Goal: Answer question/provide support: Share knowledge or assist other users

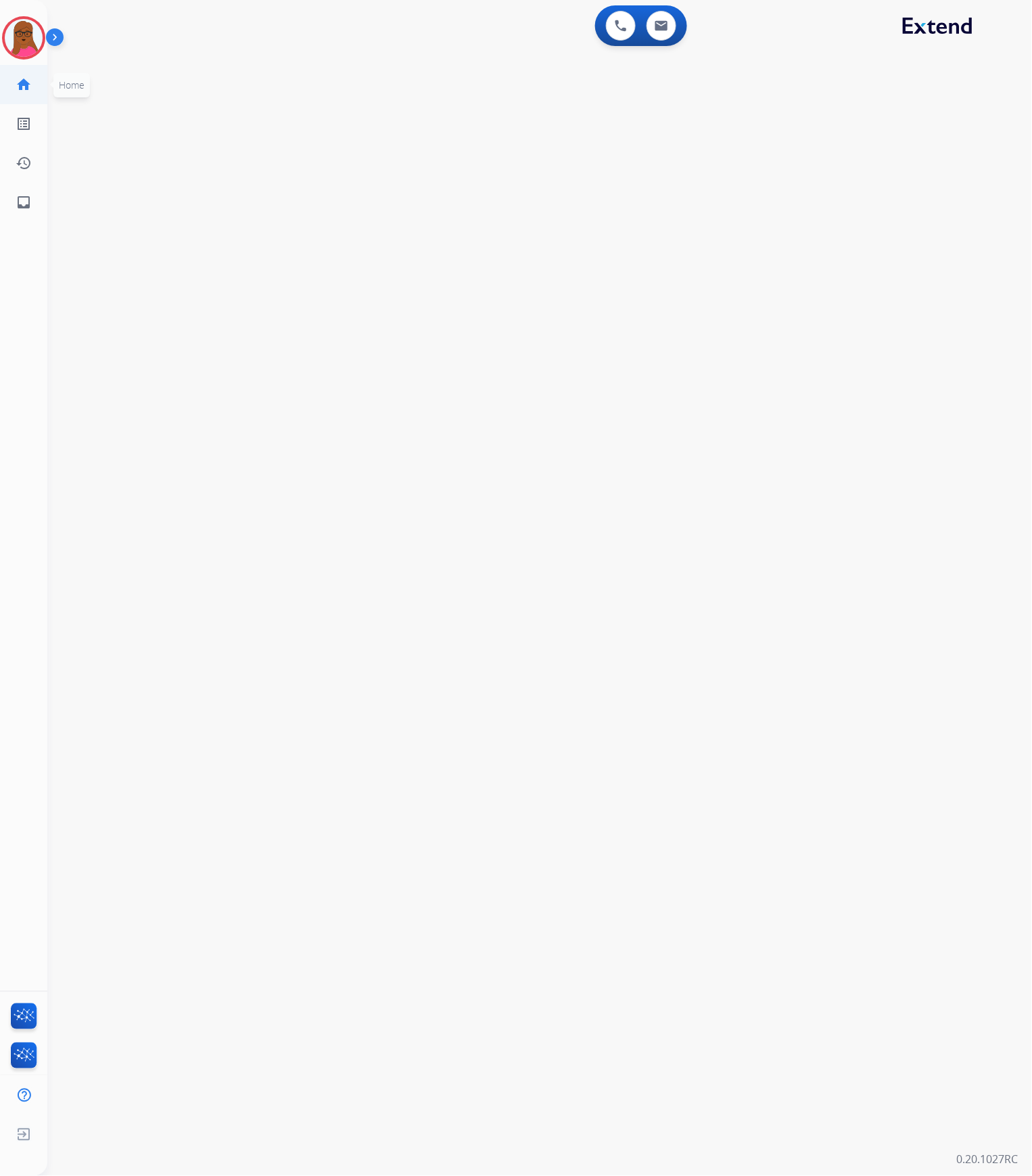
drag, startPoint x: 24, startPoint y: 47, endPoint x: 28, endPoint y: 93, distance: 46.2
click at [23, 47] on img at bounding box center [23, 38] width 38 height 38
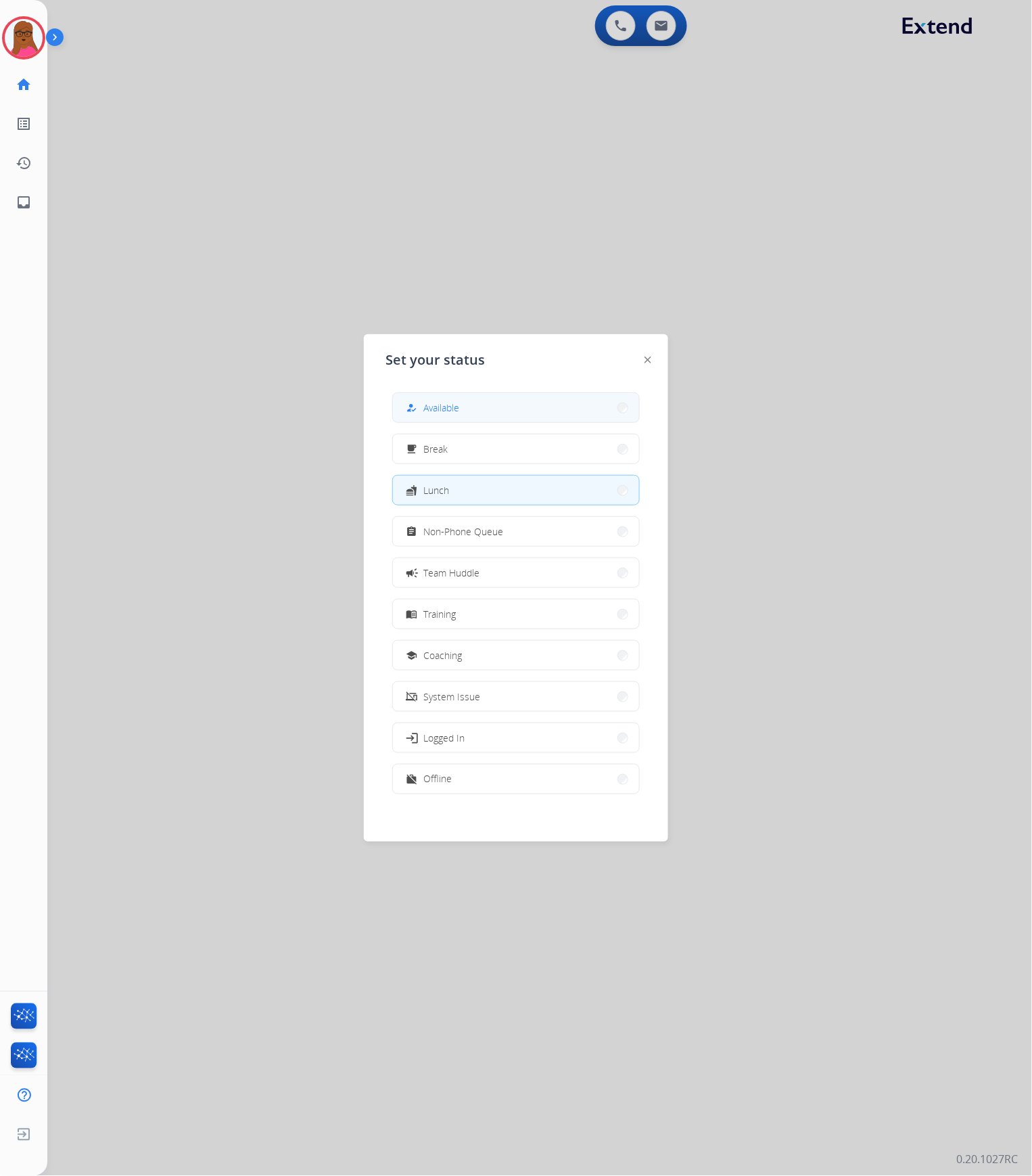
click at [458, 405] on span "Available" at bounding box center [441, 407] width 36 height 14
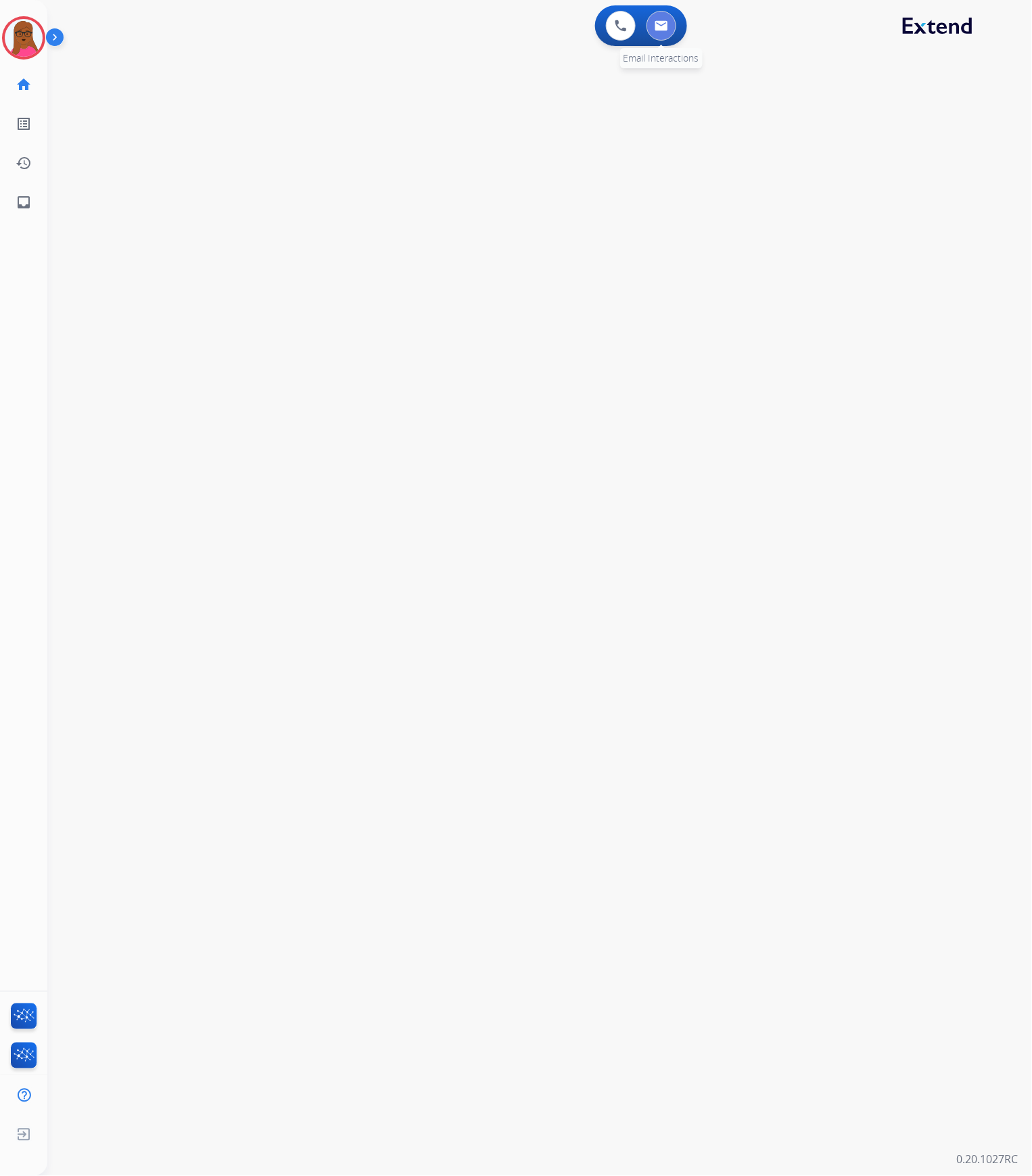
click at [662, 26] on img at bounding box center [662, 25] width 13 height 11
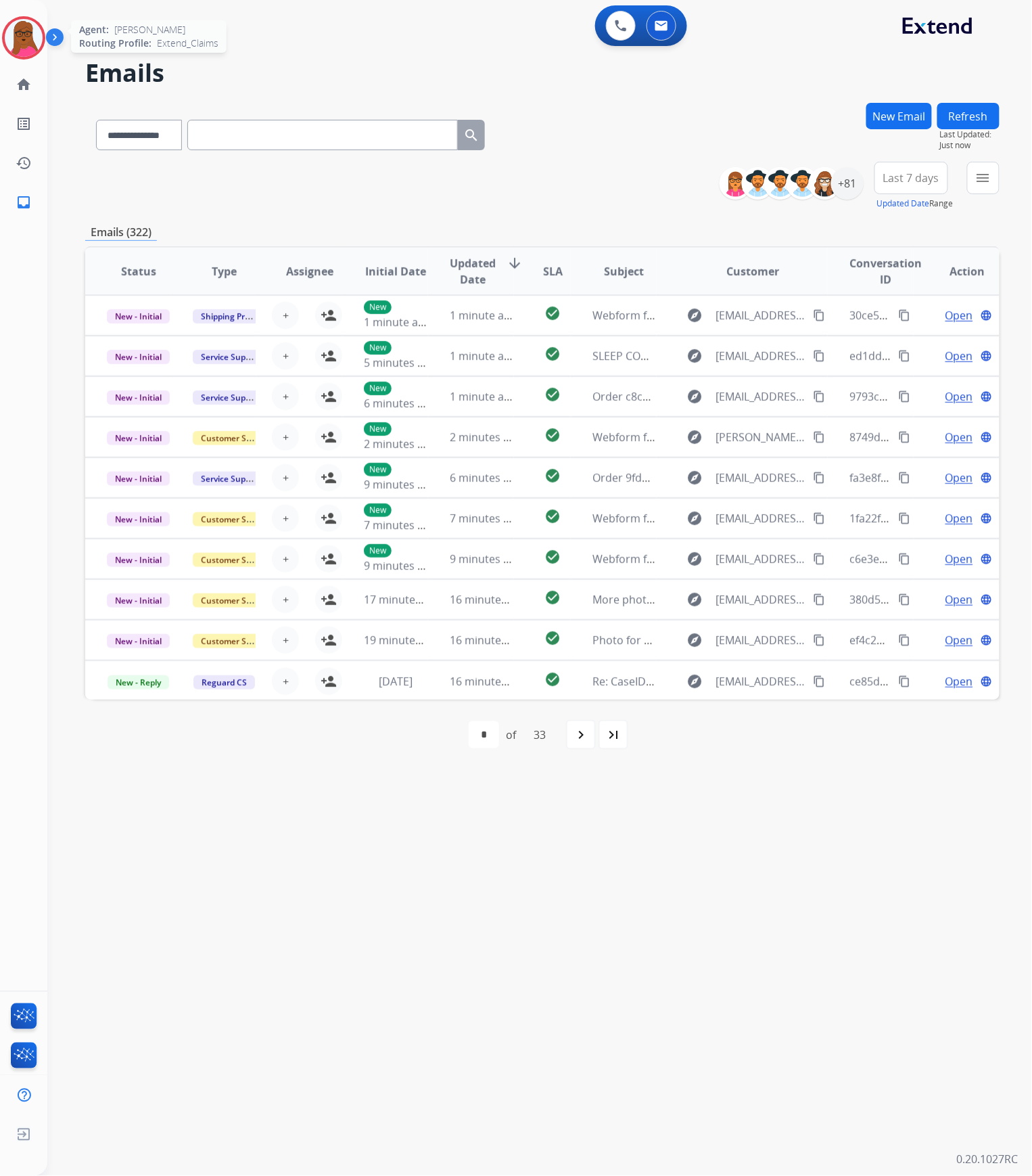
click at [22, 36] on img at bounding box center [23, 38] width 38 height 38
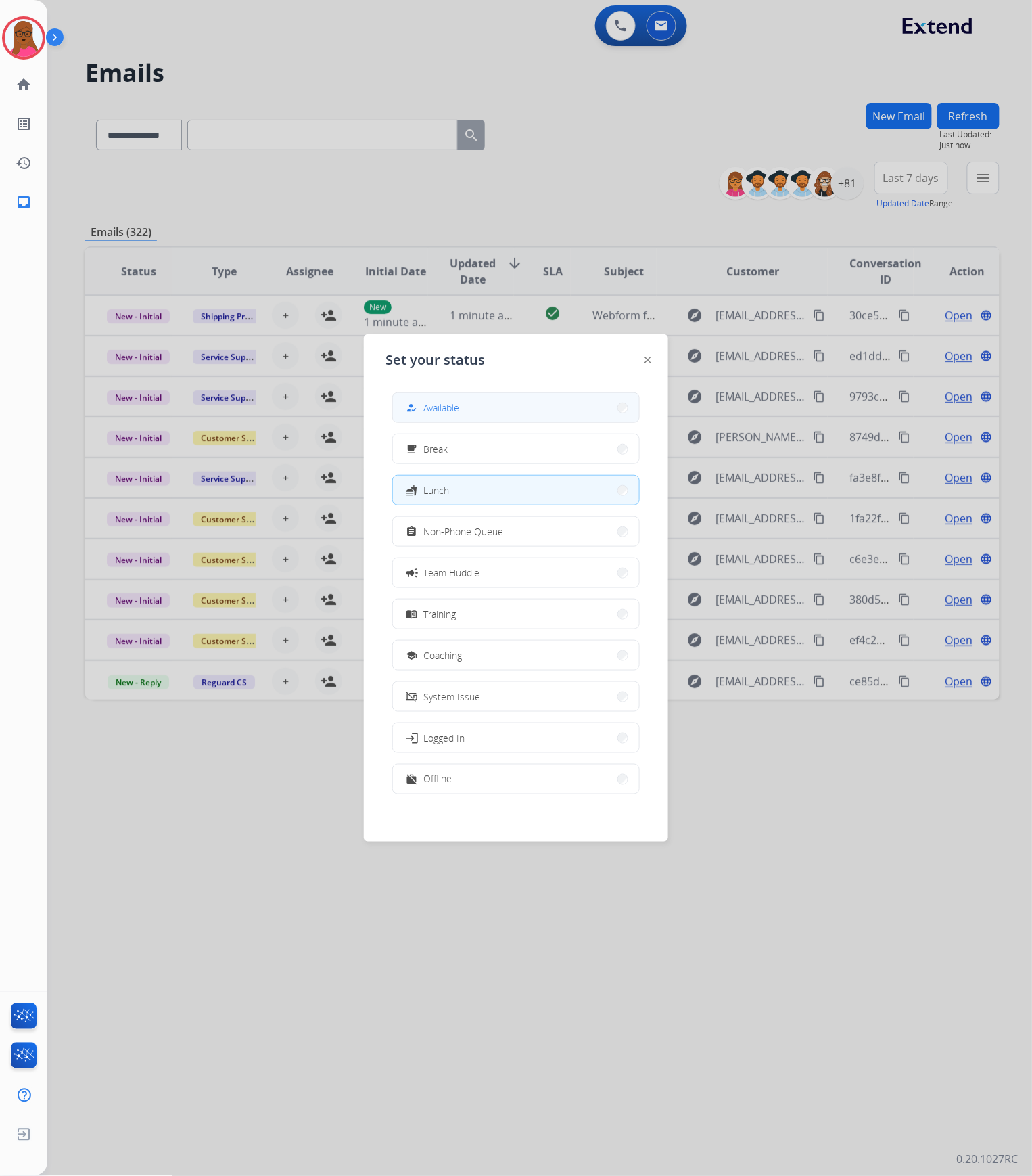
click at [444, 406] on span "Available" at bounding box center [441, 407] width 36 height 14
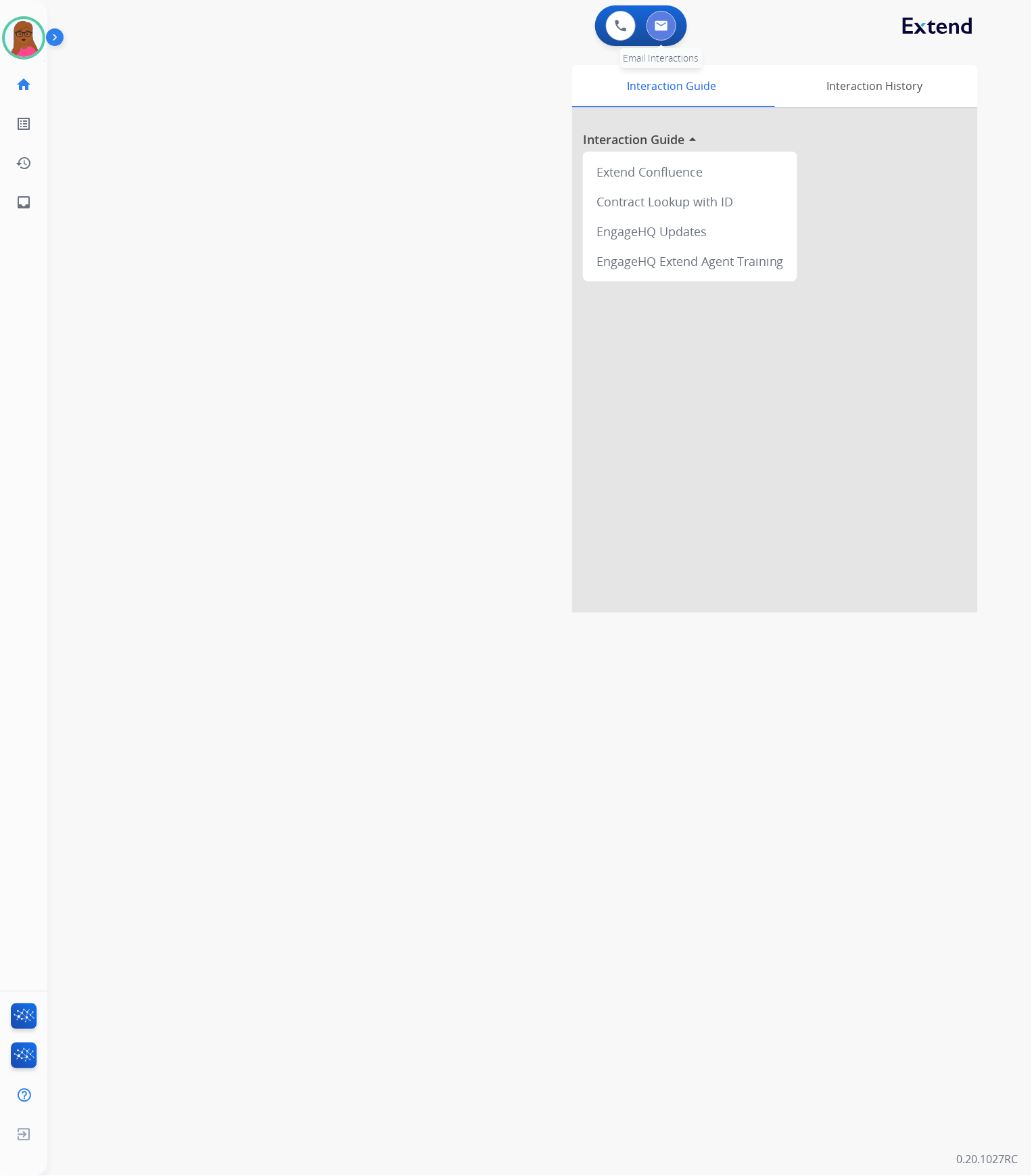
click at [663, 28] on img at bounding box center [662, 25] width 13 height 11
select select "**********"
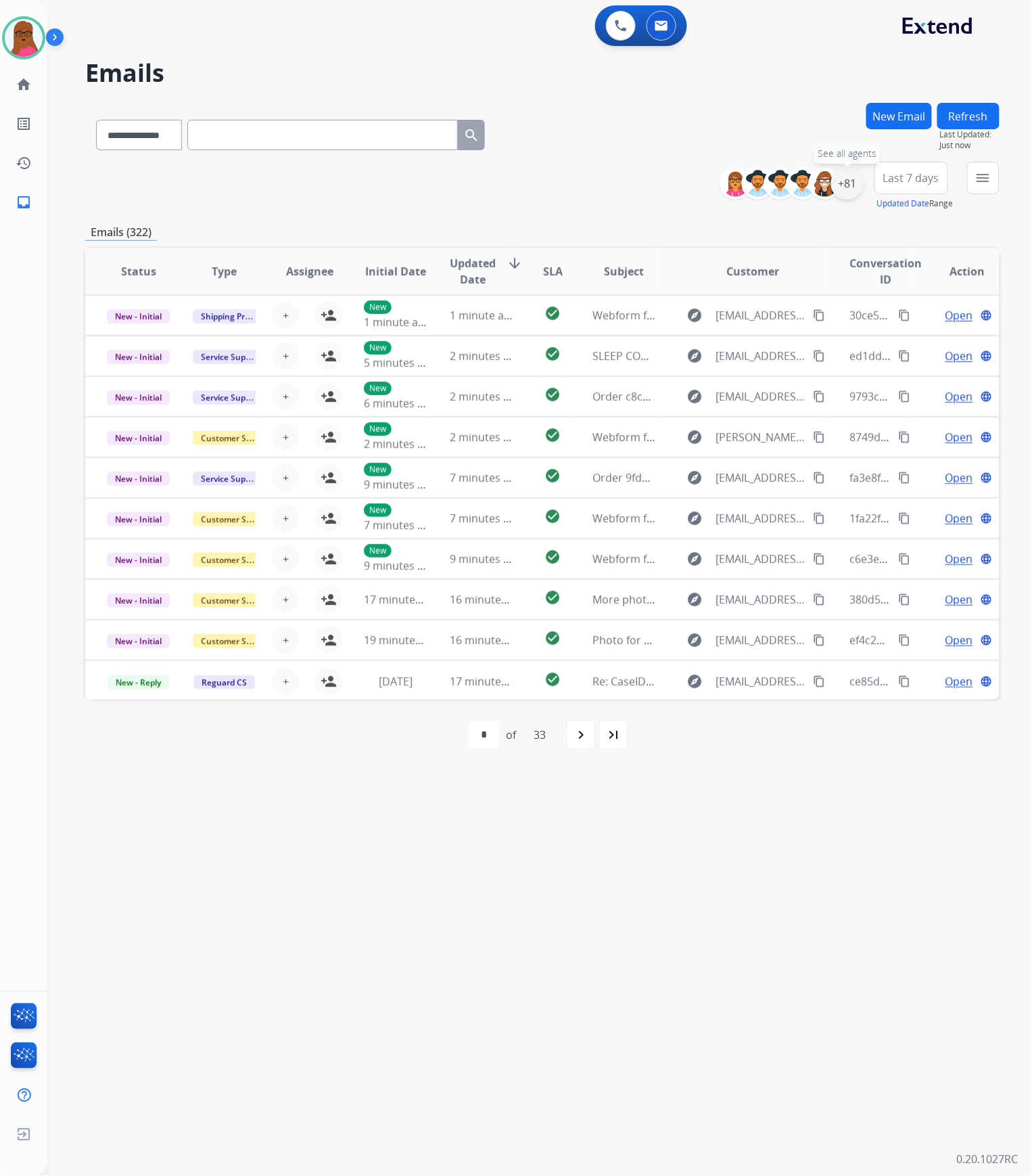
click at [848, 188] on div "+81" at bounding box center [848, 183] width 33 height 33
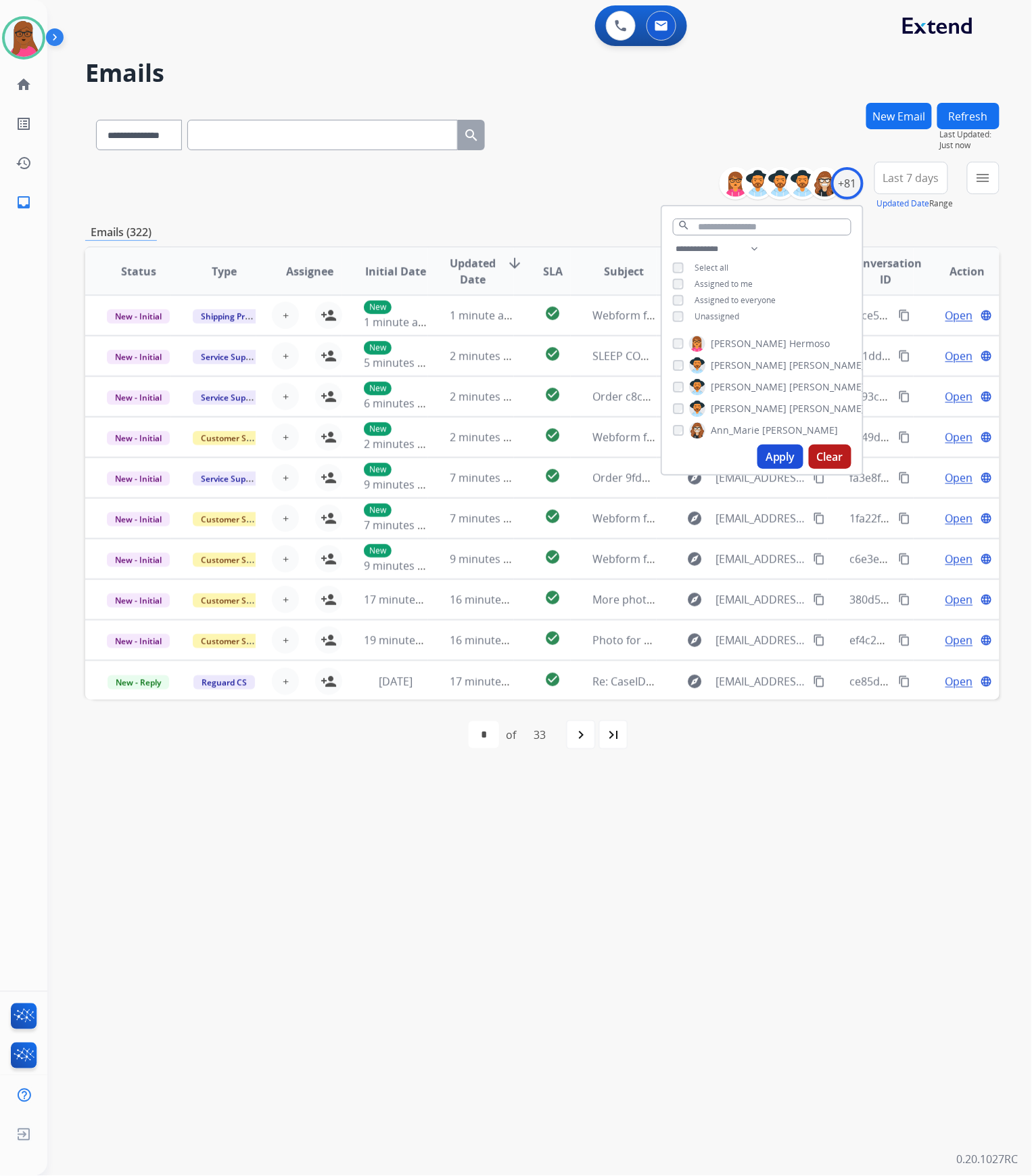
click at [785, 459] on button "Apply" at bounding box center [780, 457] width 46 height 24
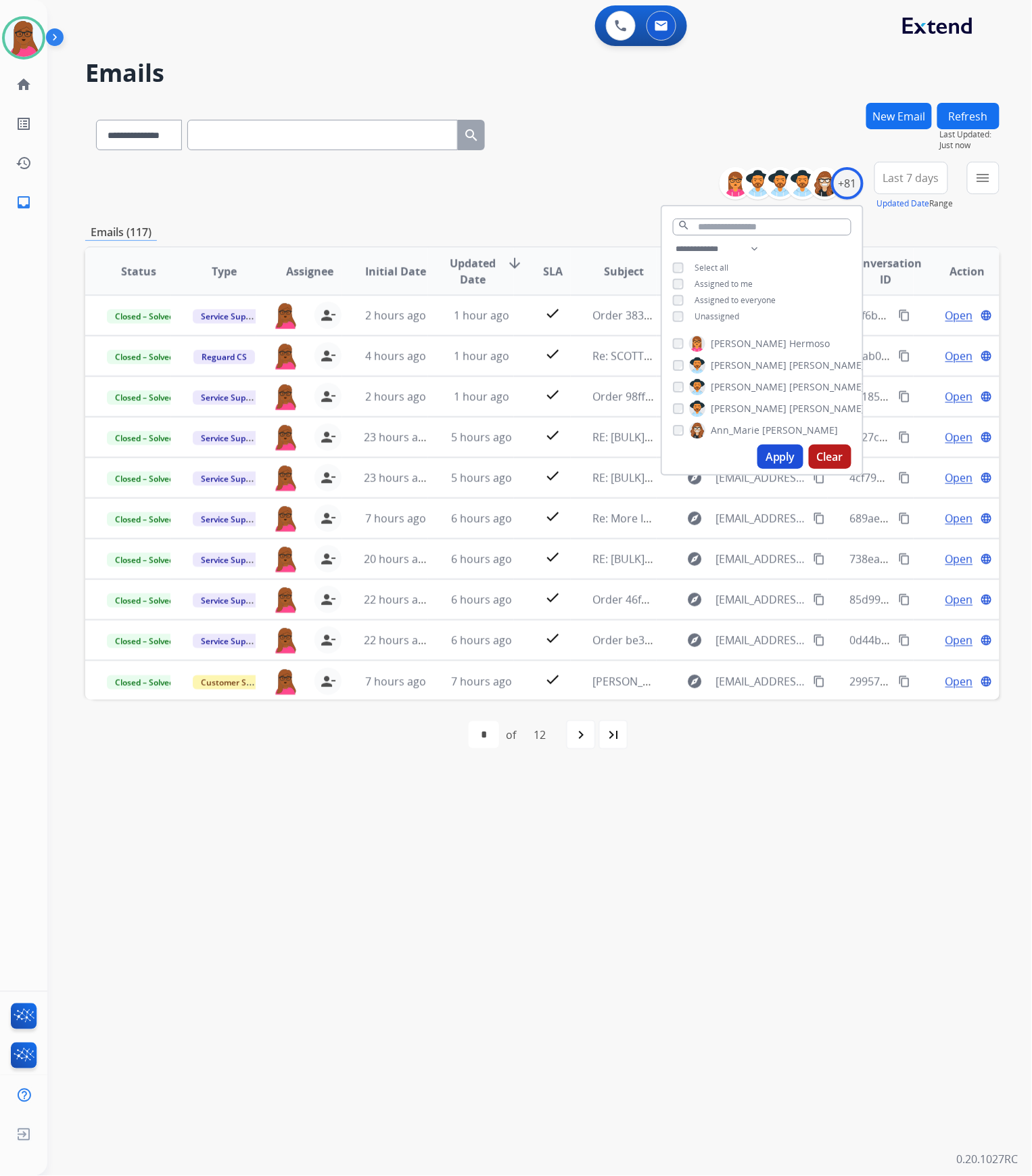
click at [823, 906] on div "**********" at bounding box center [524, 612] width 953 height 1128
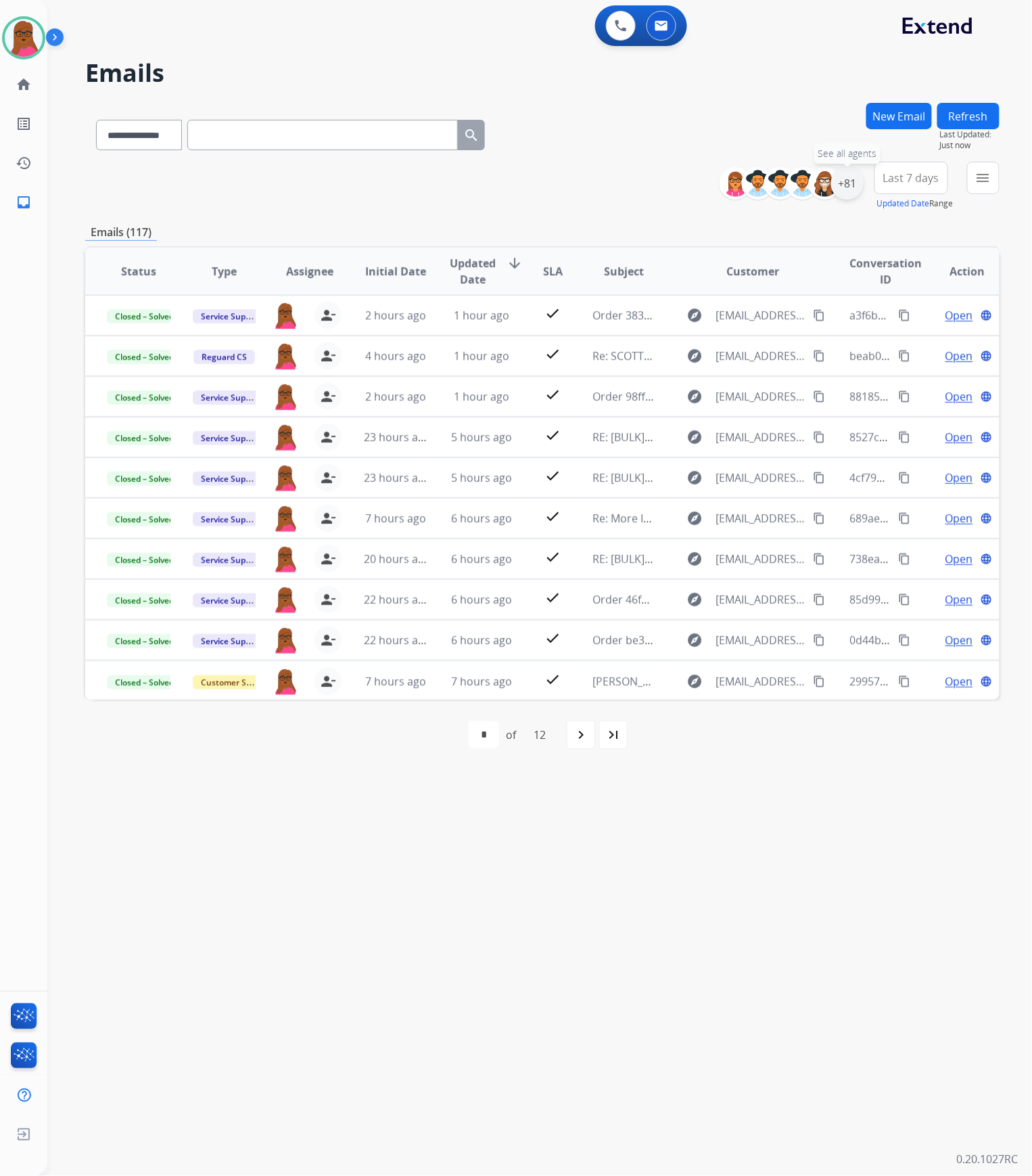
click at [848, 189] on div "+81" at bounding box center [848, 183] width 33 height 33
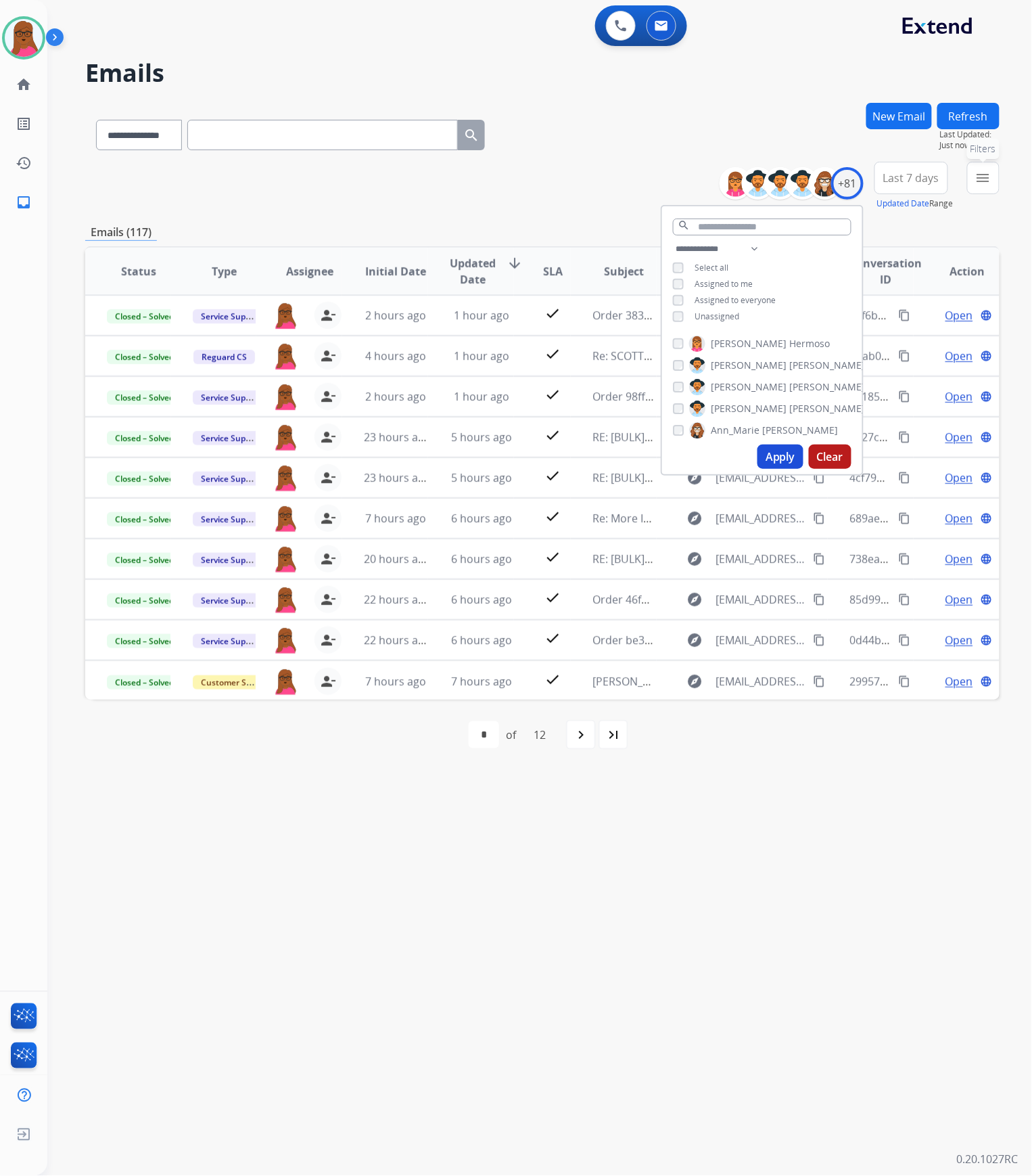
click at [983, 179] on mat-icon "menu" at bounding box center [983, 178] width 16 height 16
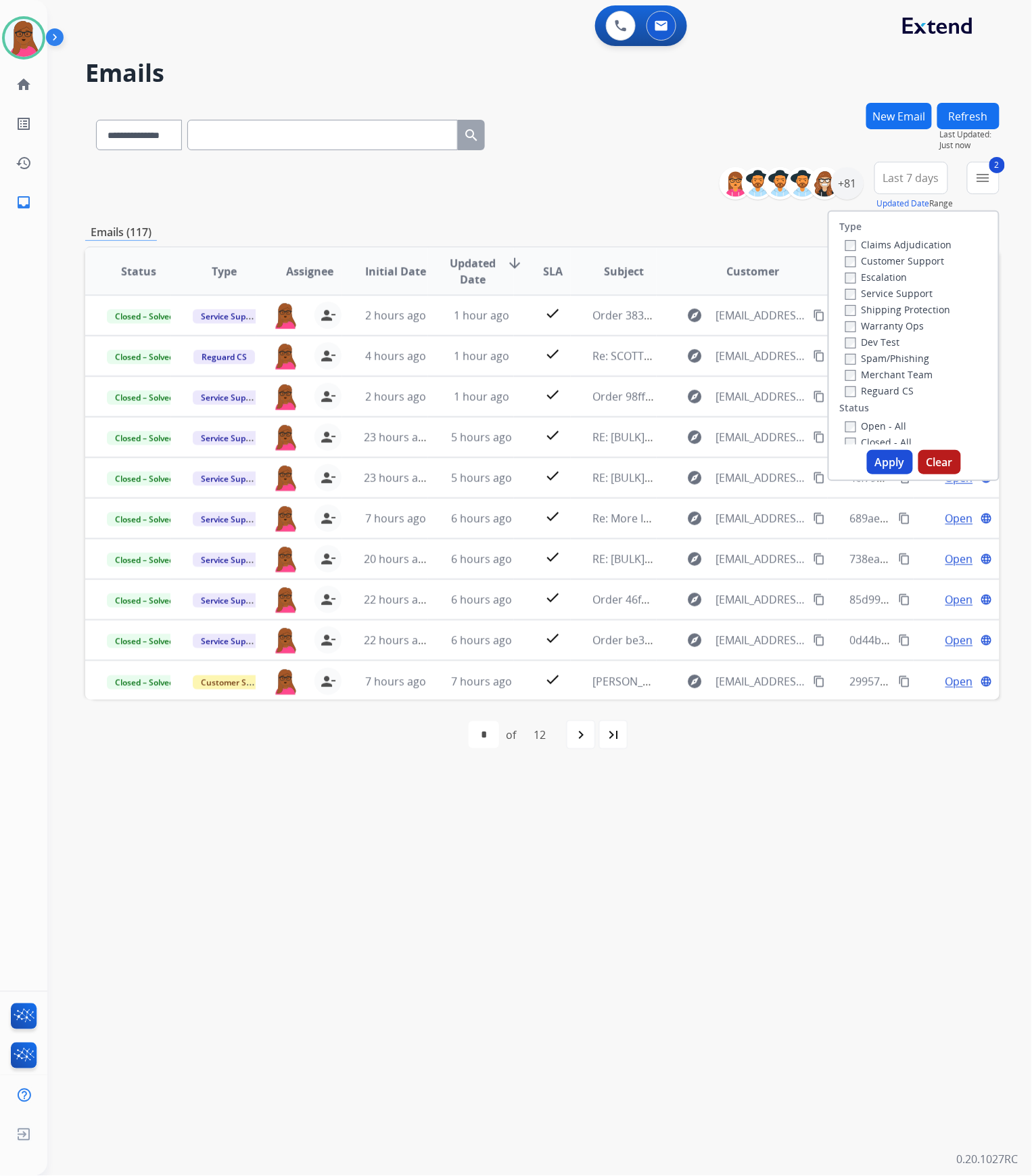
click at [873, 450] on div "Type Claims Adjudication Customer Support Escalation Service Support Shipping P…" at bounding box center [914, 346] width 172 height 270
click at [894, 463] on button "Apply" at bounding box center [890, 462] width 46 height 24
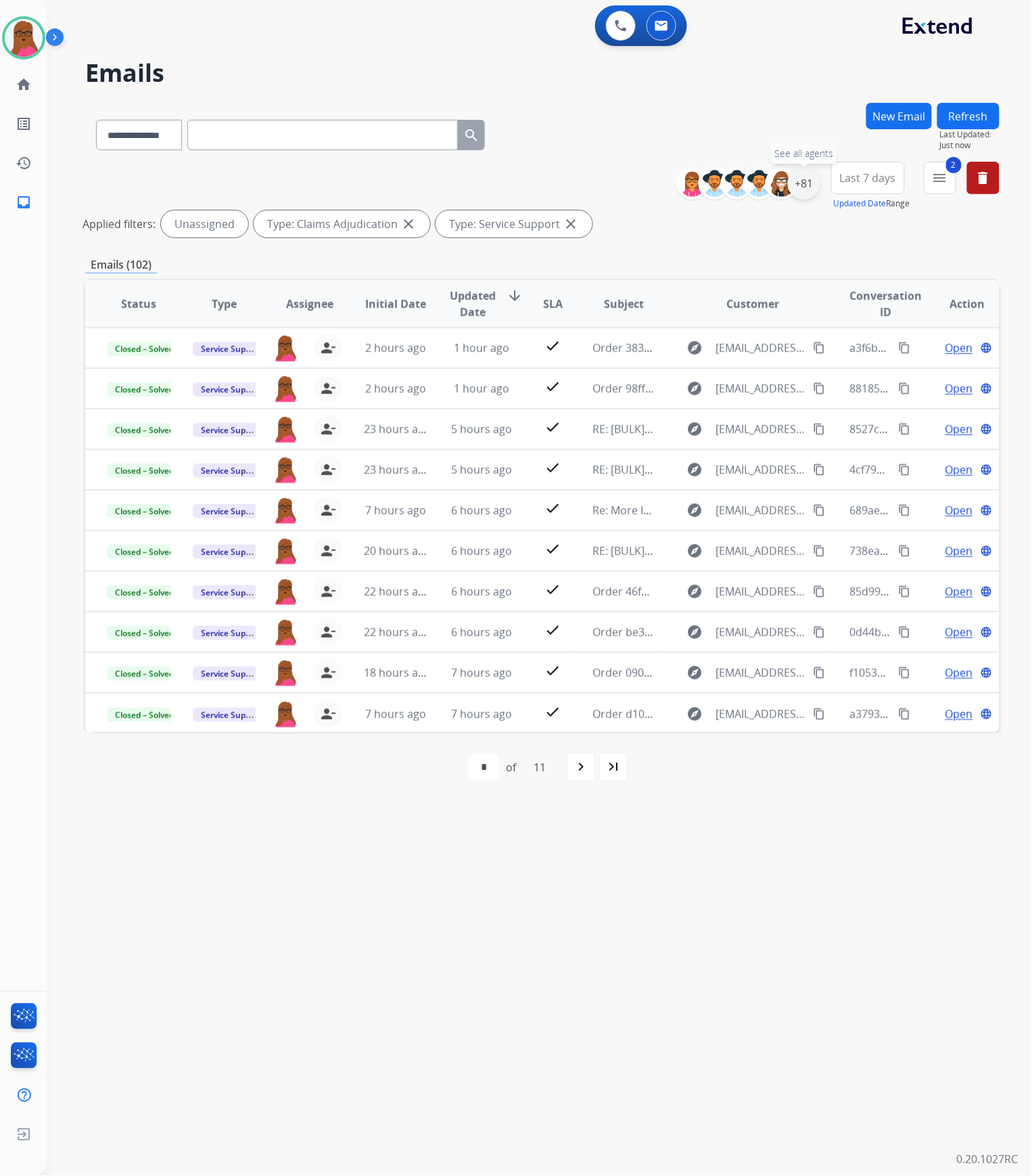
click at [814, 188] on div "+81" at bounding box center [804, 183] width 33 height 33
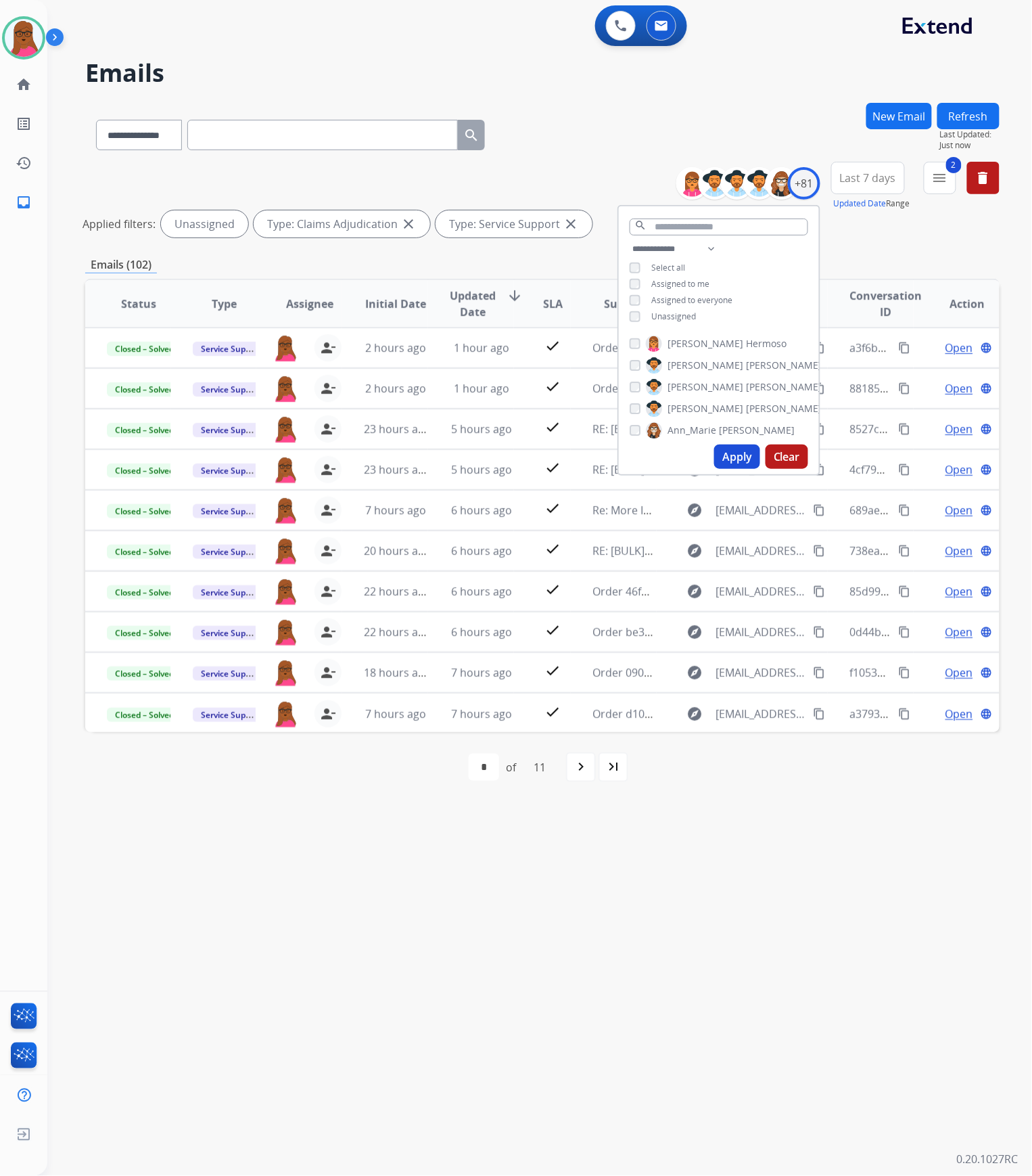
click at [736, 457] on button "Apply" at bounding box center [737, 457] width 46 height 24
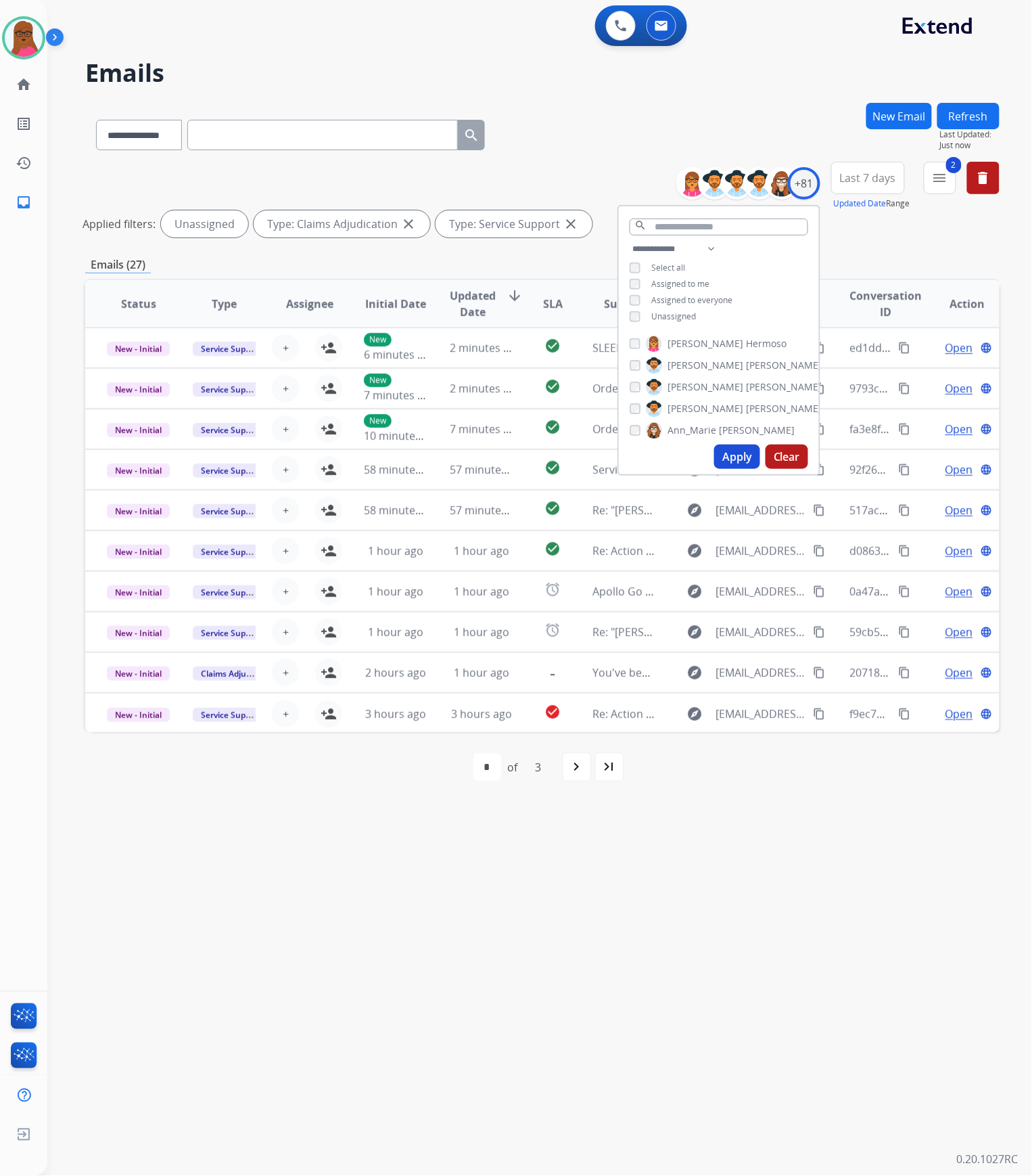
click at [804, 875] on div "**********" at bounding box center [524, 612] width 953 height 1128
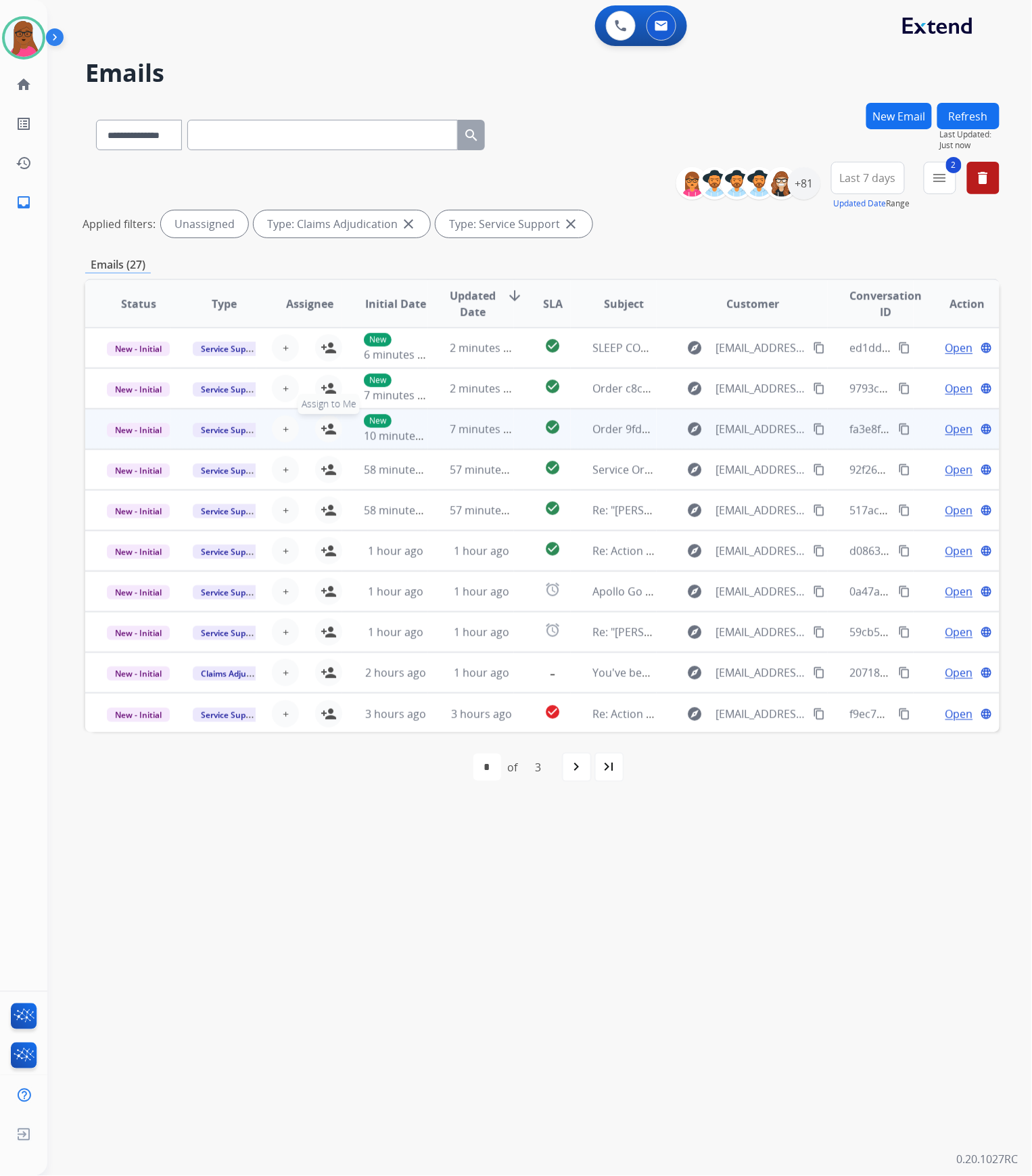
click at [322, 432] on mat-icon "person_add" at bounding box center [328, 428] width 16 height 16
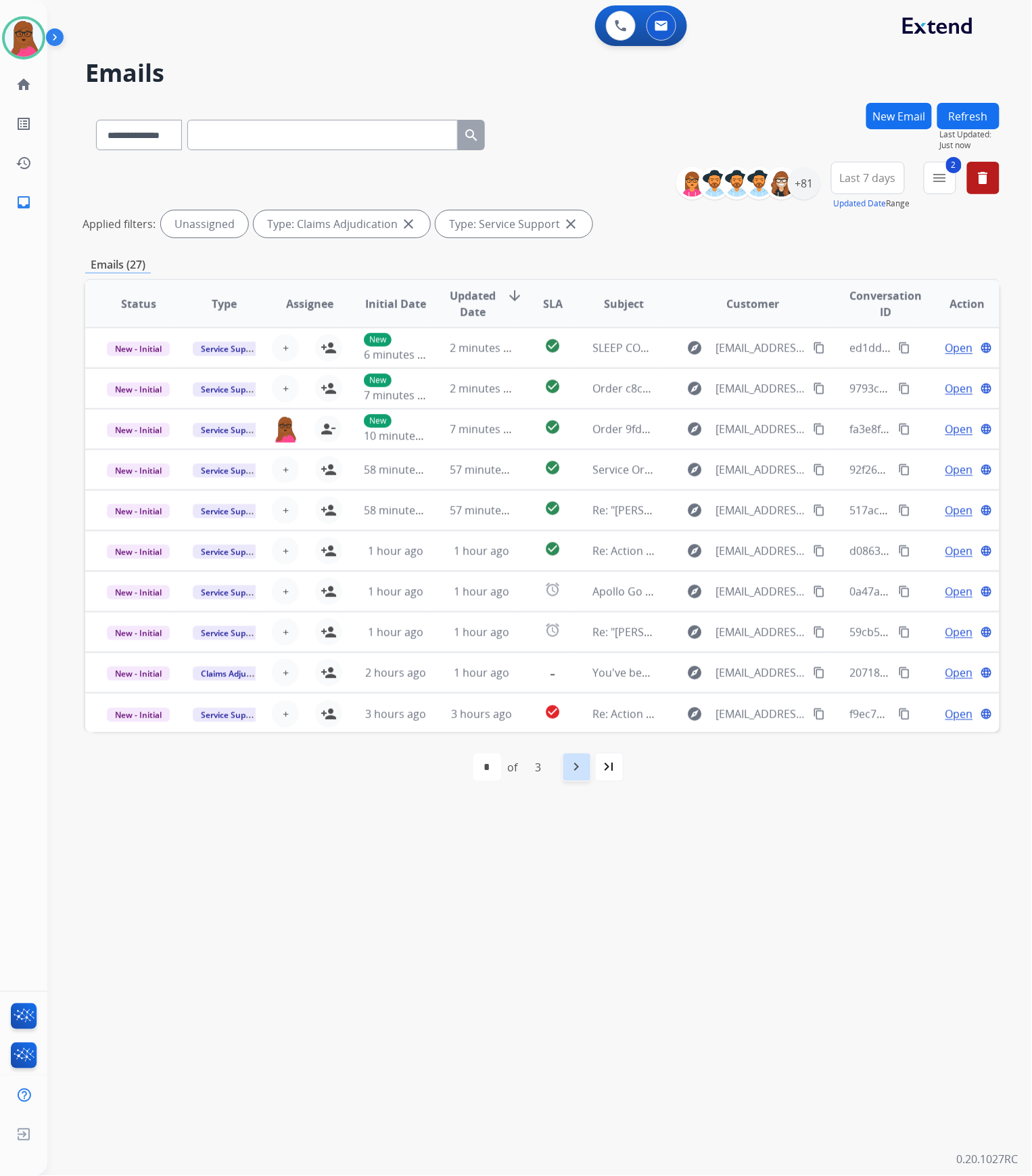
click at [571, 769] on mat-icon "navigate_next" at bounding box center [576, 767] width 16 height 16
click at [469, 767] on div "navigate_before" at bounding box center [479, 768] width 30 height 30
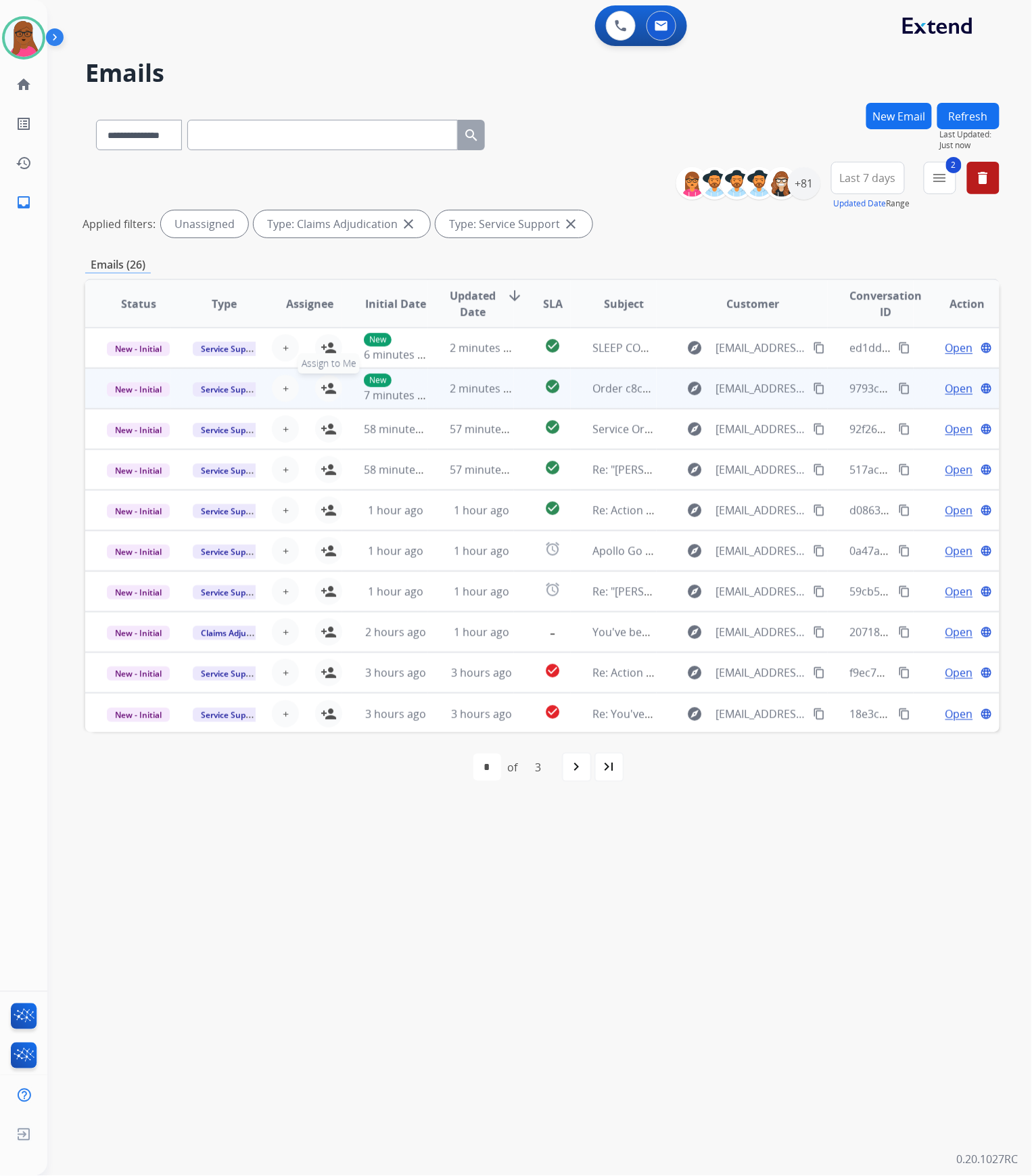
click at [335, 391] on button "person_add Assign to Me" at bounding box center [329, 388] width 27 height 27
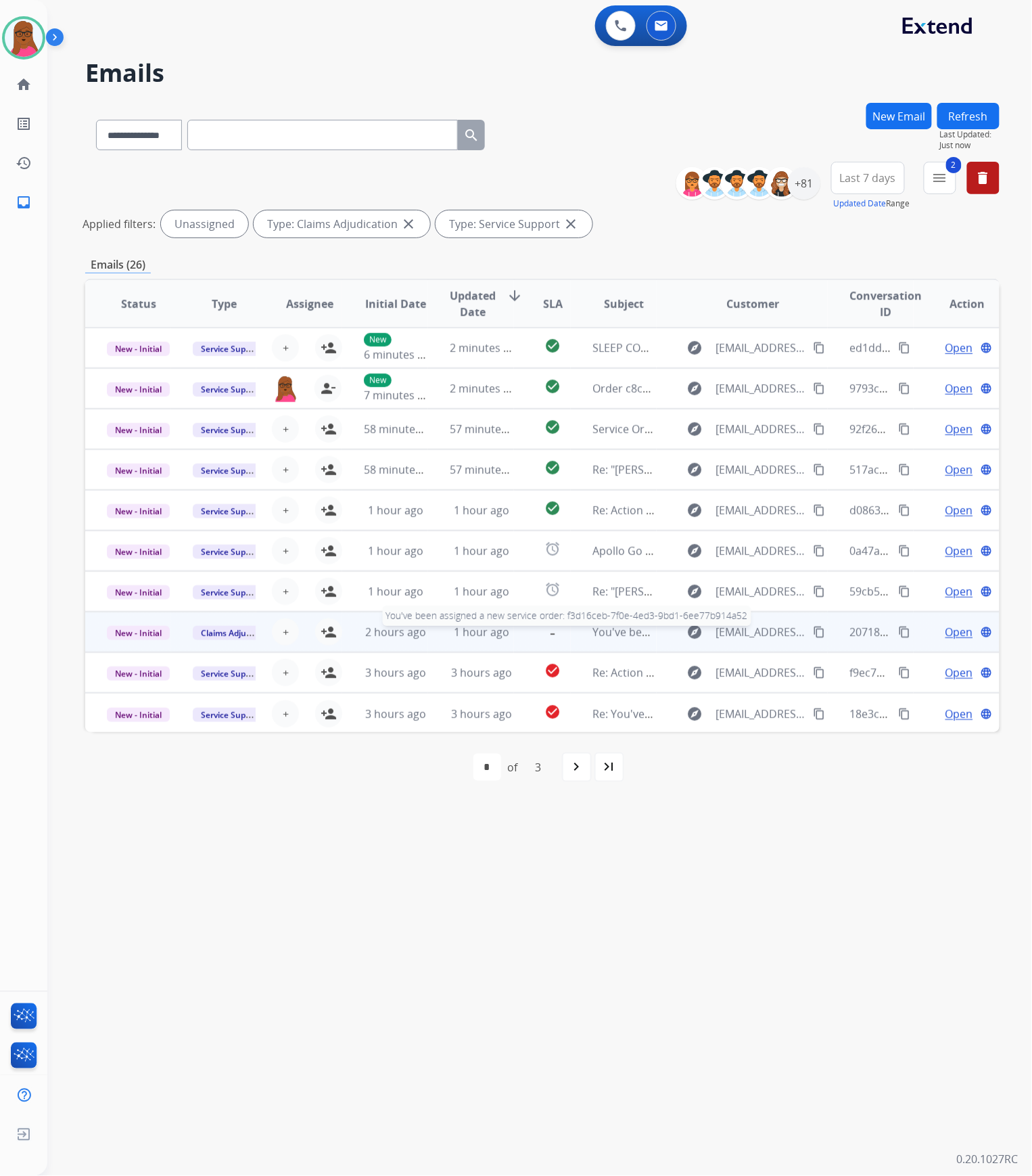
click at [592, 632] on span "You've been assigned a new service order: f3d16ceb-7f0e-4ed3-9bd1-6ee77b914a52" at bounding box center [804, 632] width 425 height 15
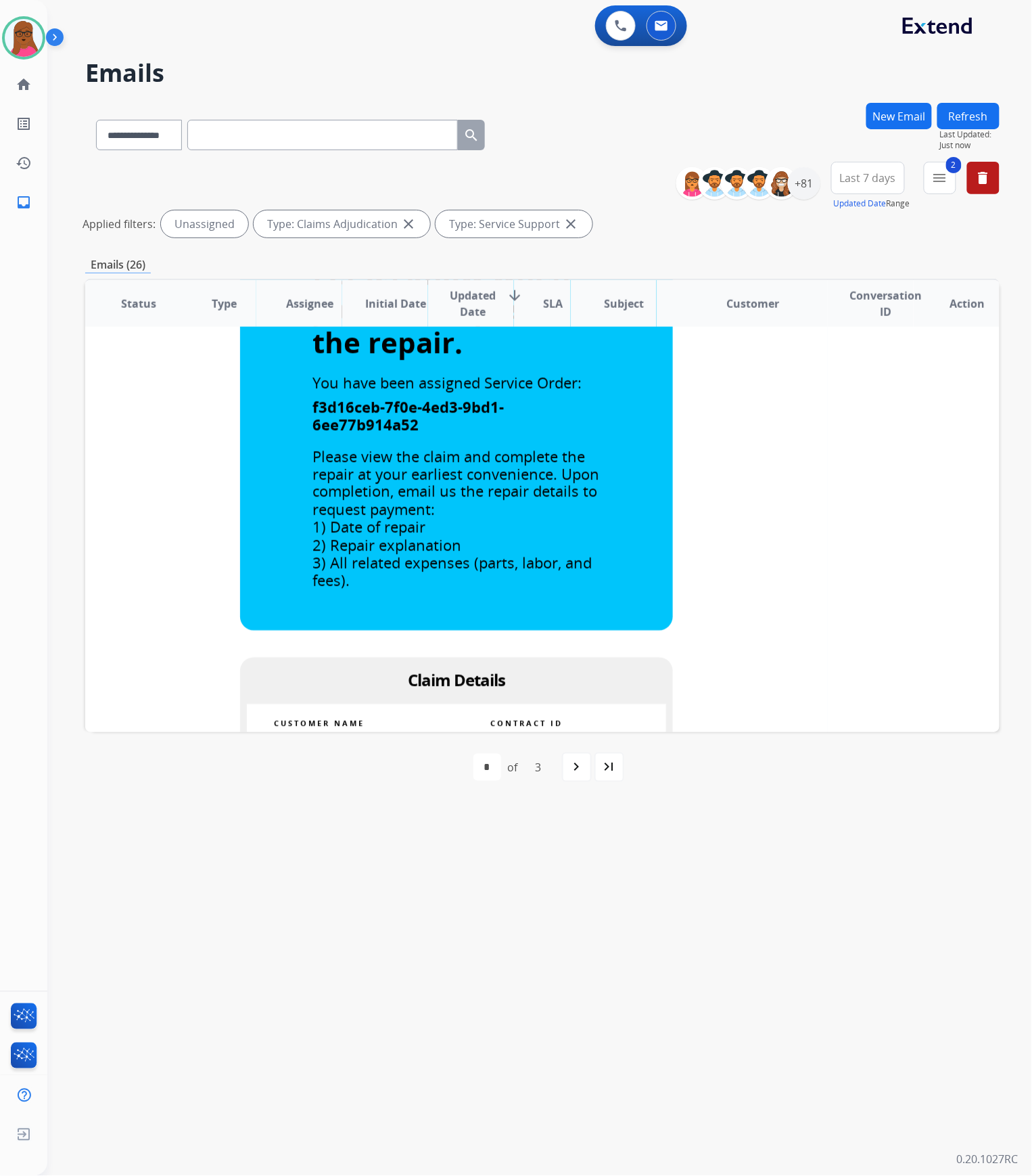
scroll to position [555, 0]
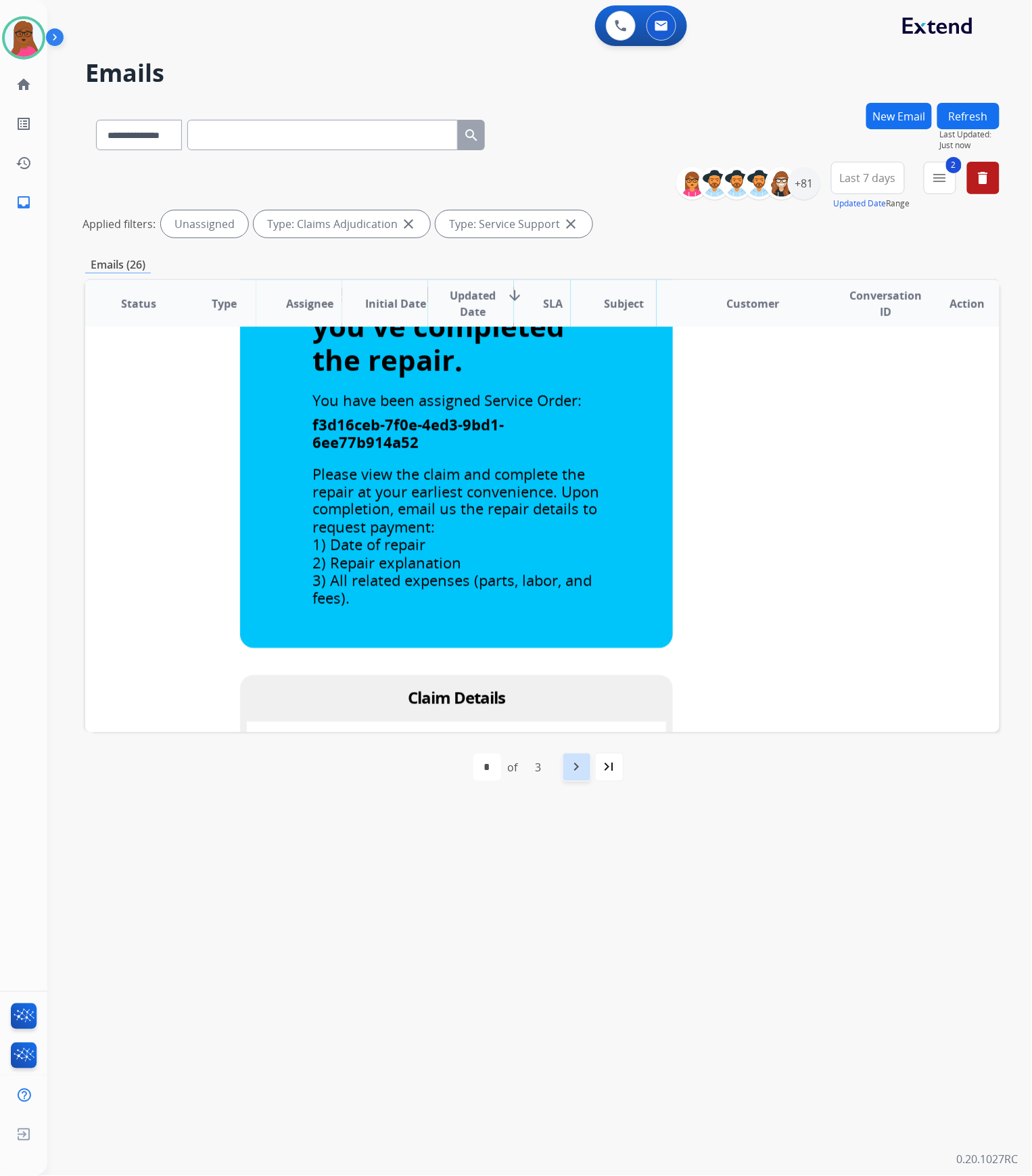
click at [580, 764] on mat-icon "navigate_next" at bounding box center [576, 767] width 16 height 16
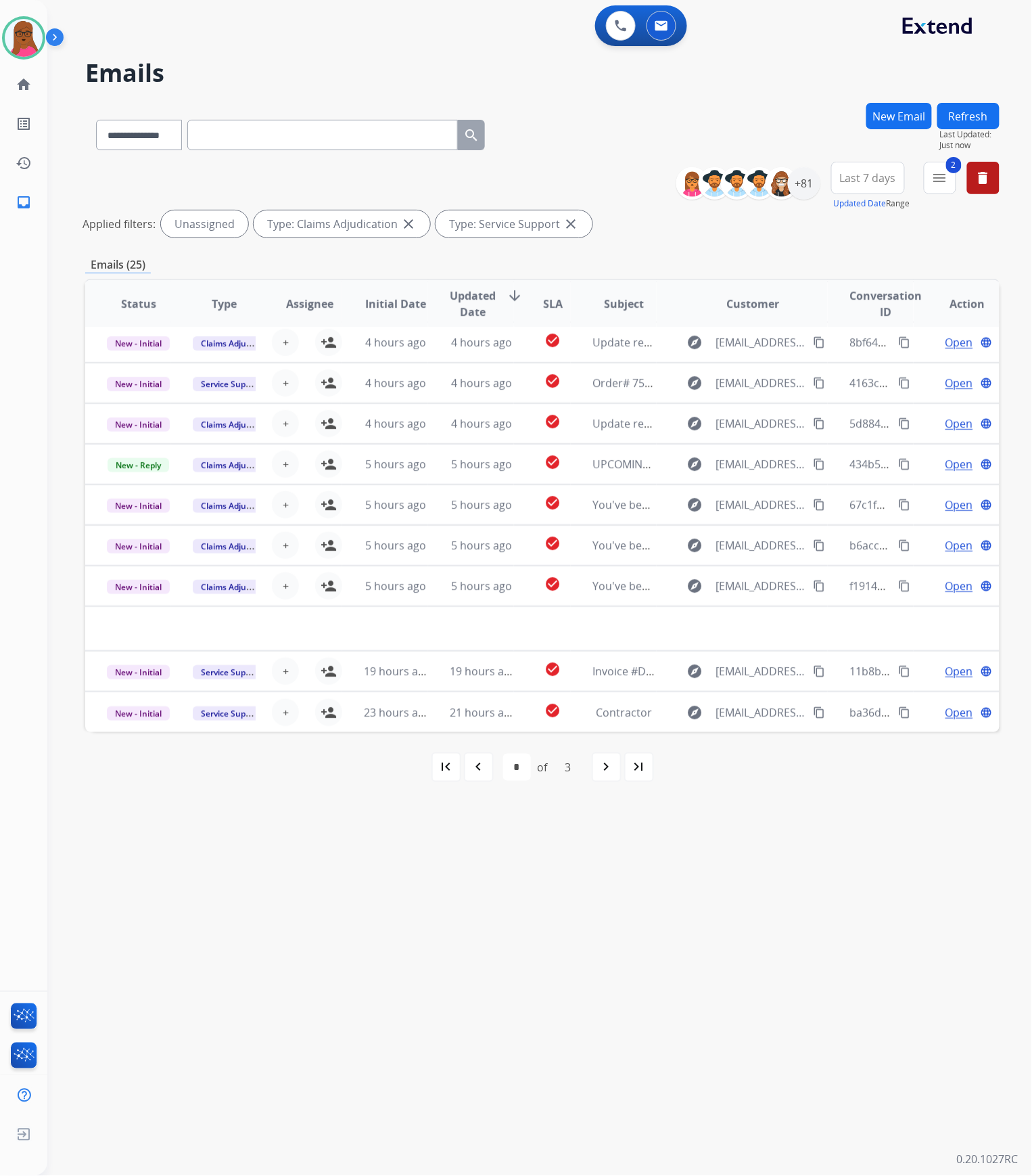
scroll to position [45, 0]
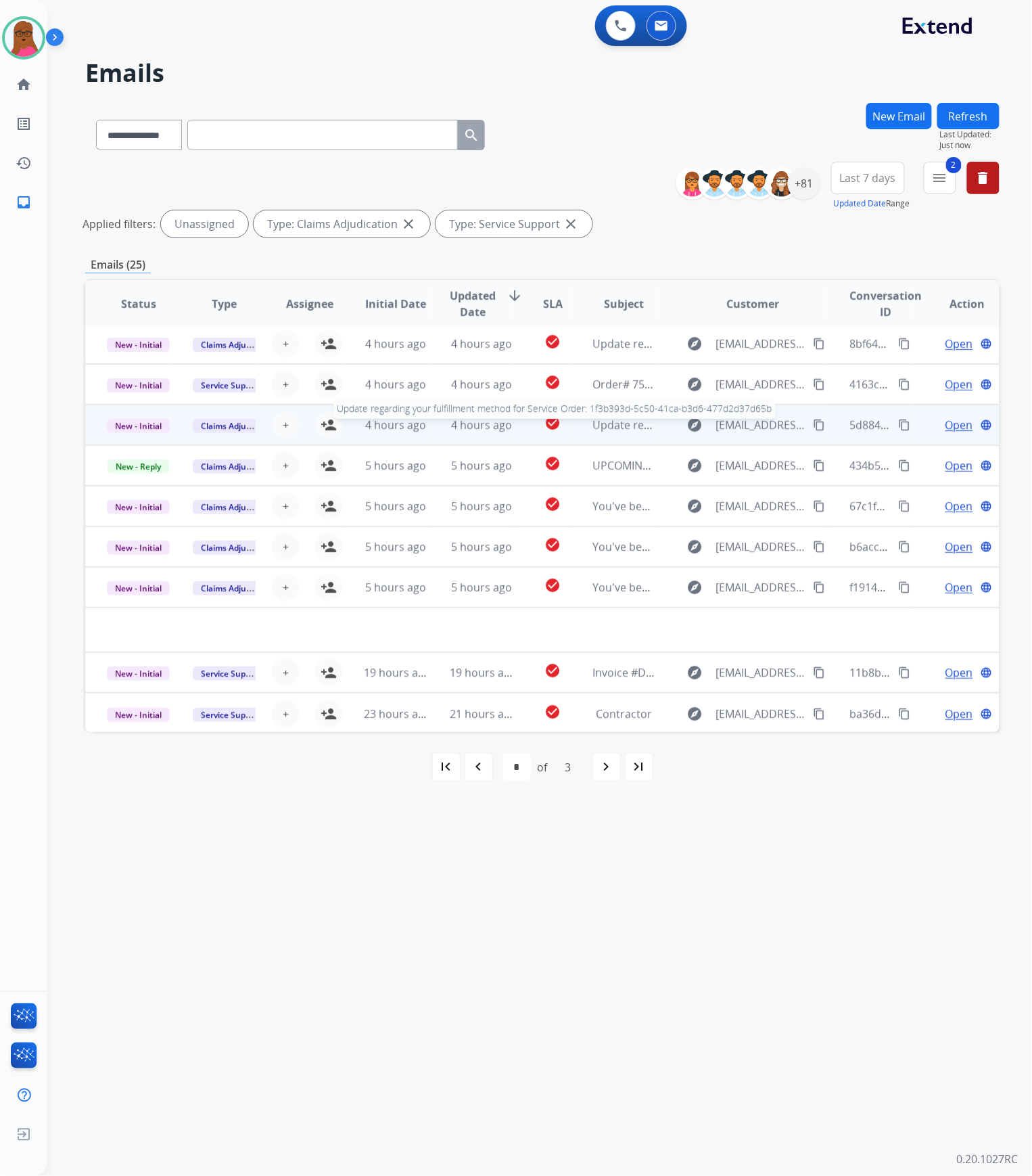
click at [592, 422] on span "Update regarding your fulfillment method for Service Order: 1f3b393d-5c50-41ca-…" at bounding box center [852, 425] width 520 height 15
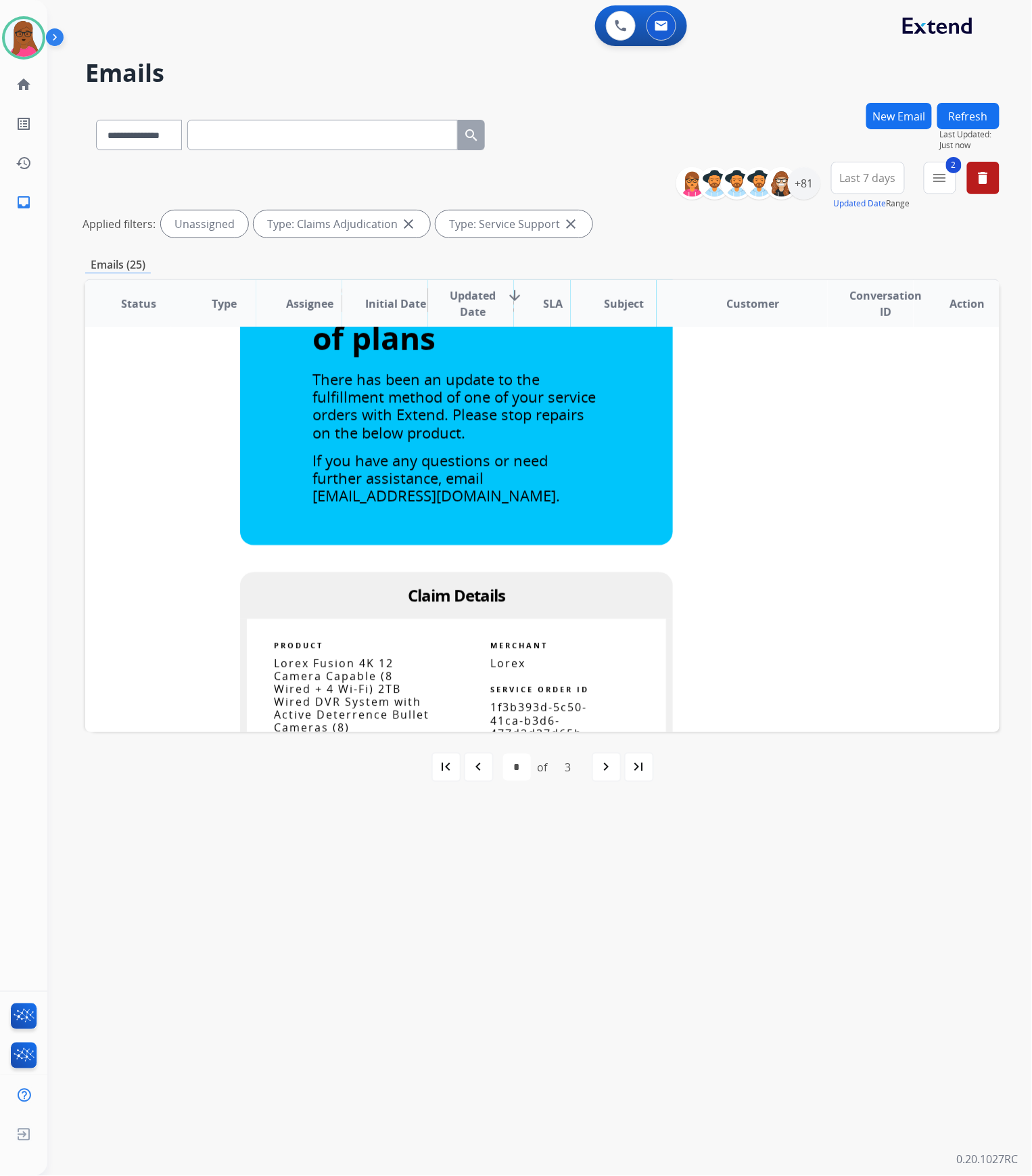
scroll to position [122, 0]
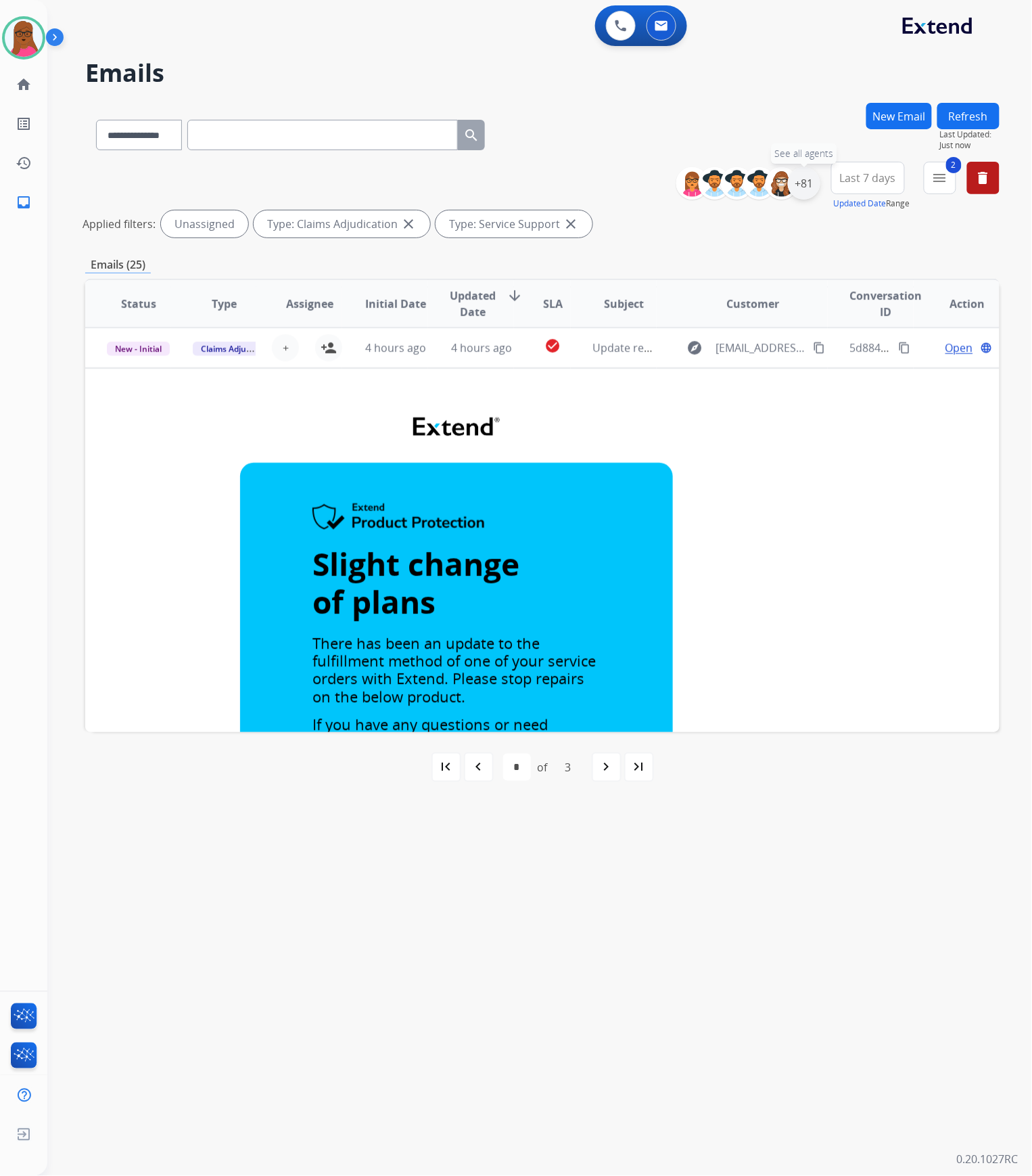
click at [793, 188] on div "+81" at bounding box center [804, 183] width 33 height 33
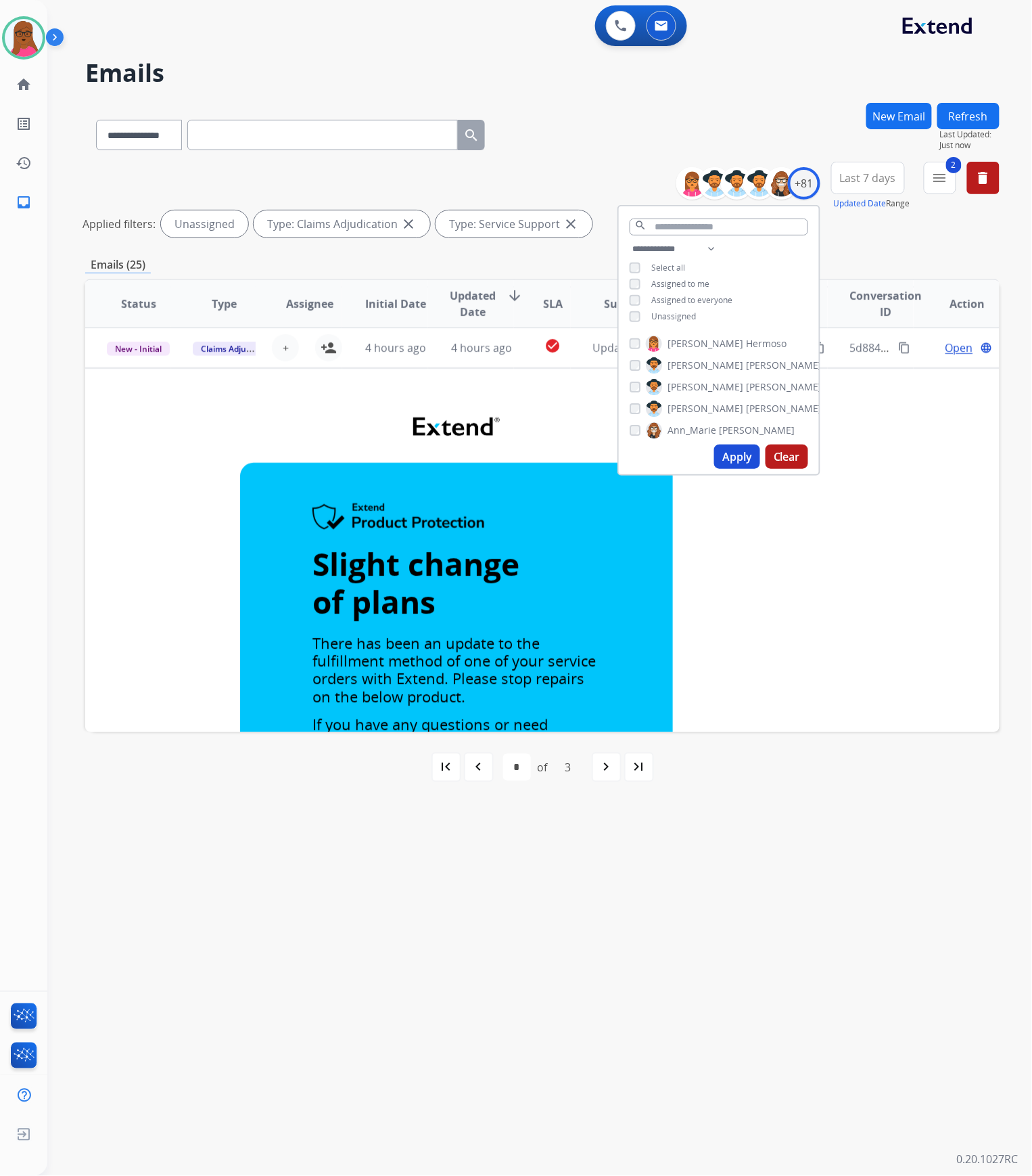
click at [627, 315] on div "**********" at bounding box center [719, 285] width 200 height 87
click at [737, 468] on button "Apply" at bounding box center [737, 457] width 46 height 24
select select "*"
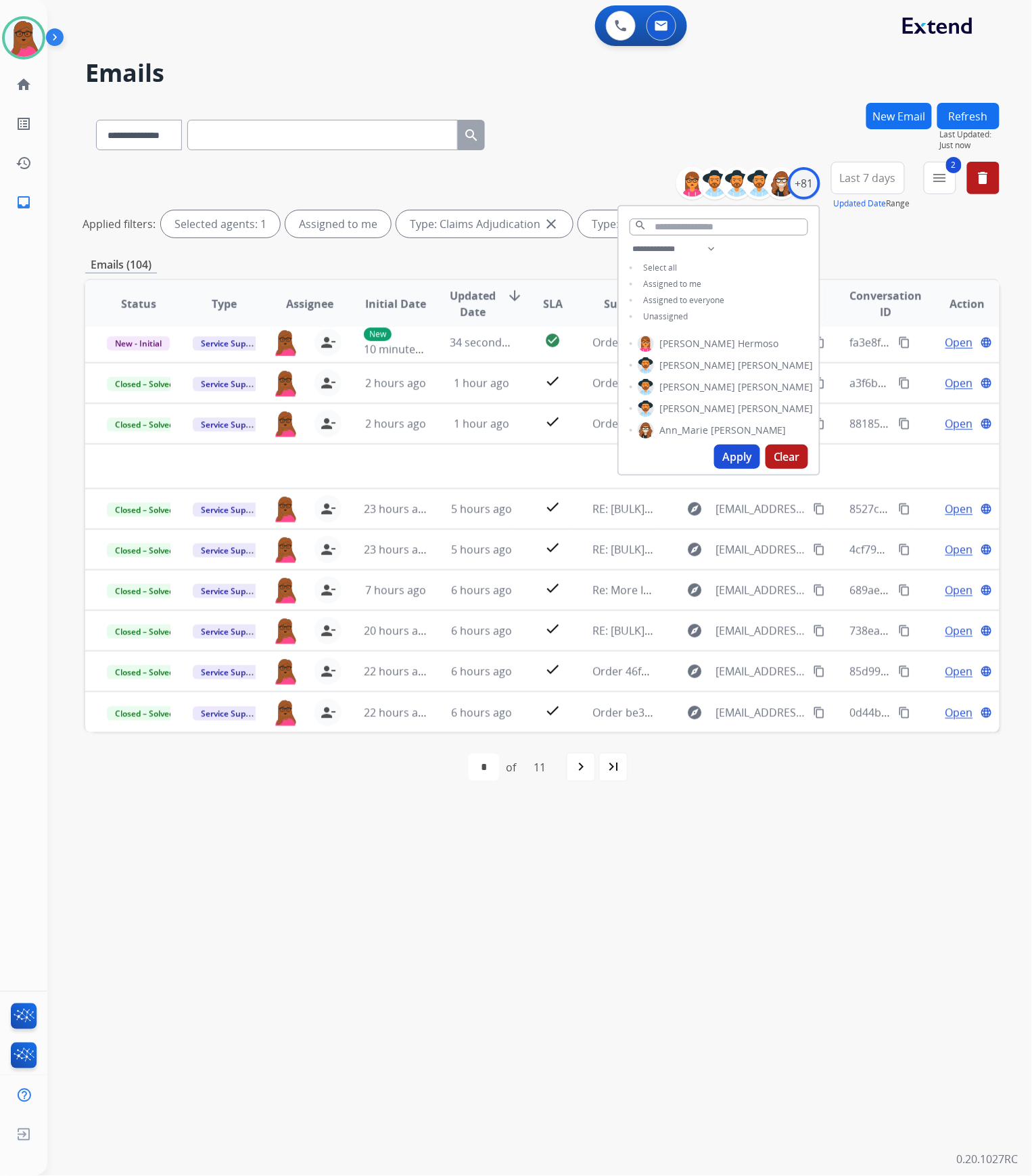
scroll to position [45, 0]
click at [767, 869] on div "**********" at bounding box center [524, 612] width 953 height 1128
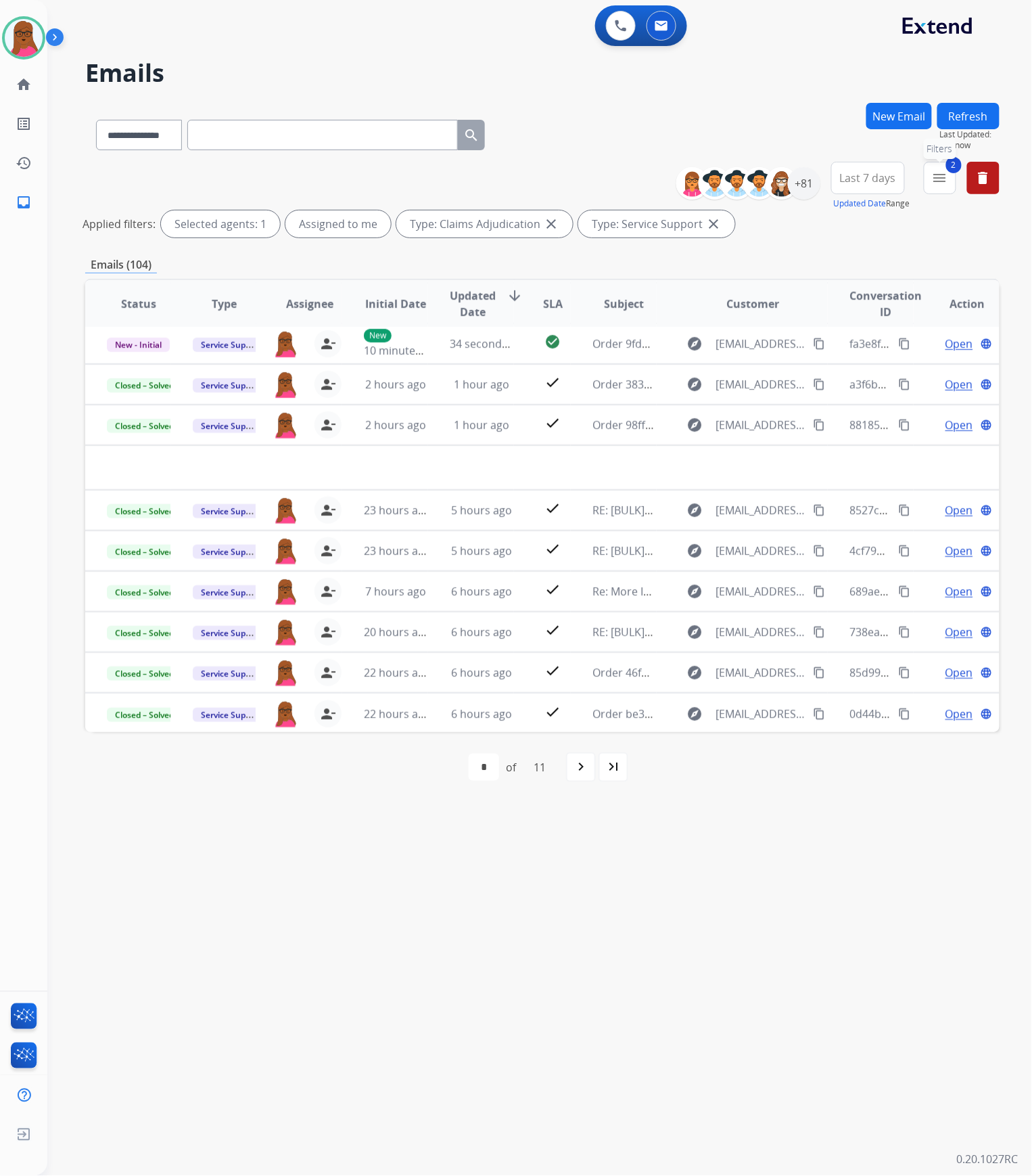
click at [945, 176] on mat-icon "menu" at bounding box center [939, 178] width 16 height 16
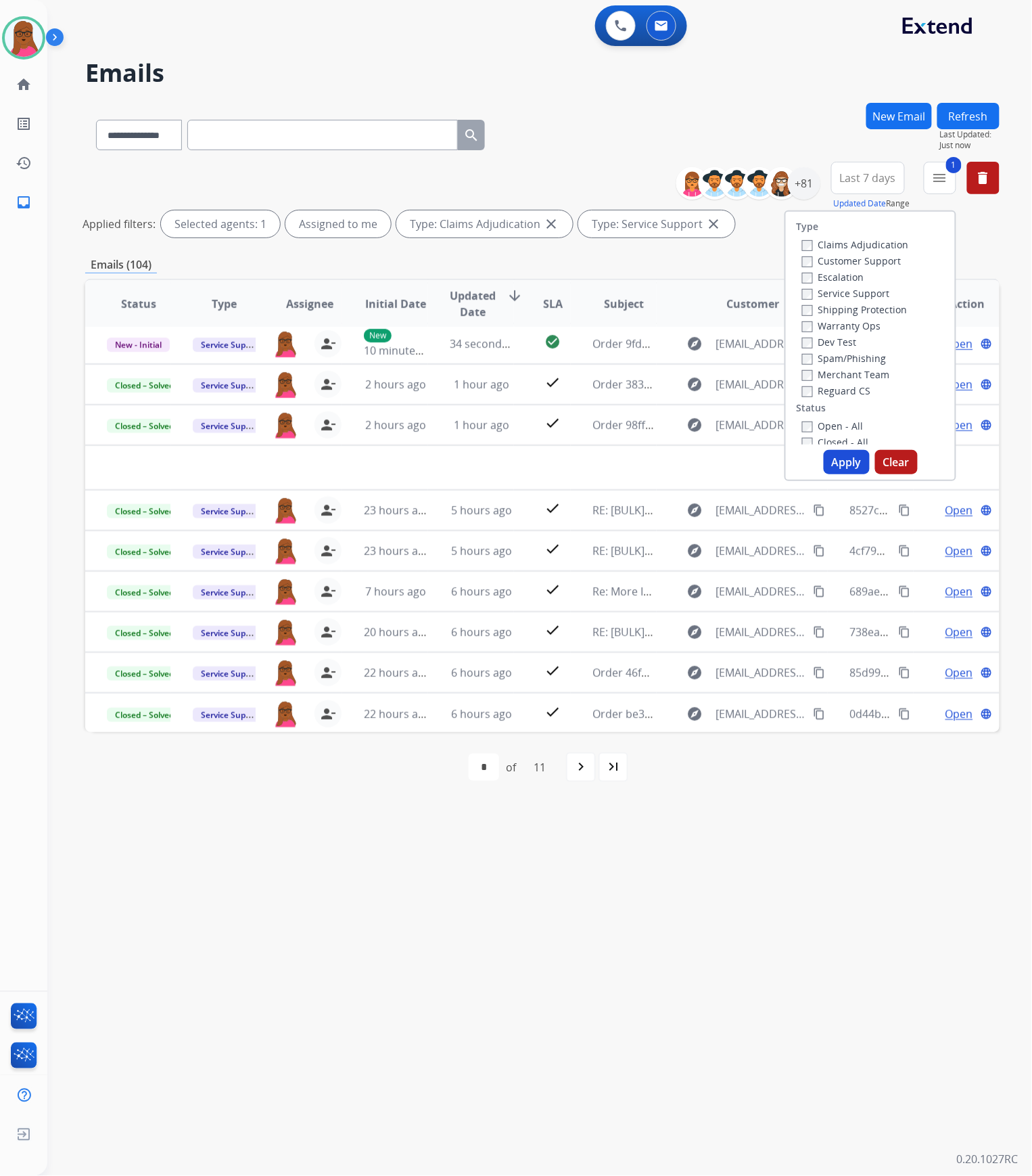
click at [803, 238] on div "Claims Adjudication" at bounding box center [856, 244] width 107 height 16
click at [886, 457] on button "Clear" at bounding box center [896, 462] width 43 height 24
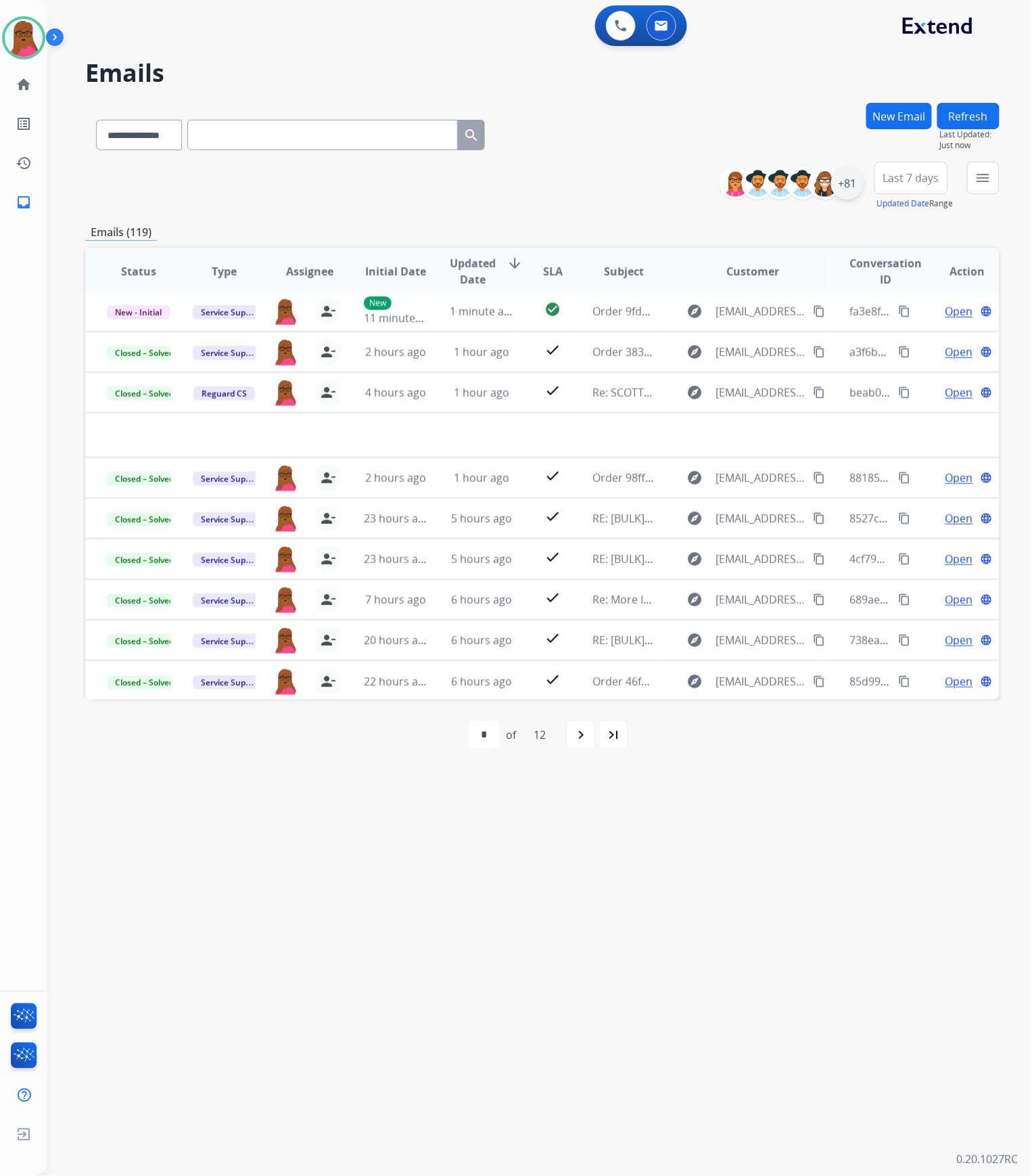
click at [847, 170] on div "+81" at bounding box center [848, 183] width 33 height 33
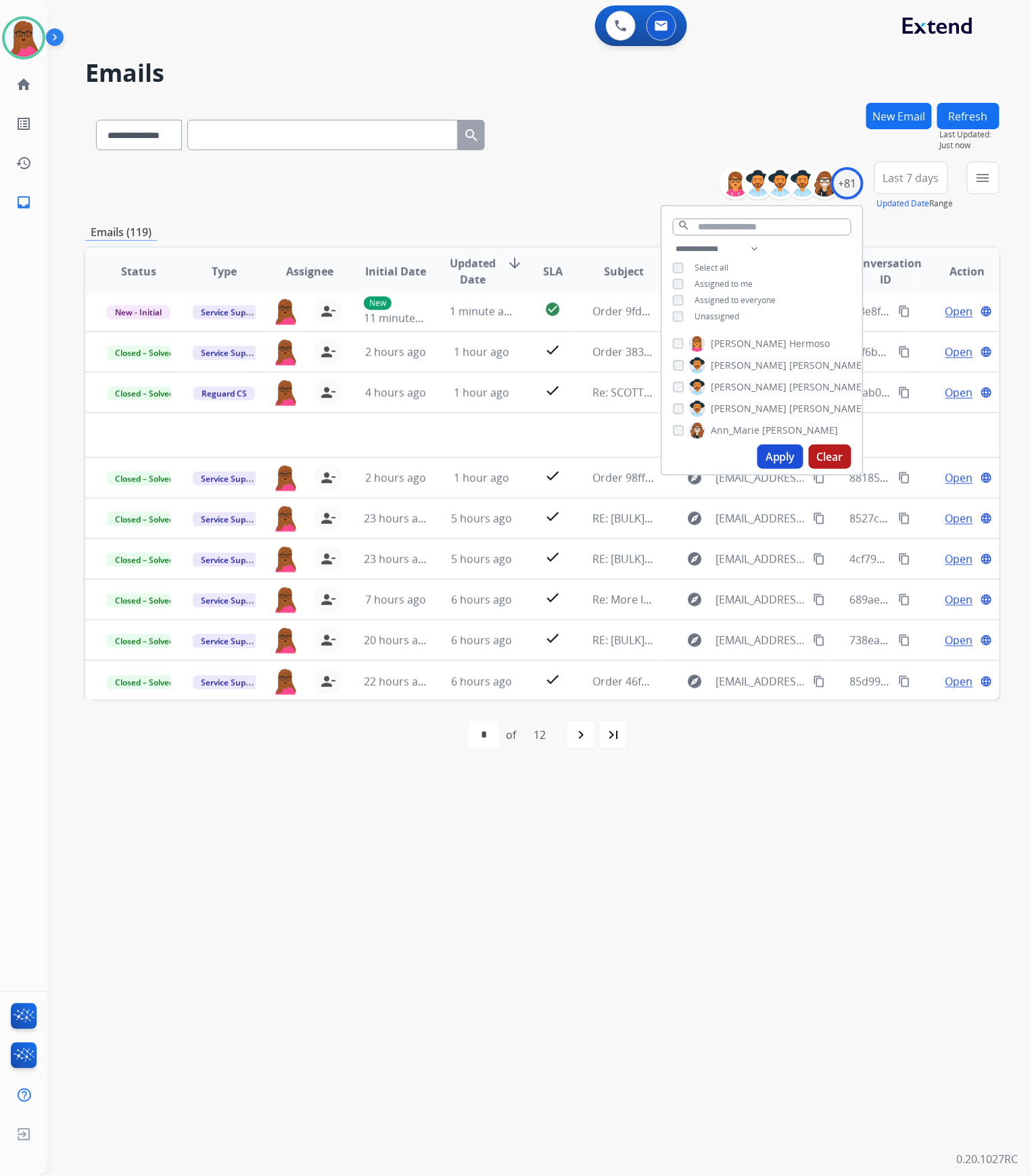
click at [781, 458] on button "Apply" at bounding box center [780, 457] width 46 height 24
click at [743, 896] on div "**********" at bounding box center [524, 612] width 953 height 1128
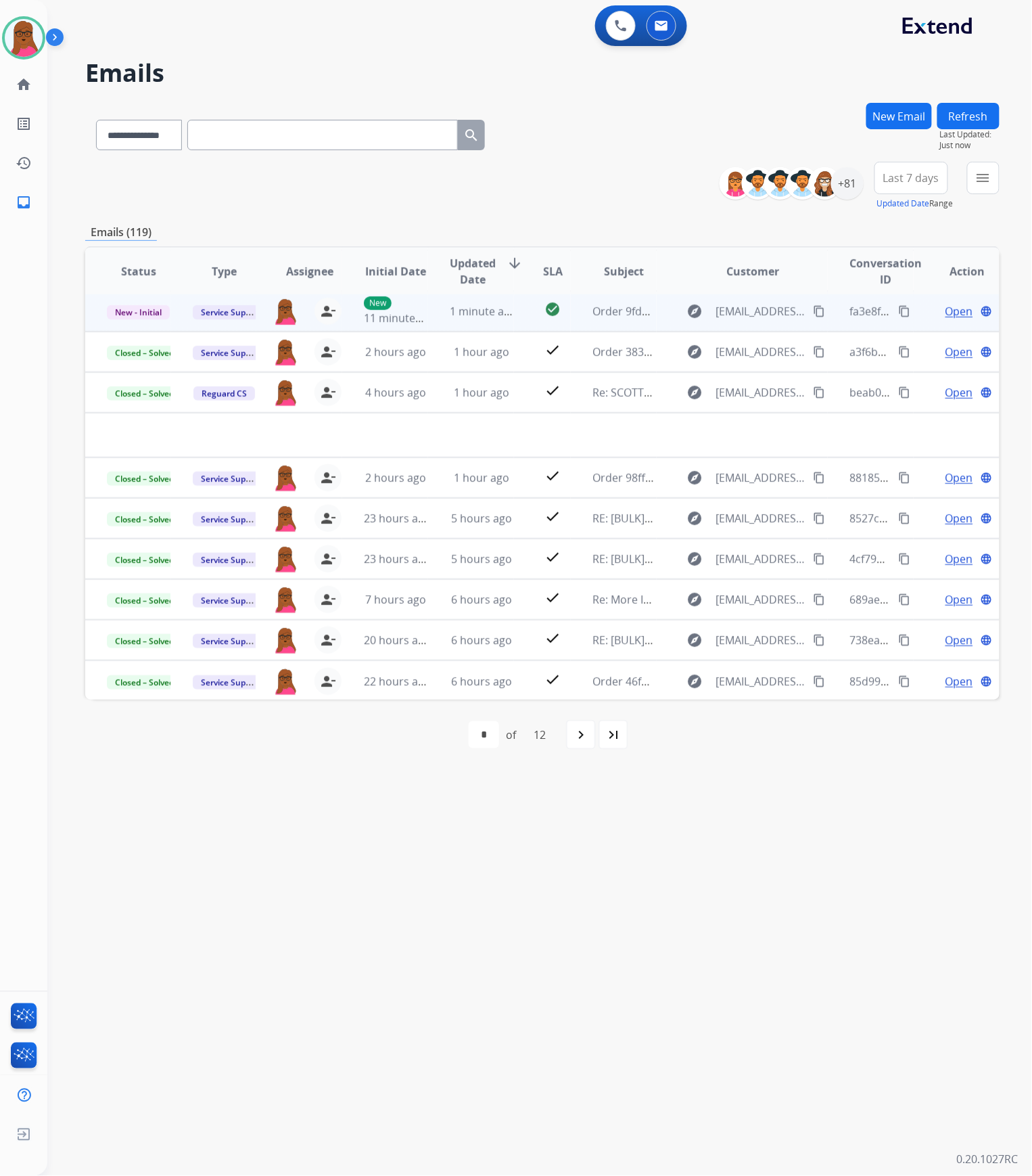
click at [949, 320] on td "Open language" at bounding box center [957, 311] width 86 height 41
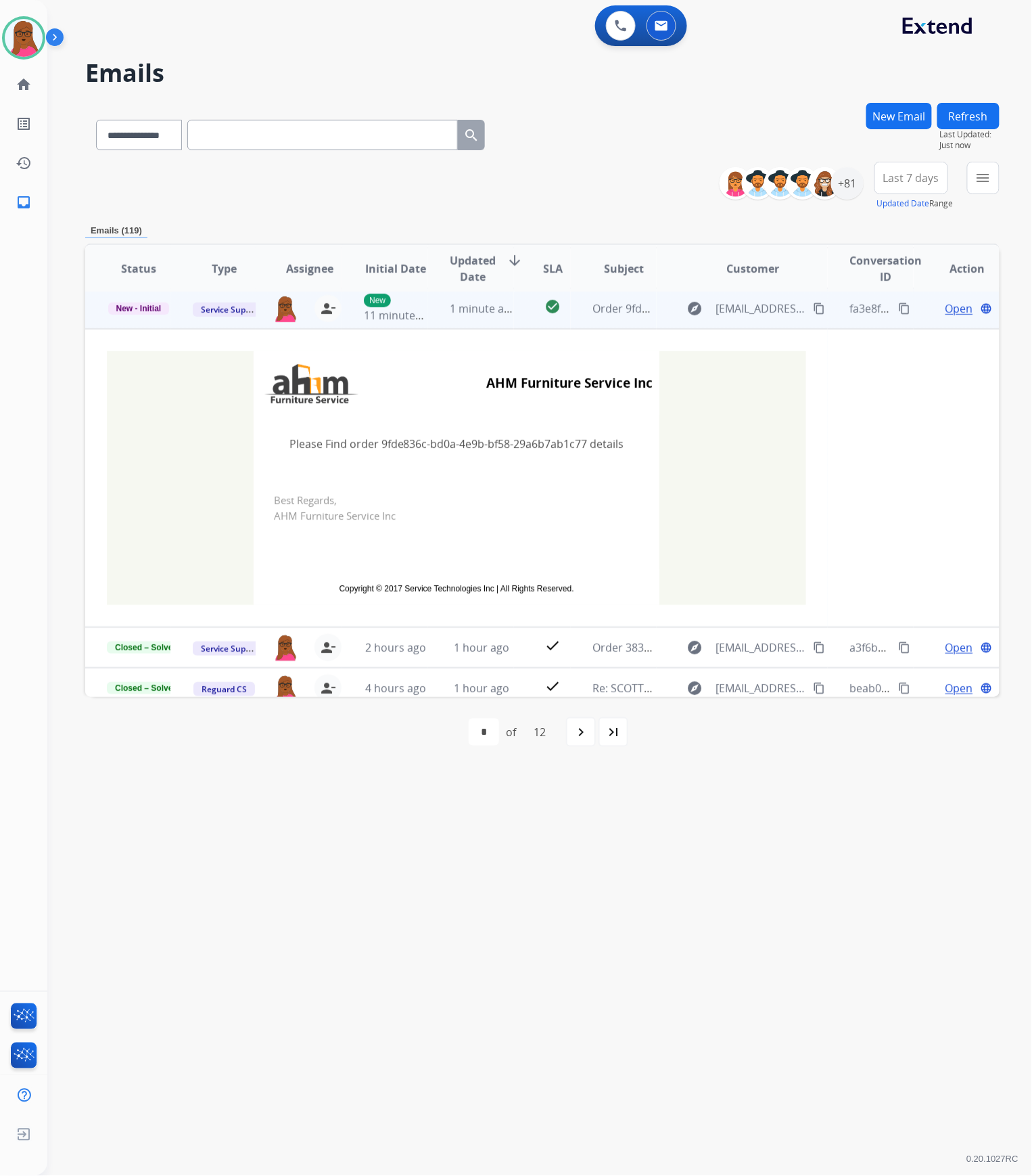
scroll to position [41, 0]
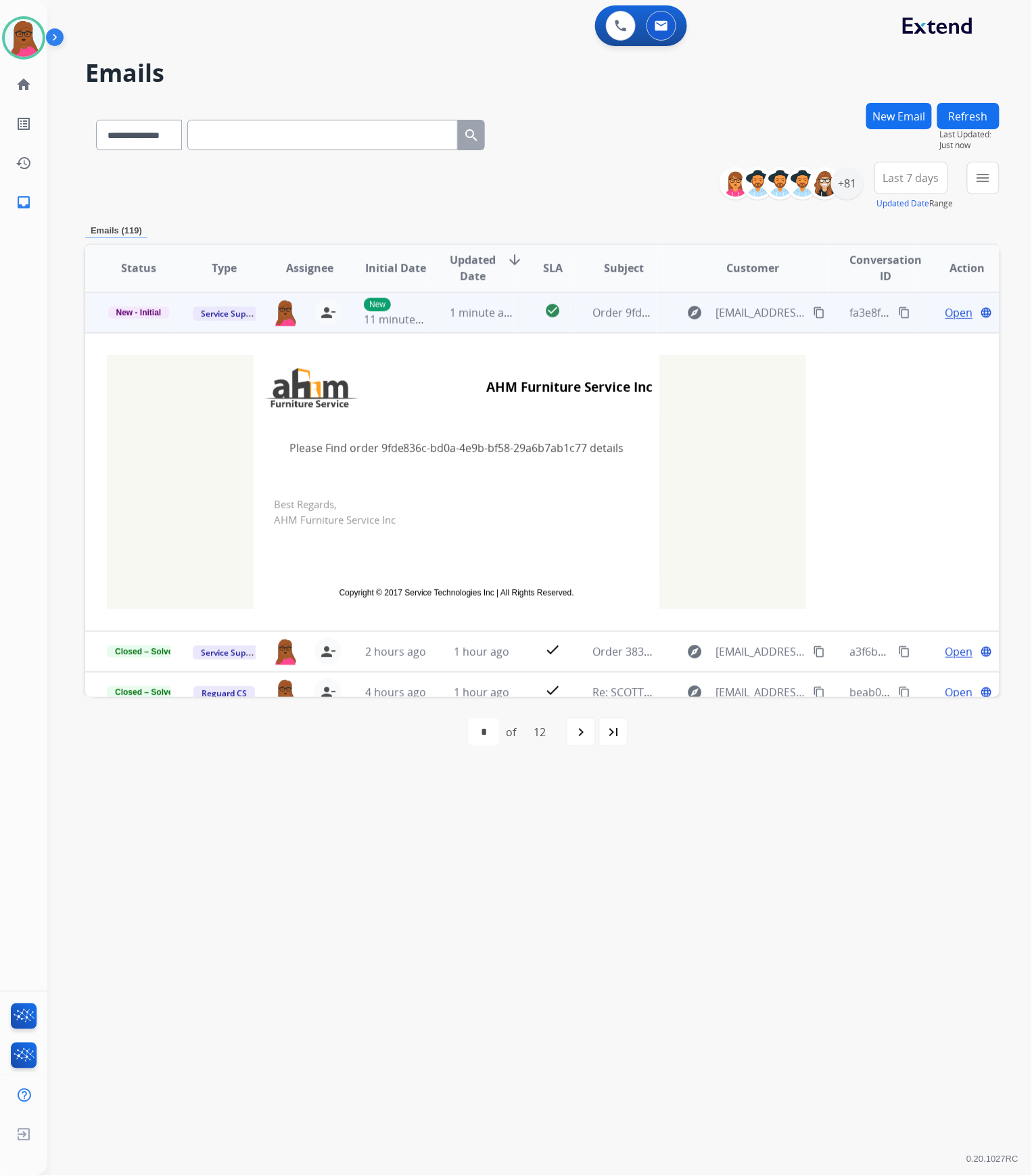
click at [957, 311] on span "Open" at bounding box center [959, 312] width 28 height 16
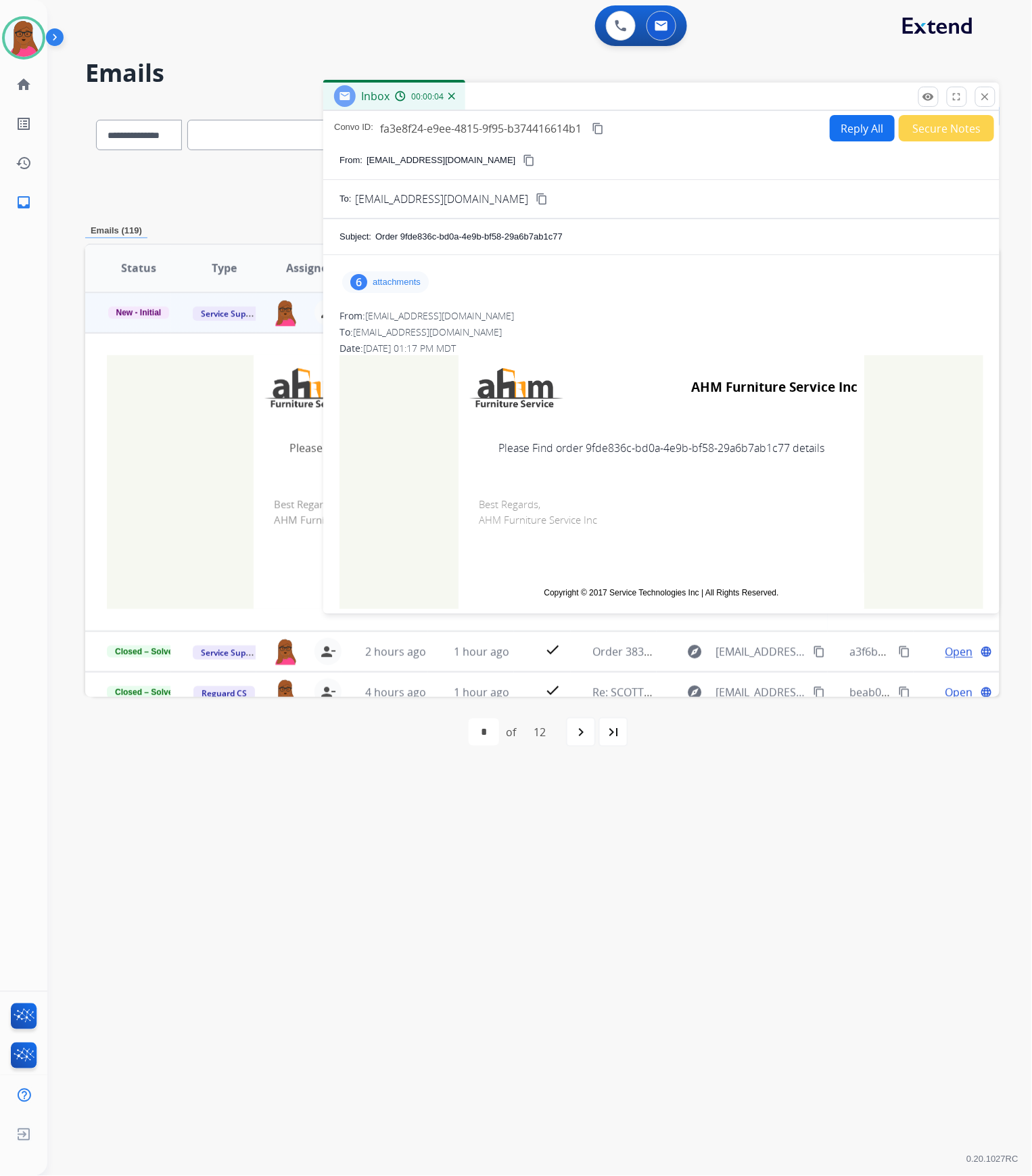
click at [413, 285] on p "attachments" at bounding box center [397, 282] width 48 height 11
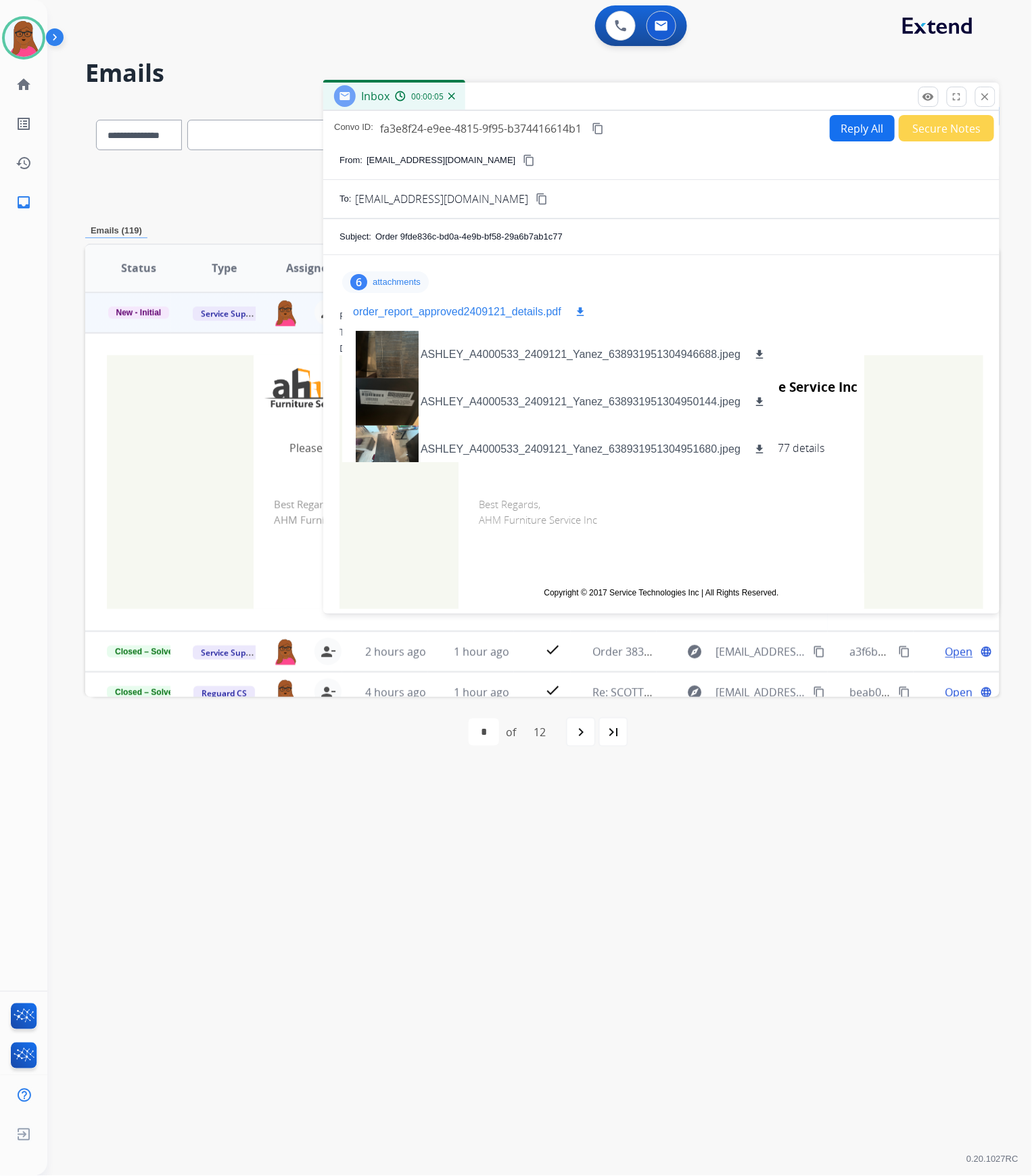
click at [574, 312] on button "download" at bounding box center [580, 311] width 16 height 16
click at [988, 93] on mat-icon "close" at bounding box center [985, 97] width 13 height 13
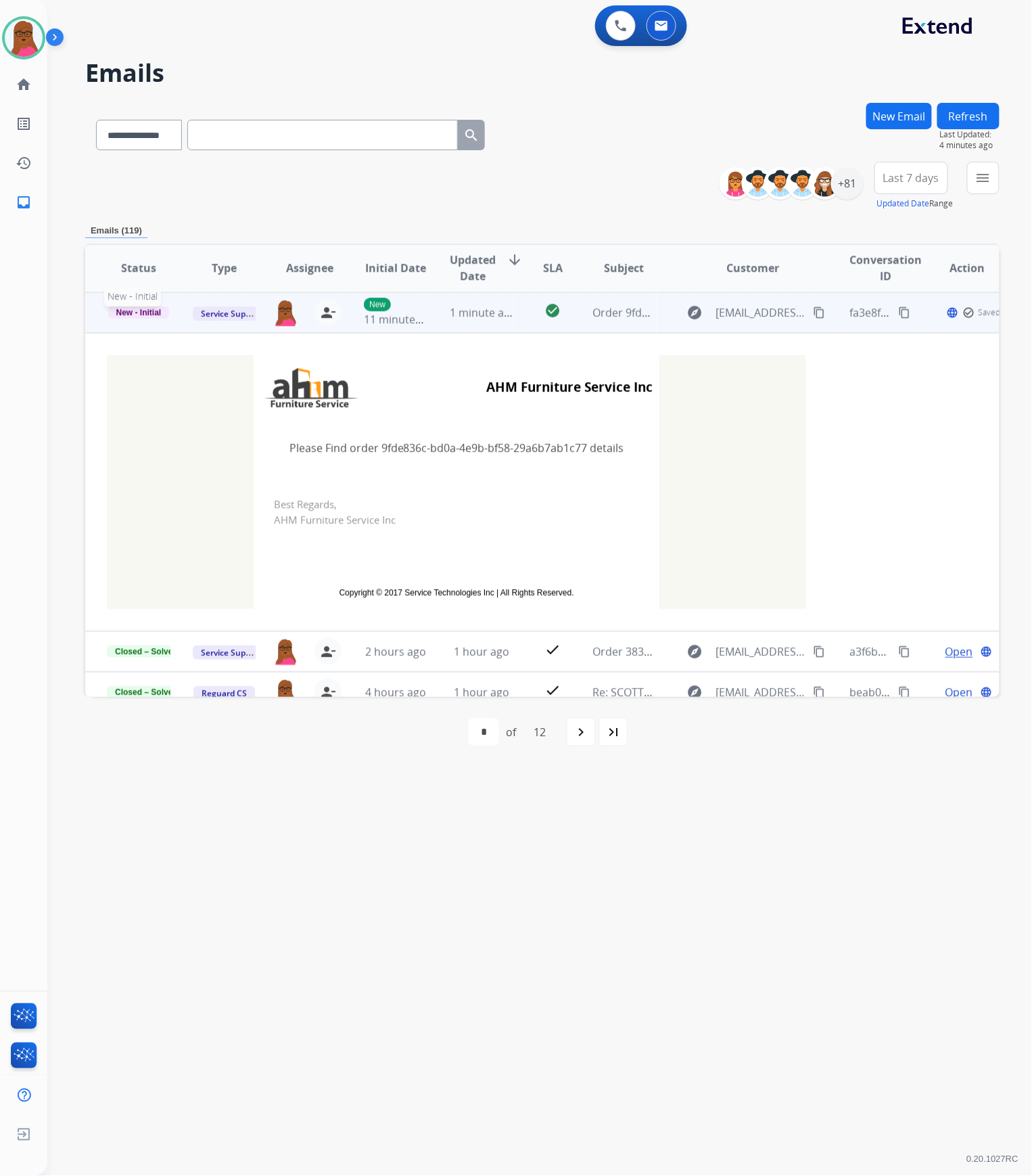
click at [158, 314] on span "New - Initial" at bounding box center [139, 312] width 62 height 13
click at [204, 442] on p "Closed – Solved" at bounding box center [202, 439] width 75 height 19
click at [842, 188] on div "+81" at bounding box center [848, 183] width 33 height 33
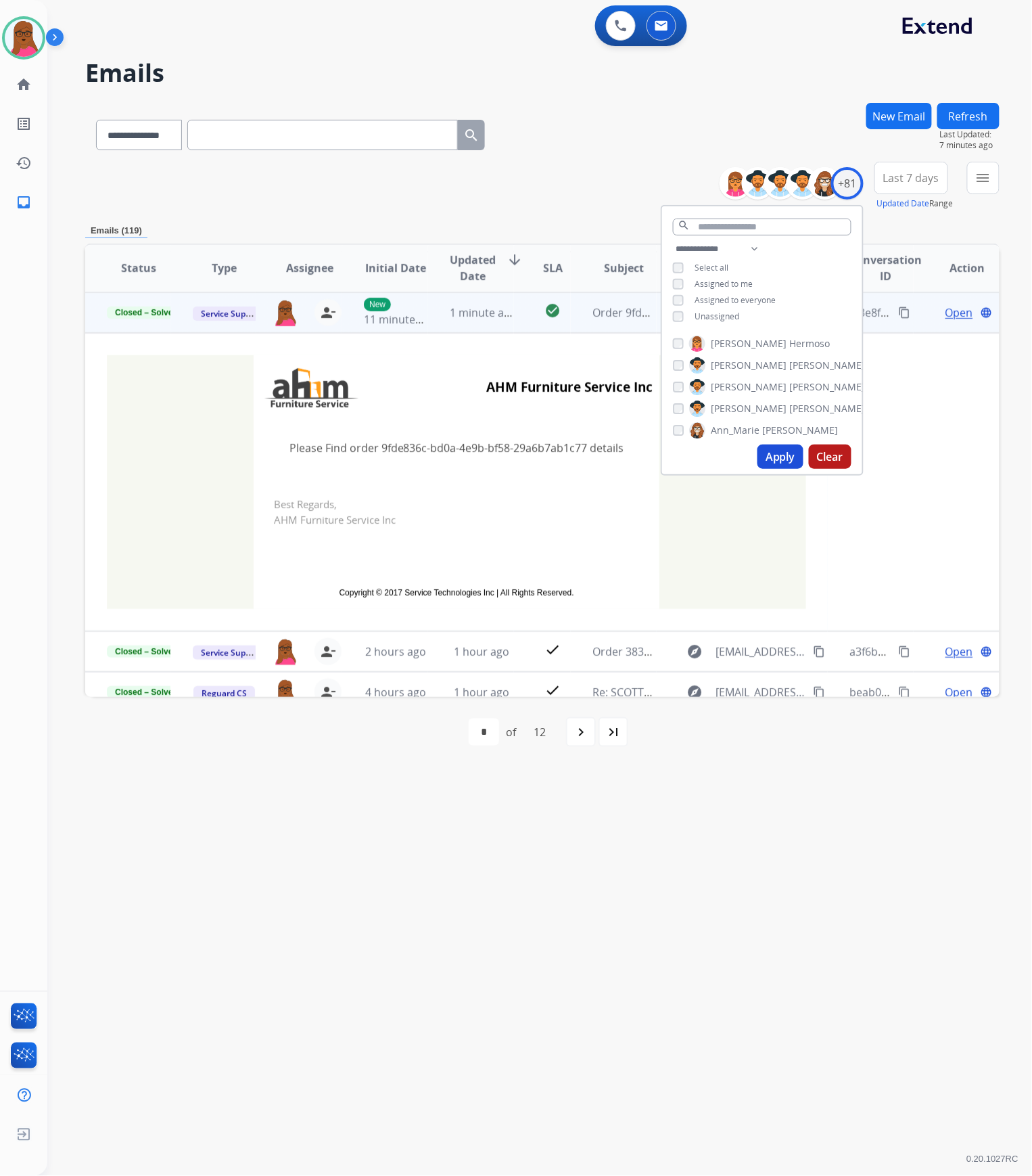
click at [774, 457] on button "Apply" at bounding box center [780, 457] width 46 height 24
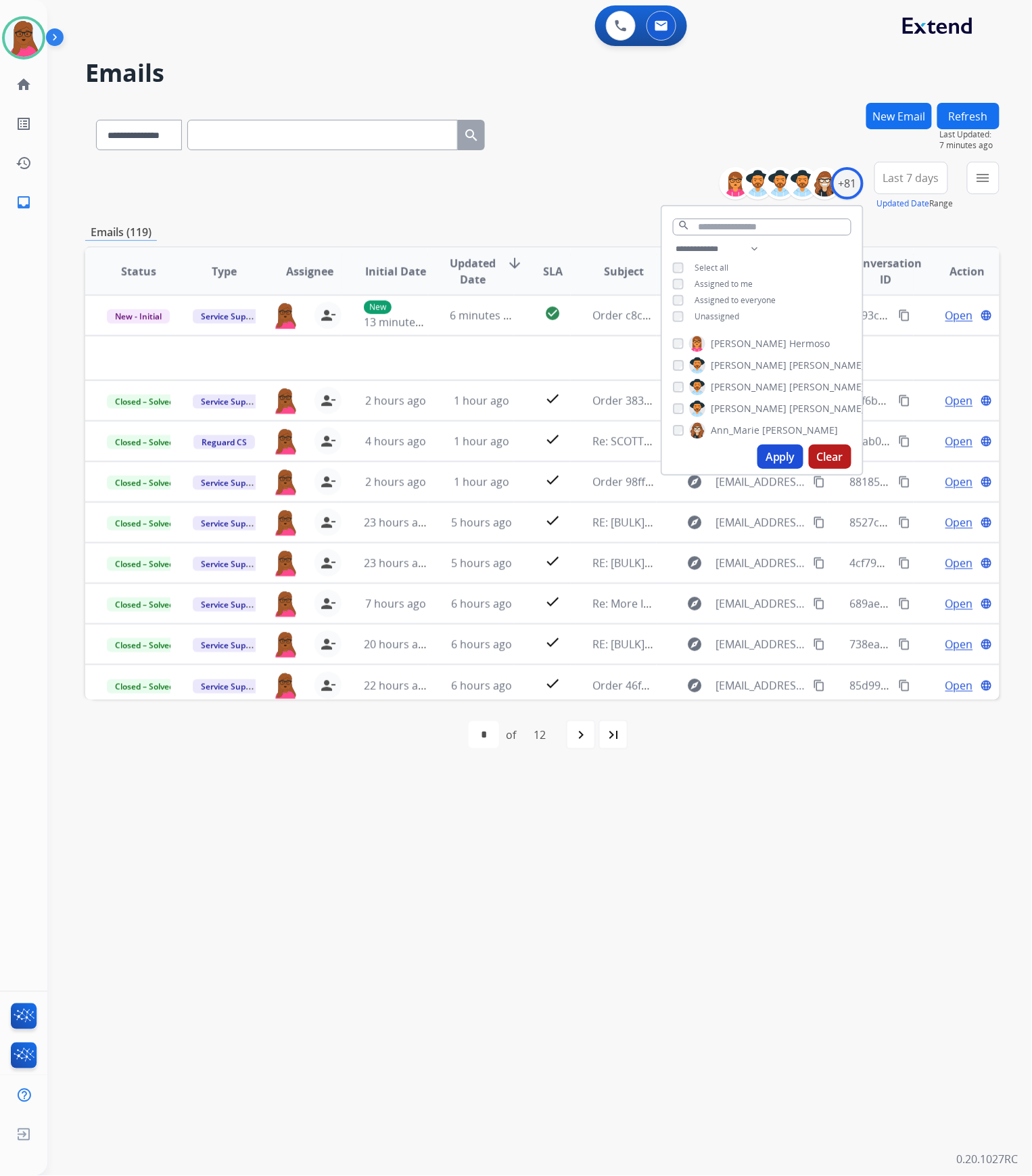
drag, startPoint x: 647, startPoint y: 970, endPoint x: 669, endPoint y: 878, distance: 94.6
click at [647, 969] on div "**********" at bounding box center [524, 612] width 953 height 1128
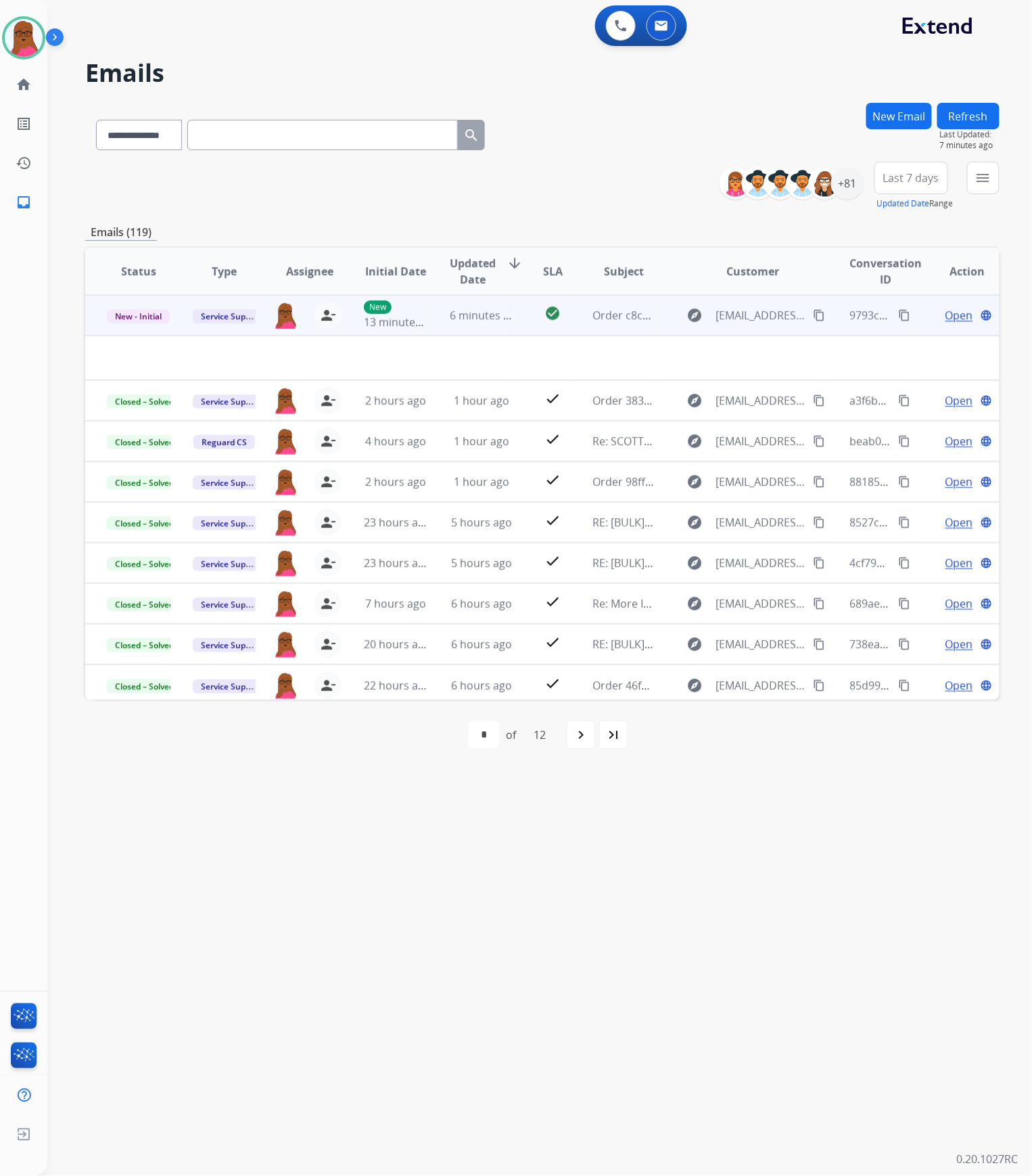
click at [946, 320] on span "Open" at bounding box center [959, 315] width 28 height 16
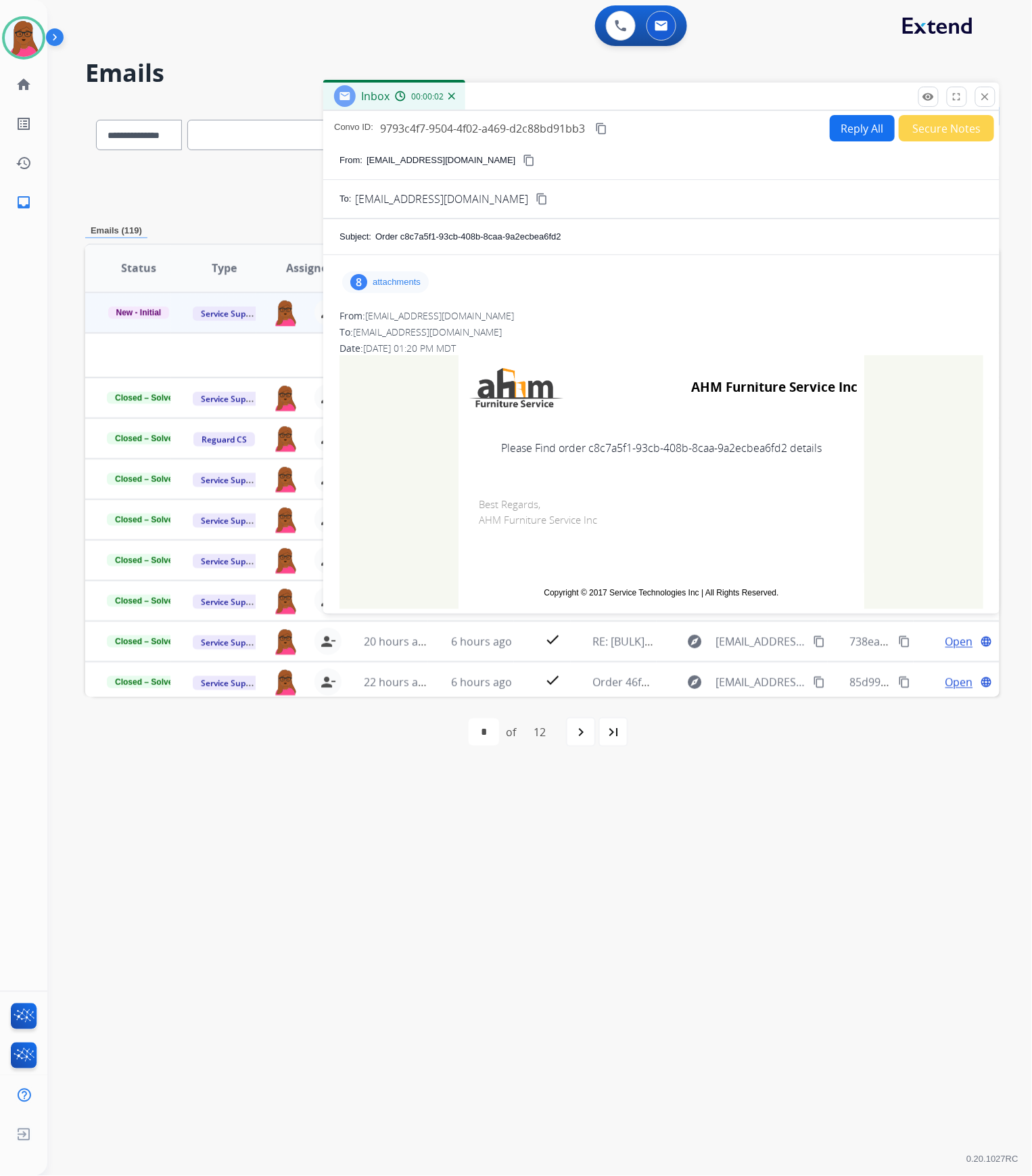
click at [407, 288] on div "8 attachments" at bounding box center [385, 282] width 87 height 22
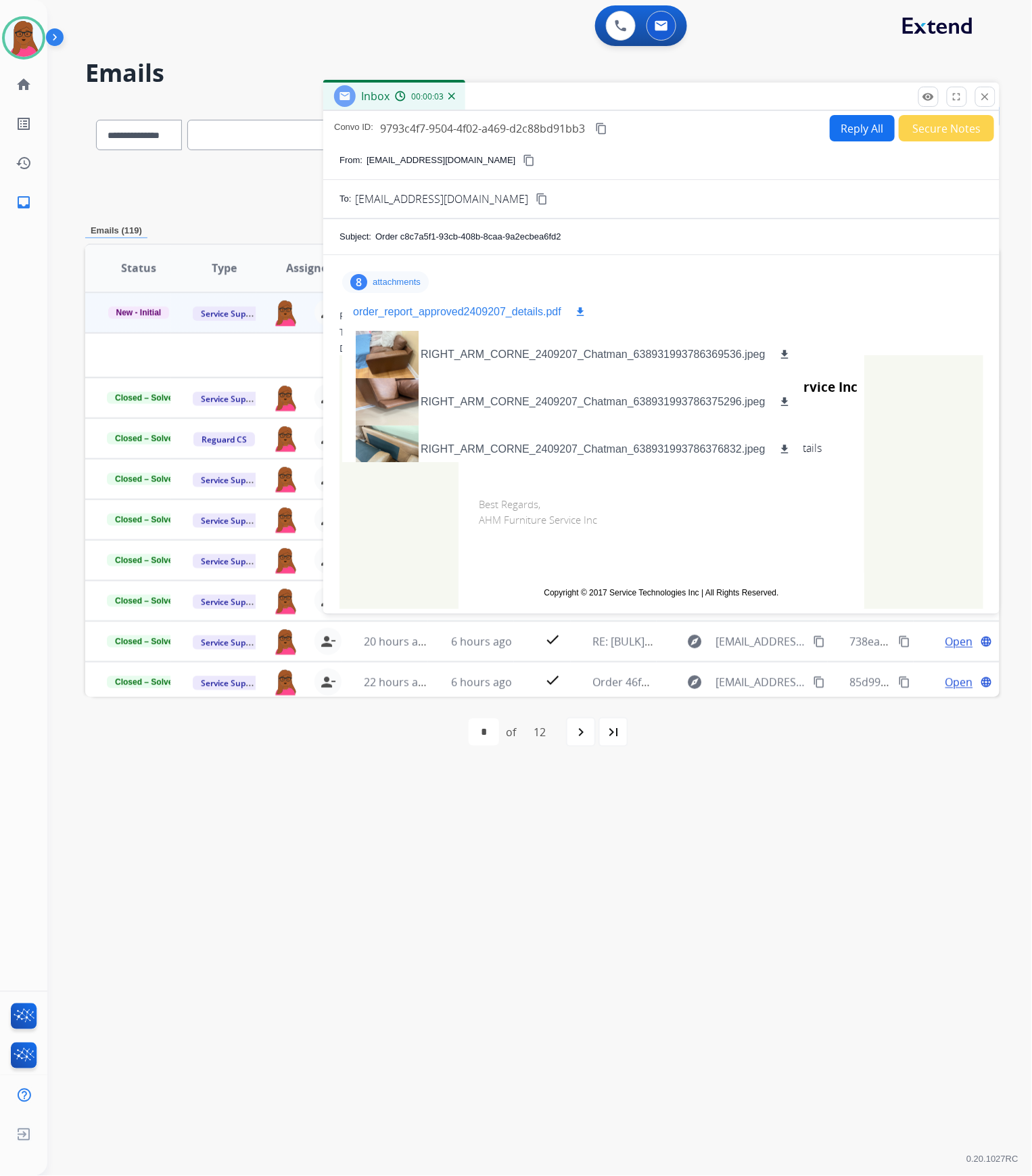
click at [578, 315] on mat-icon "download" at bounding box center [580, 312] width 13 height 13
click at [983, 101] on mat-icon "close" at bounding box center [985, 97] width 13 height 13
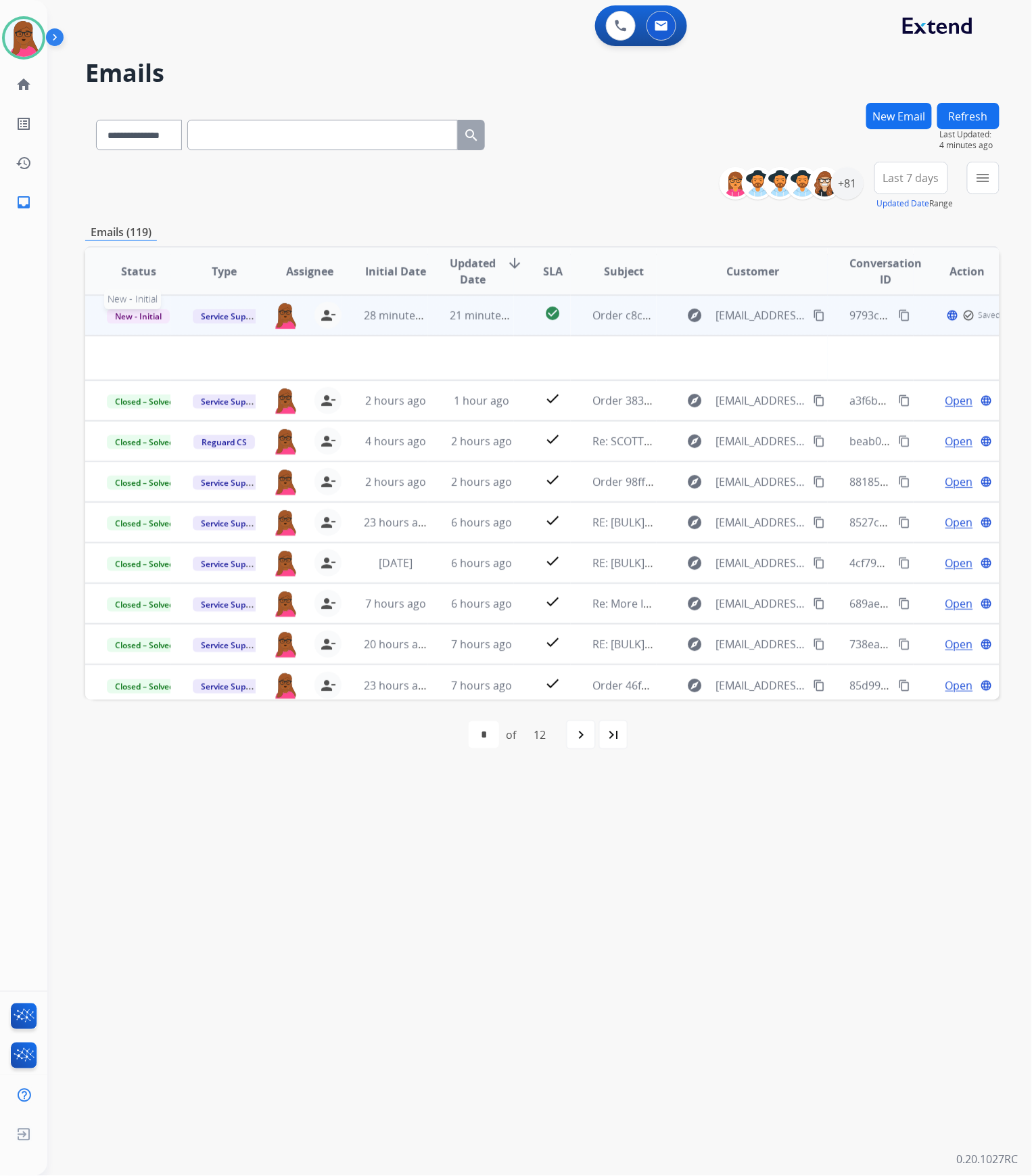
click at [141, 317] on span "New - Initial" at bounding box center [138, 316] width 63 height 14
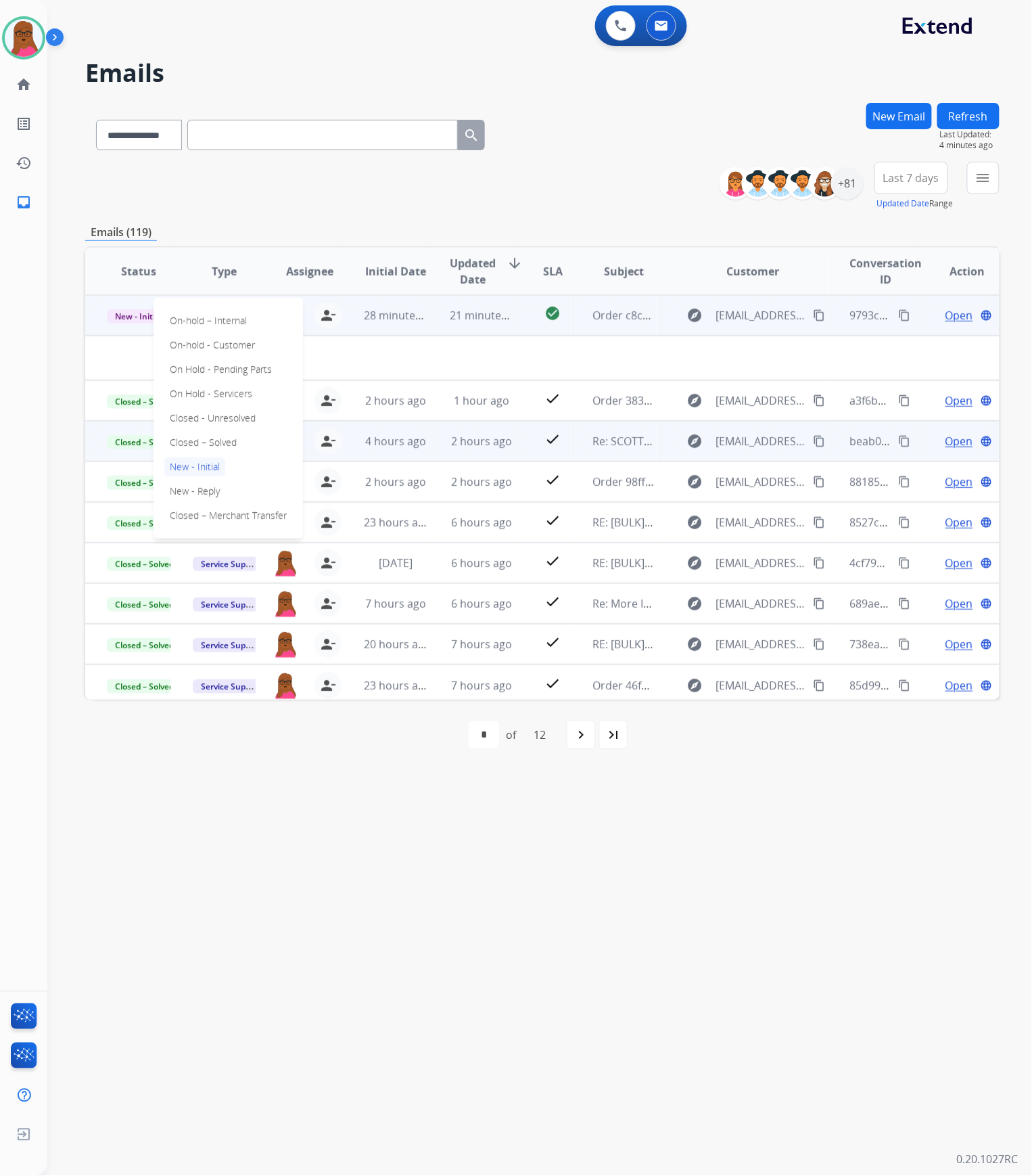
click at [214, 444] on p "Closed – Solved" at bounding box center [203, 442] width 78 height 19
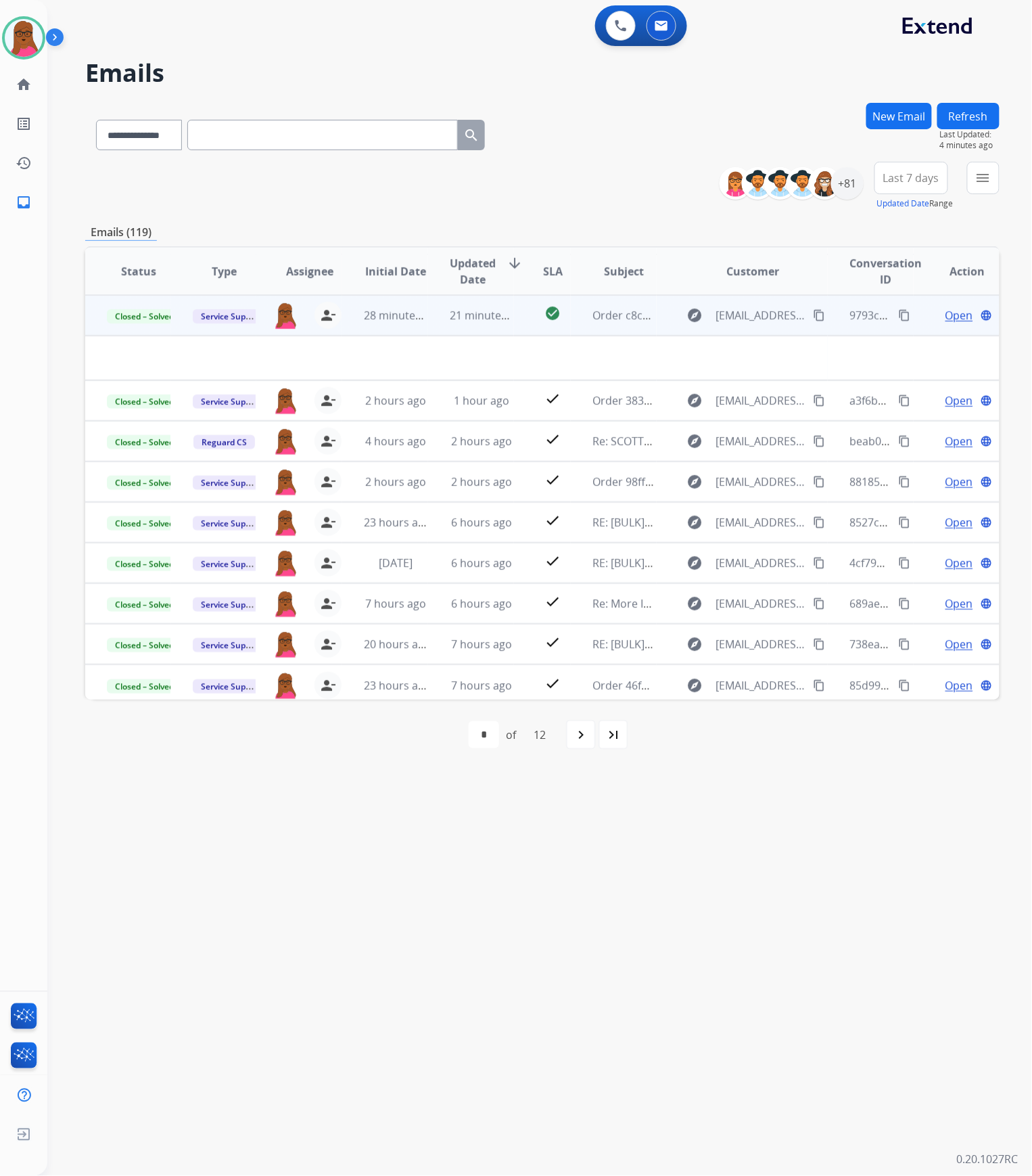
click at [971, 111] on button "Refresh" at bounding box center [969, 116] width 63 height 27
click at [974, 179] on button "menu Filters" at bounding box center [984, 178] width 33 height 33
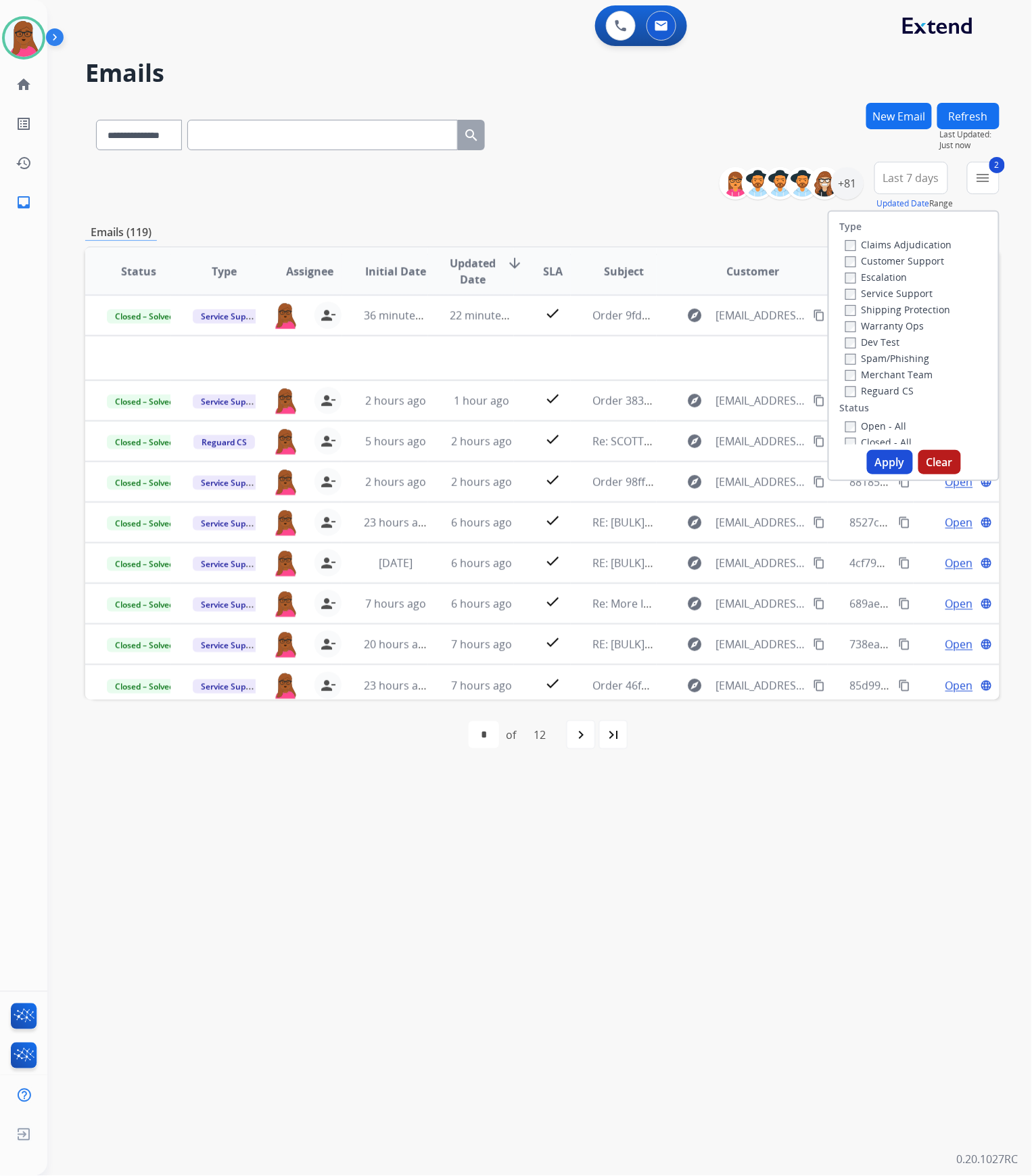
click at [875, 466] on button "Apply" at bounding box center [890, 462] width 46 height 24
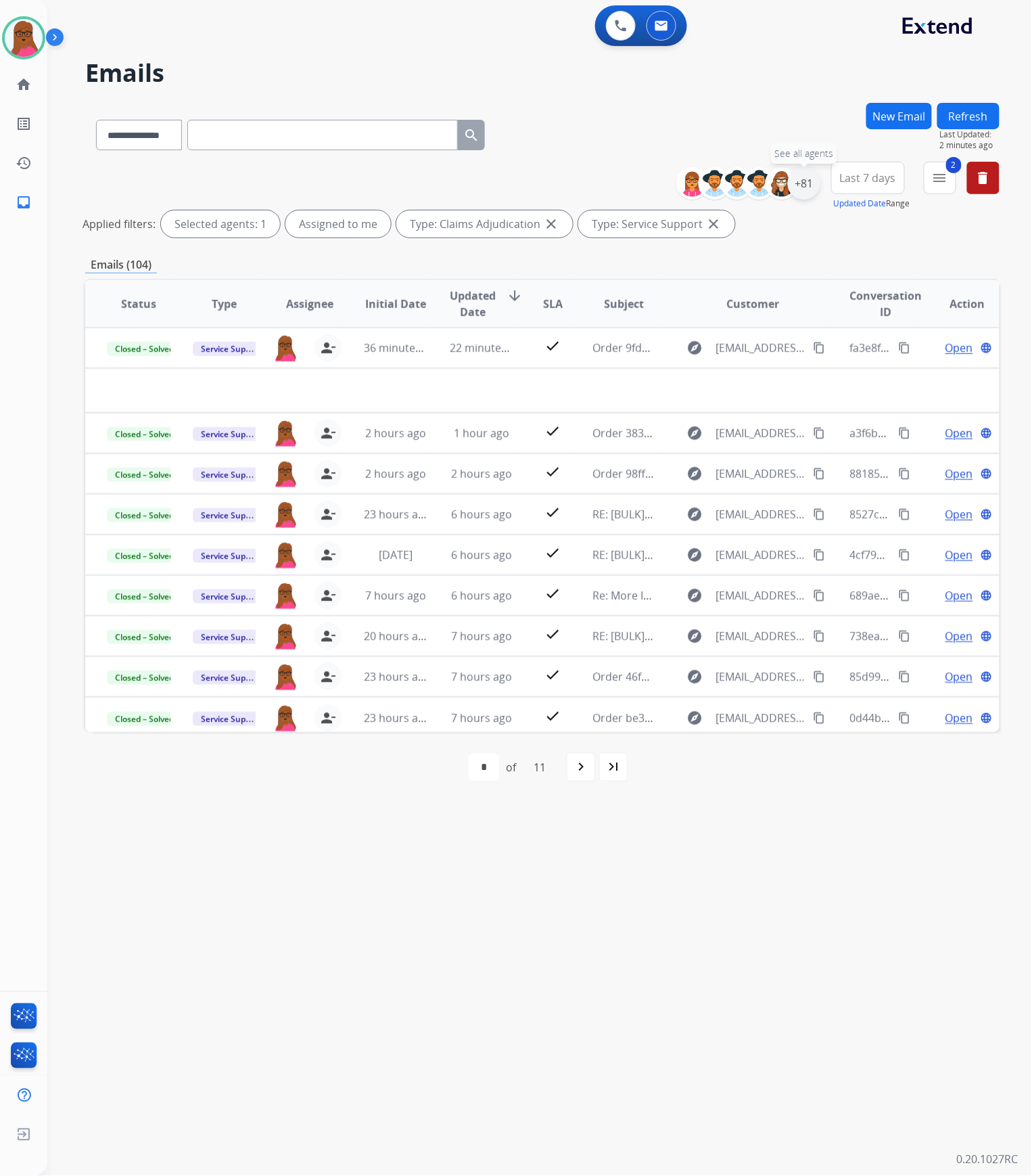
drag, startPoint x: 818, startPoint y: 184, endPoint x: 810, endPoint y: 189, distance: 9.4
click at [815, 183] on div "+81" at bounding box center [804, 183] width 33 height 33
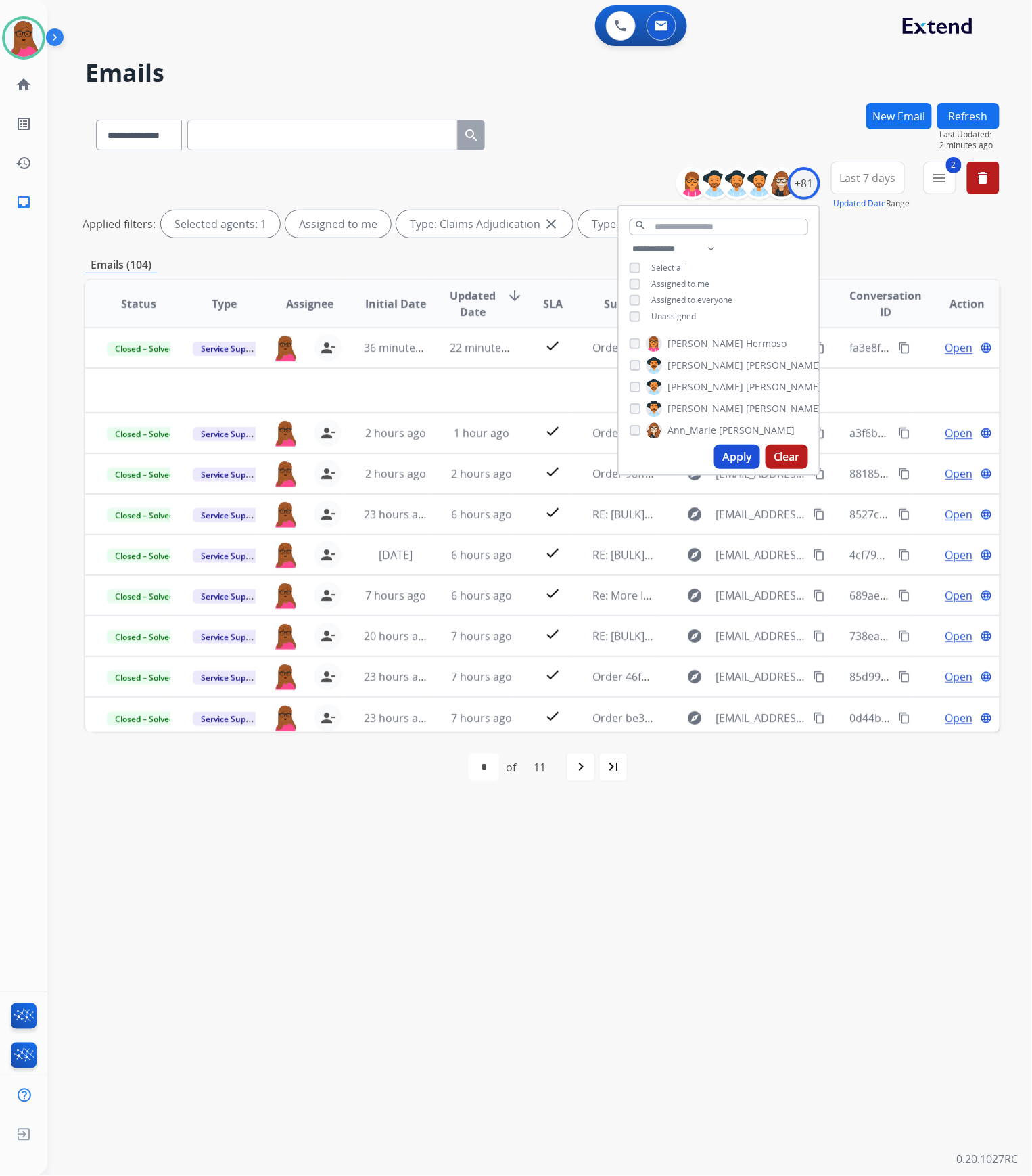
click at [632, 282] on div "**********" at bounding box center [719, 285] width 200 height 87
click at [722, 459] on button "Apply" at bounding box center [737, 457] width 46 height 24
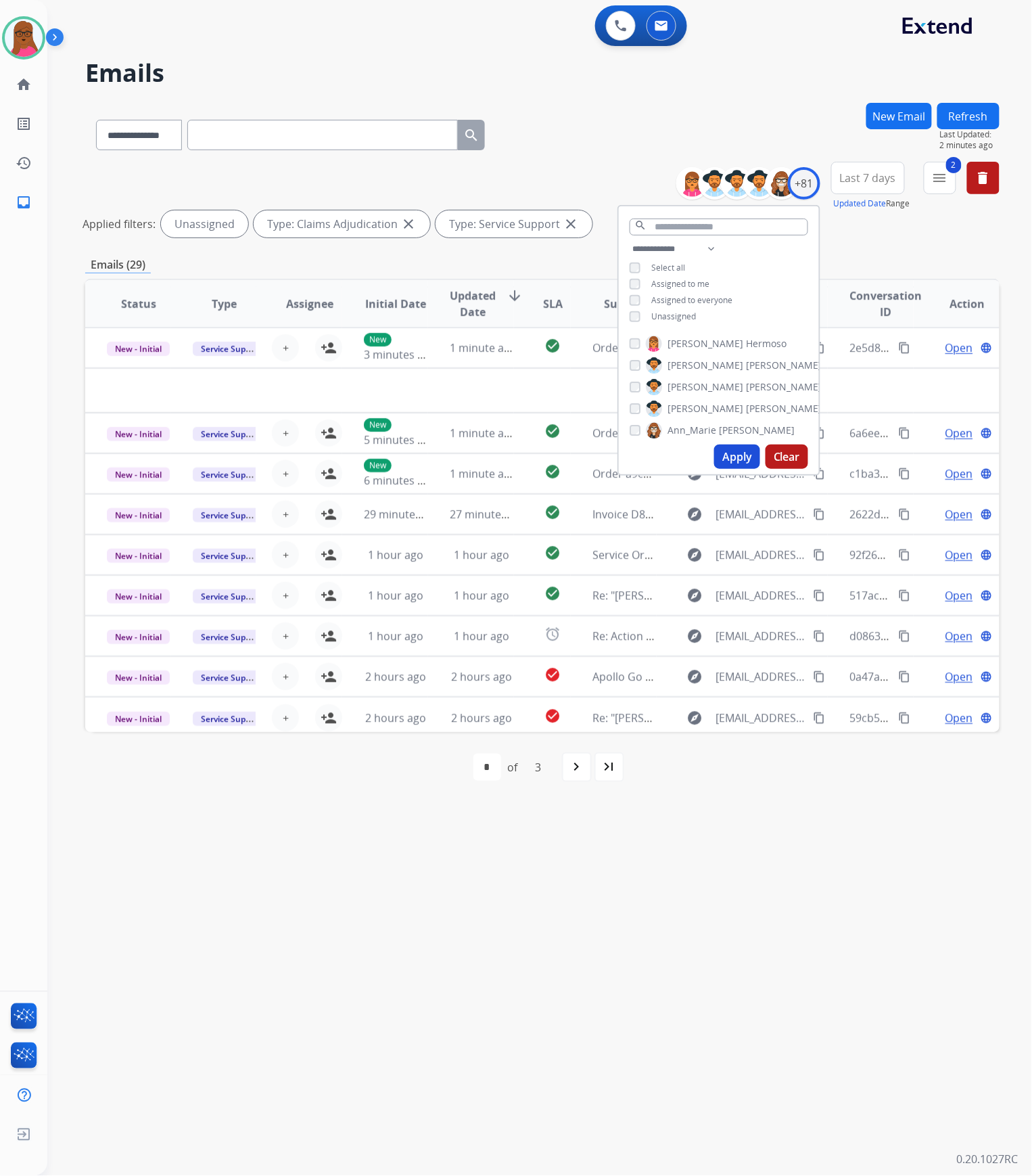
click at [864, 965] on div "**********" at bounding box center [524, 612] width 953 height 1128
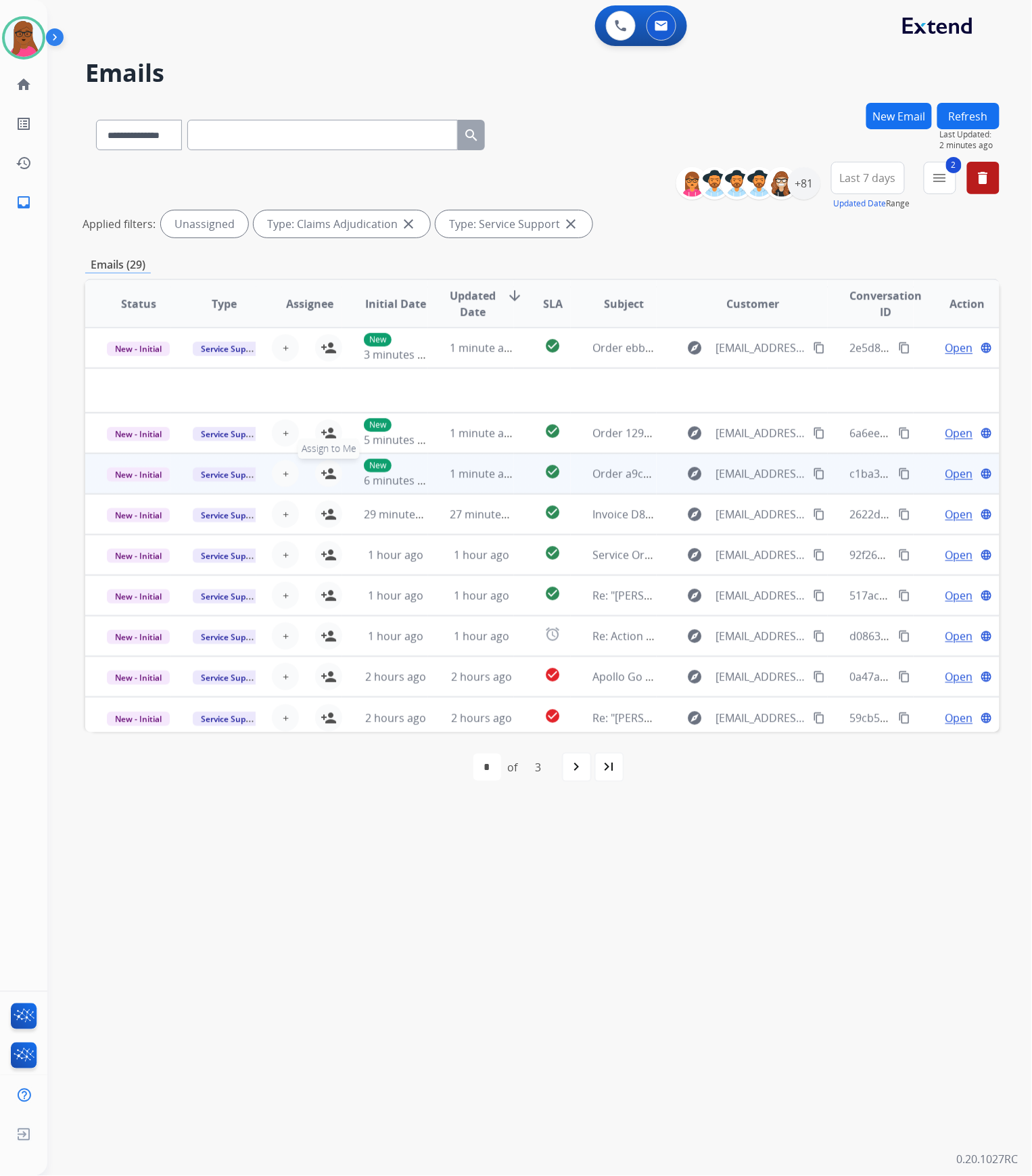
click at [328, 477] on mat-icon "person_add" at bounding box center [328, 473] width 16 height 16
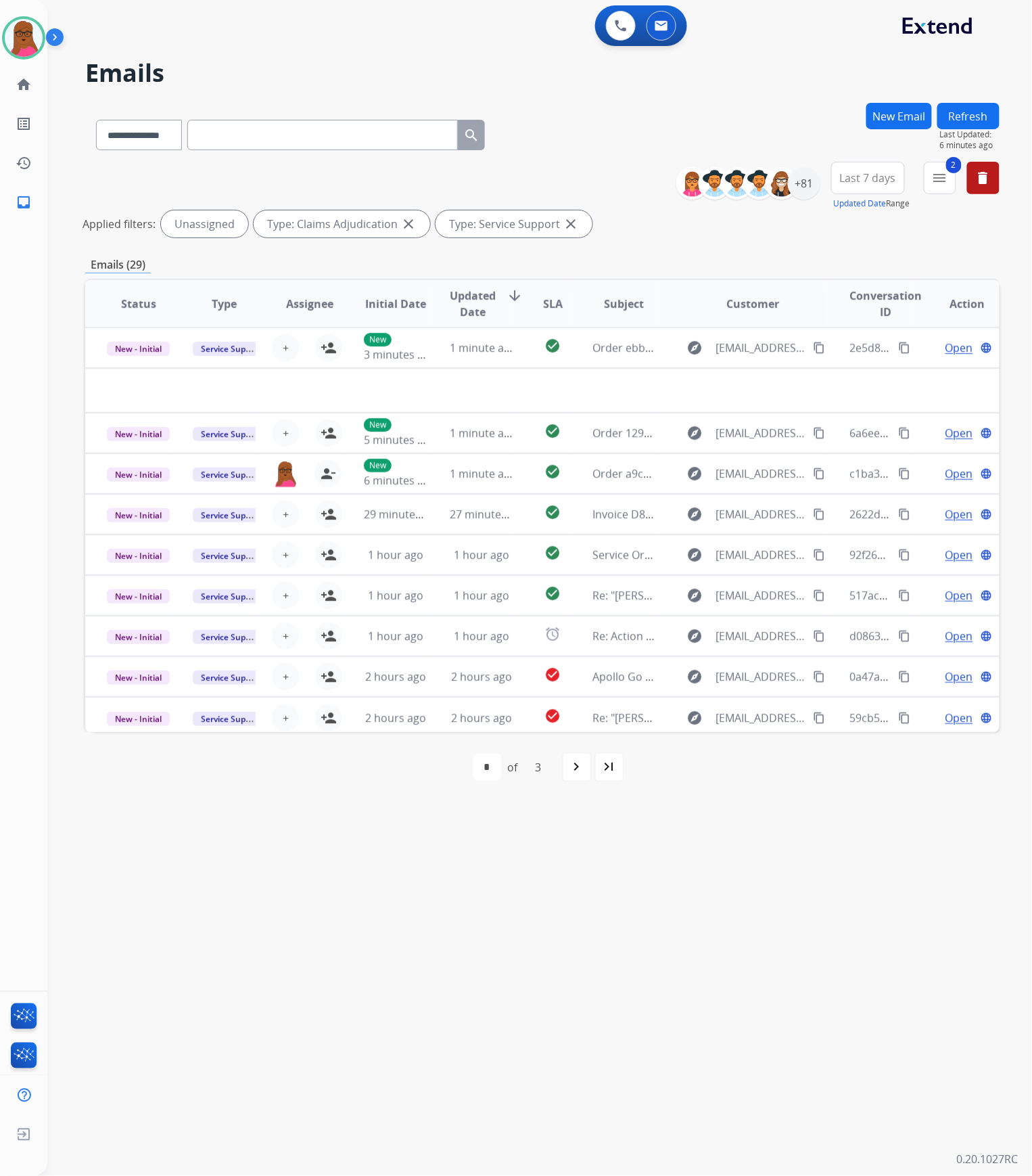
click at [961, 120] on button "Refresh" at bounding box center [969, 116] width 63 height 27
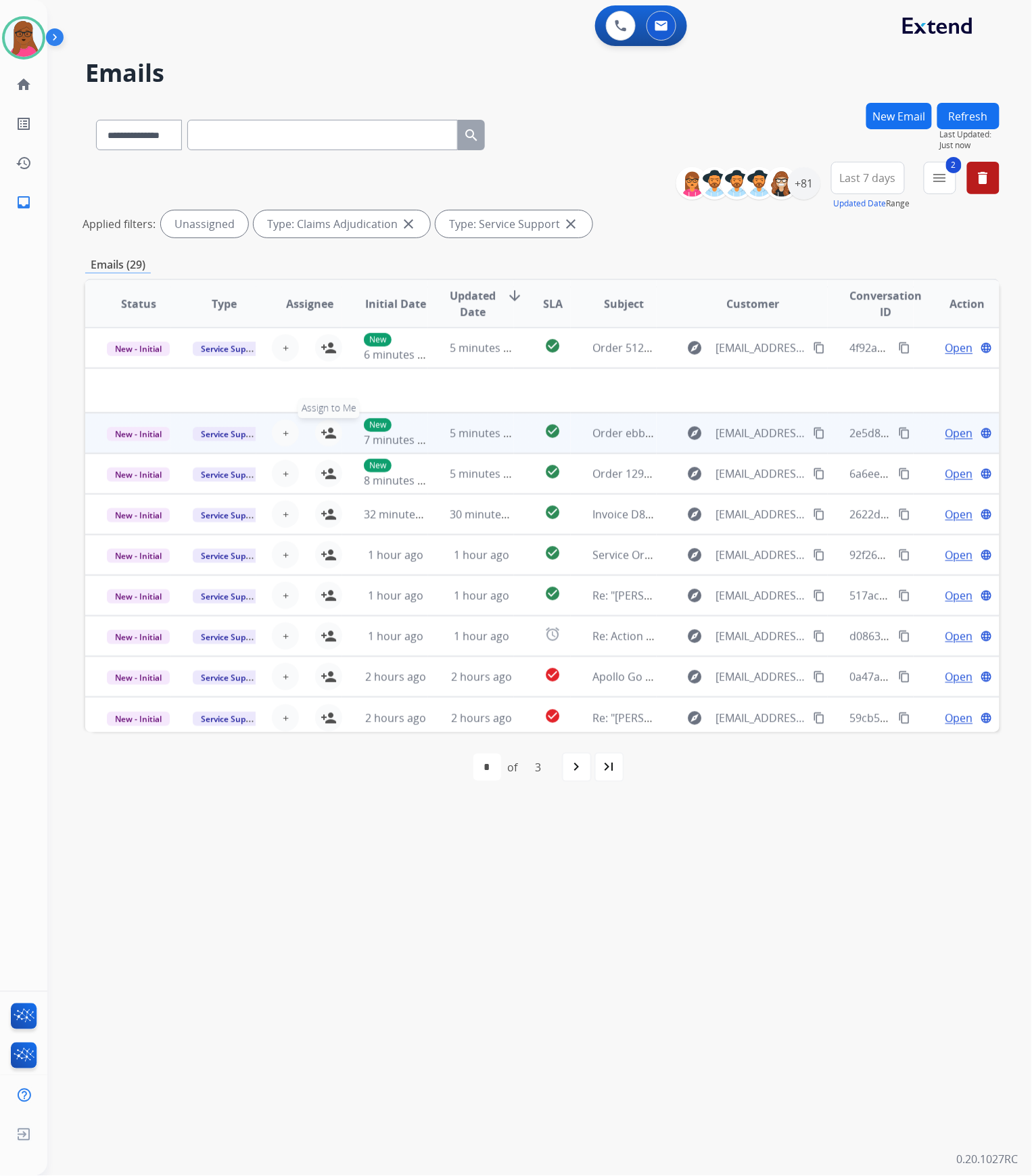
click at [327, 437] on mat-icon "person_add" at bounding box center [328, 432] width 16 height 16
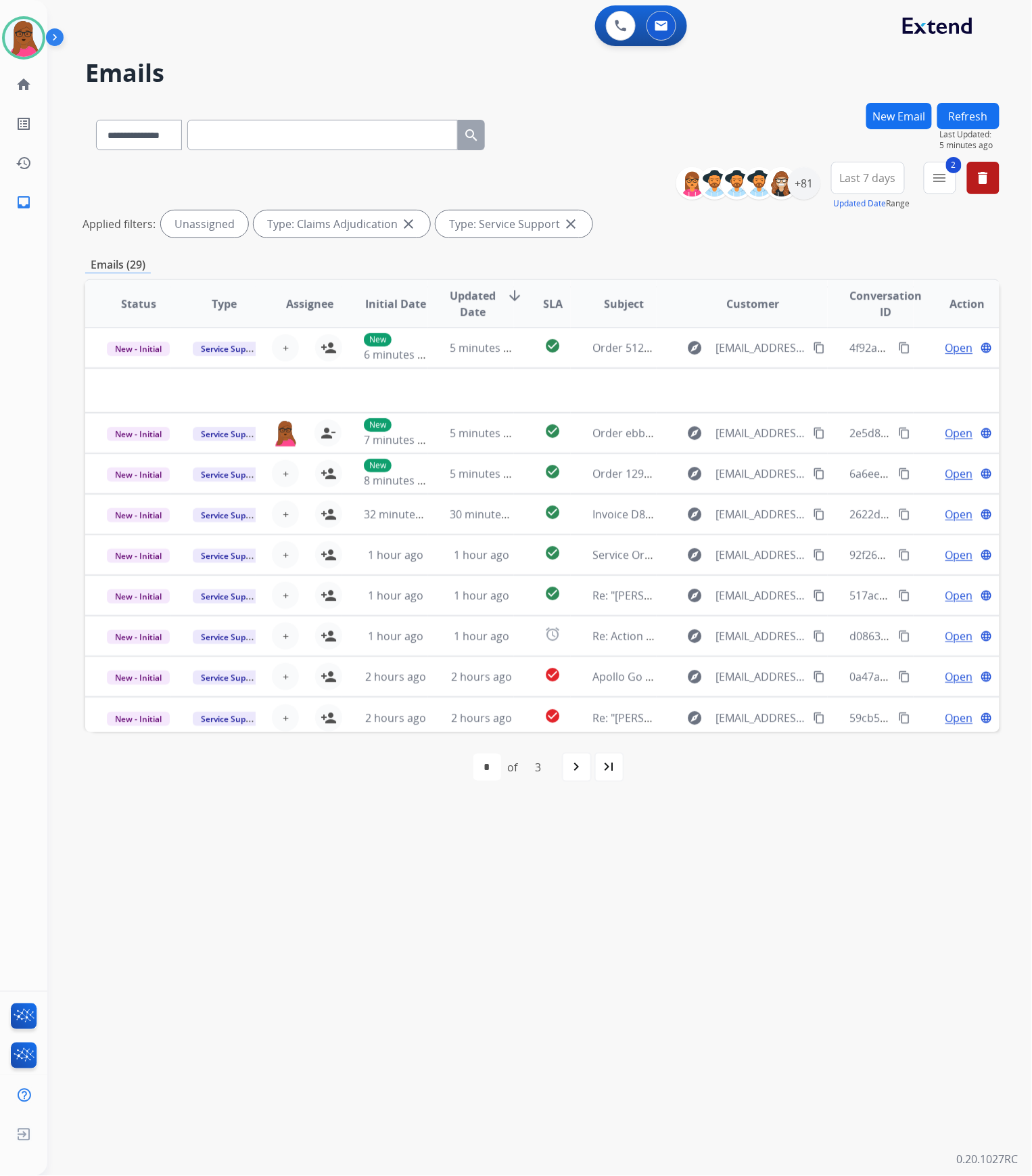
click at [957, 182] on div "**********" at bounding box center [843, 186] width 313 height 48
click at [947, 179] on mat-icon "menu" at bounding box center [939, 178] width 16 height 16
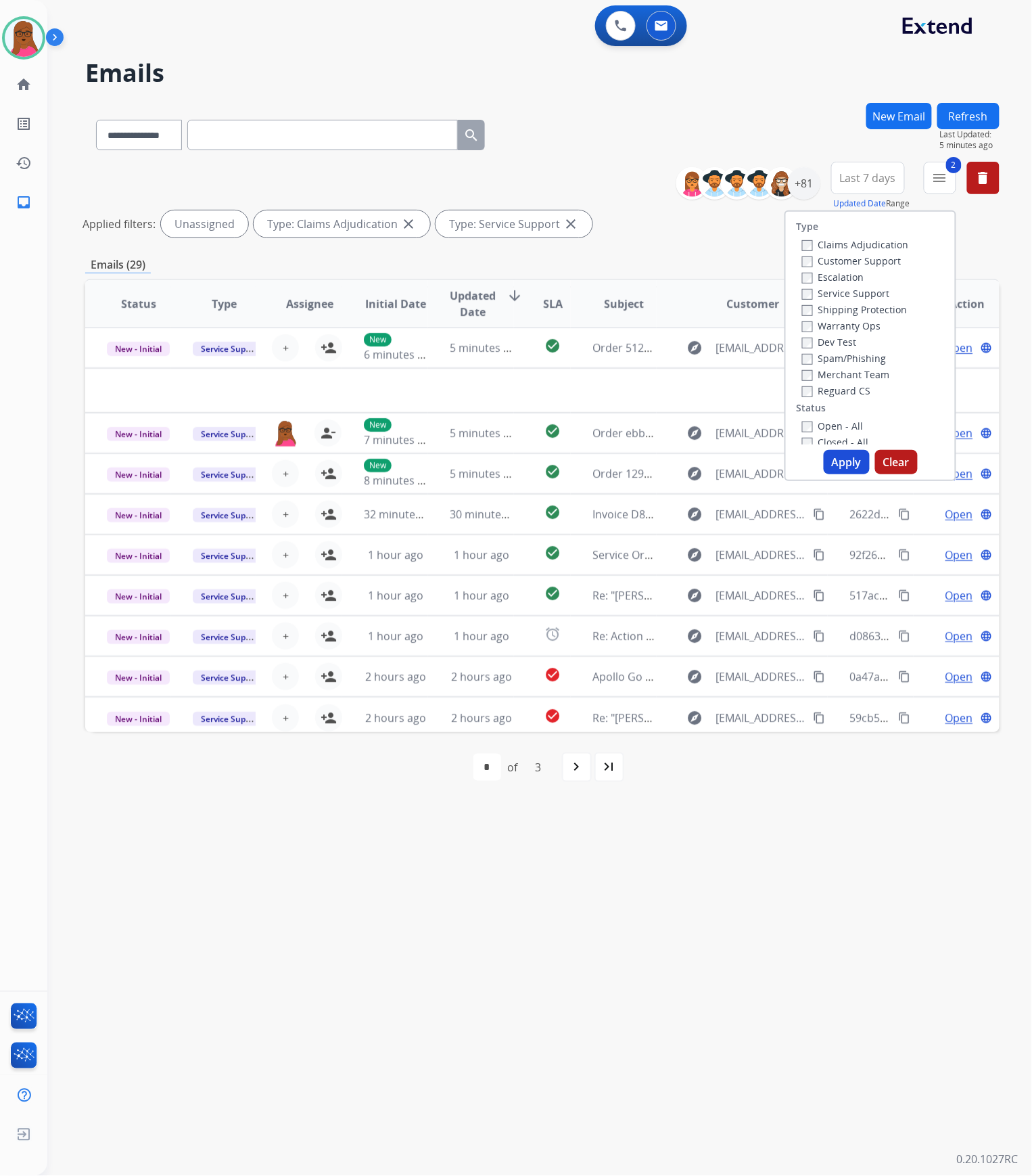
click at [803, 295] on div "Service Support" at bounding box center [856, 292] width 107 height 16
click at [803, 287] on div "Service Support" at bounding box center [856, 292] width 107 height 16
click at [803, 287] on label "Service Support" at bounding box center [846, 293] width 88 height 13
click at [831, 462] on button "Apply" at bounding box center [847, 462] width 46 height 24
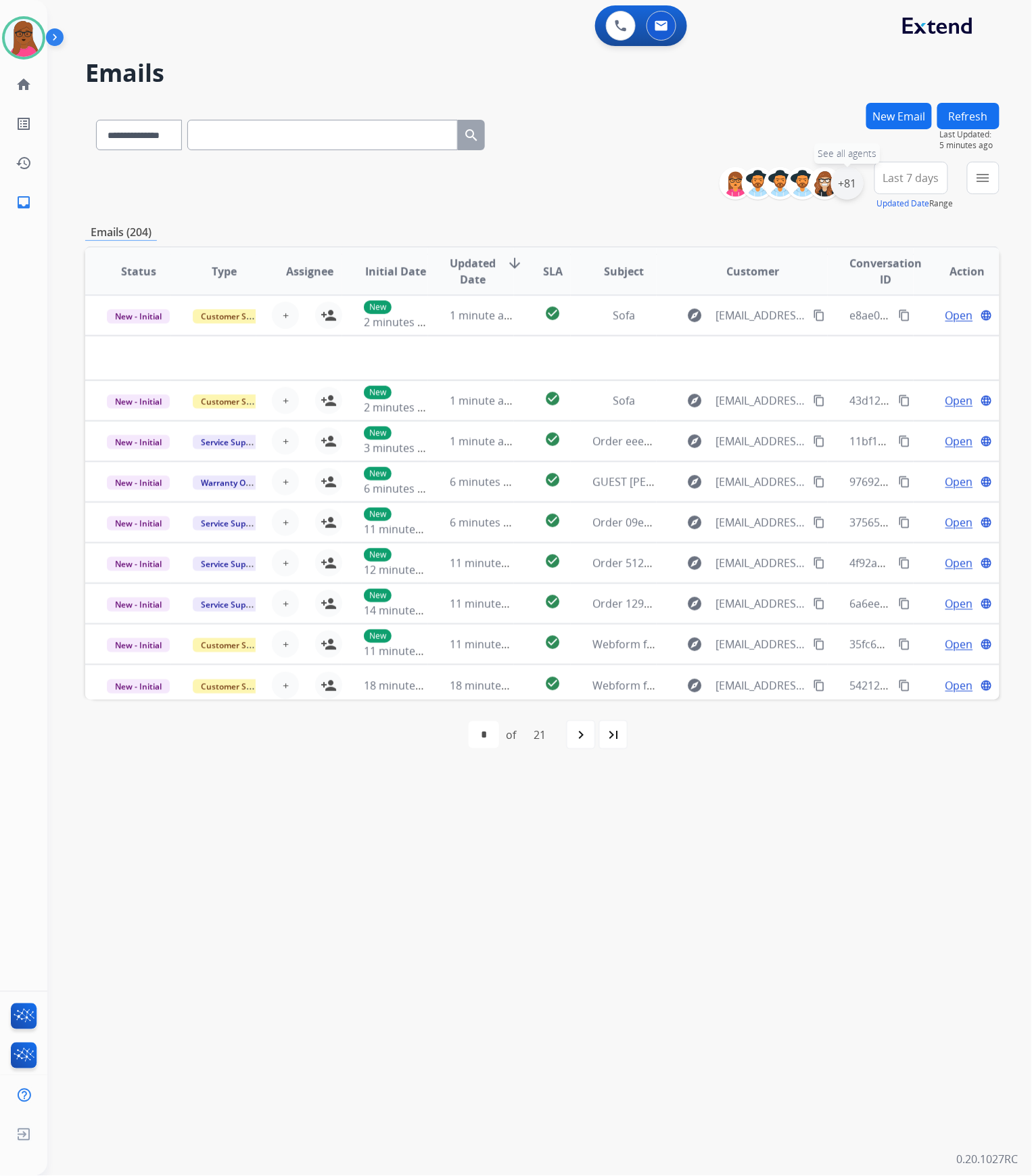
click at [848, 181] on div "+81" at bounding box center [848, 183] width 33 height 33
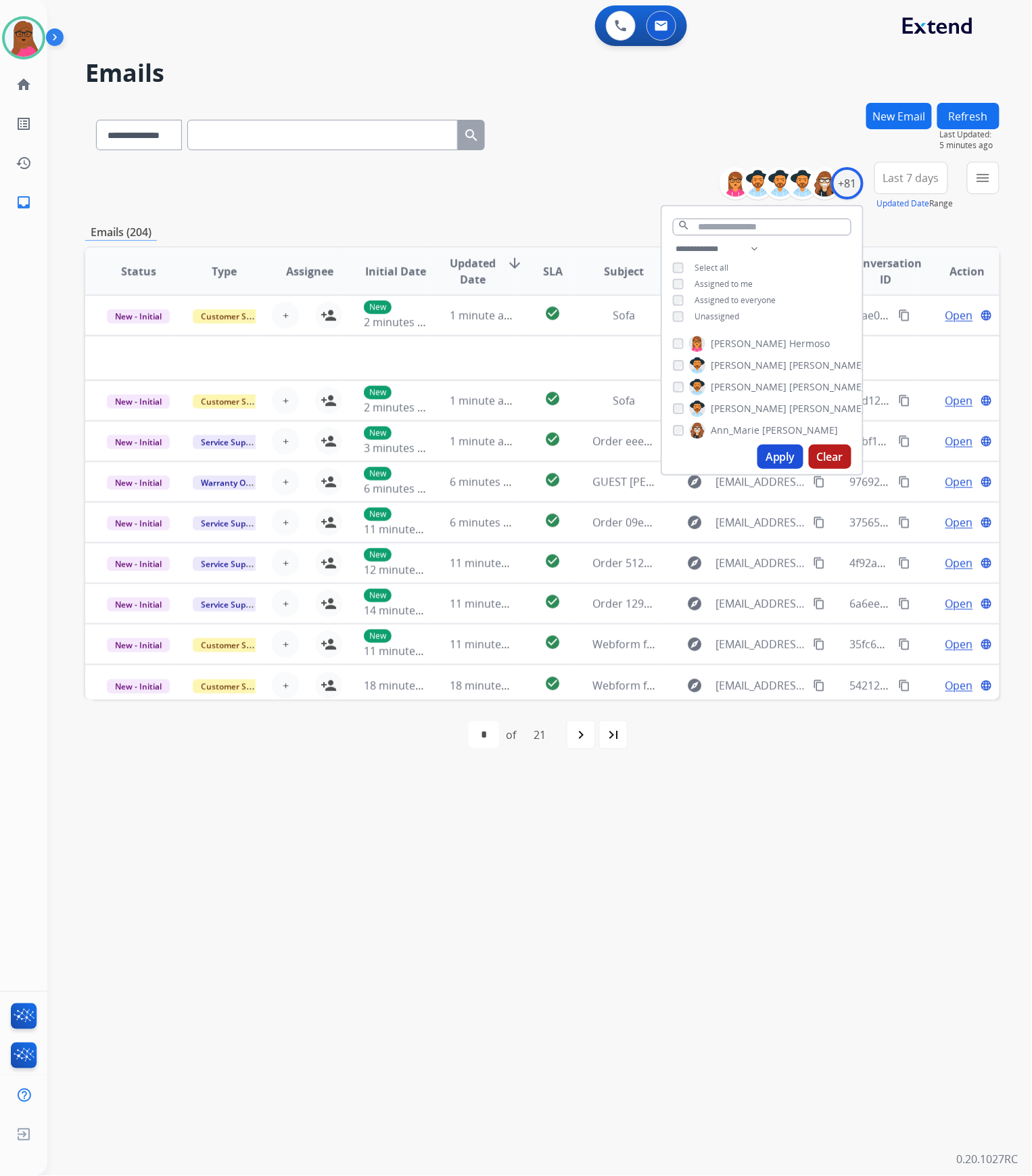
click at [773, 463] on button "Apply" at bounding box center [780, 457] width 46 height 24
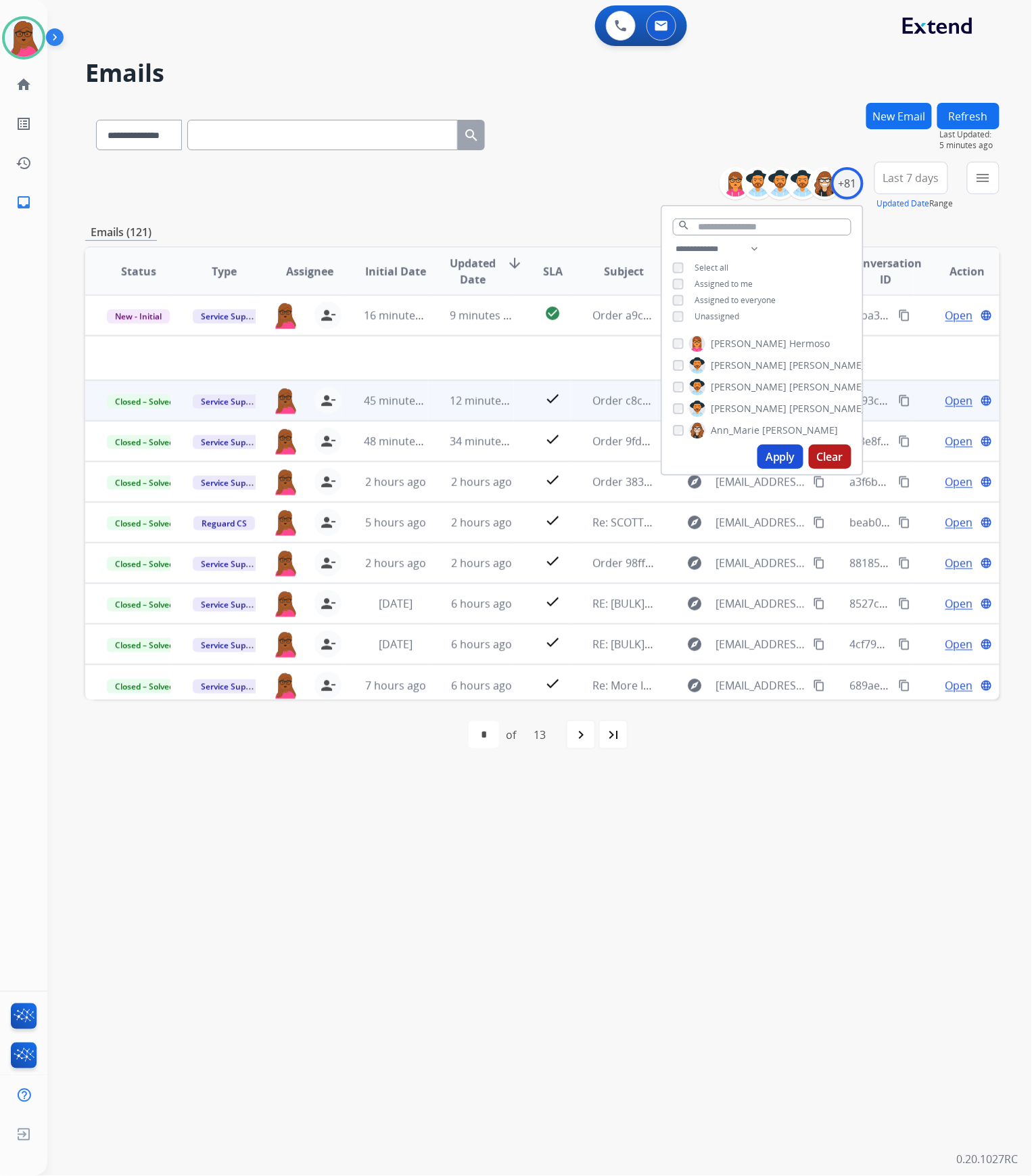
click at [773, 453] on button "Apply" at bounding box center [780, 457] width 46 height 24
click at [768, 884] on div "**********" at bounding box center [524, 612] width 953 height 1128
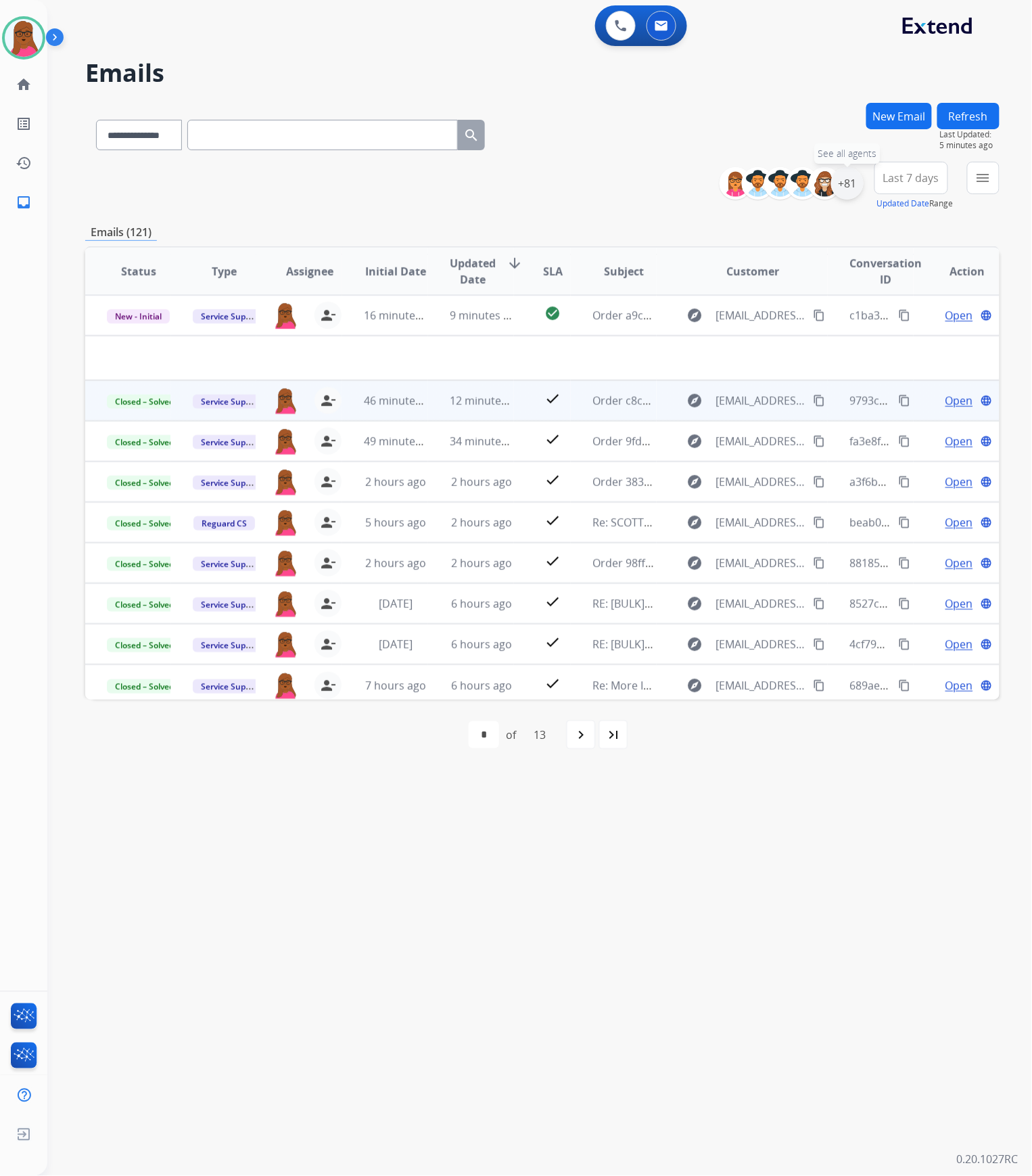
click at [849, 194] on div "+81" at bounding box center [848, 183] width 33 height 33
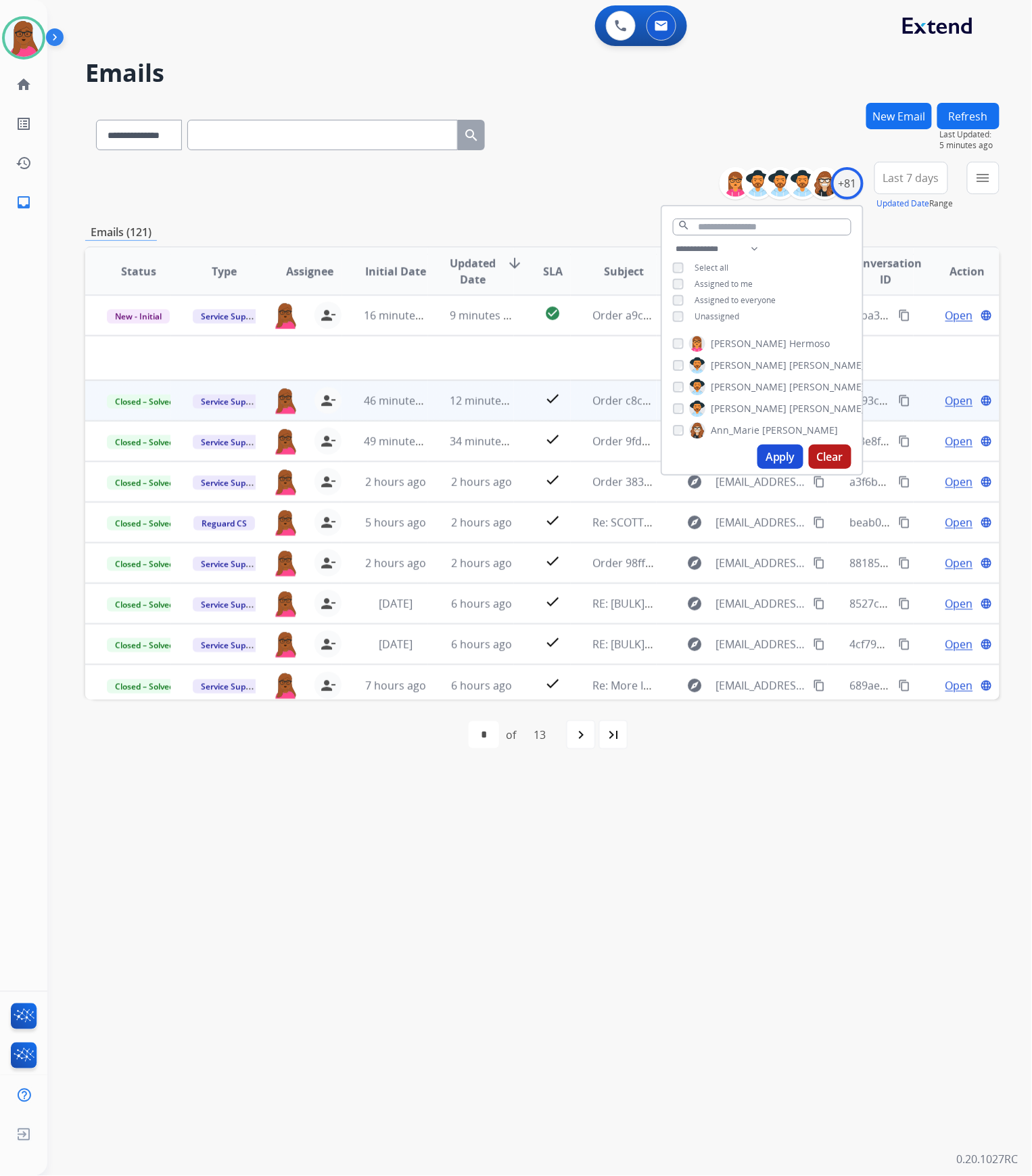
click at [771, 460] on button "Apply" at bounding box center [780, 457] width 46 height 24
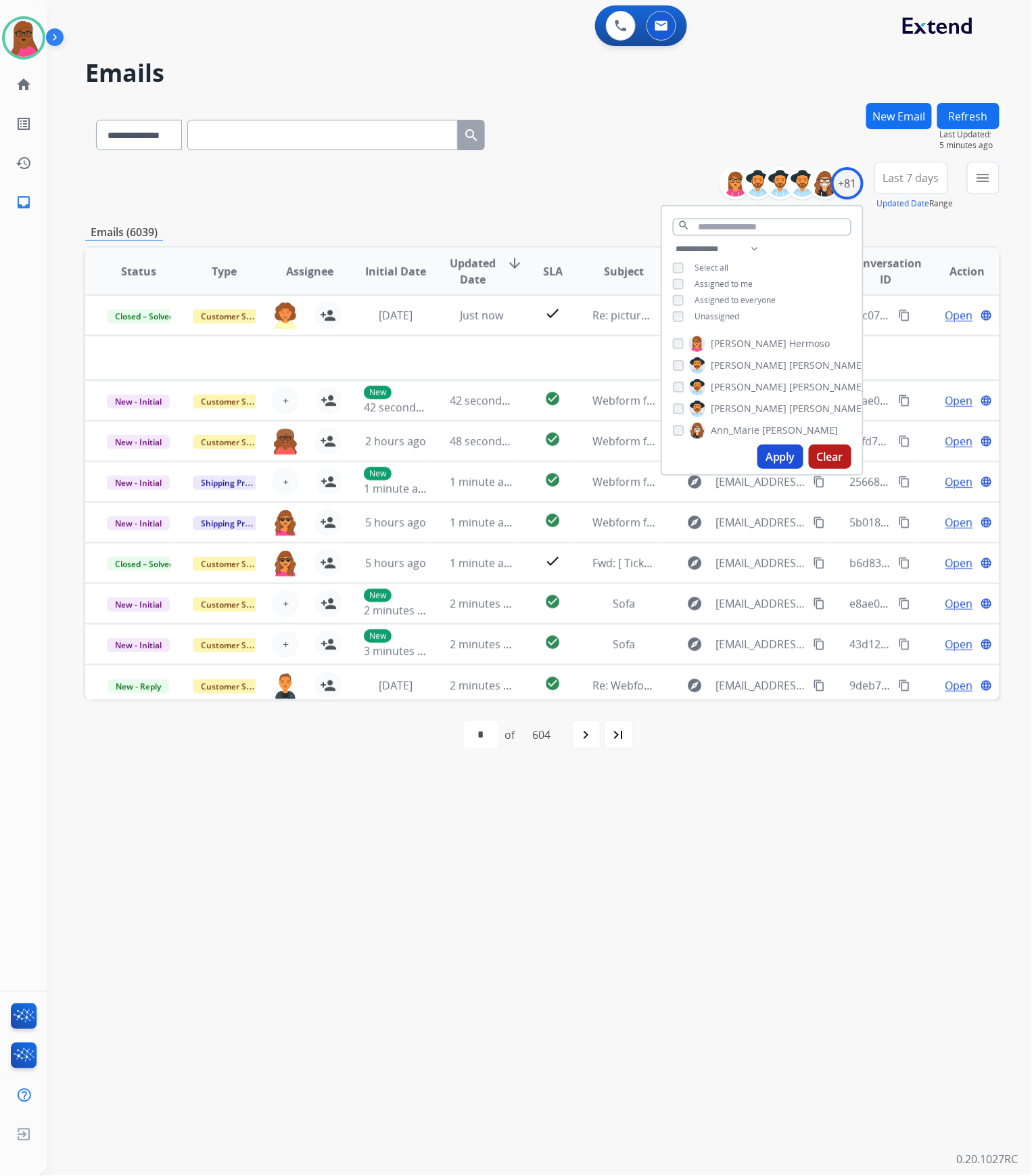
click at [758, 836] on div "**********" at bounding box center [524, 612] width 953 height 1128
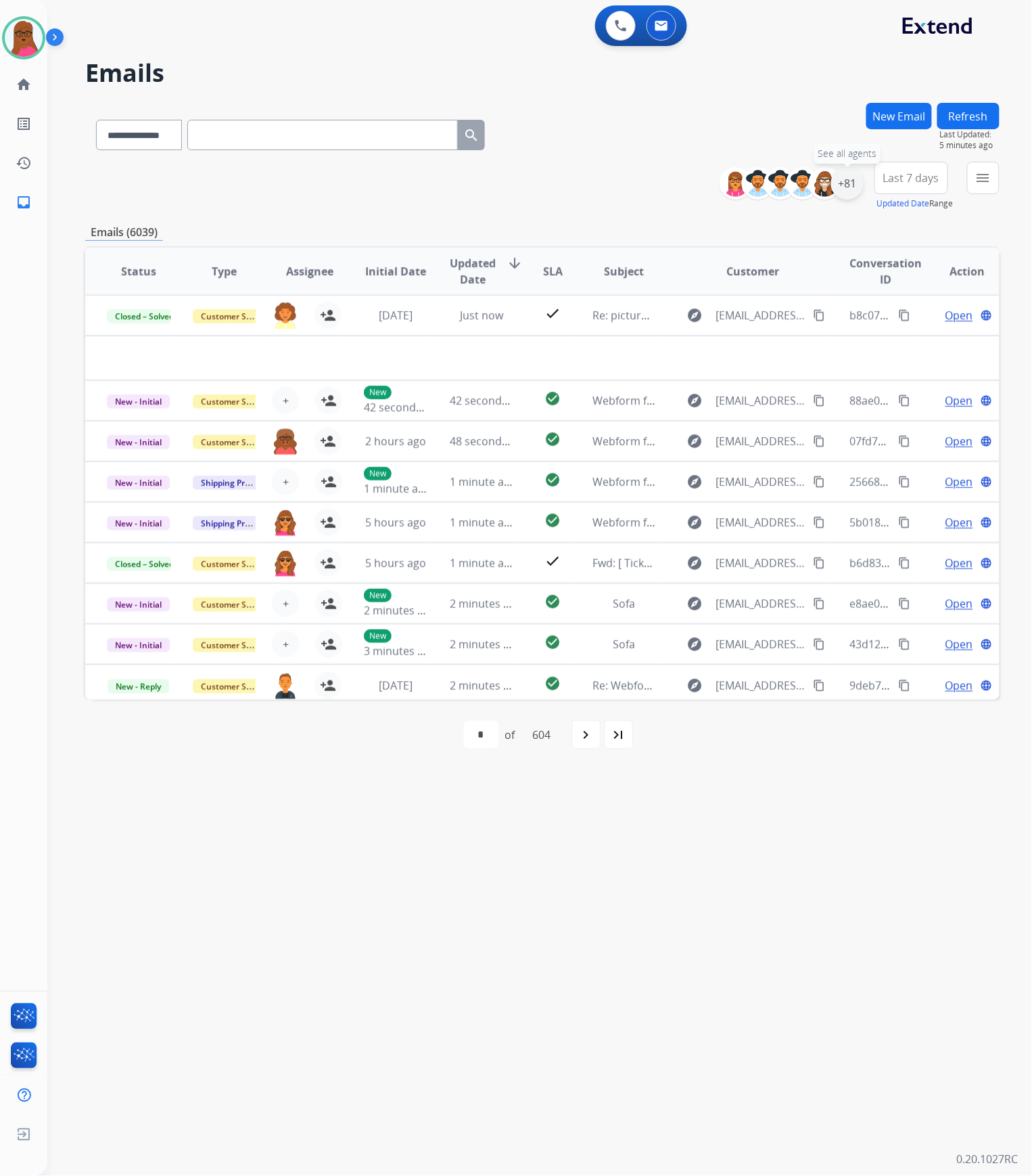
click at [848, 185] on div "+81" at bounding box center [848, 183] width 33 height 33
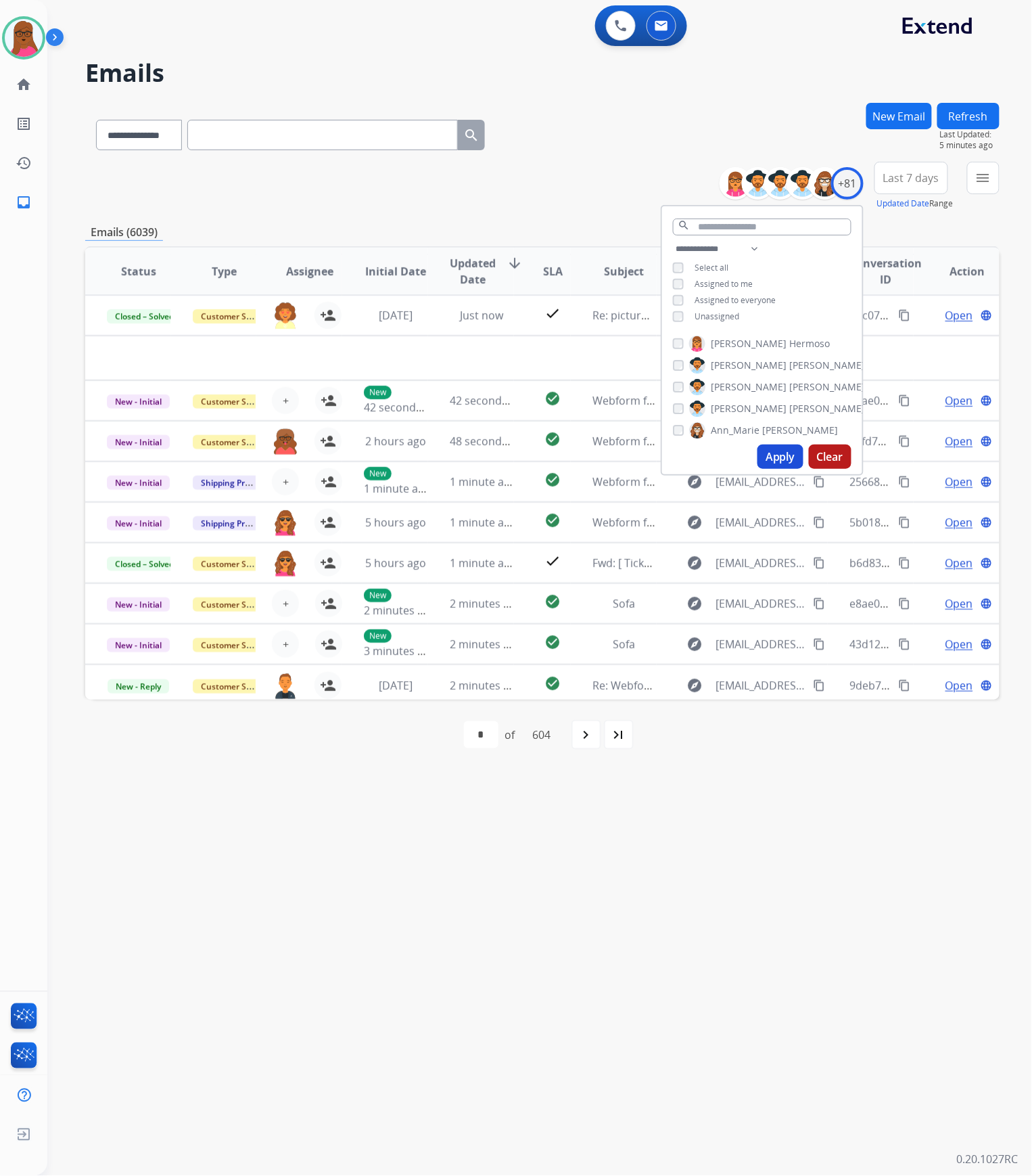
click at [683, 290] on div "**********" at bounding box center [763, 285] width 200 height 87
click at [682, 287] on div "Assigned to me" at bounding box center [713, 284] width 80 height 11
click at [768, 456] on button "Apply" at bounding box center [780, 457] width 46 height 24
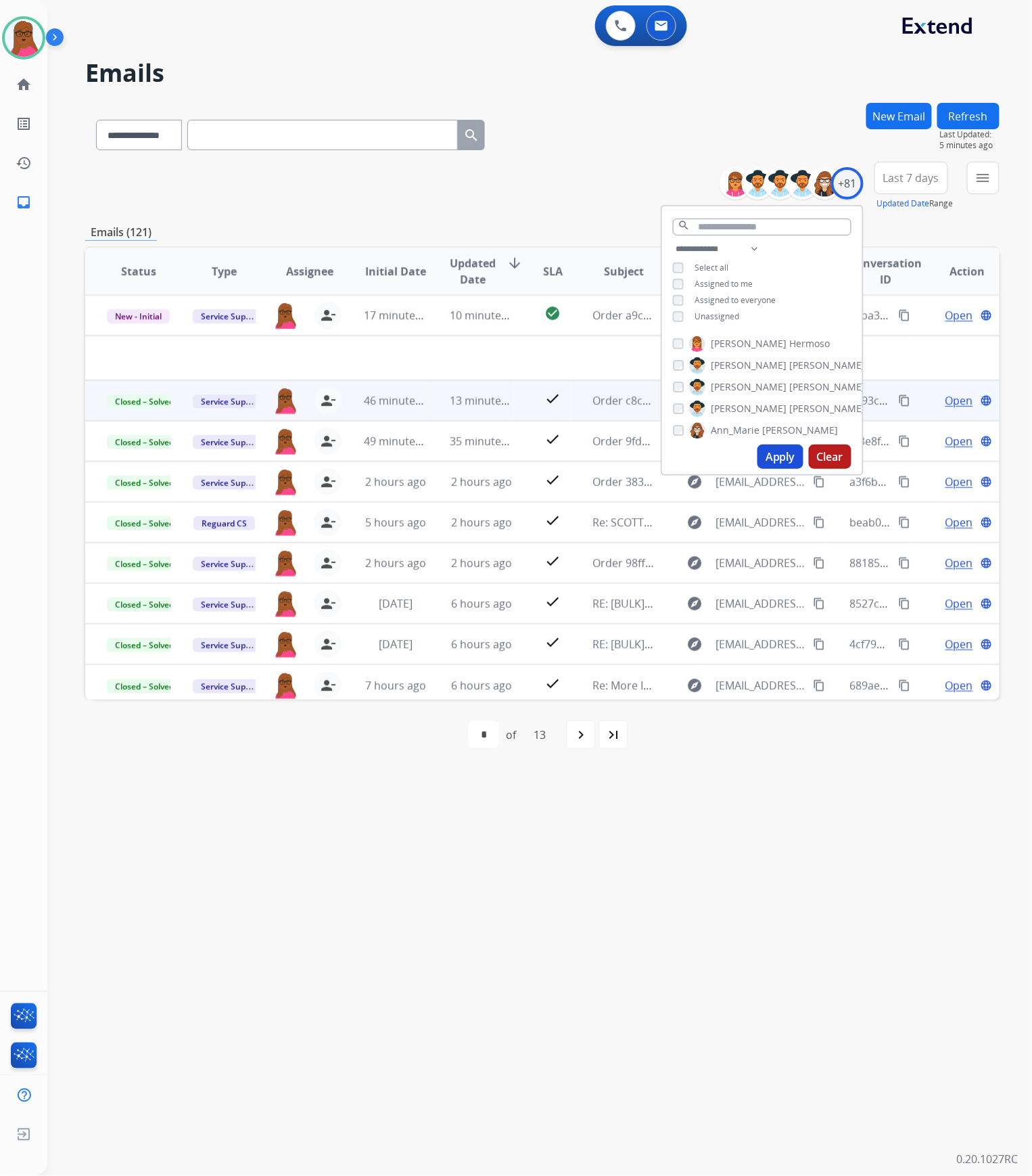
click at [448, 924] on div "**********" at bounding box center [524, 612] width 953 height 1128
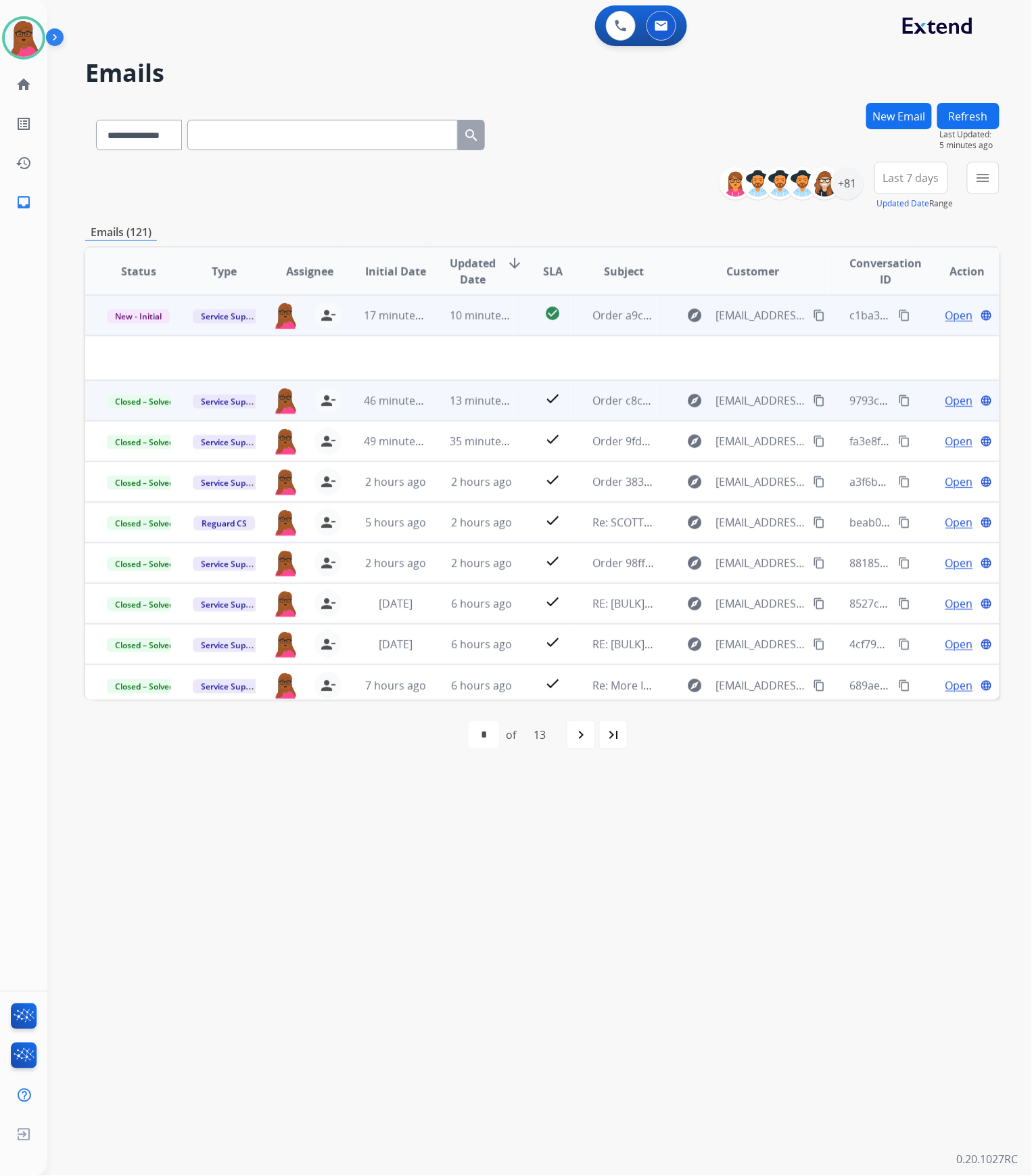
click at [946, 317] on span "Open" at bounding box center [959, 315] width 28 height 16
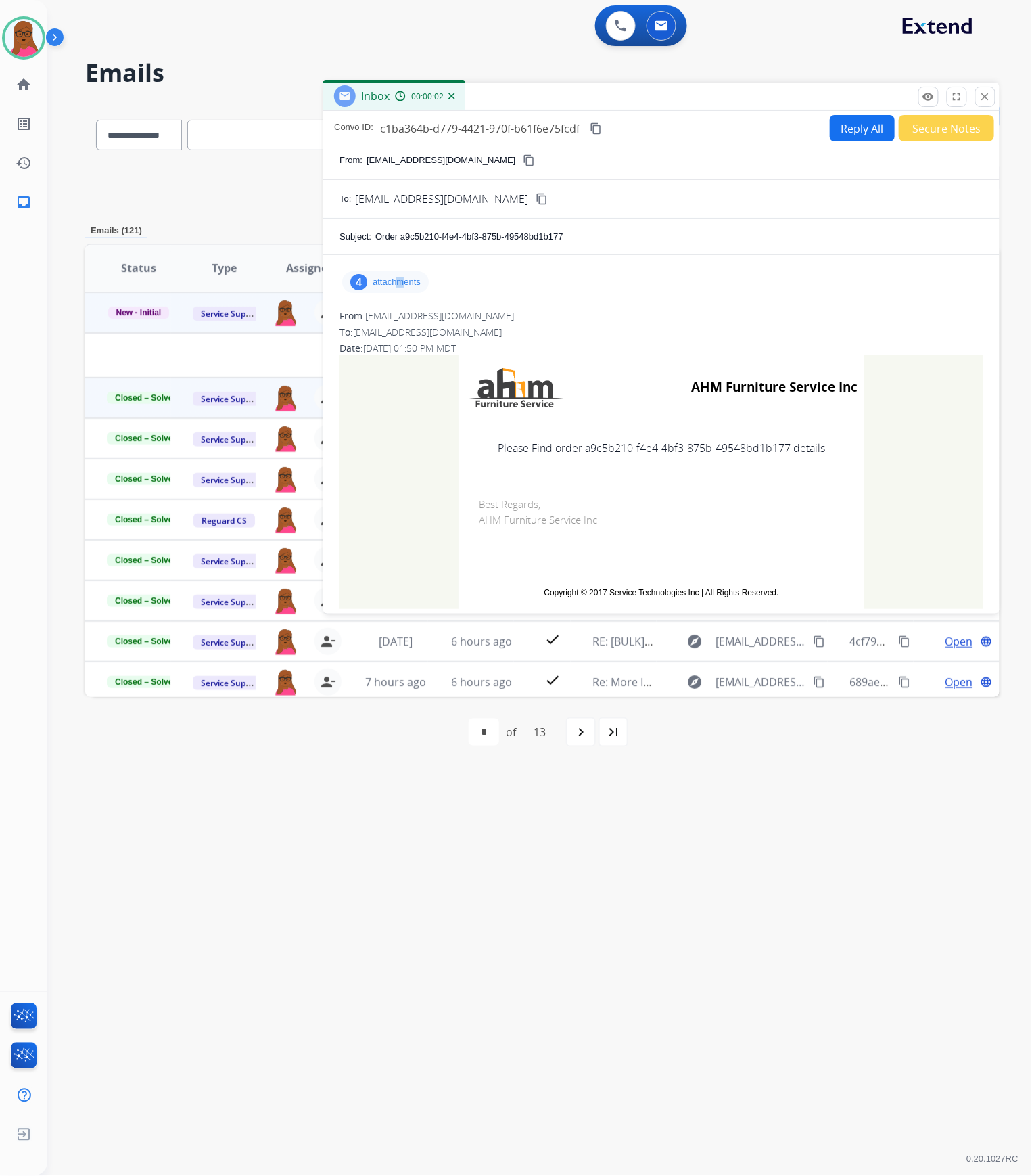
click at [400, 285] on p "attachments" at bounding box center [397, 282] width 48 height 11
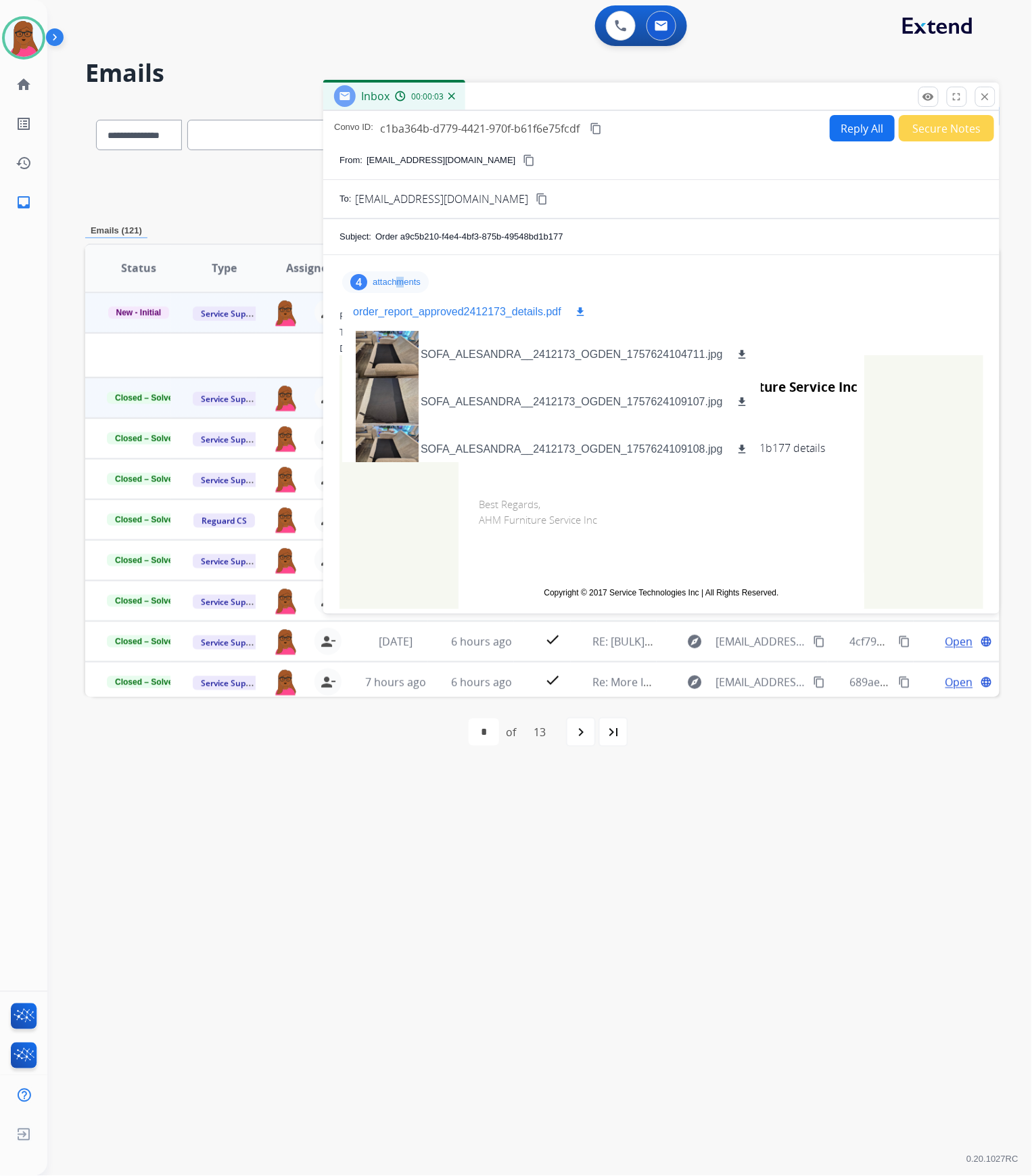
click at [580, 312] on mat-icon "download" at bounding box center [580, 312] width 13 height 13
click at [572, 304] on button "download" at bounding box center [580, 311] width 16 height 16
click at [582, 311] on mat-icon "download" at bounding box center [580, 312] width 13 height 13
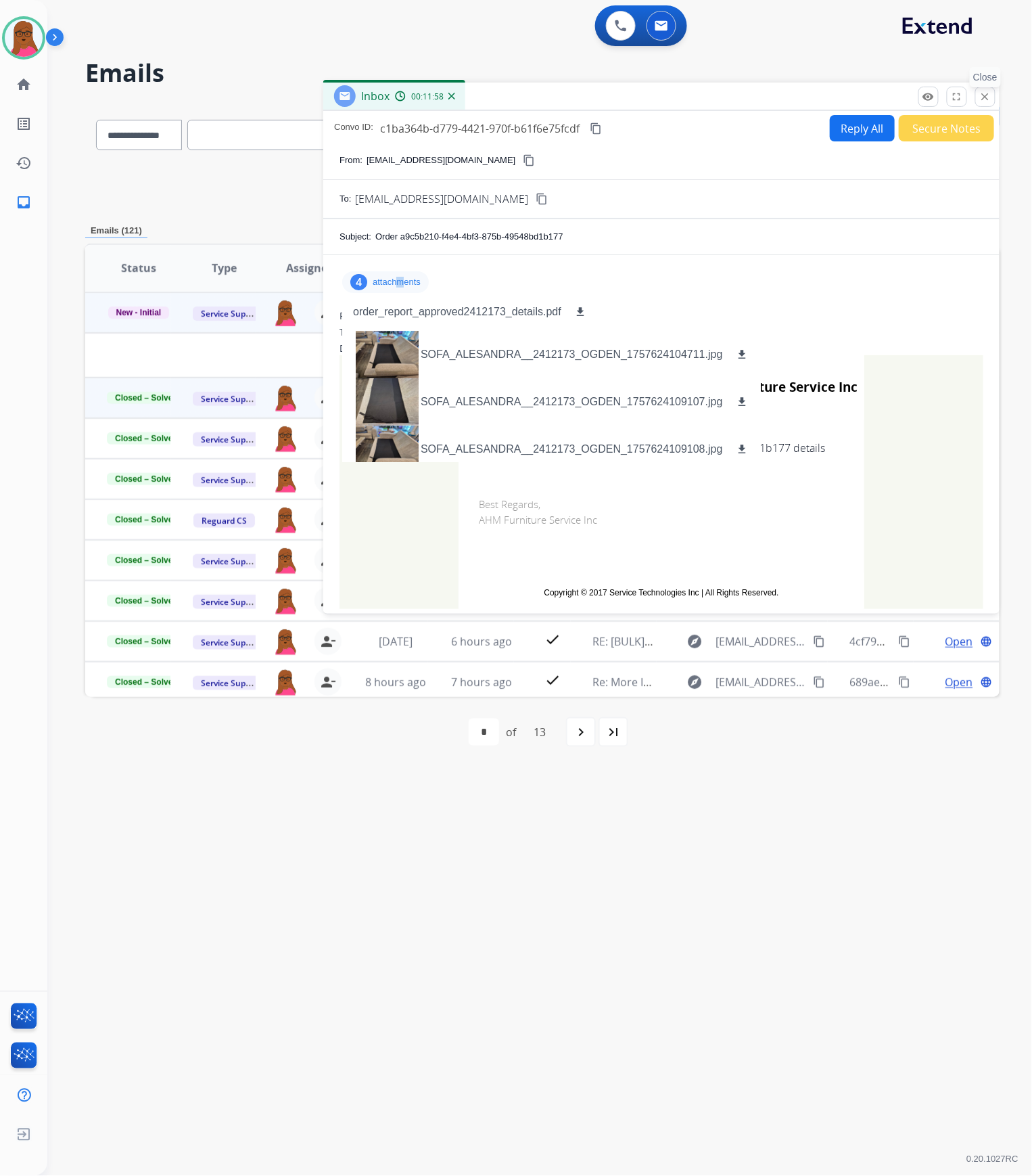
click at [981, 98] on mat-icon "close" at bounding box center [985, 97] width 13 height 13
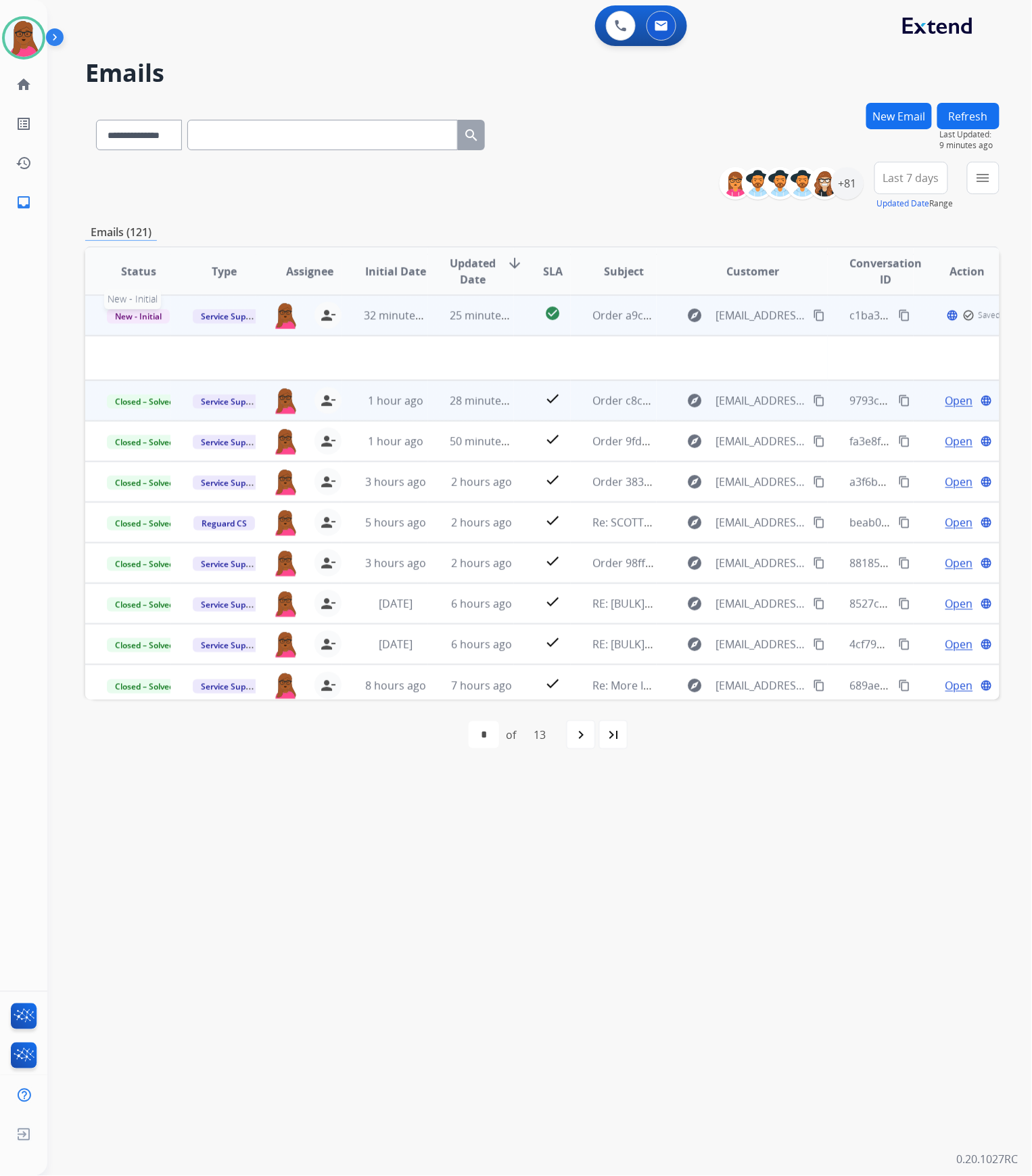
click at [123, 315] on span "New - Initial" at bounding box center [138, 316] width 63 height 14
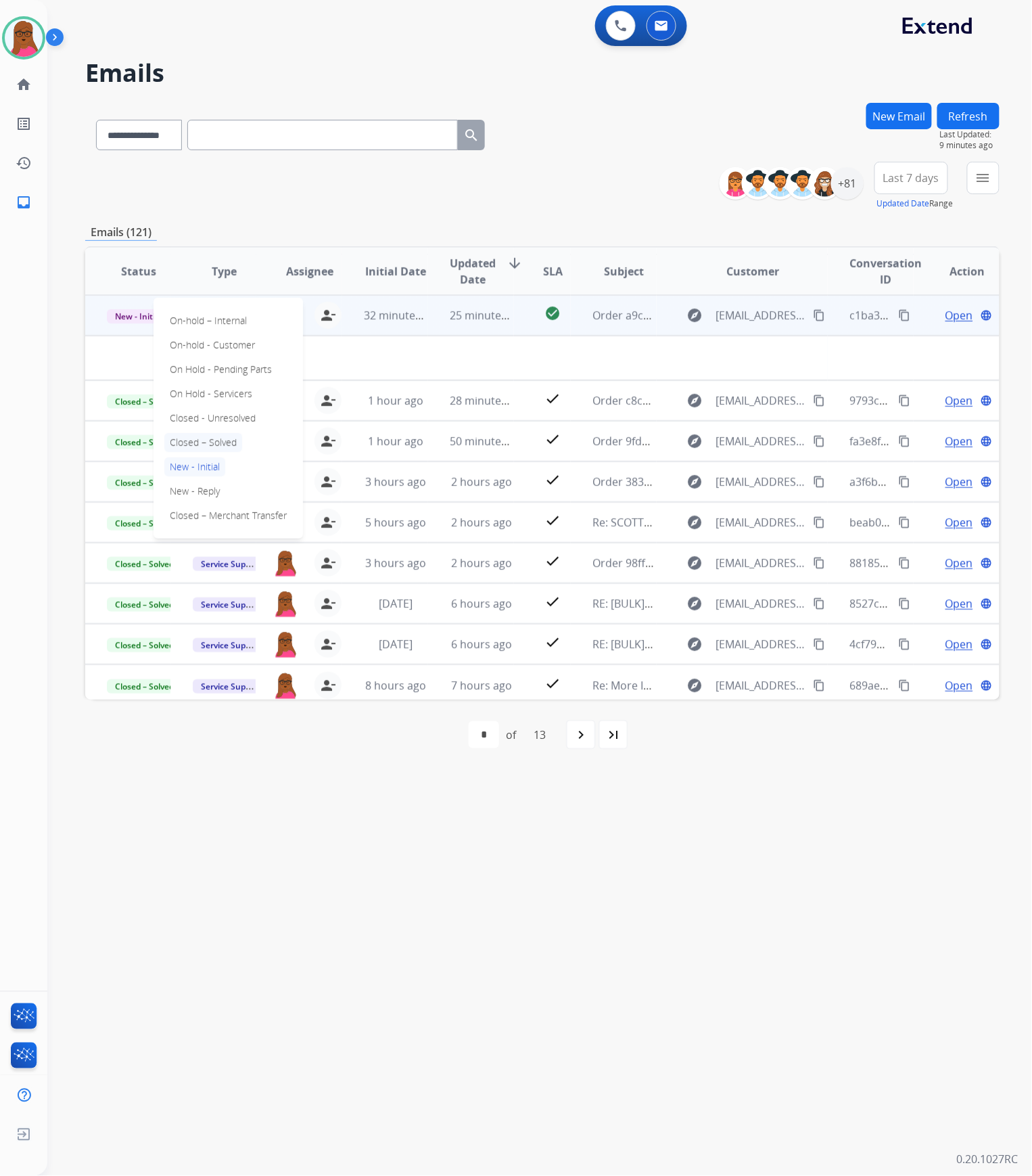
click at [199, 446] on p "Closed – Solved" at bounding box center [203, 442] width 78 height 19
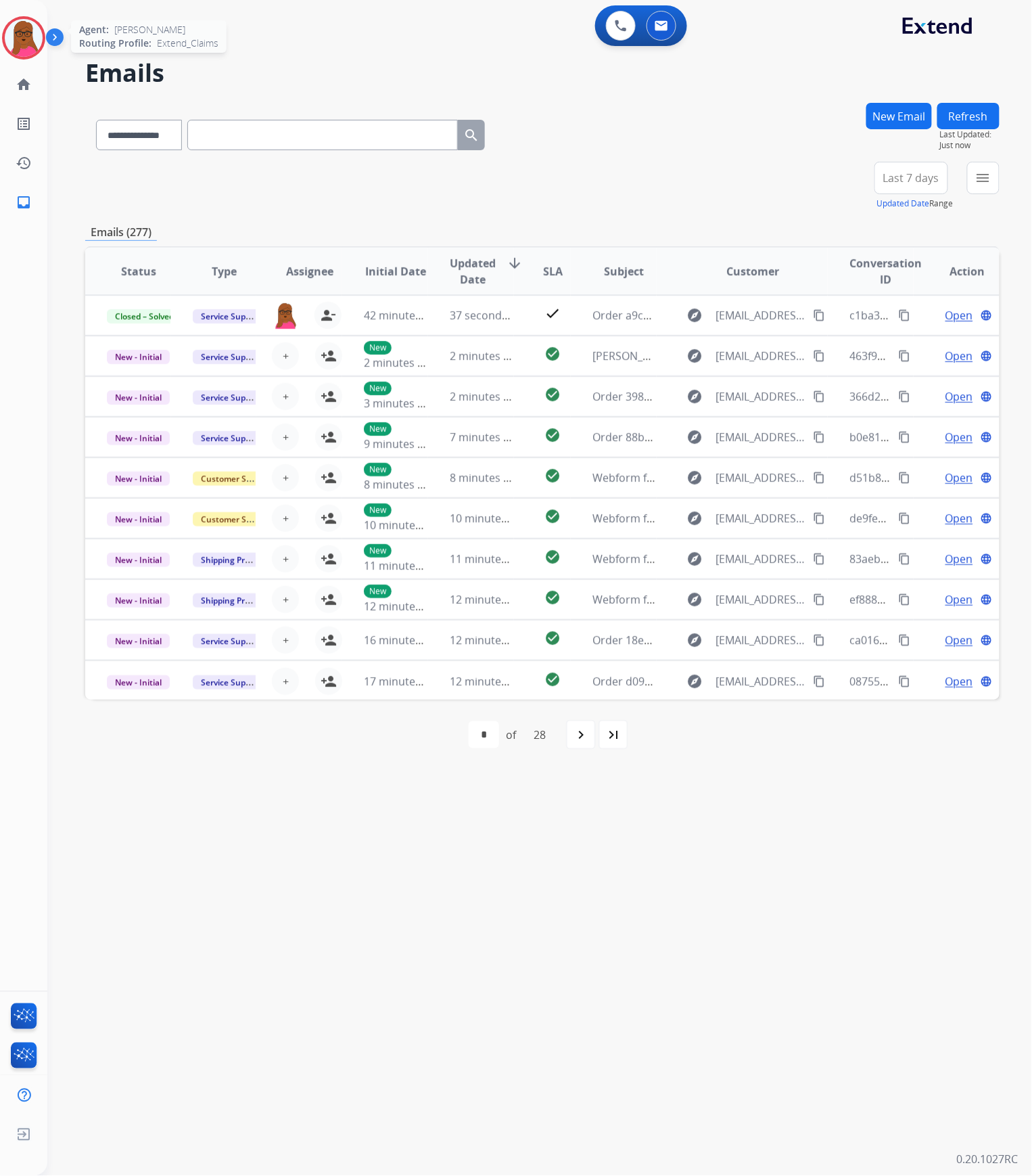
click at [3, 27] on div "Agent: [PERSON_NAME] Profile: Extend_Claims" at bounding box center [23, 38] width 43 height 43
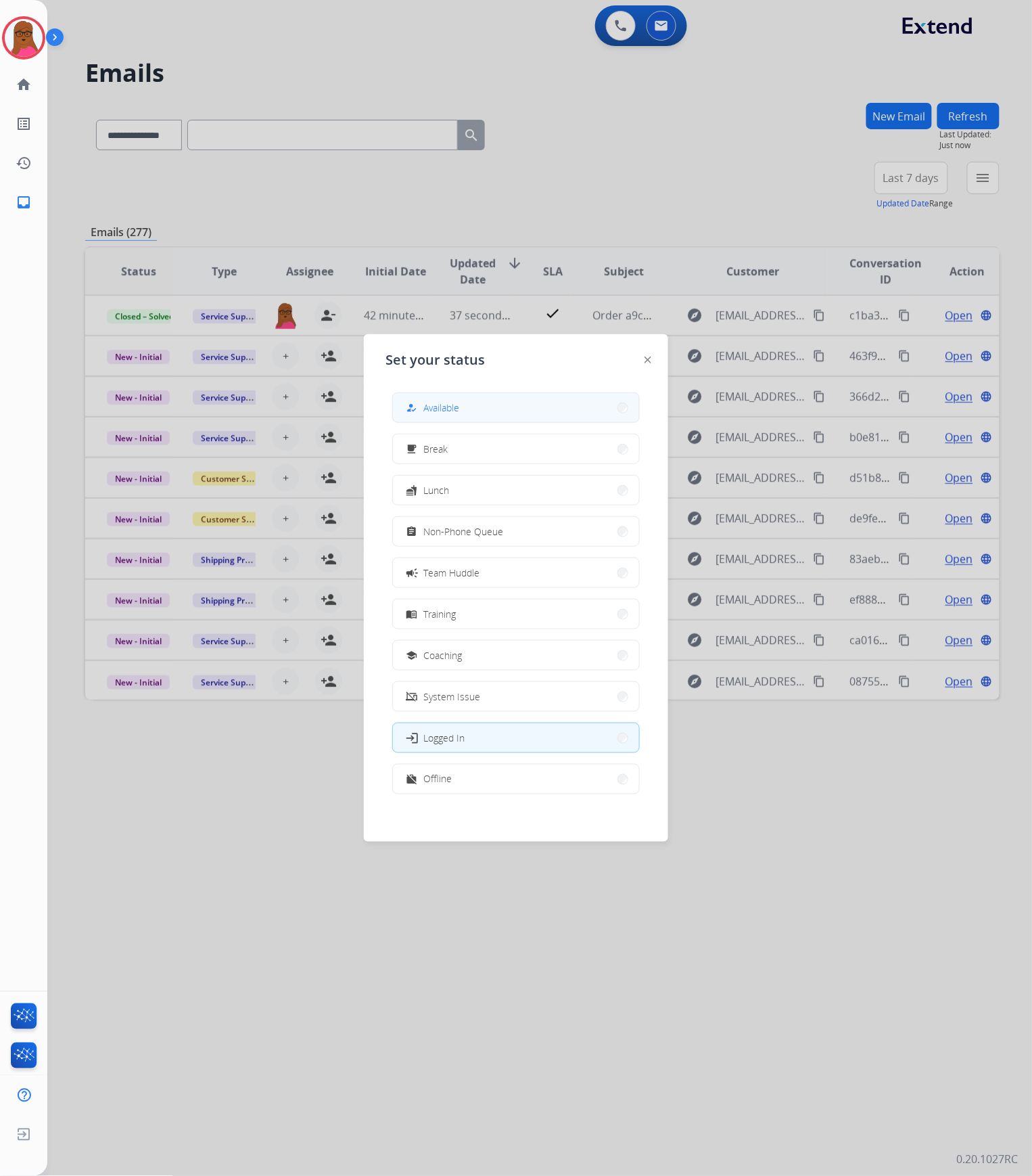
click at [420, 415] on div "how_to_reg" at bounding box center [414, 407] width 20 height 16
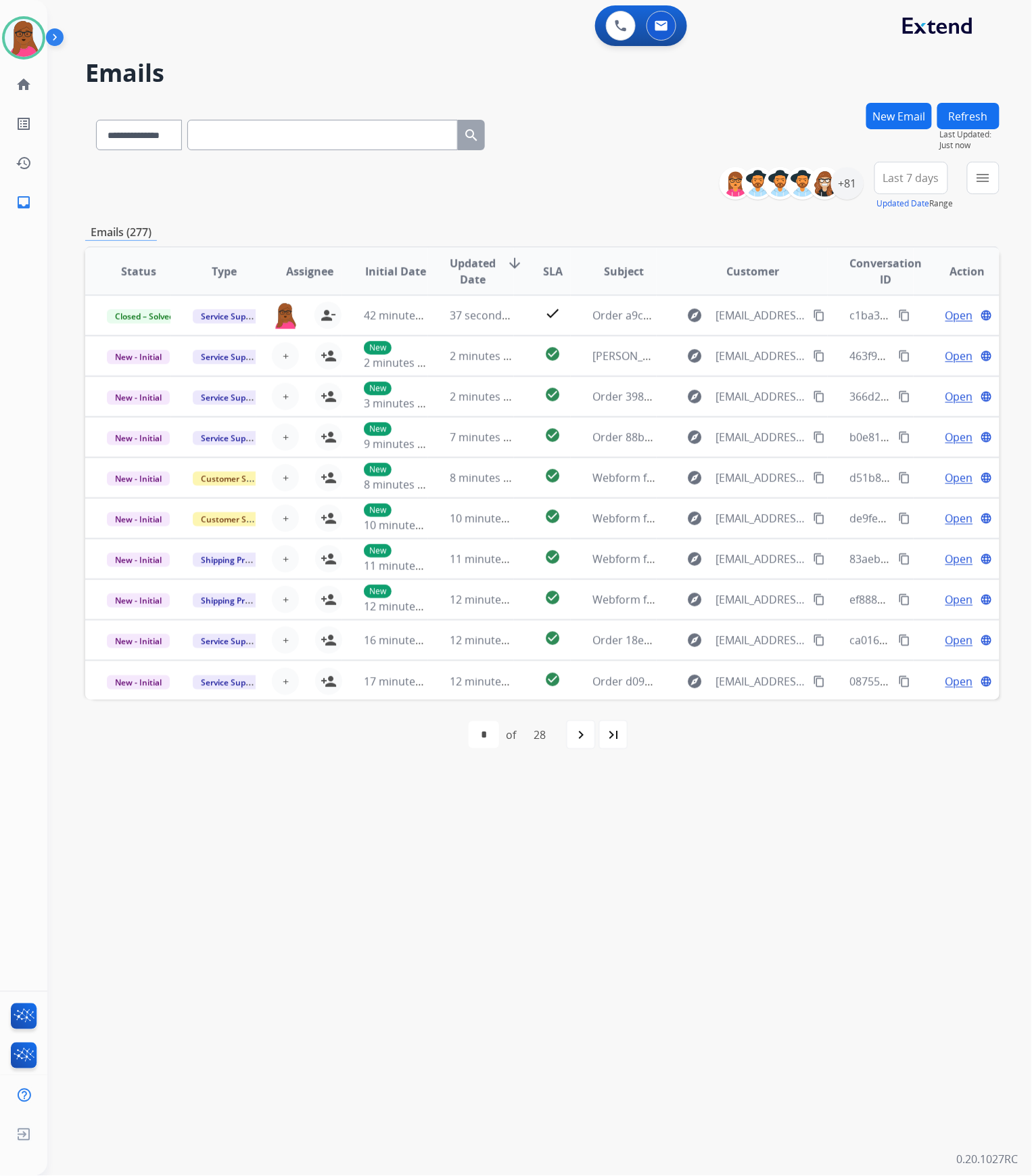
click at [791, 867] on div "**********" at bounding box center [524, 612] width 953 height 1128
click at [851, 172] on div "+81" at bounding box center [848, 183] width 33 height 33
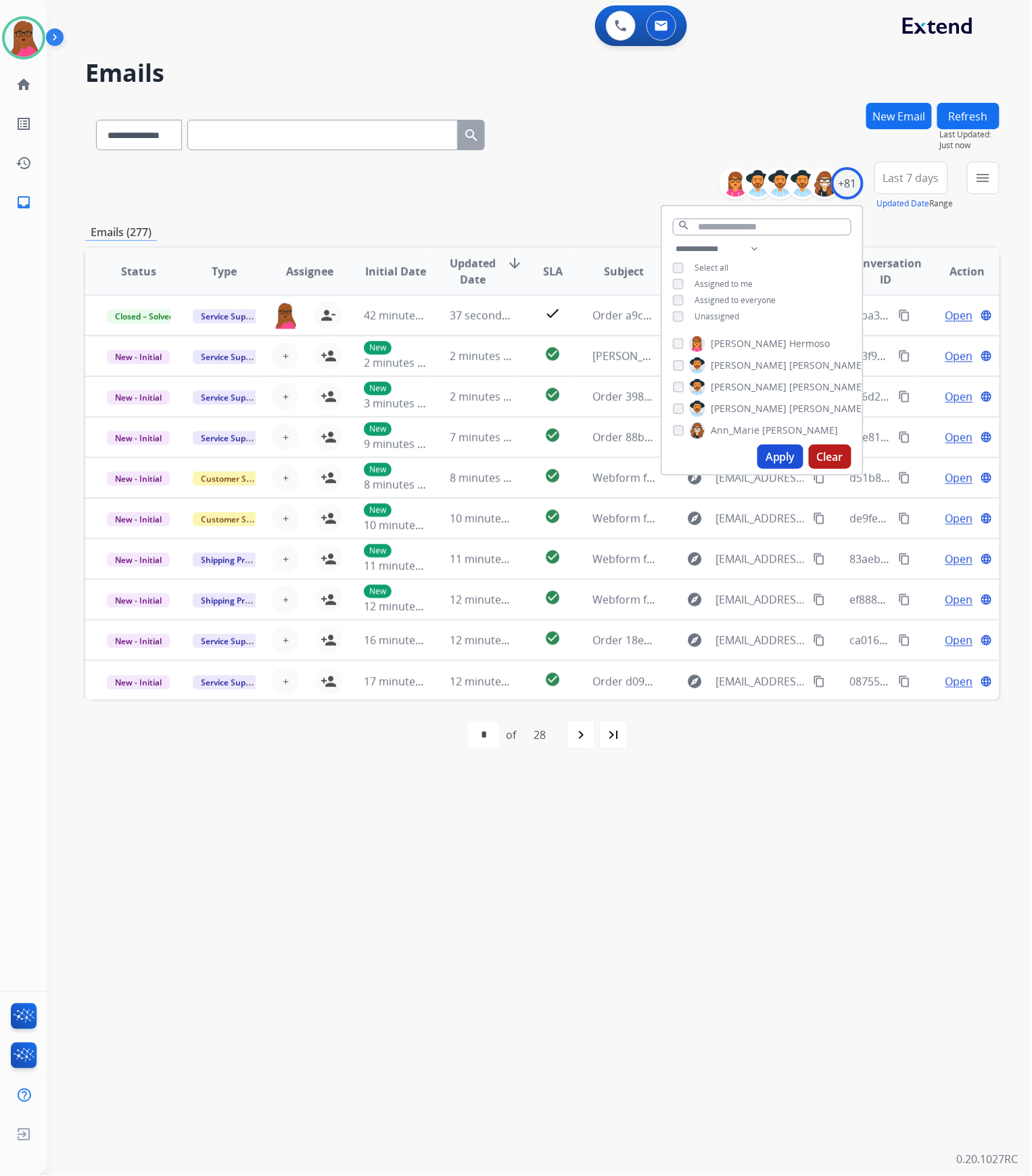
click at [783, 472] on div "Apply Clear" at bounding box center [763, 457] width 200 height 35
click at [782, 460] on button "Apply" at bounding box center [780, 457] width 46 height 24
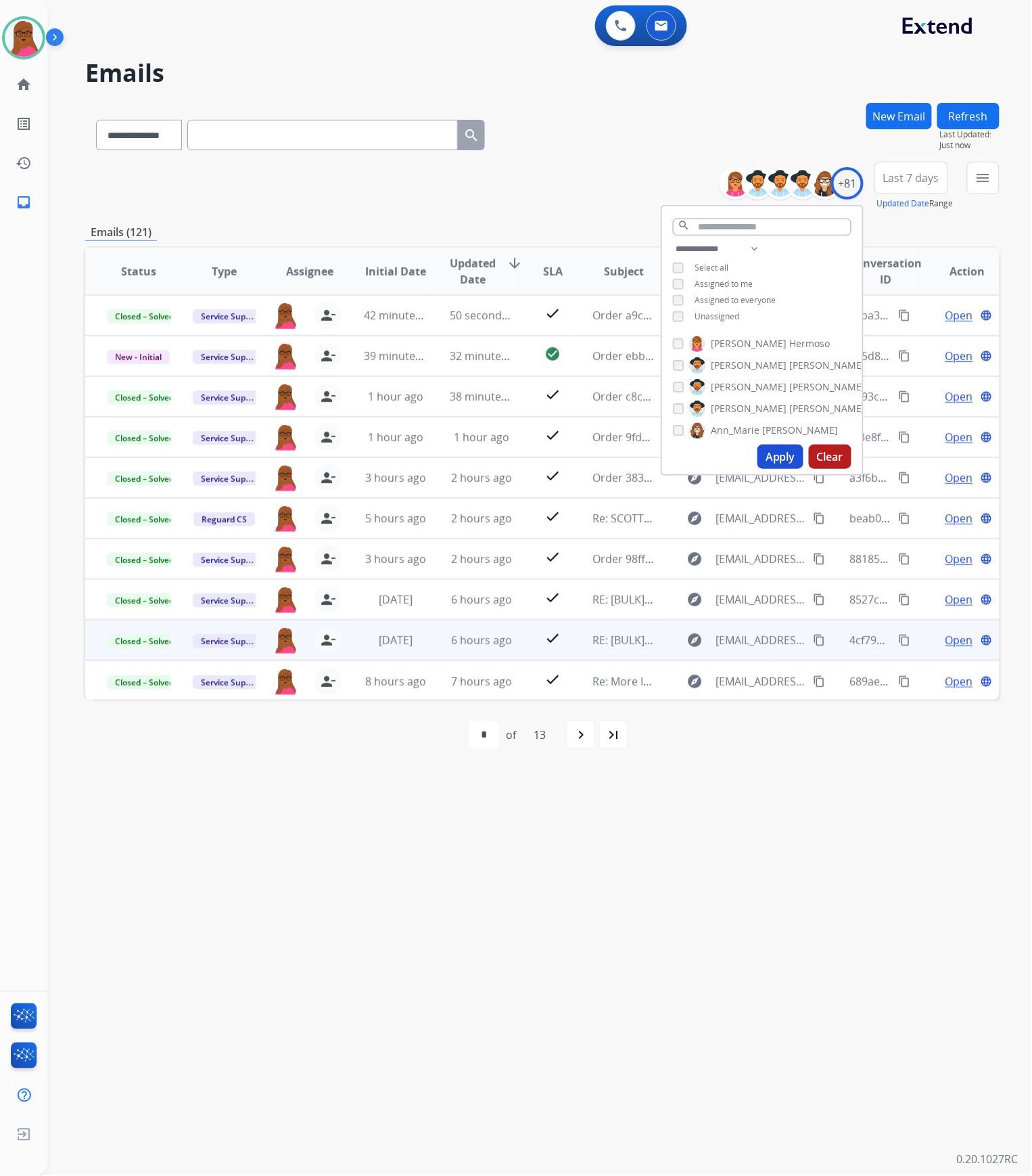
drag, startPoint x: 422, startPoint y: 899, endPoint x: 618, endPoint y: 635, distance: 328.8
click at [424, 900] on div "**********" at bounding box center [524, 612] width 953 height 1128
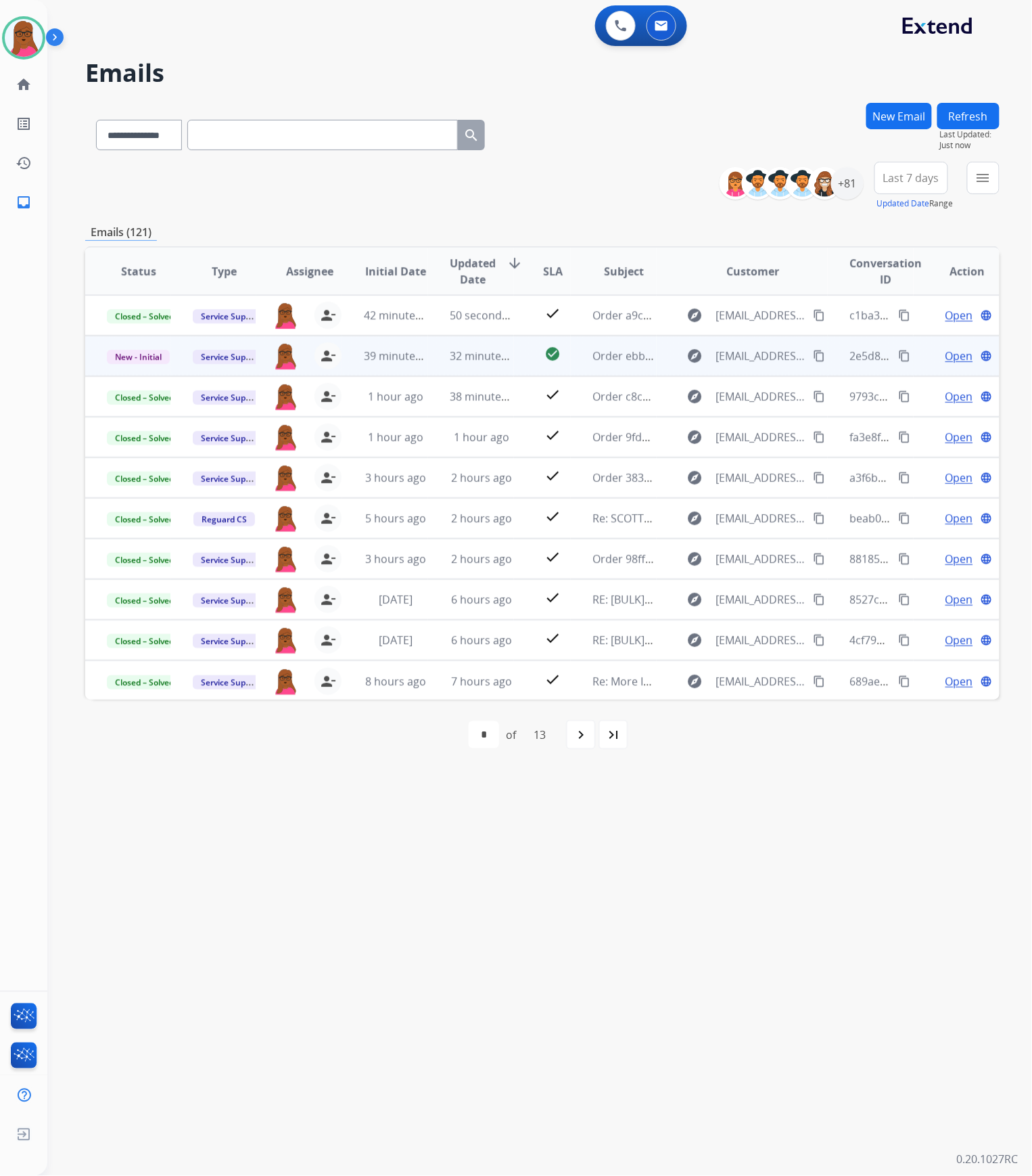
click at [955, 353] on span "Open" at bounding box center [959, 356] width 28 height 16
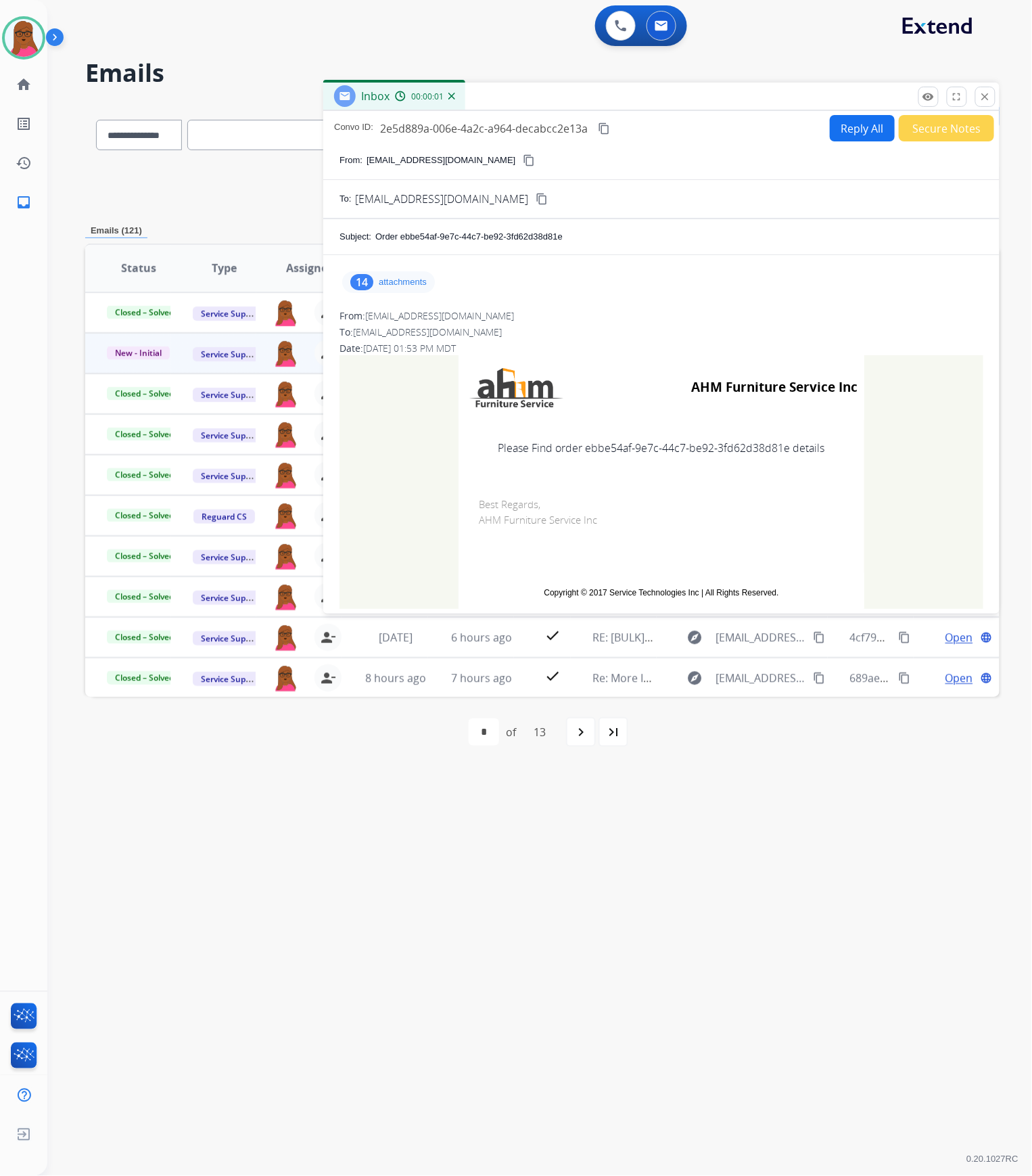
click at [407, 280] on p "attachments" at bounding box center [403, 282] width 48 height 11
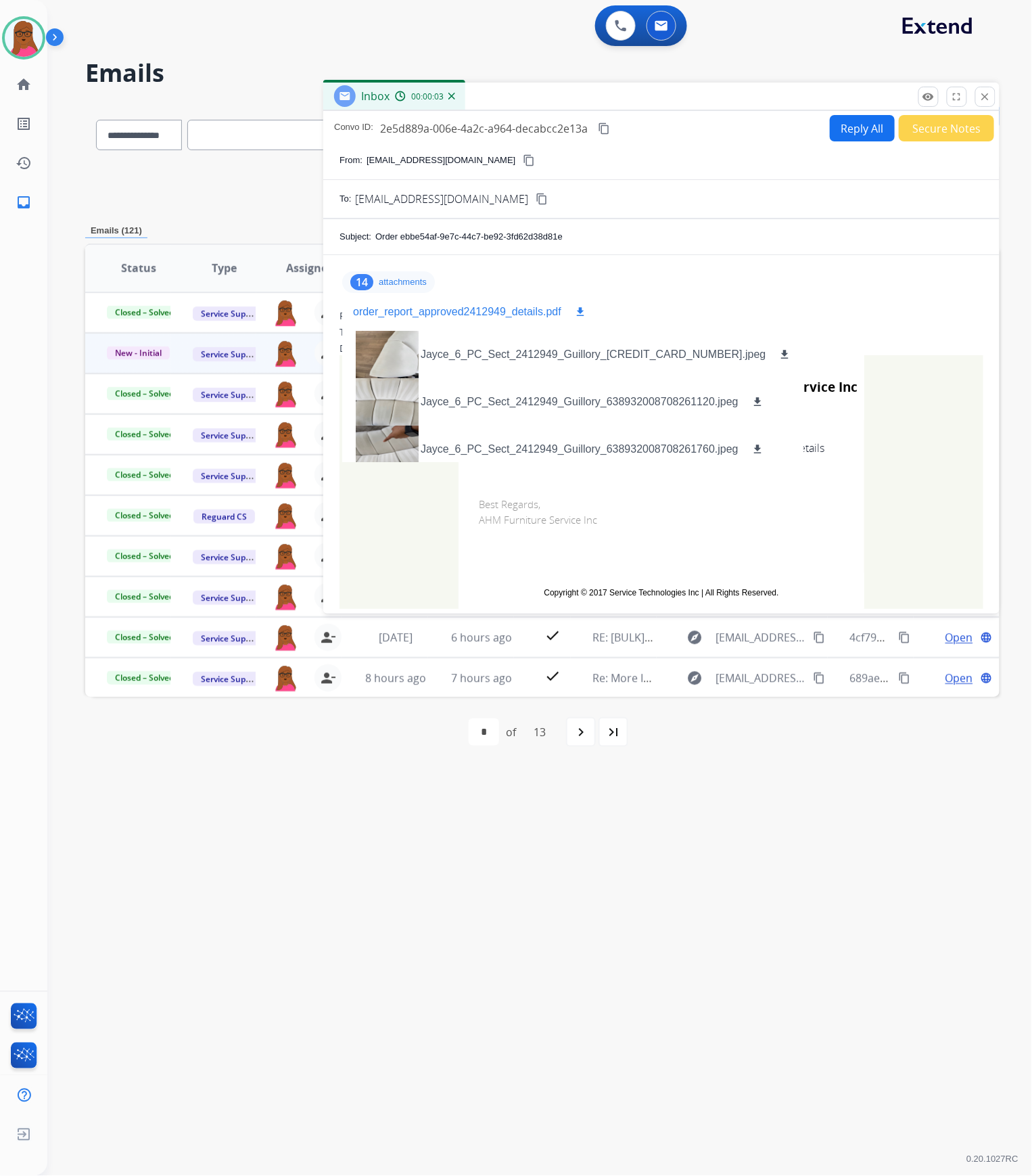
click at [578, 310] on mat-icon "download" at bounding box center [580, 312] width 13 height 13
click at [989, 106] on button "close Close" at bounding box center [985, 97] width 20 height 20
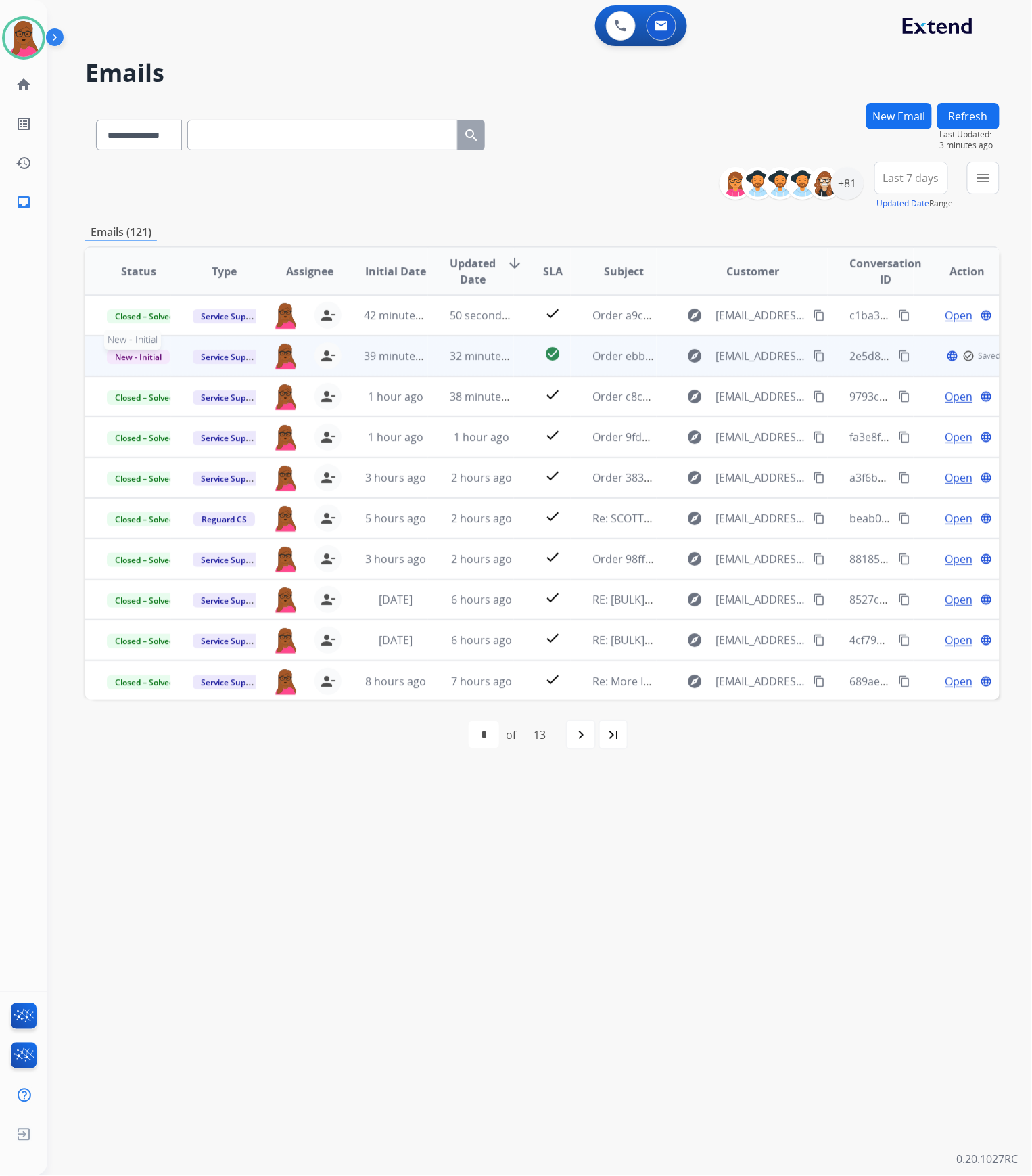
click at [123, 358] on span "New - Initial" at bounding box center [138, 356] width 63 height 14
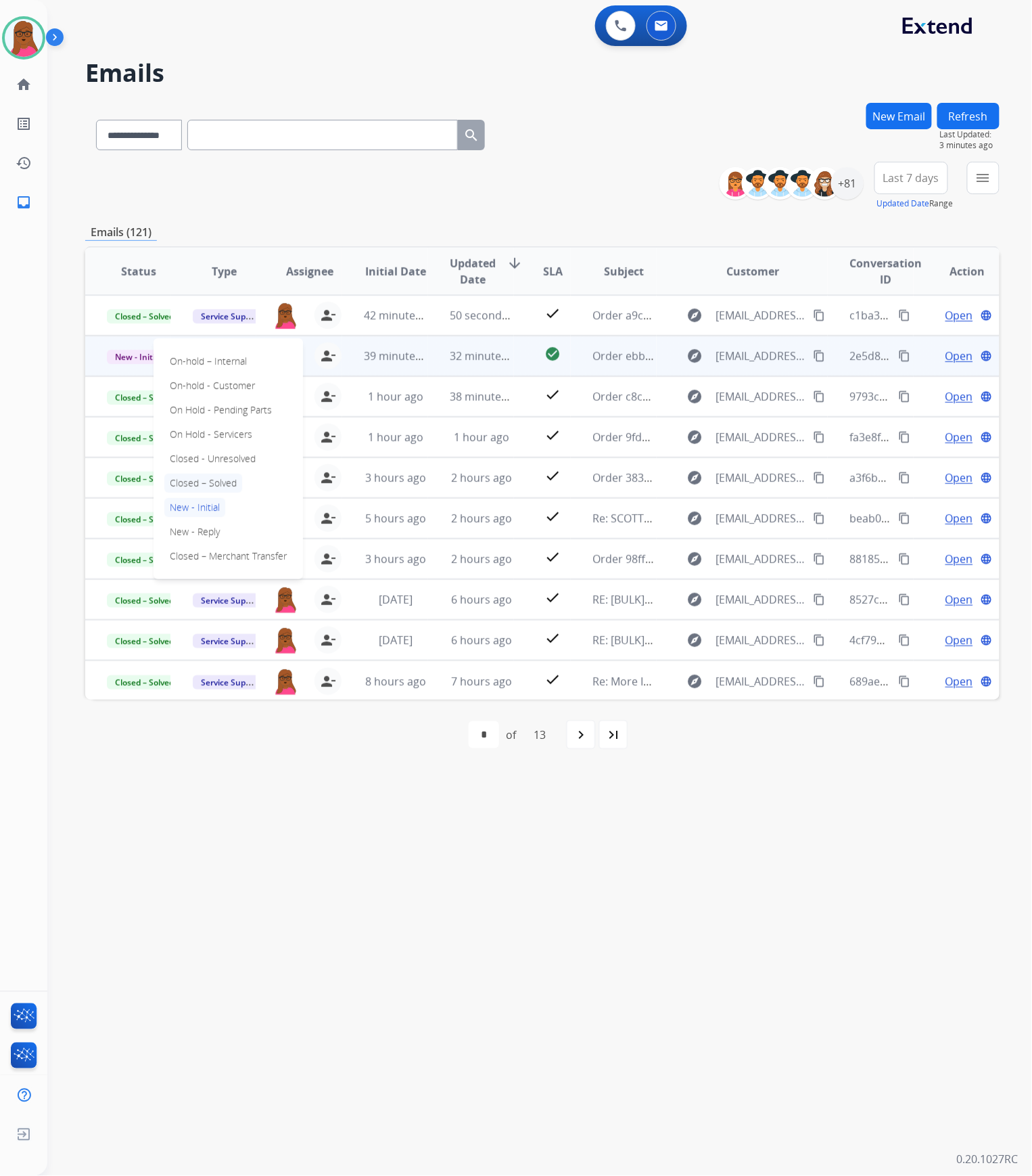
click at [234, 477] on p "Closed – Solved" at bounding box center [203, 483] width 78 height 19
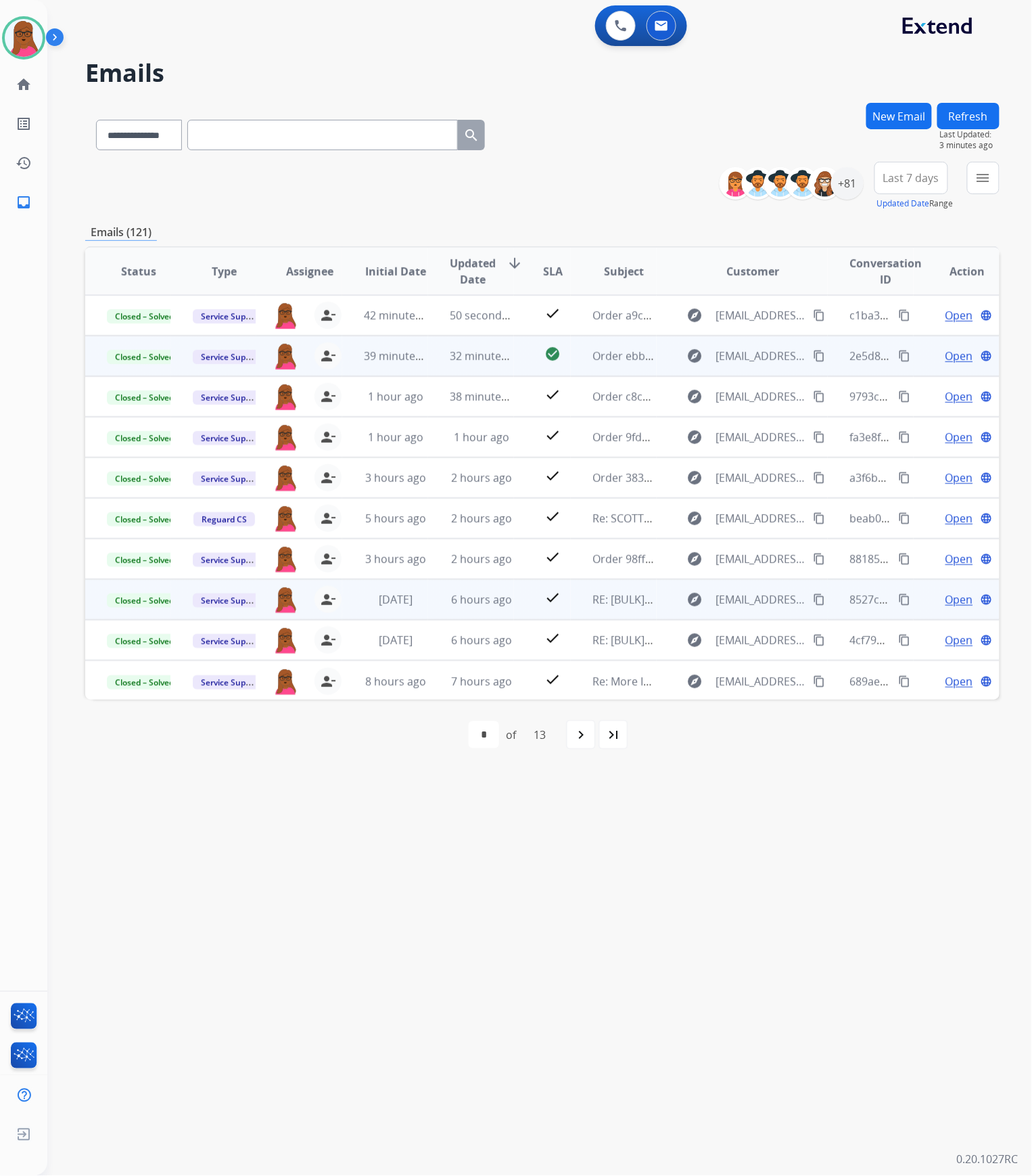
scroll to position [1, 0]
click at [588, 732] on mat-icon "navigate_next" at bounding box center [581, 734] width 16 height 16
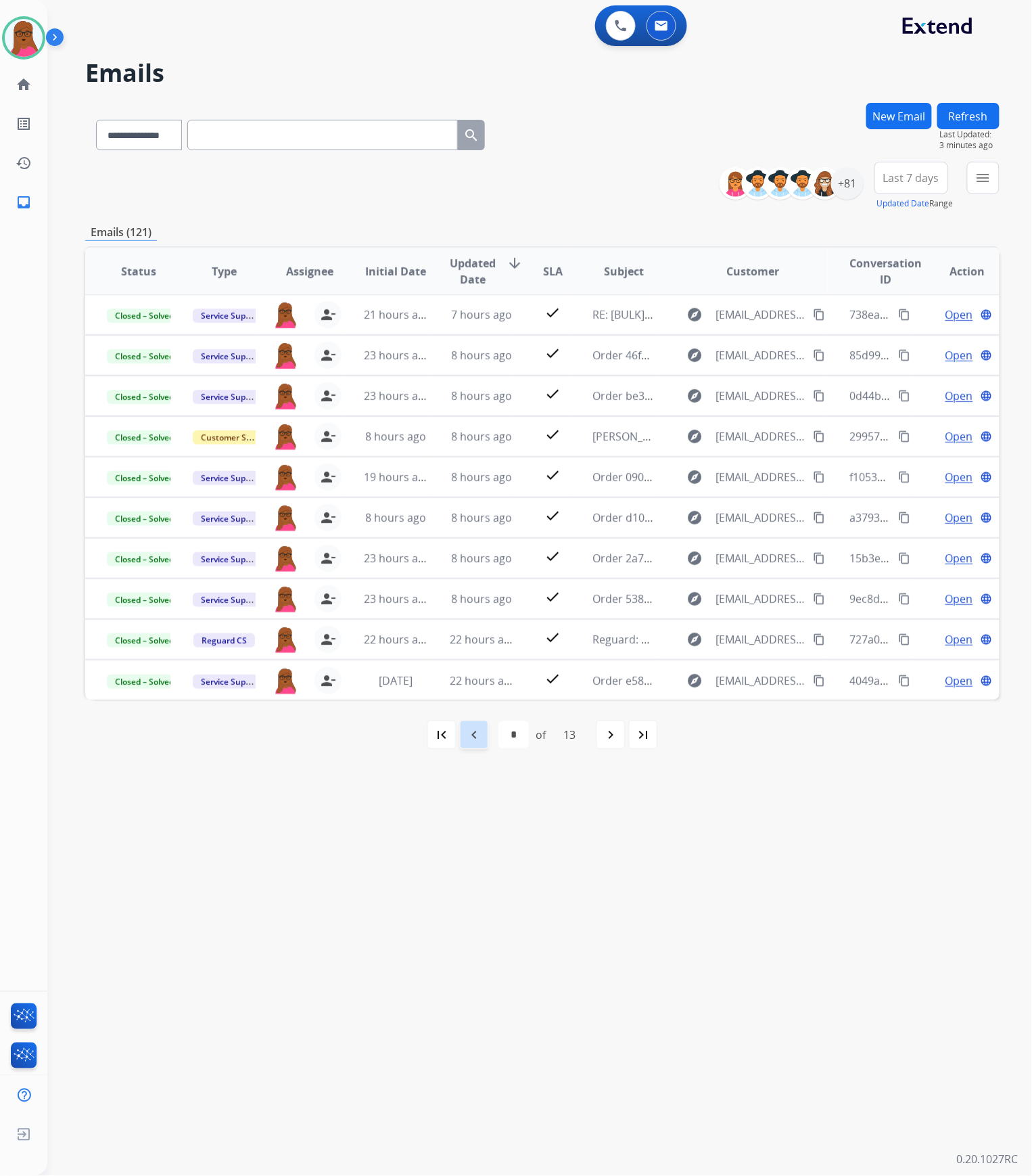
click at [485, 729] on div "navigate_before" at bounding box center [475, 735] width 30 height 30
select select "*"
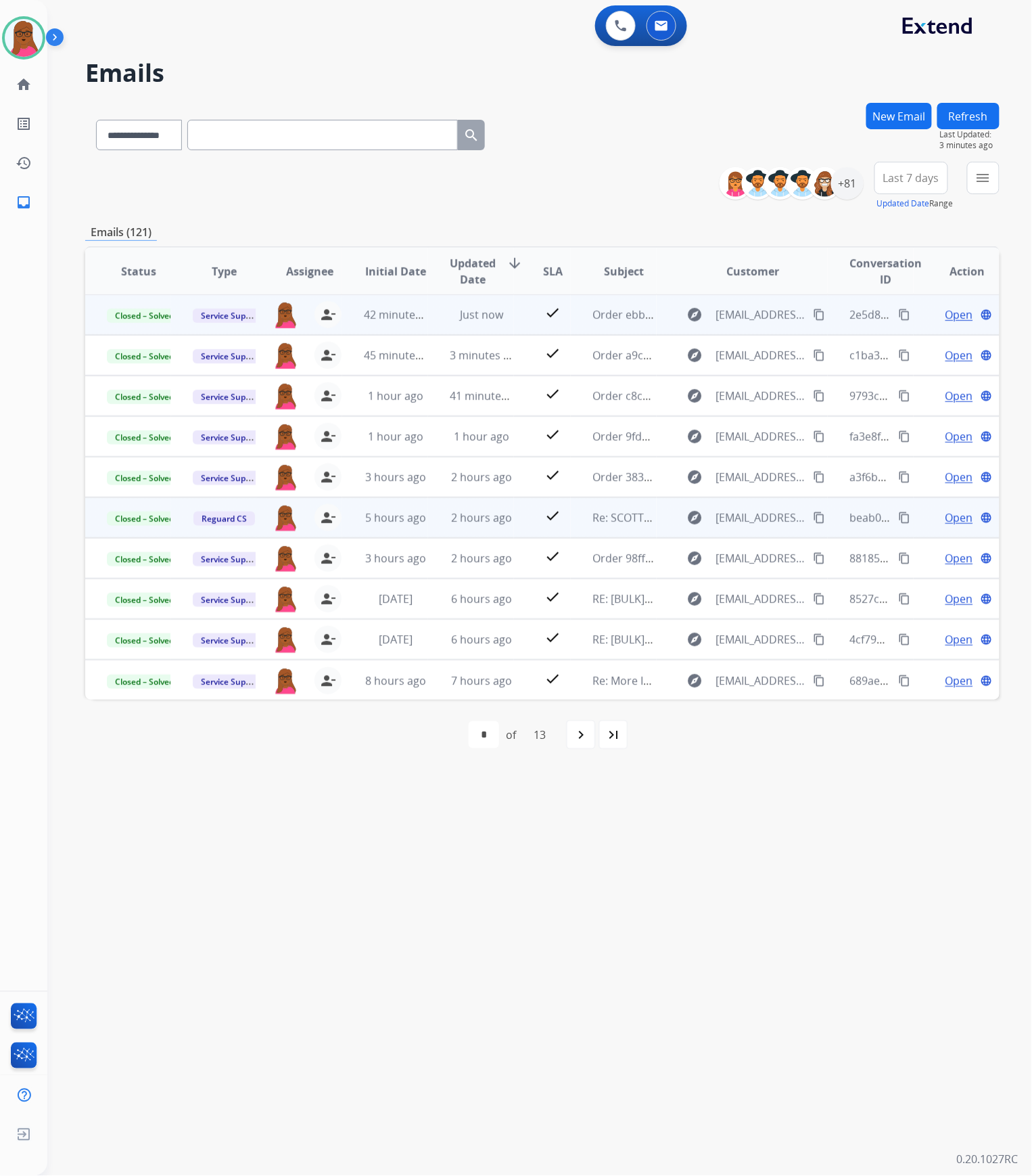
click at [950, 524] on span "Open" at bounding box center [959, 517] width 28 height 16
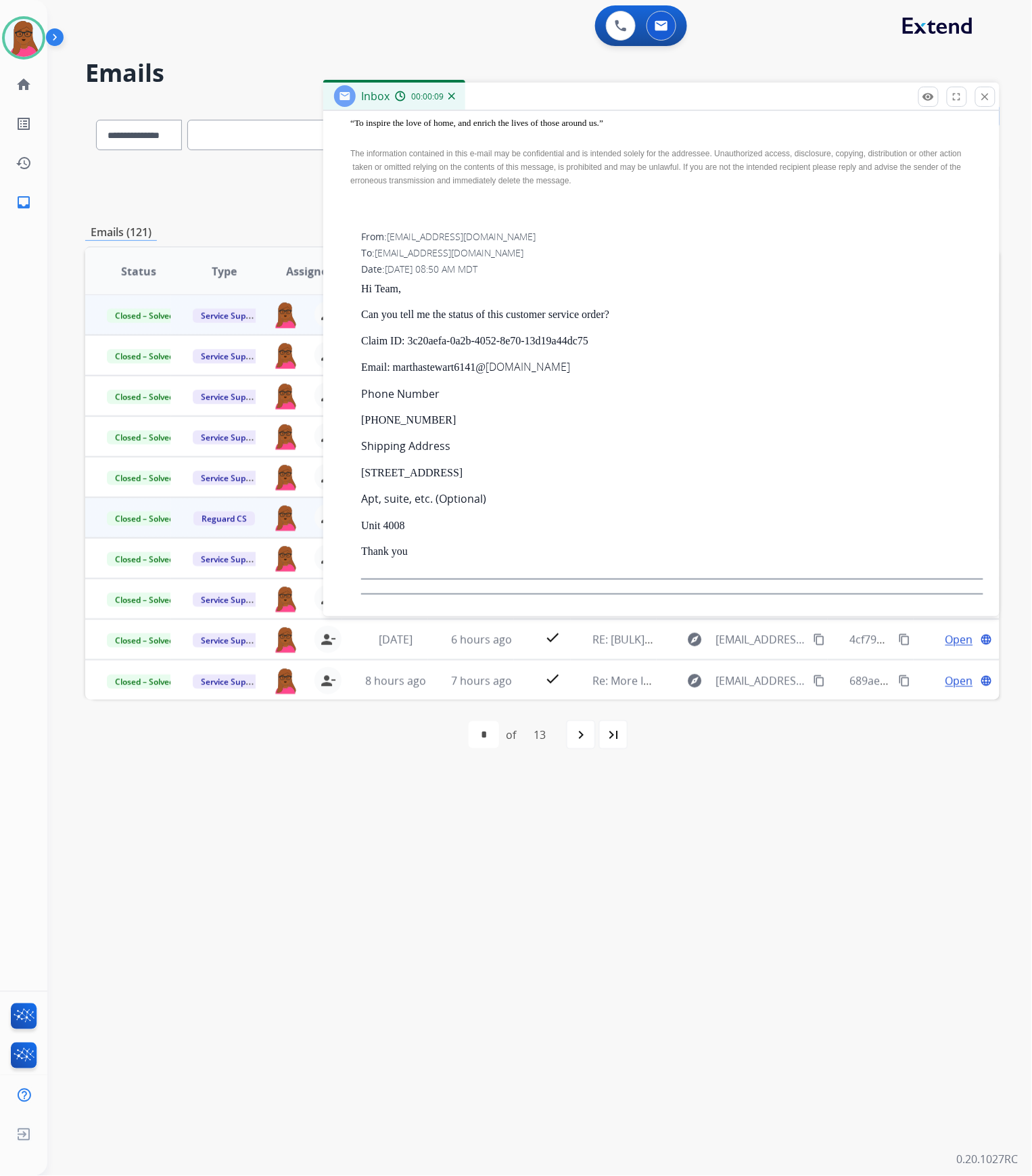
scroll to position [785, 0]
drag, startPoint x: 590, startPoint y: 341, endPoint x: 412, endPoint y: 346, distance: 178.1
click at [410, 346] on p "Claim ID: 3c20aefa-0a2b-4052-8e70-13d19a44dc75" at bounding box center [672, 341] width 622 height 13
copy p "3c20aefa-0a2b-4052-8e70-13d19a44dc75"
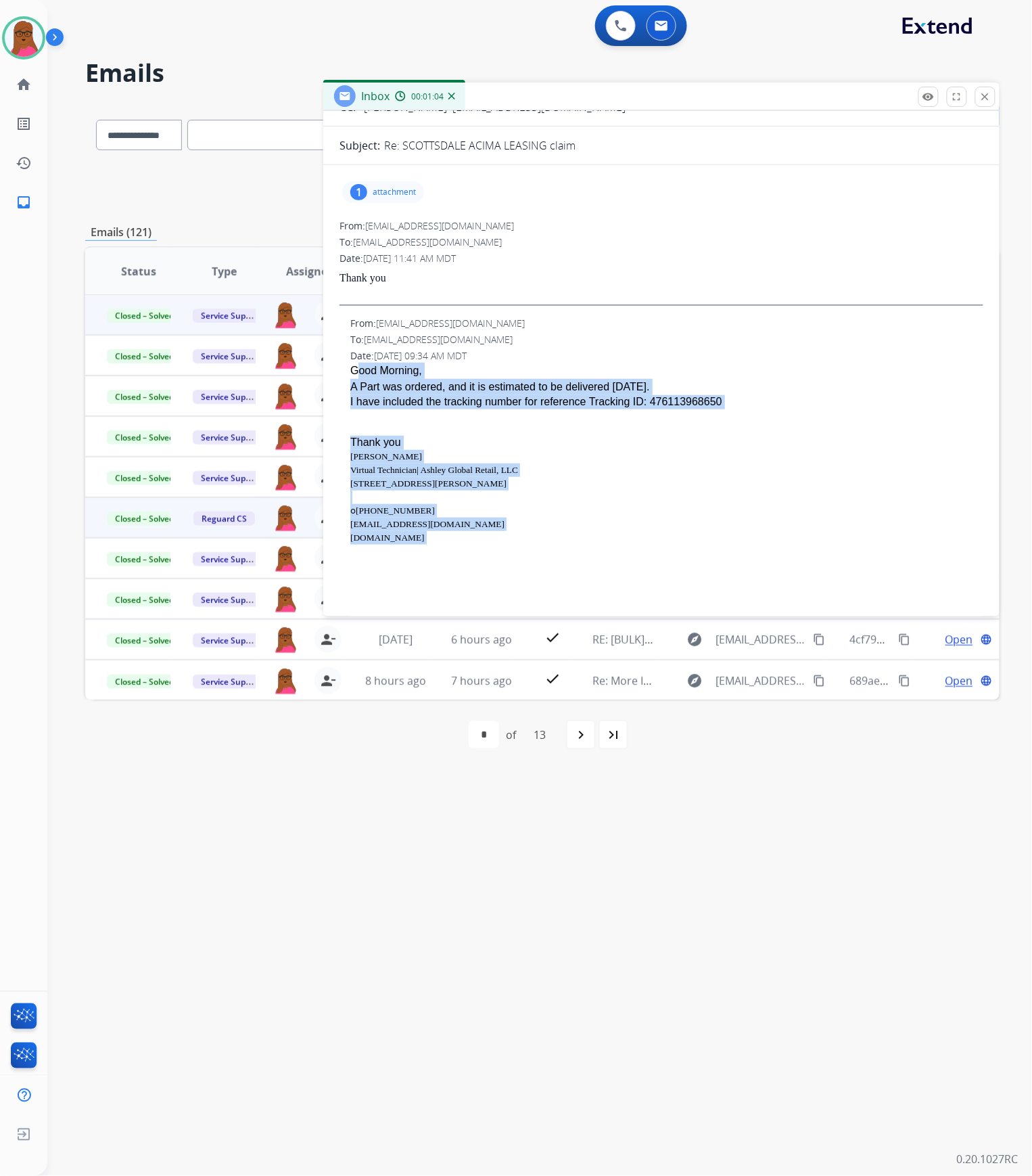
scroll to position [158, 0]
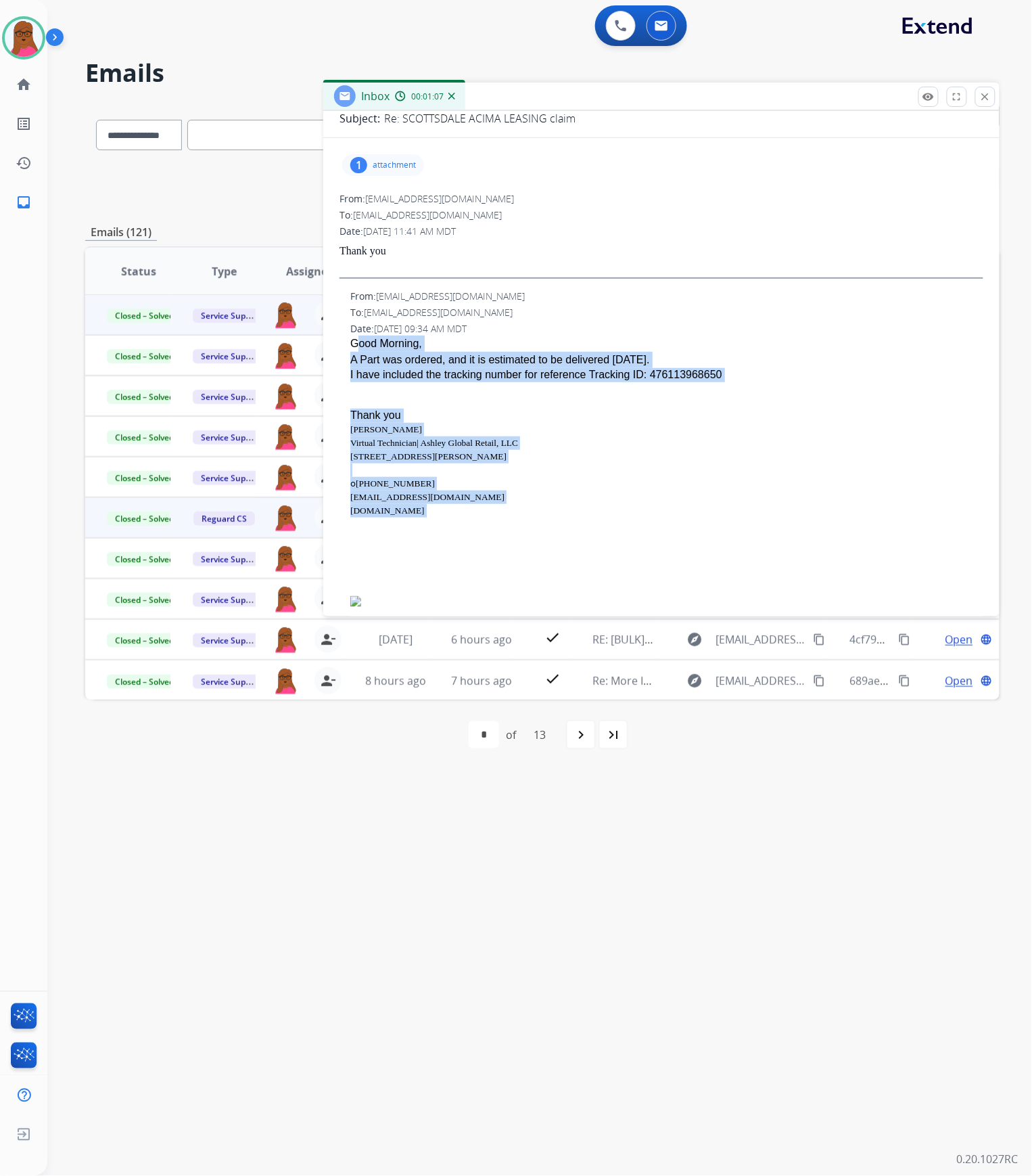
drag, startPoint x: 350, startPoint y: 501, endPoint x: 692, endPoint y: 374, distance: 364.8
click at [692, 374] on span "Good Morning, A Part was ordered, and it is estimated to be delivered today. I …" at bounding box center [667, 544] width 633 height 417
copy span "Good Morning, A Part was ordered, and it is estimated to be delivered today. I …"
click at [979, 98] on button "close Close" at bounding box center [985, 97] width 20 height 20
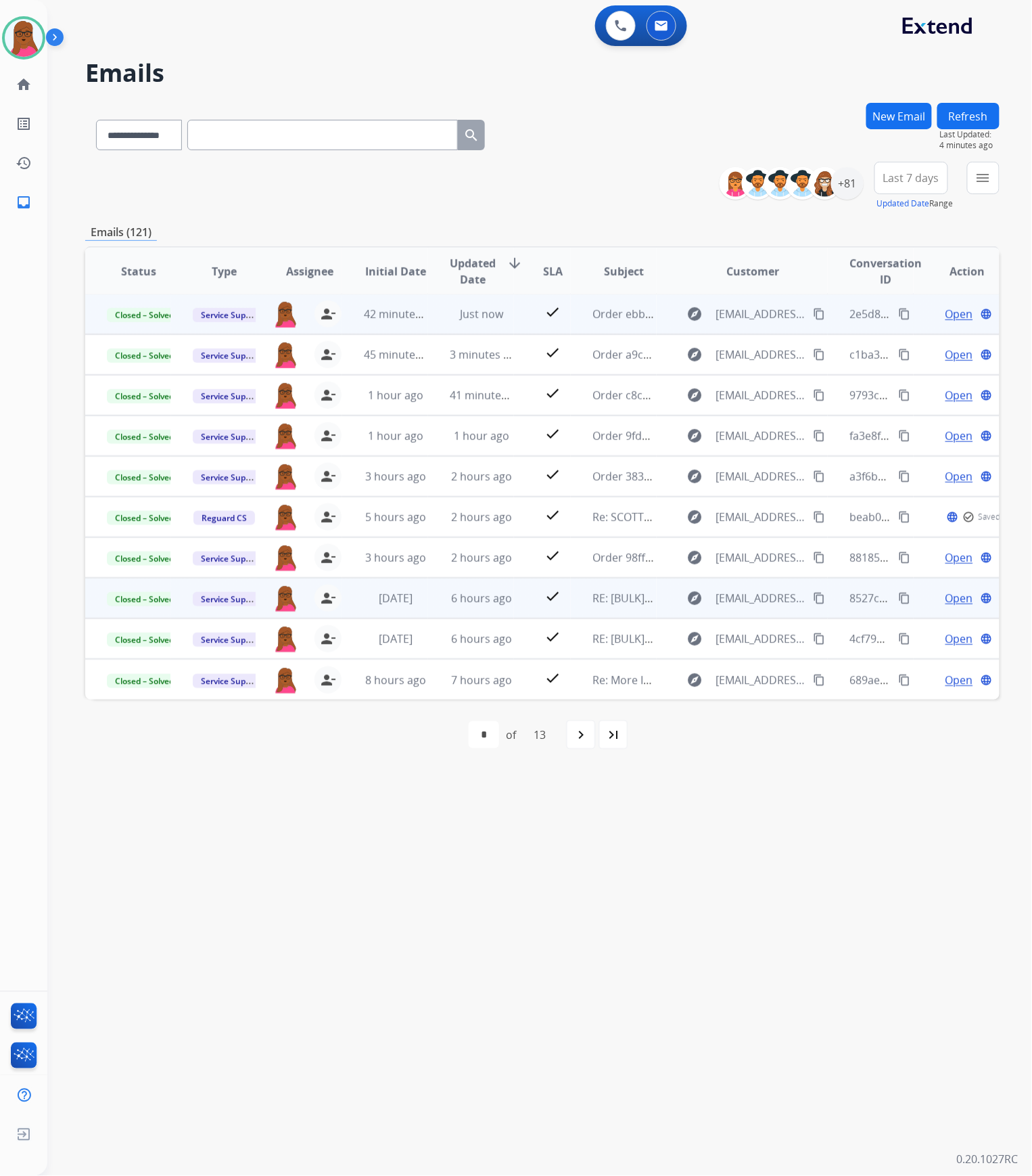
scroll to position [1, 0]
click at [879, 109] on button "New Email" at bounding box center [899, 116] width 66 height 27
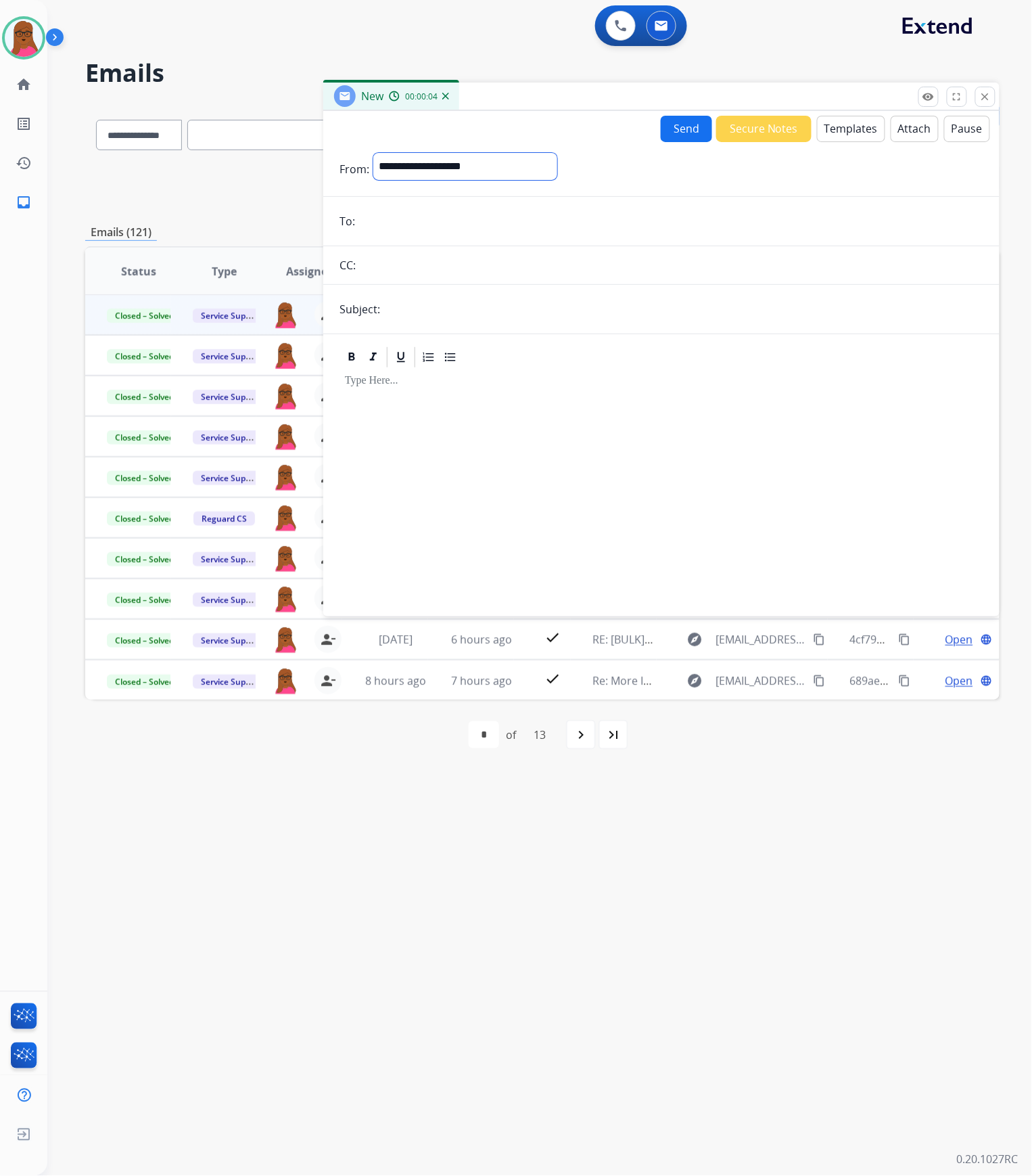
click at [535, 171] on select "**********" at bounding box center [466, 166] width 184 height 27
select select "**********"
click at [374, 153] on select "**********" at bounding box center [466, 166] width 184 height 27
click at [831, 131] on button "Templates" at bounding box center [852, 129] width 68 height 27
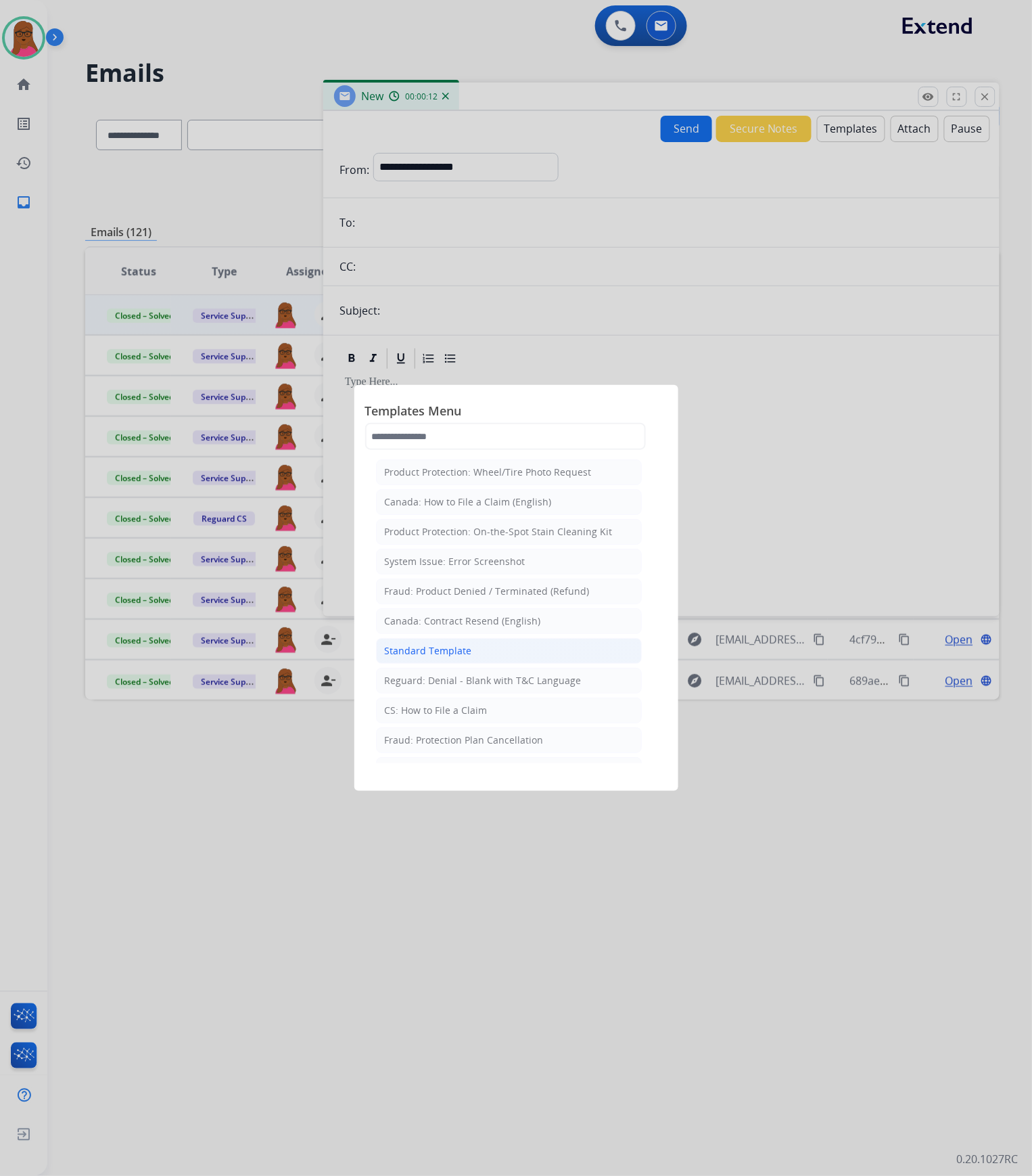
click at [459, 655] on div "Standard Template" at bounding box center [428, 651] width 88 height 13
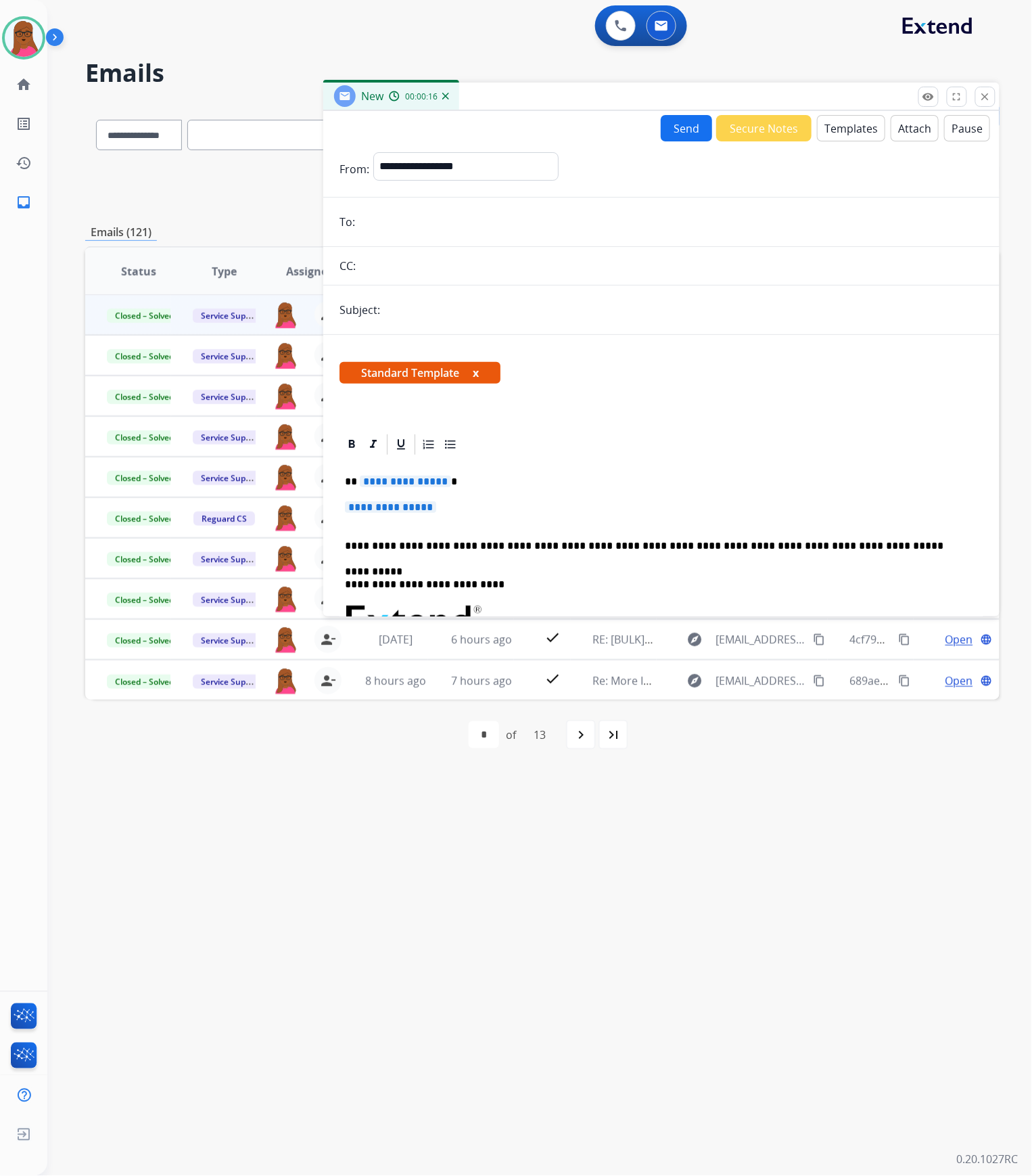
click at [406, 230] on input "email" at bounding box center [672, 222] width 624 height 27
paste input "**********"
type input "**********"
click at [468, 310] on input "text" at bounding box center [684, 310] width 599 height 27
type input "**********"
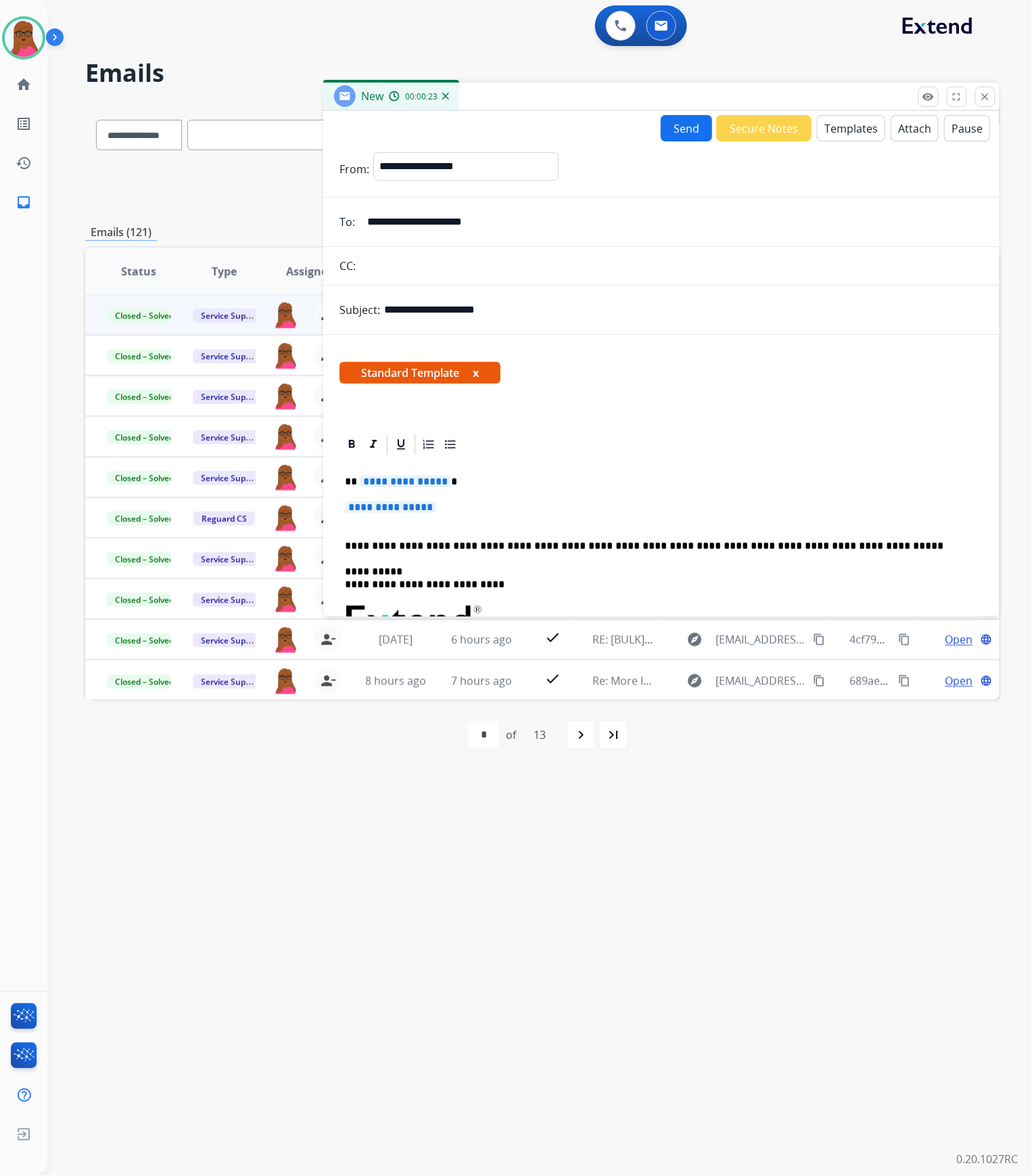
click at [410, 490] on div "**********" at bounding box center [662, 652] width 644 height 391
click at [409, 488] on p "**********" at bounding box center [657, 482] width 622 height 13
click at [410, 510] on span "**********" at bounding box center [390, 507] width 91 height 12
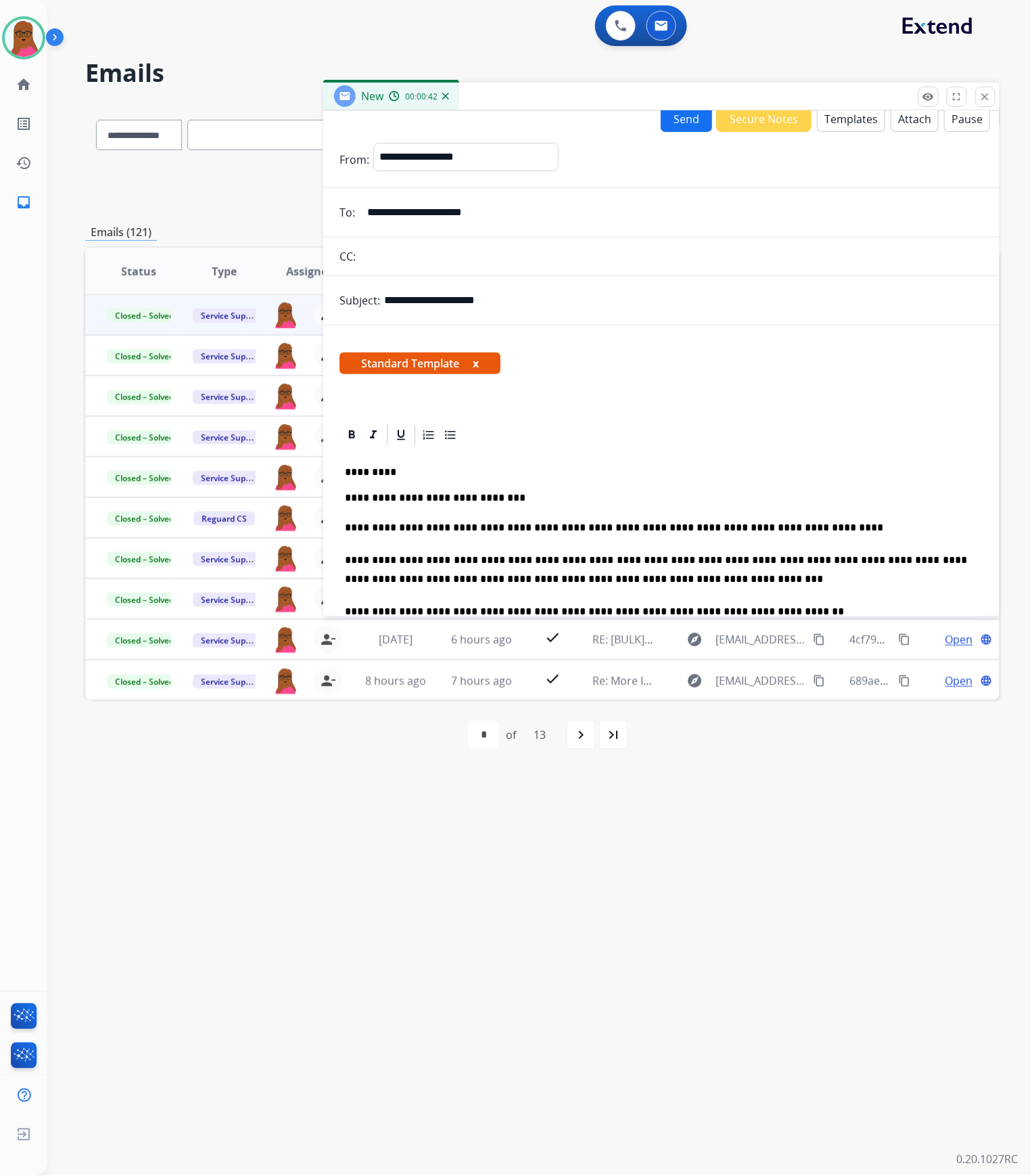
scroll to position [0, 0]
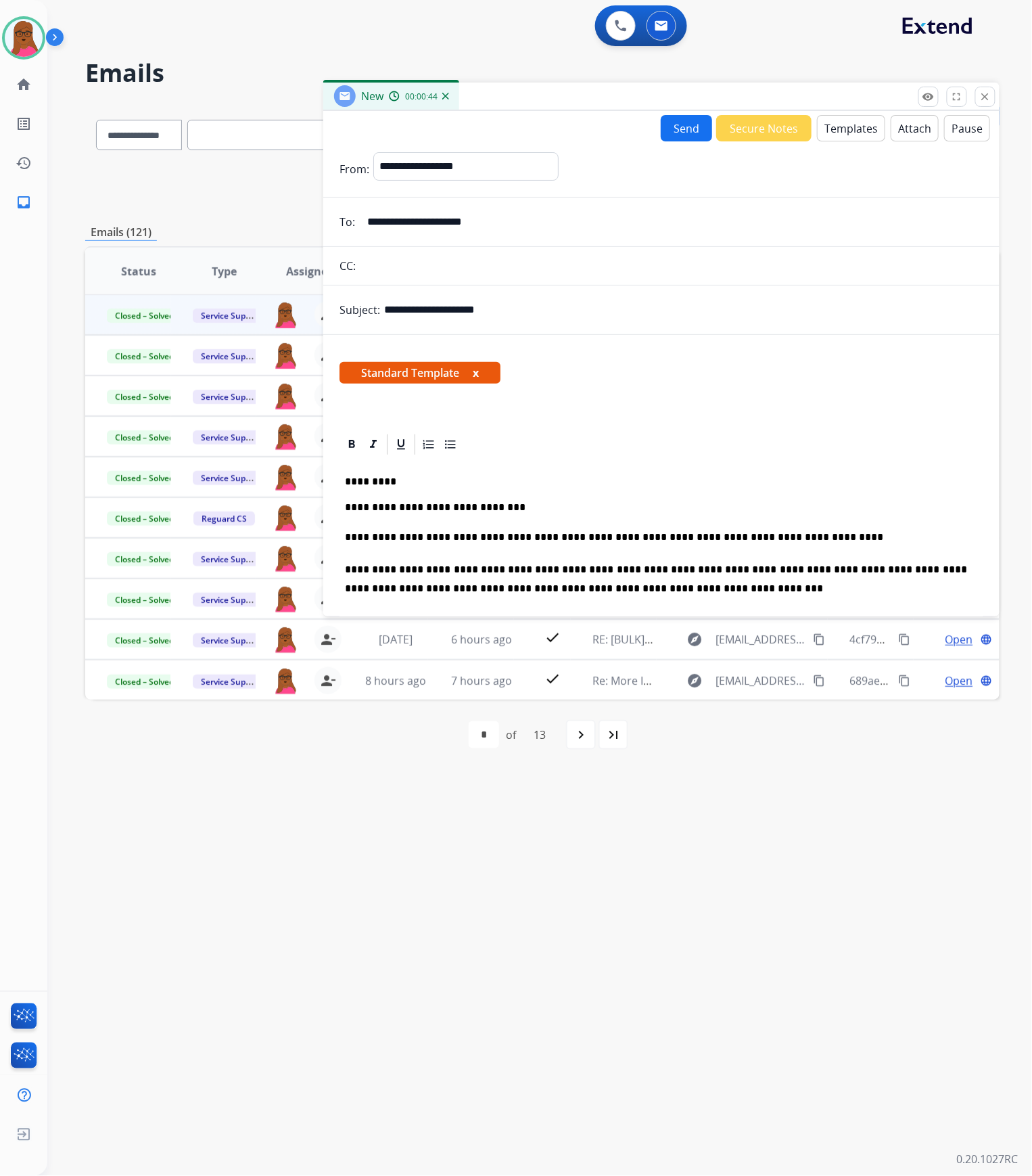
click at [682, 124] on button "Send" at bounding box center [687, 129] width 52 height 27
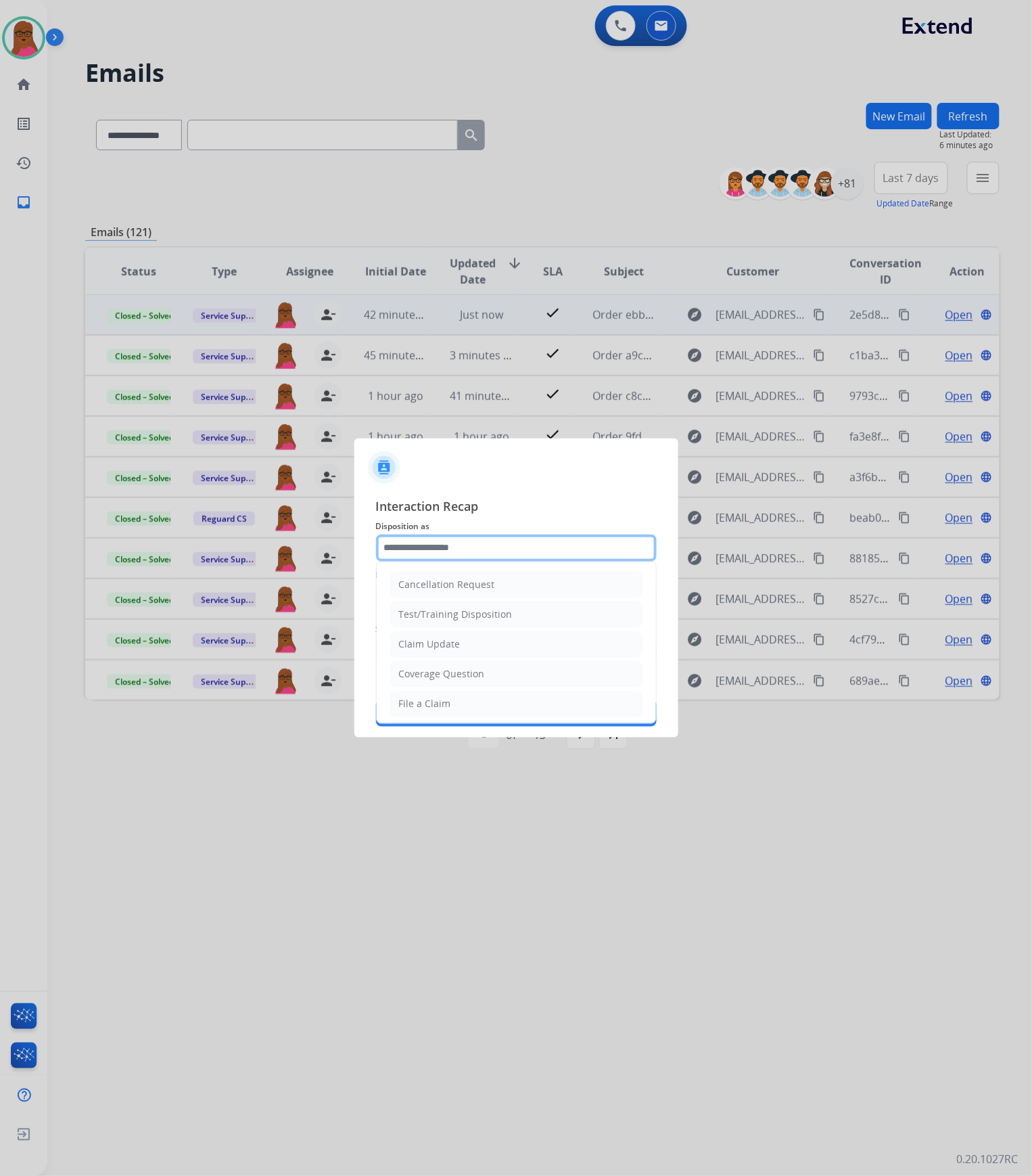
click at [506, 558] on input "text" at bounding box center [516, 548] width 281 height 27
click at [503, 651] on li "Claim Update" at bounding box center [516, 644] width 252 height 26
type input "**********"
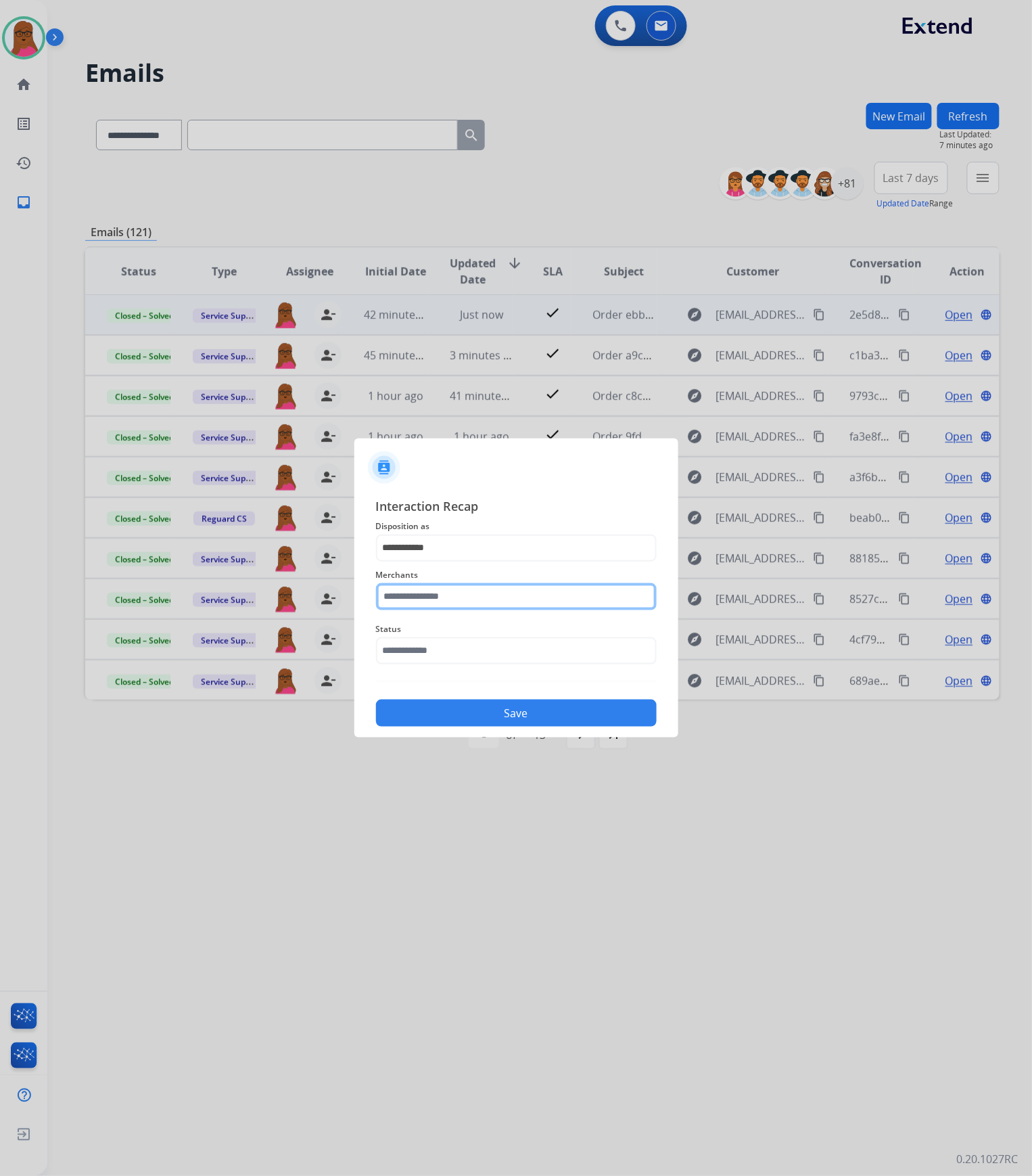
click at [521, 603] on input "text" at bounding box center [516, 597] width 281 height 27
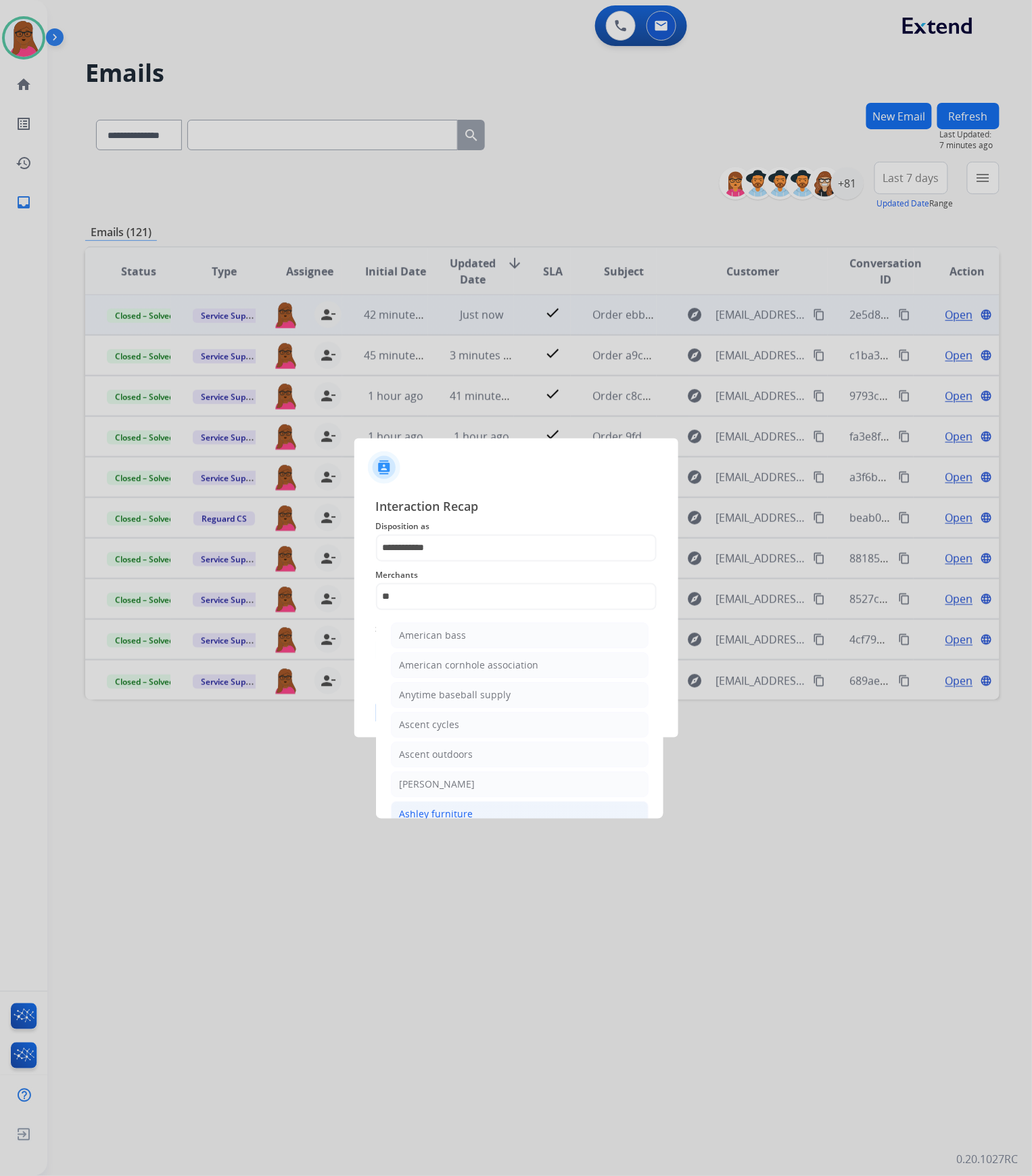
click at [512, 810] on li "Ashley furniture" at bounding box center [520, 814] width 258 height 26
type input "**********"
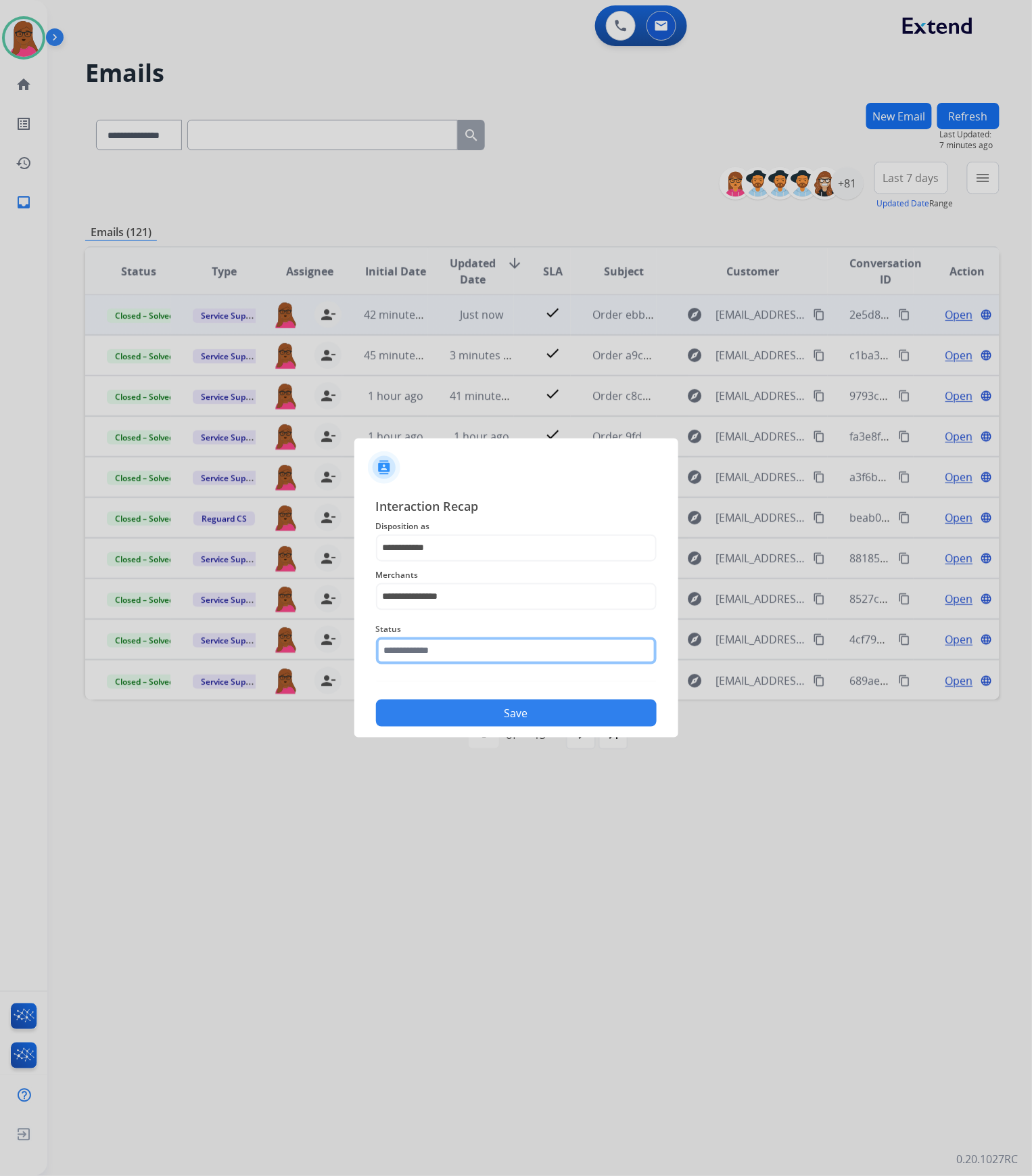
click at [507, 649] on input "text" at bounding box center [516, 651] width 281 height 27
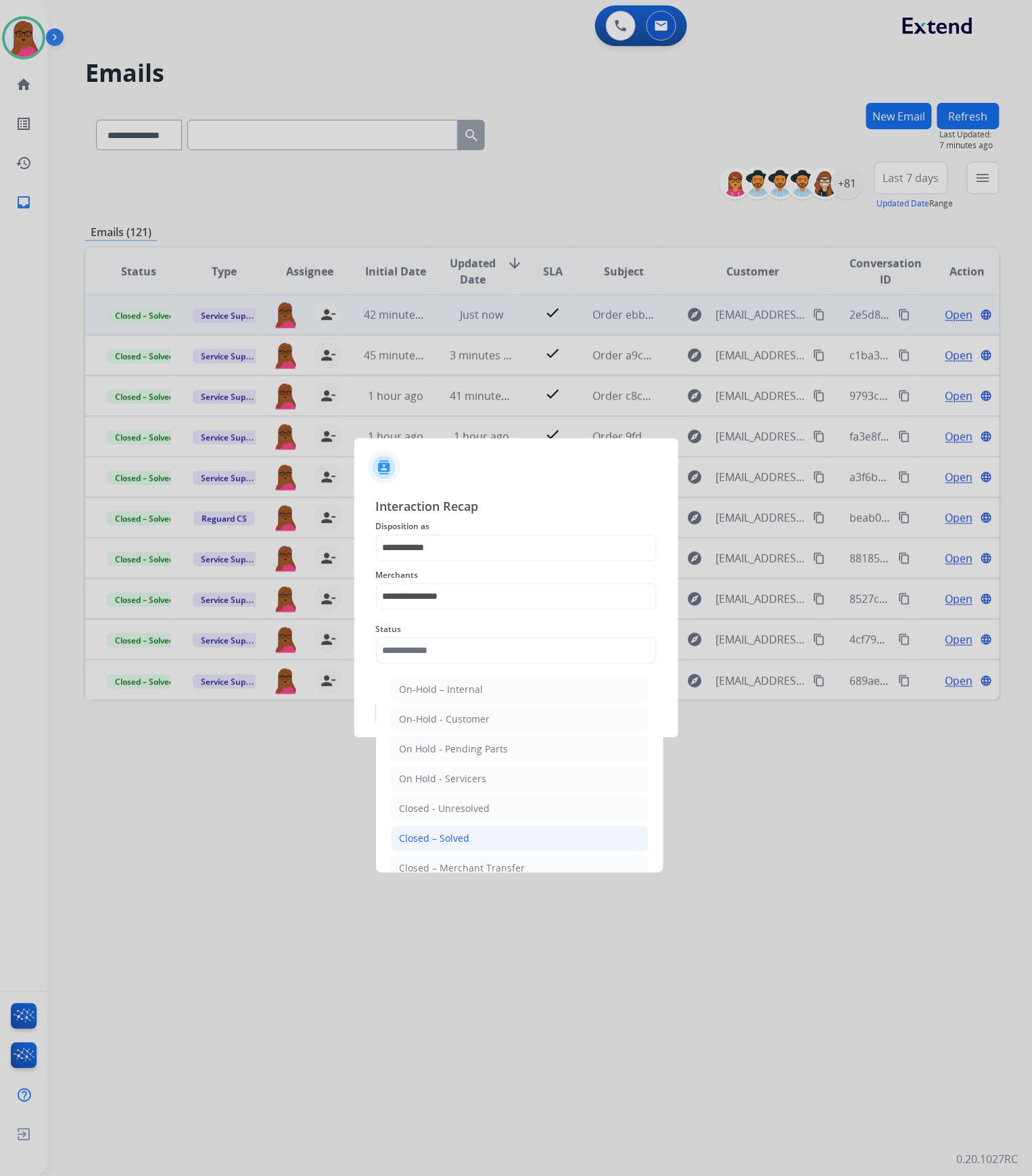
click at [477, 832] on li "Closed – Solved" at bounding box center [520, 838] width 258 height 26
type input "**********"
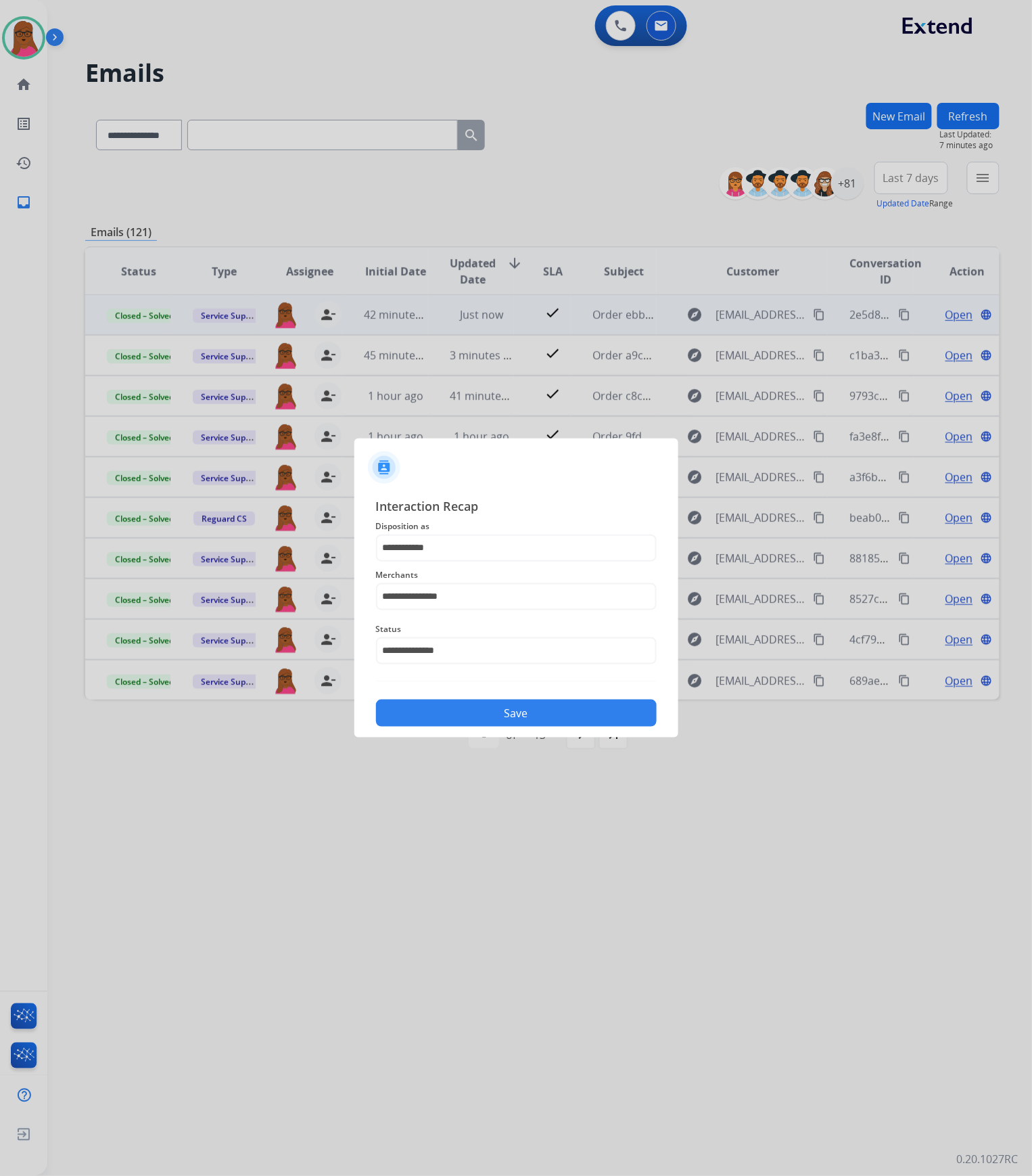
click at [551, 718] on button "Save" at bounding box center [516, 713] width 281 height 27
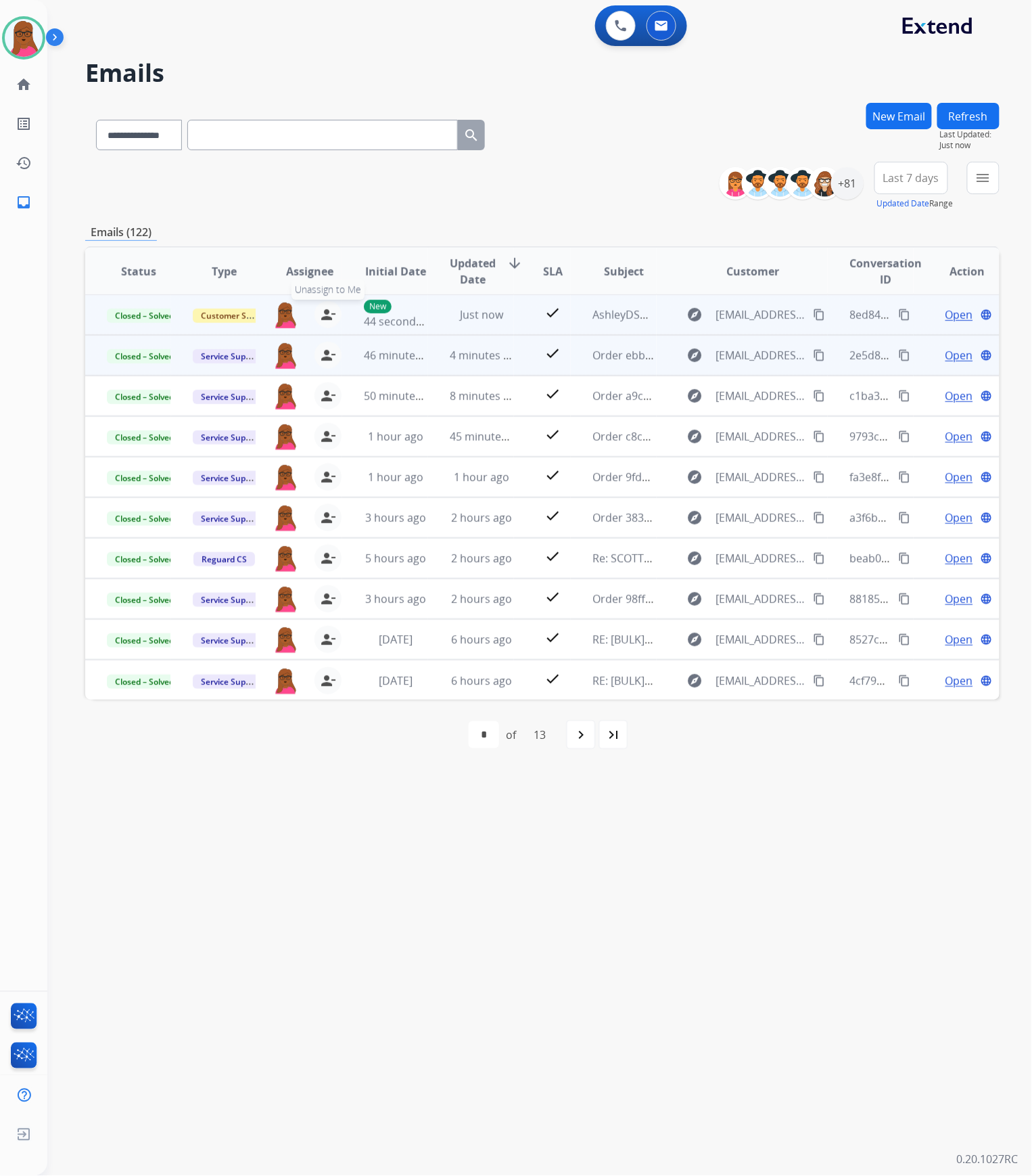
click at [327, 318] on mat-icon "person_remove" at bounding box center [328, 314] width 16 height 16
click at [288, 315] on button "+ Select agent" at bounding box center [285, 315] width 27 height 27
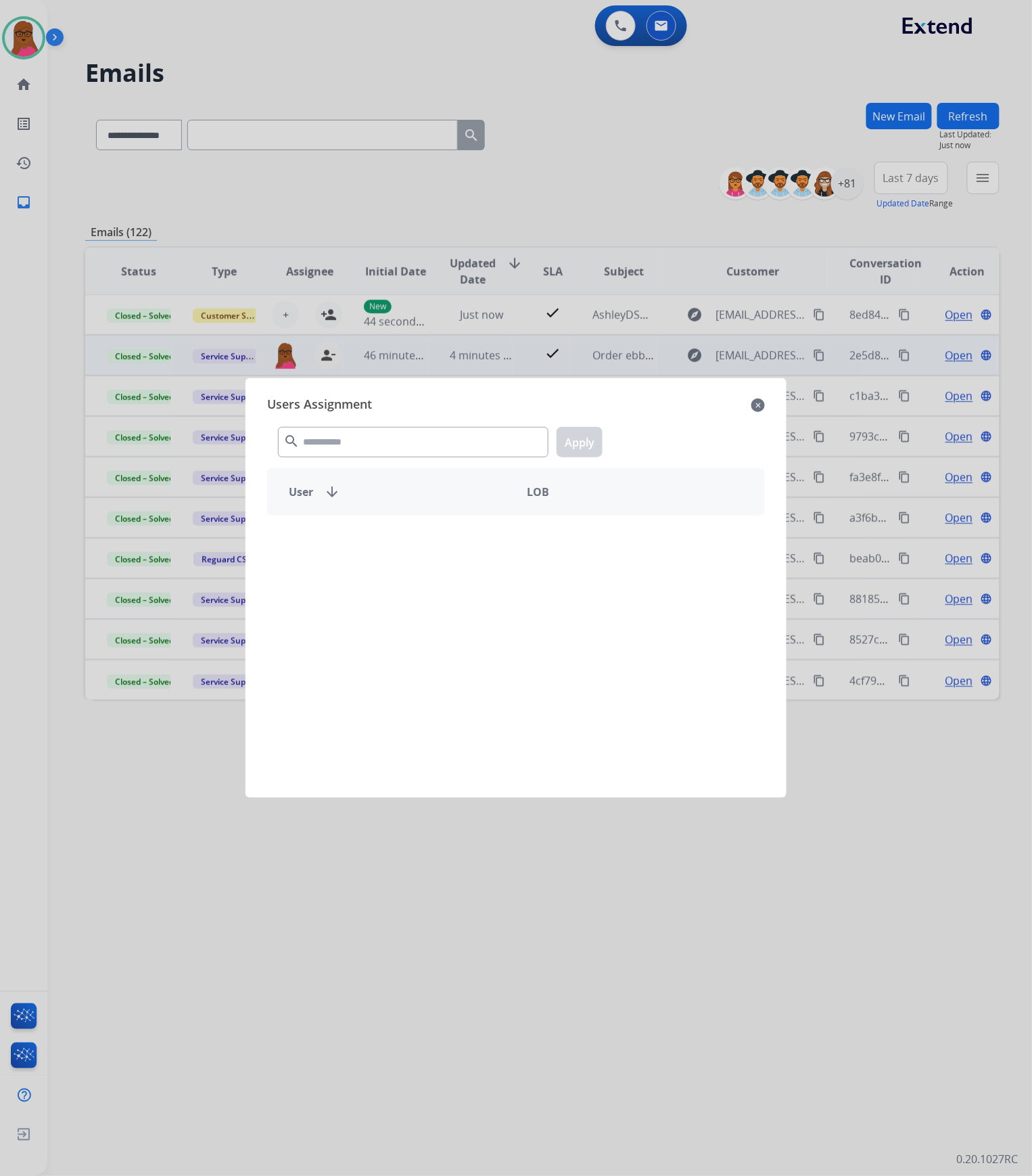
click at [400, 422] on div "search Apply" at bounding box center [516, 440] width 498 height 47
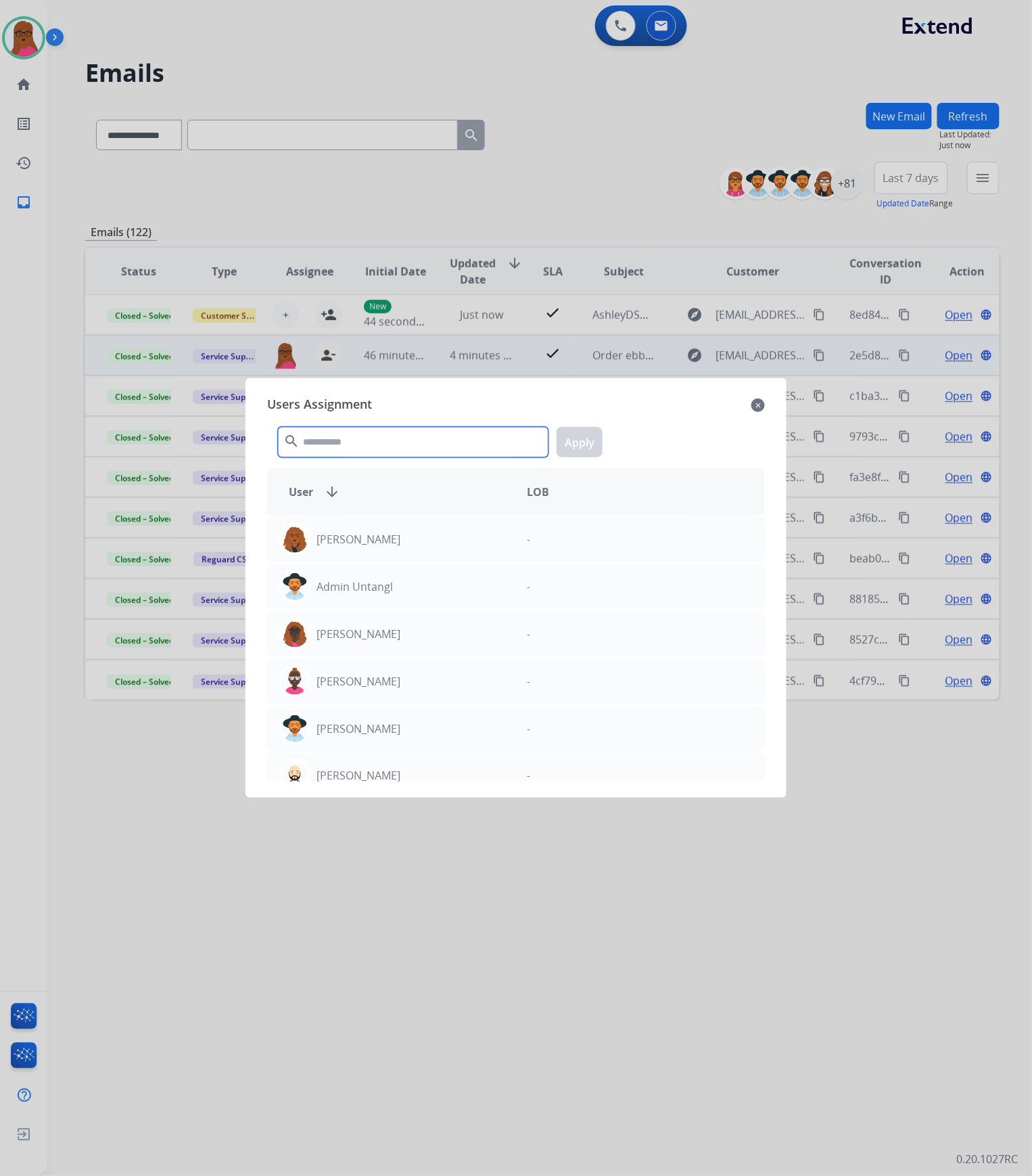
click at [400, 432] on input "text" at bounding box center [413, 442] width 270 height 30
type input "****"
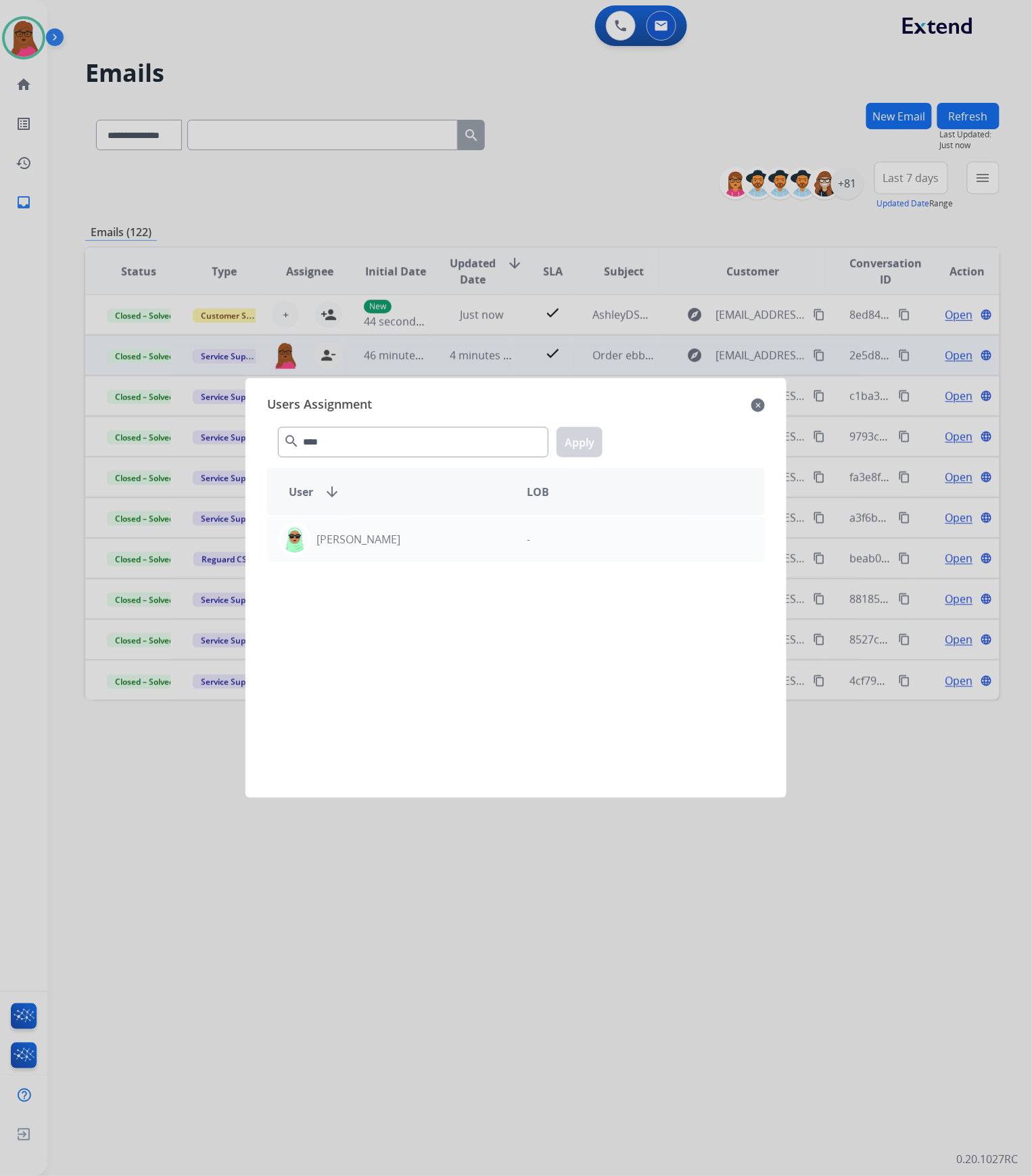
click at [360, 564] on div "Raujon Davis -" at bounding box center [516, 649] width 498 height 266
click at [363, 542] on p "Raujon Davis" at bounding box center [359, 539] width 84 height 16
click at [583, 442] on button "Apply" at bounding box center [579, 442] width 46 height 30
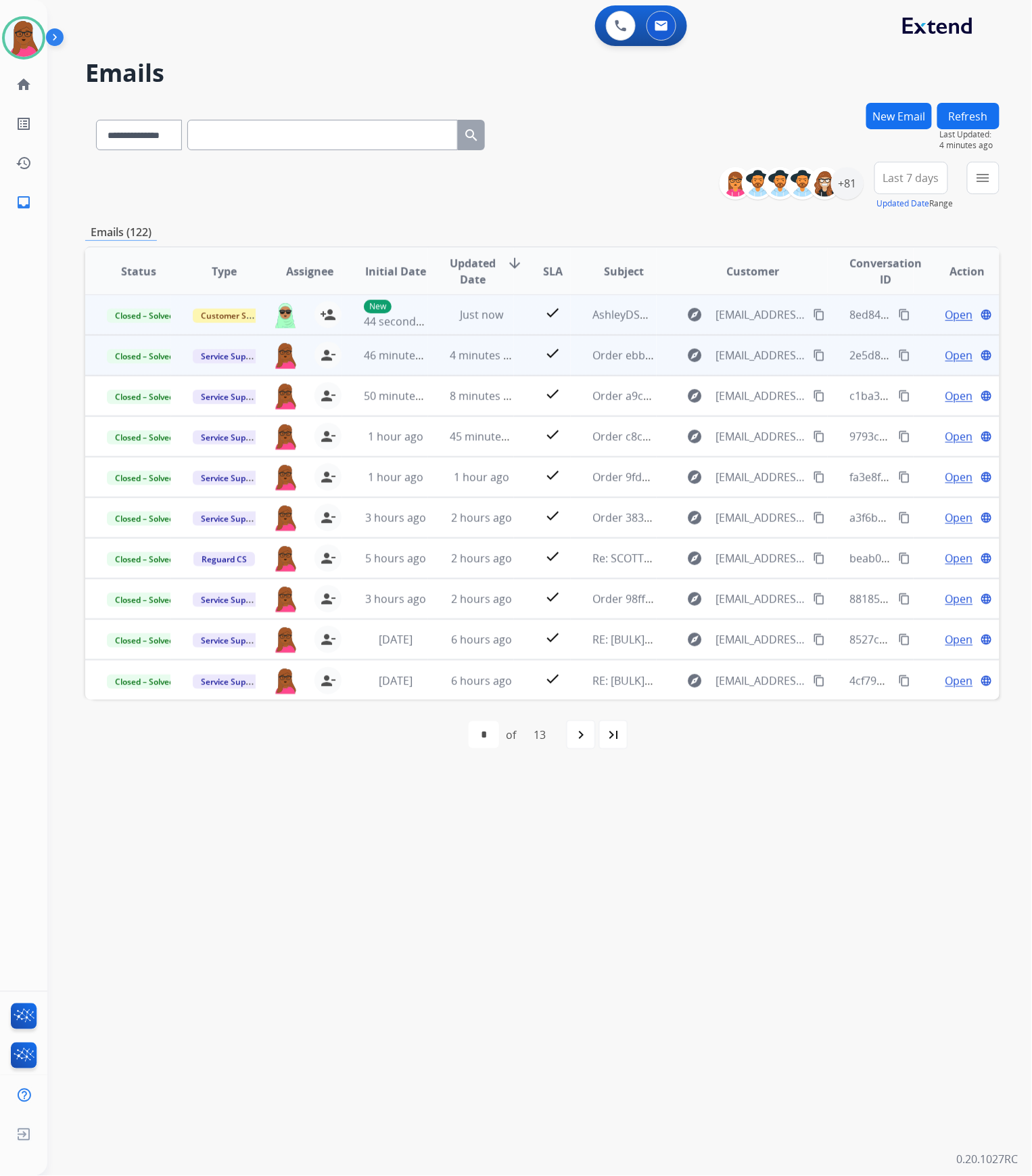
click at [946, 320] on span "Open" at bounding box center [959, 314] width 28 height 16
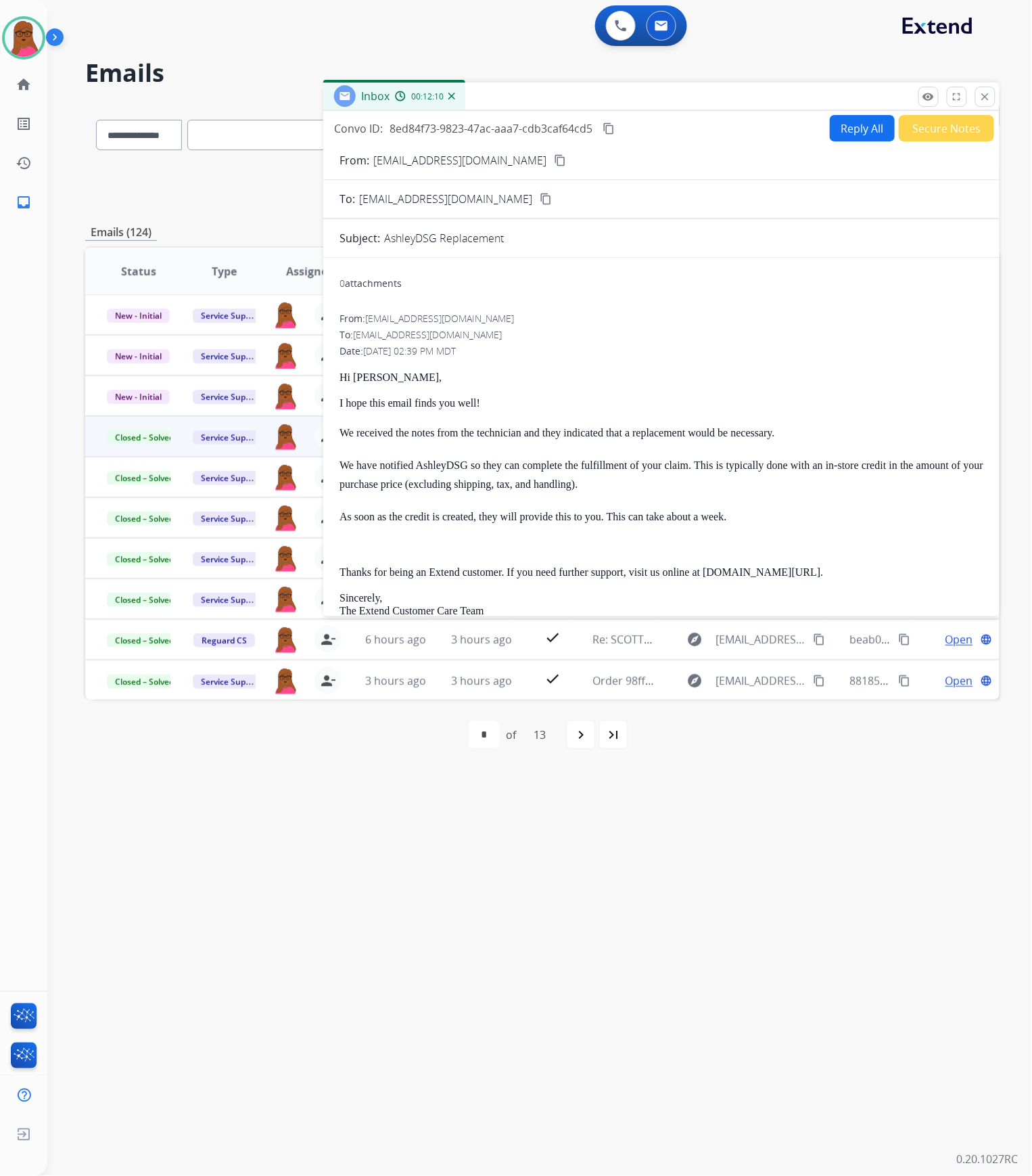
drag, startPoint x: 983, startPoint y: 95, endPoint x: 225, endPoint y: 83, distance: 758.1
click at [983, 95] on mat-icon "close" at bounding box center [985, 97] width 13 height 13
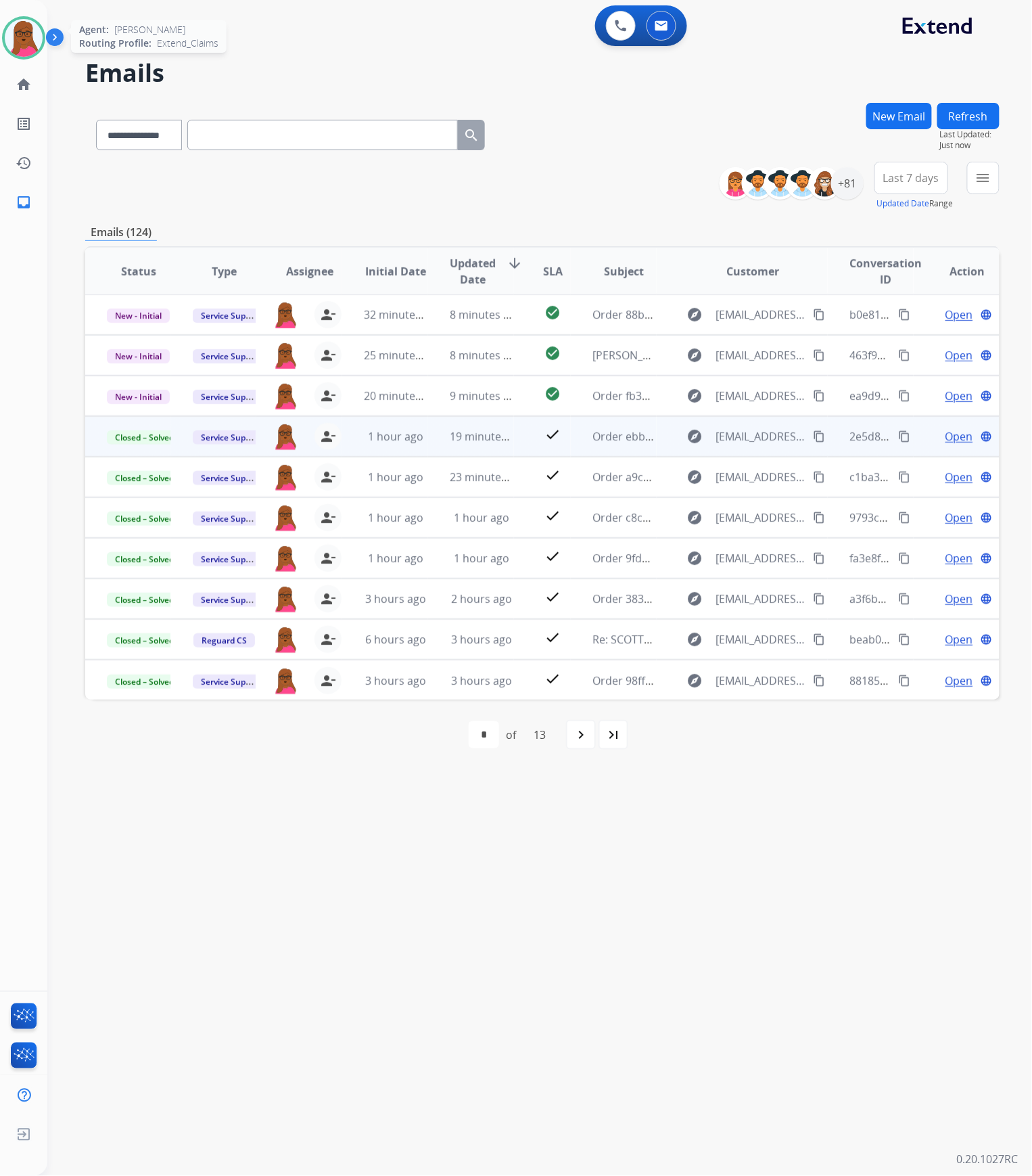
click at [19, 41] on img at bounding box center [23, 38] width 38 height 38
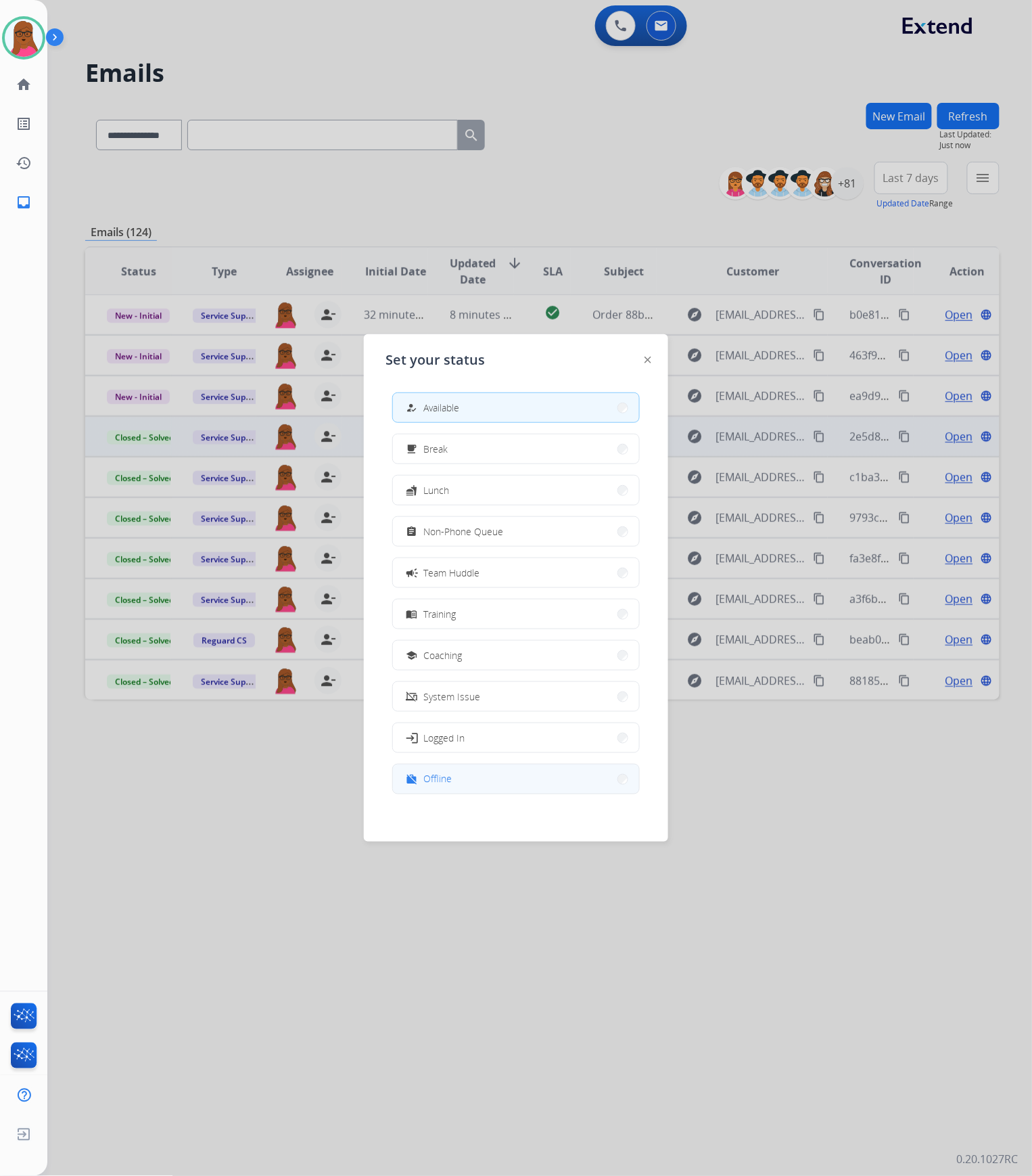
click at [540, 793] on div "work_off Offline" at bounding box center [516, 780] width 248 height 30
click at [609, 785] on button "work_off Offline" at bounding box center [516, 779] width 246 height 29
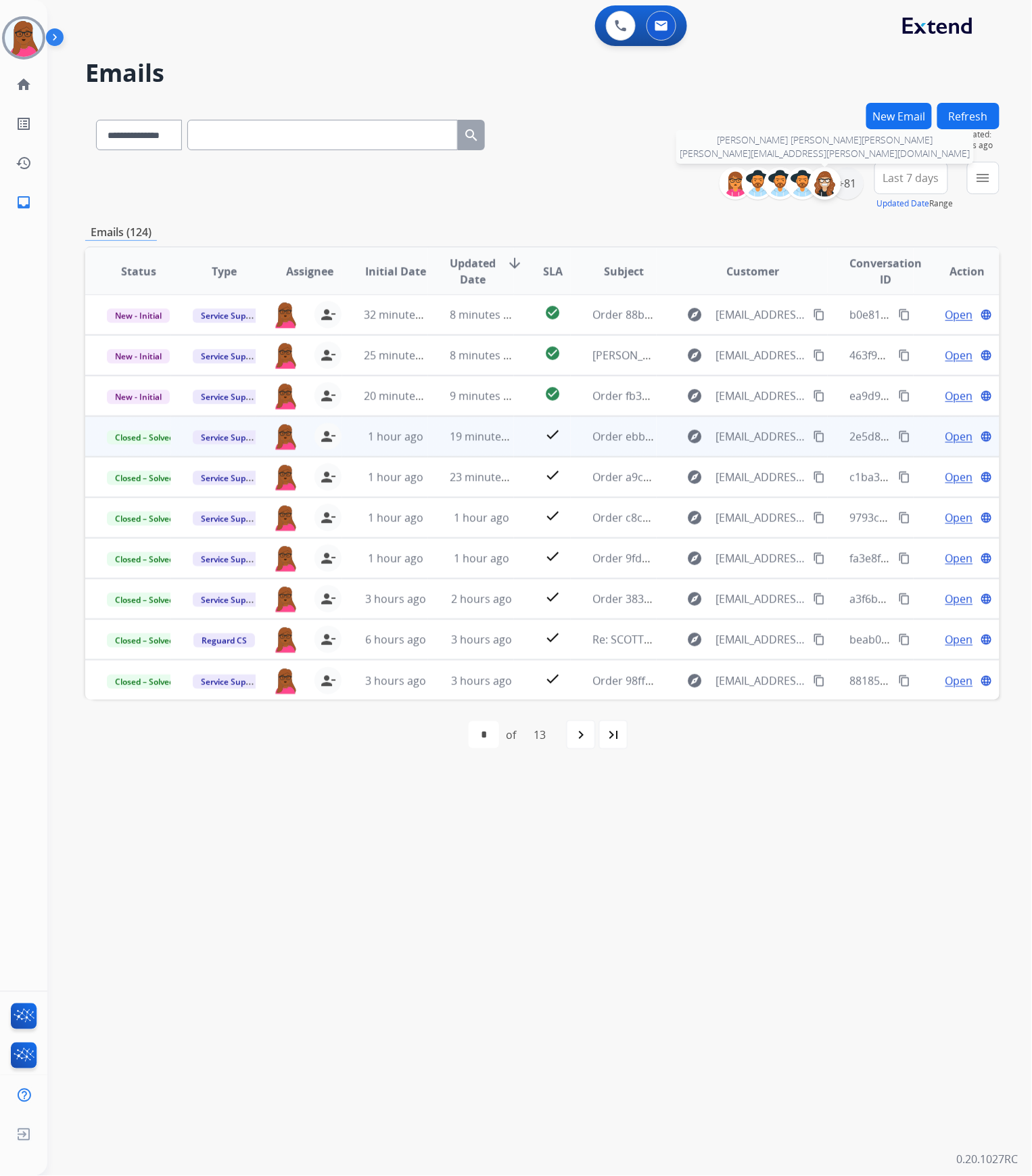
click at [837, 191] on div at bounding box center [825, 183] width 33 height 33
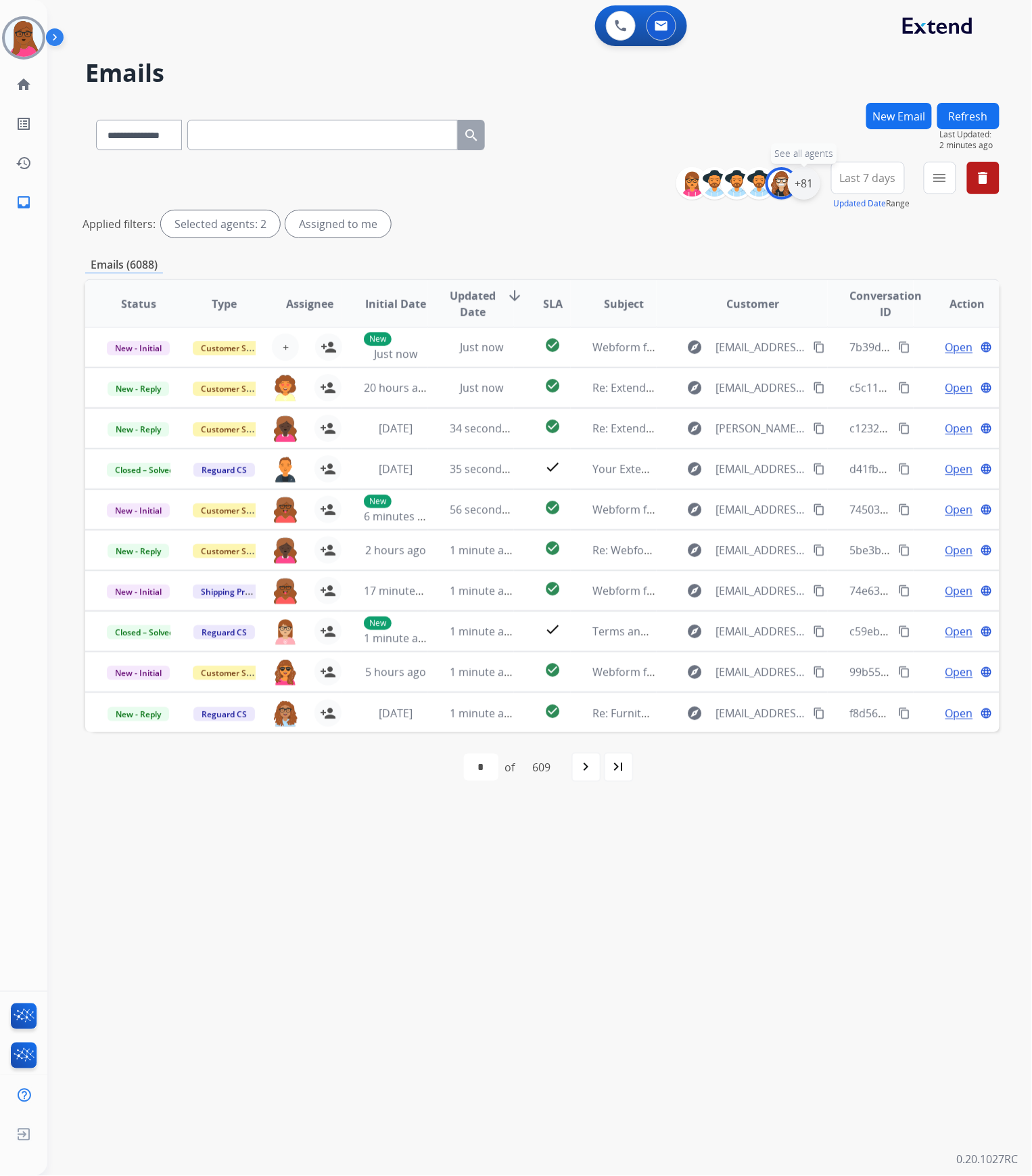
click at [799, 180] on div "+81" at bounding box center [804, 183] width 33 height 33
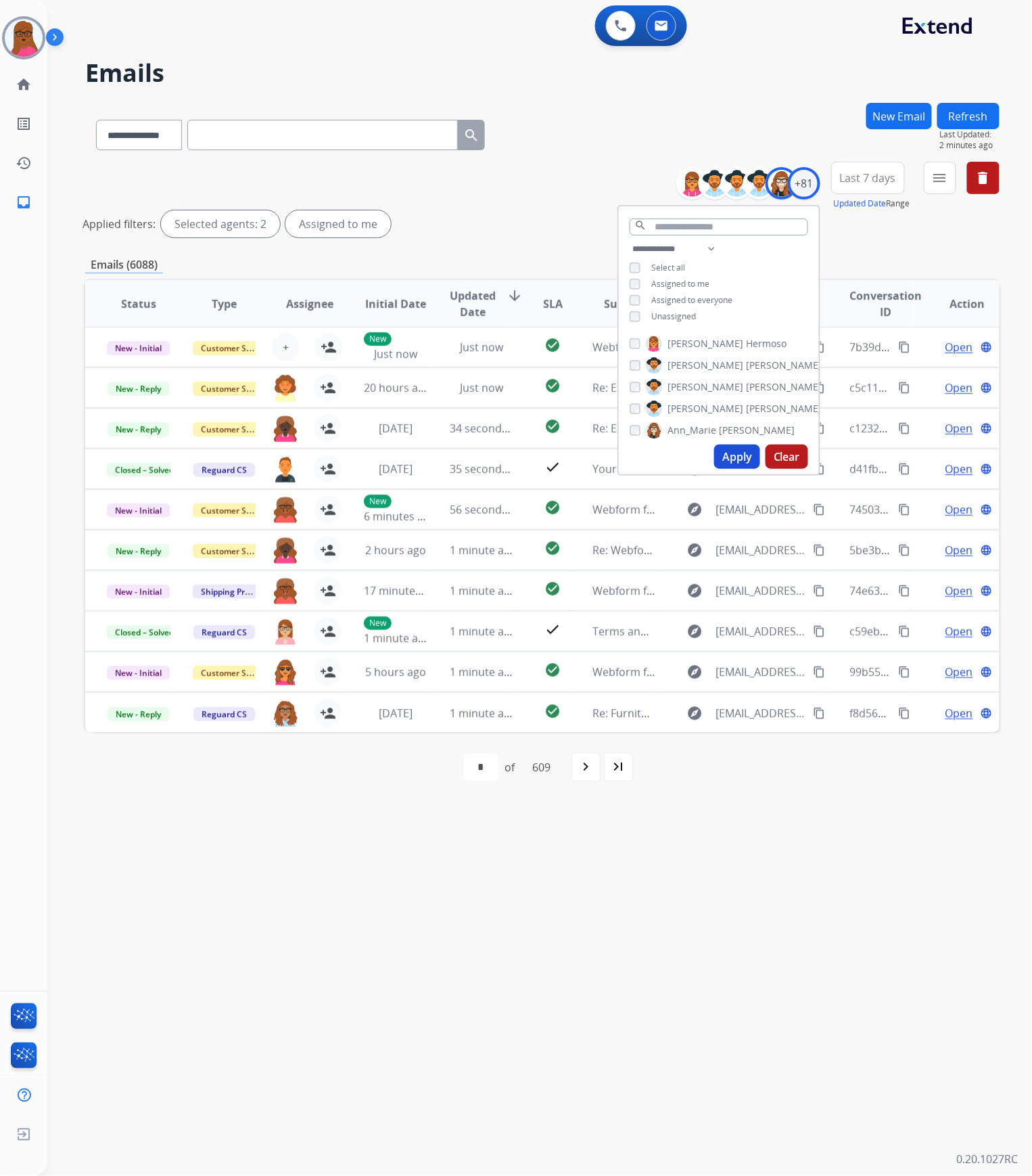
click at [627, 288] on div "**********" at bounding box center [719, 285] width 200 height 87
click at [688, 223] on input "text" at bounding box center [719, 227] width 179 height 17
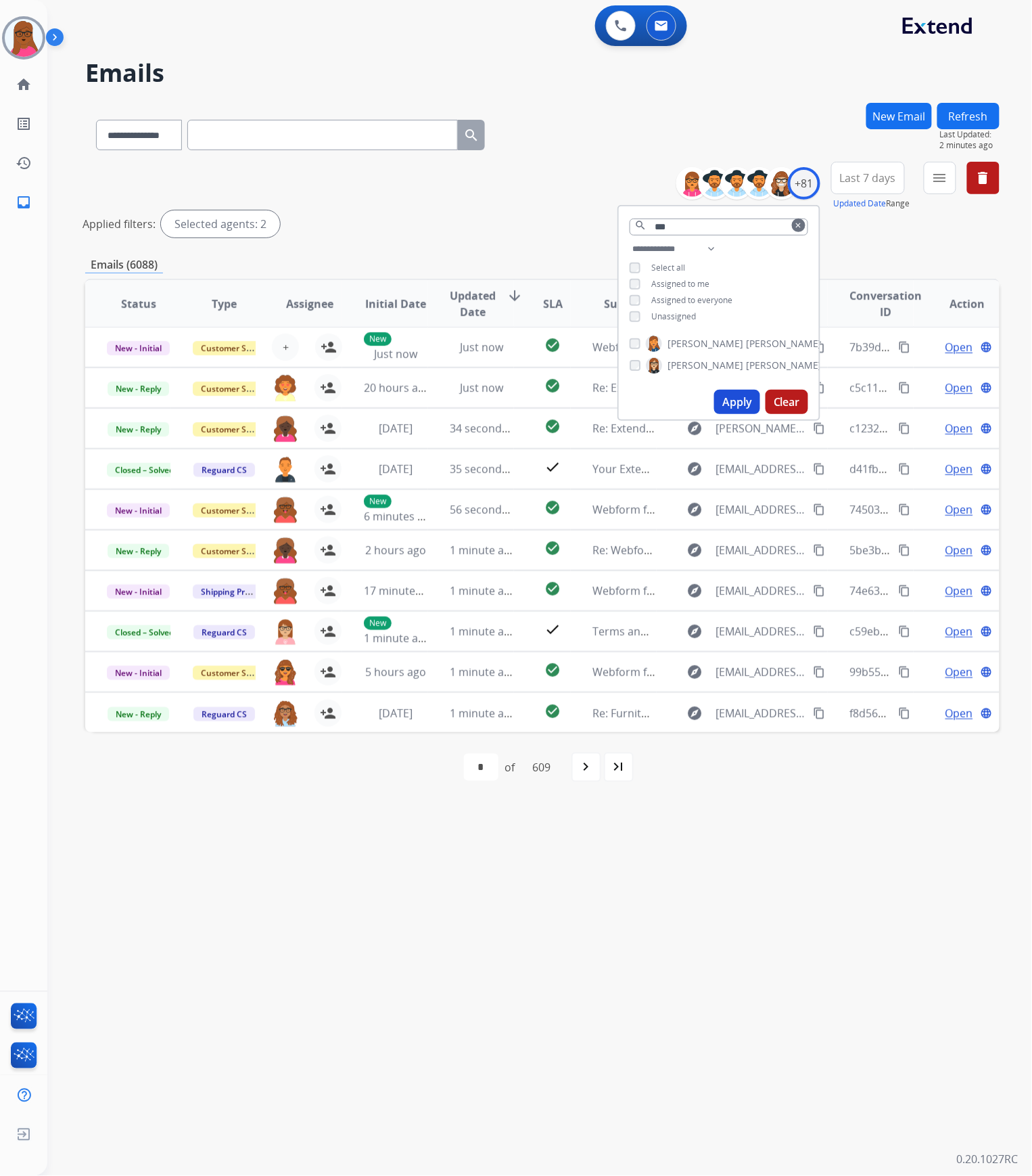
click at [732, 399] on button "Apply" at bounding box center [737, 401] width 46 height 24
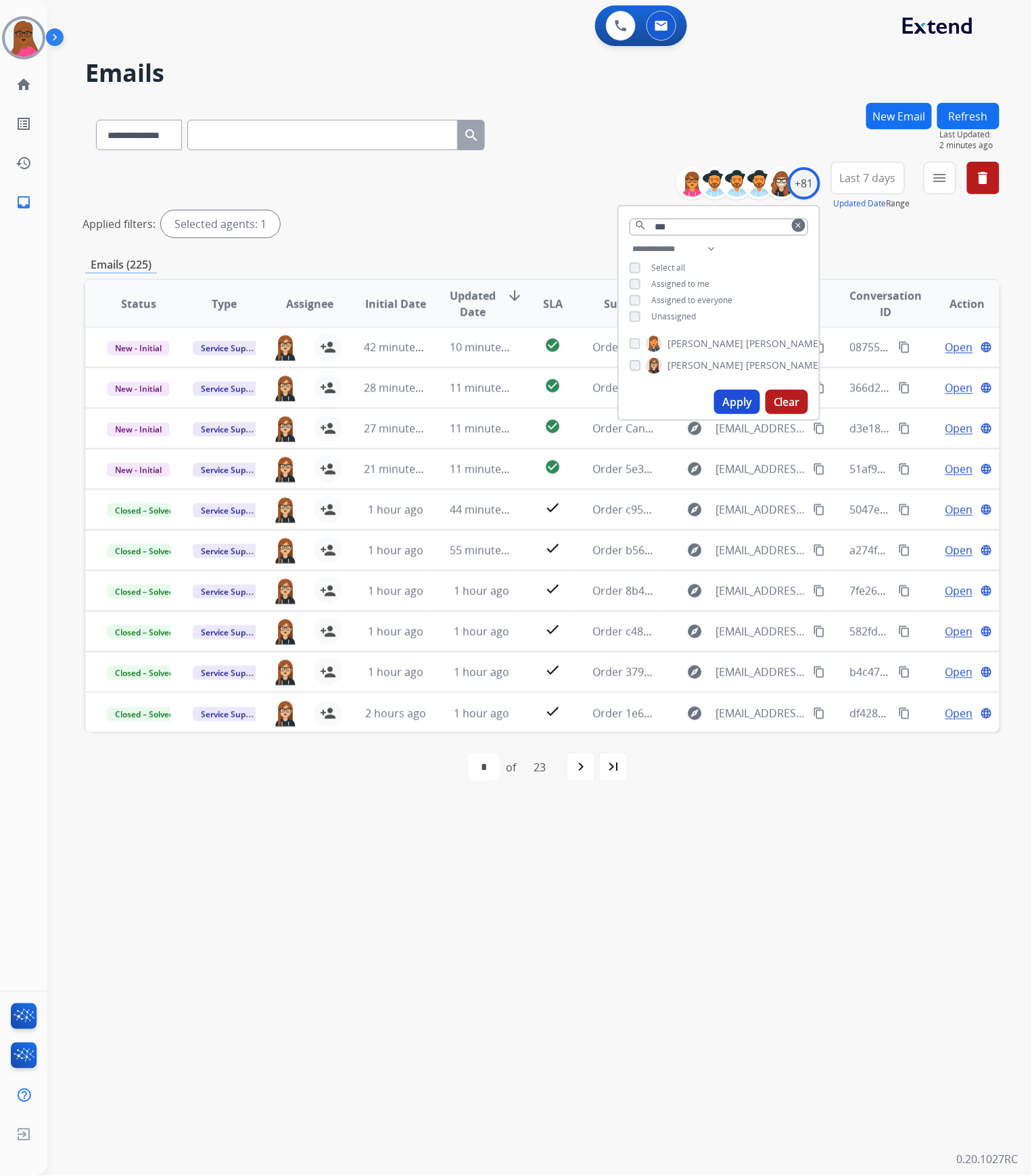
click at [669, 893] on div "**********" at bounding box center [524, 612] width 953 height 1128
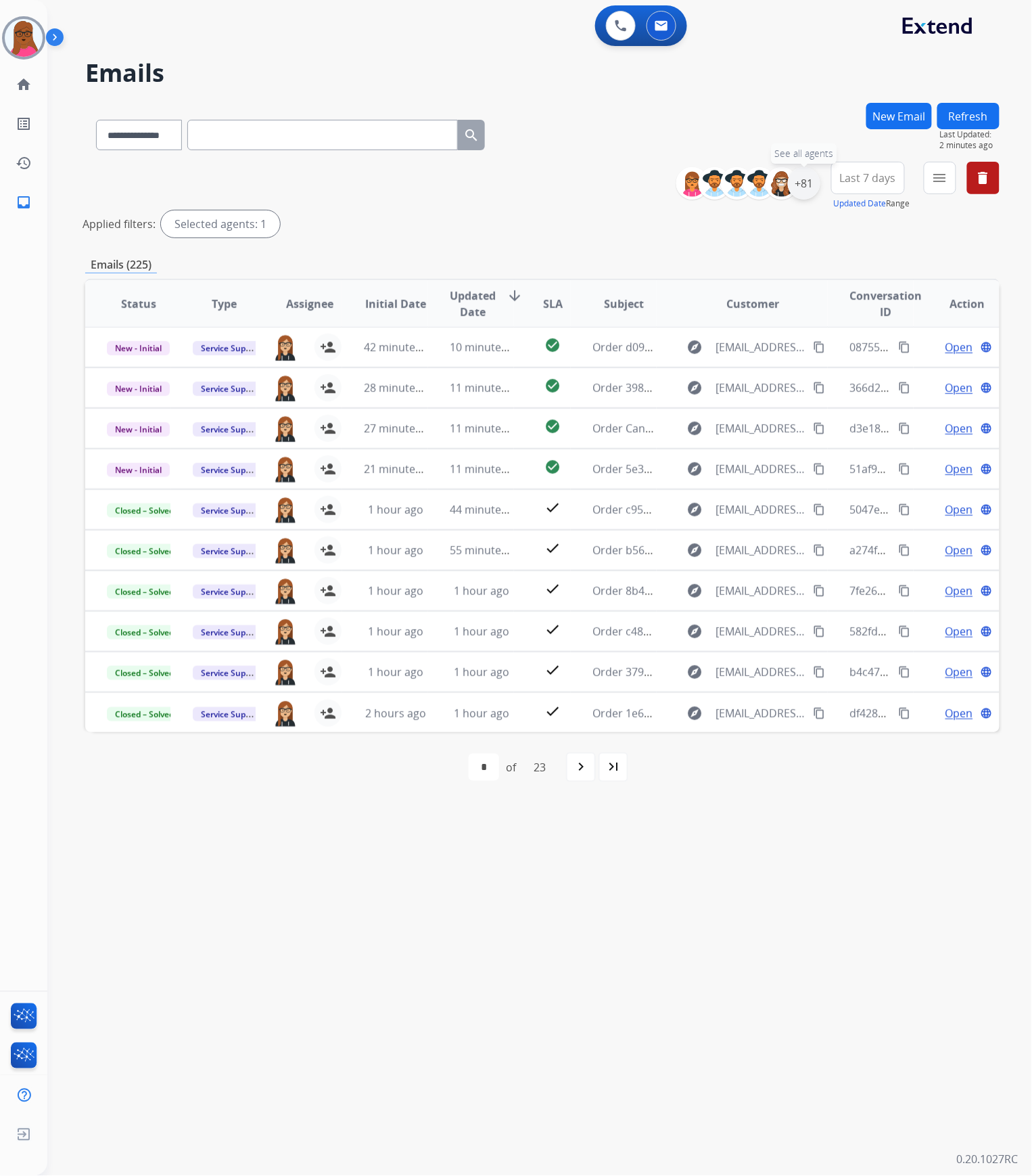
click at [799, 187] on div "+81" at bounding box center [804, 183] width 33 height 33
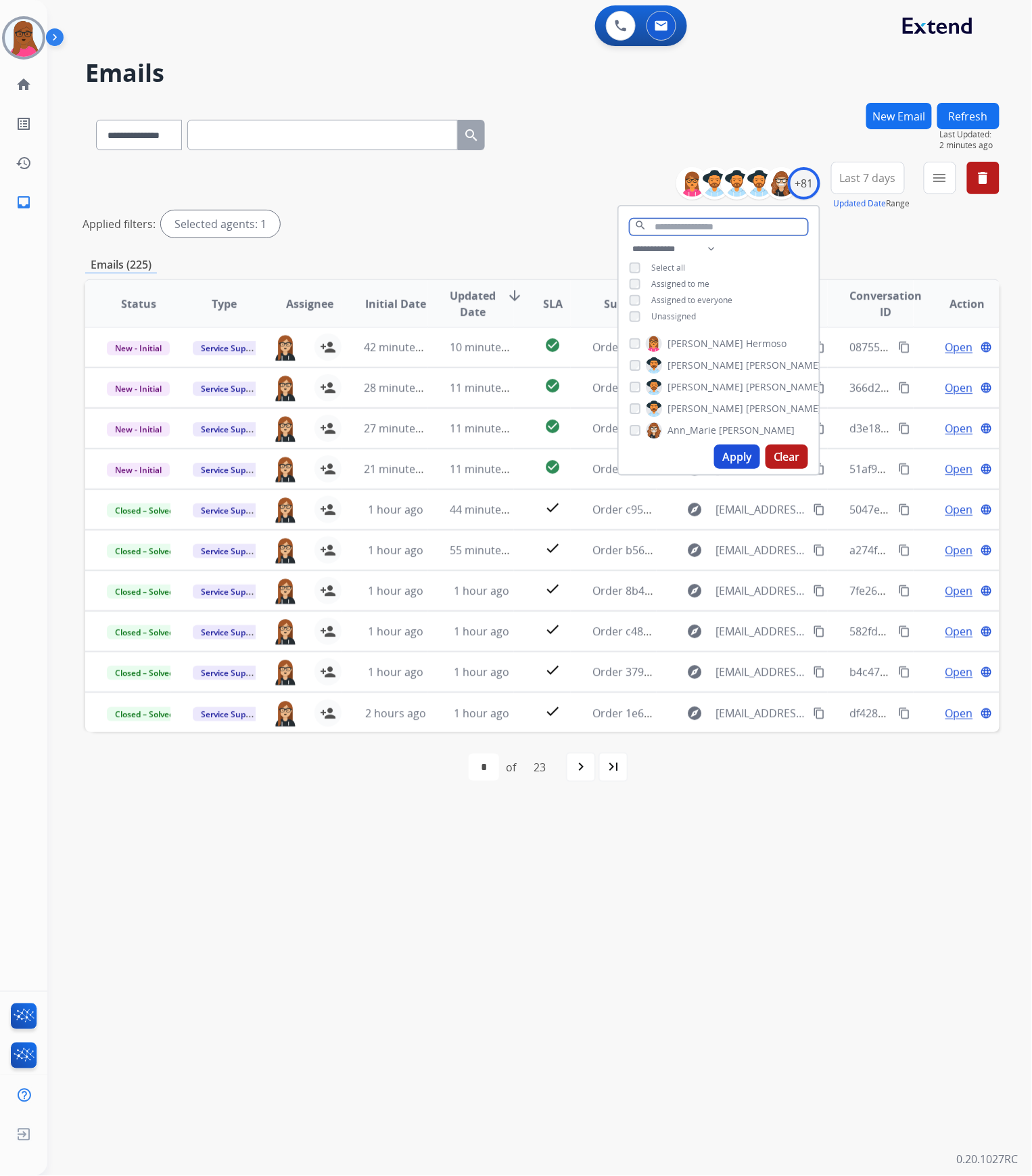
click at [710, 220] on input "text" at bounding box center [719, 227] width 179 height 17
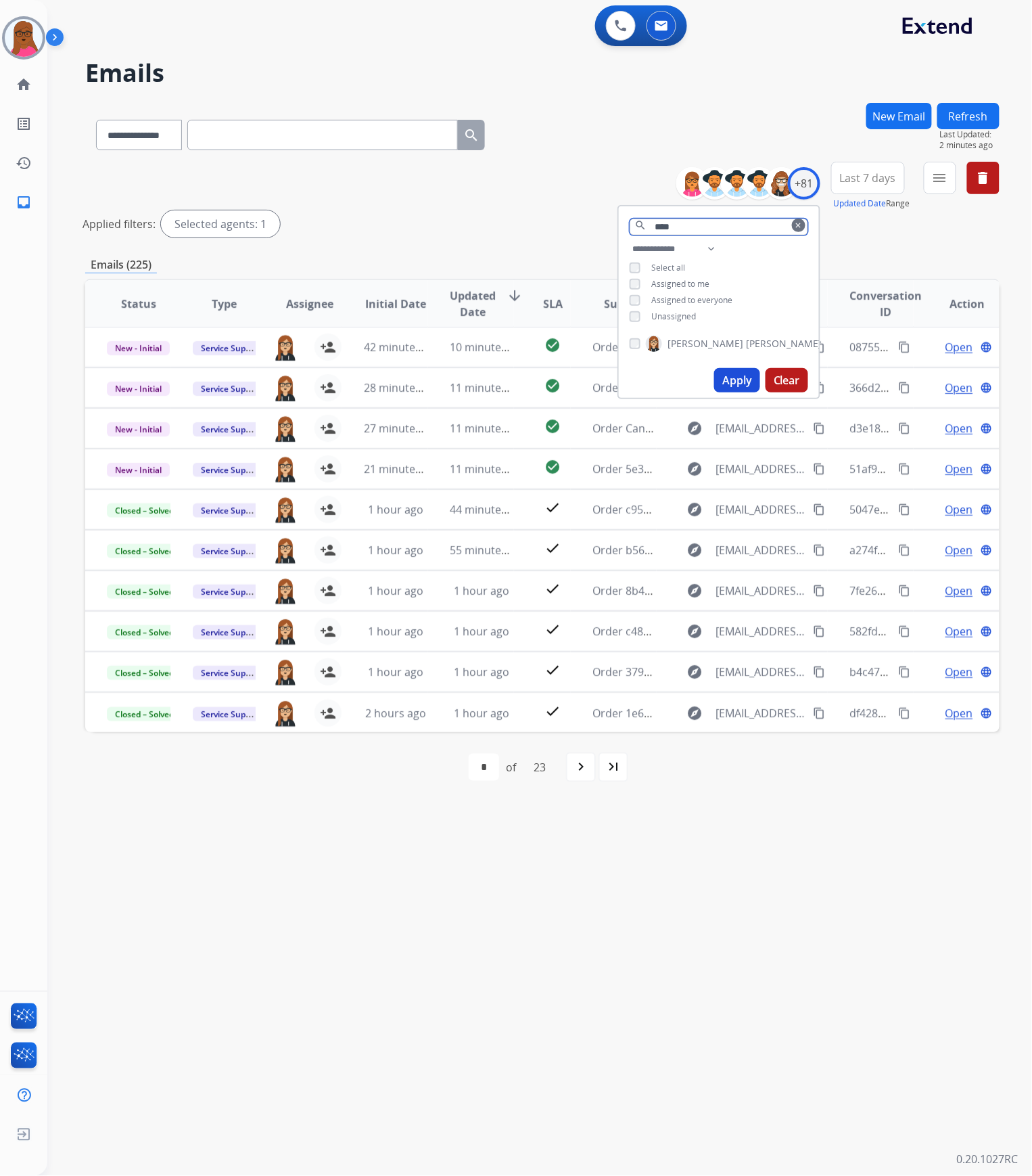
type input "****"
click at [677, 223] on input "****" at bounding box center [719, 227] width 179 height 17
type input "****"
click at [739, 377] on button "Apply" at bounding box center [737, 380] width 46 height 24
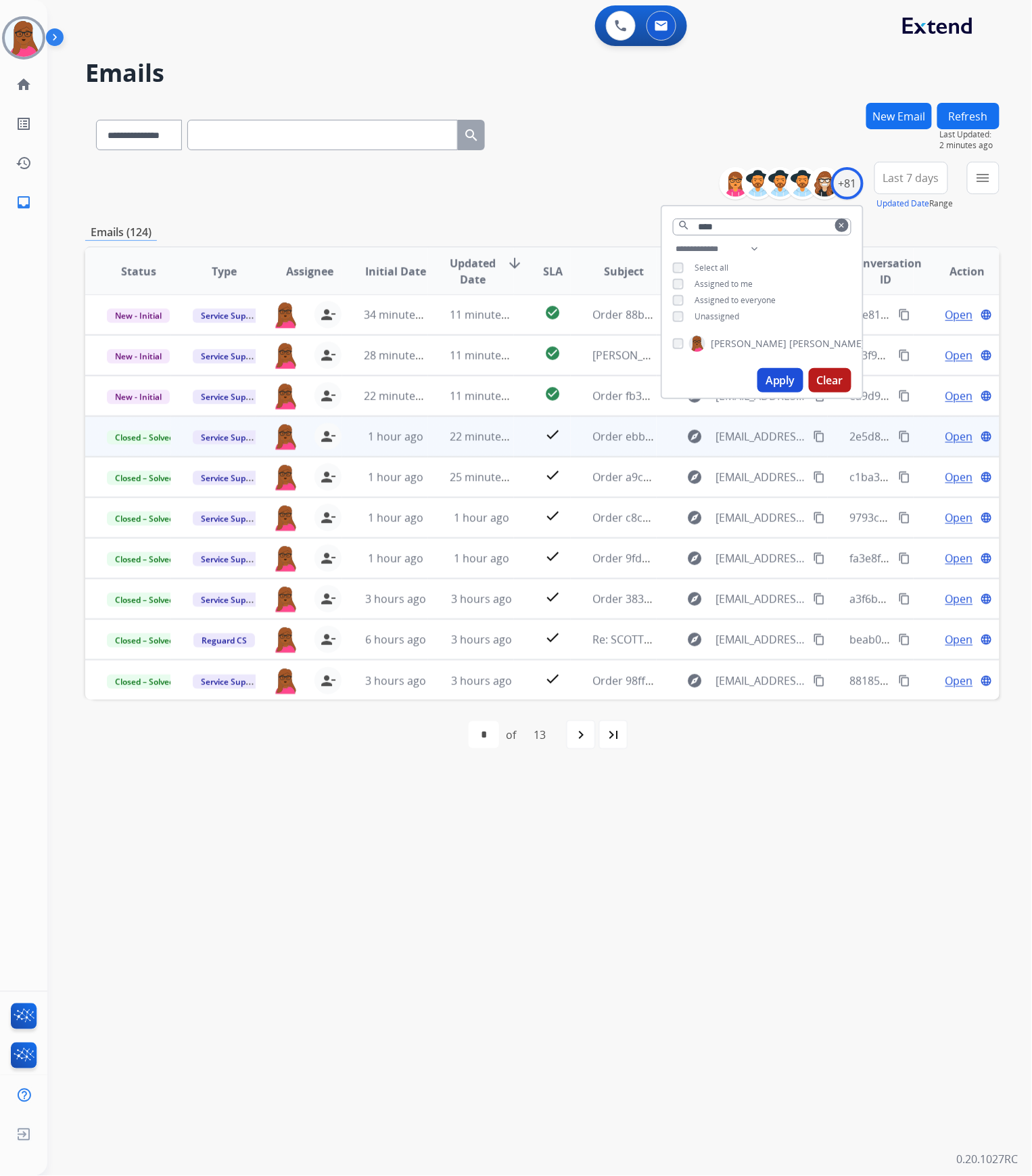
drag, startPoint x: 769, startPoint y: 1061, endPoint x: 792, endPoint y: 756, distance: 305.9
click at [768, 1060] on div "**********" at bounding box center [524, 612] width 953 height 1128
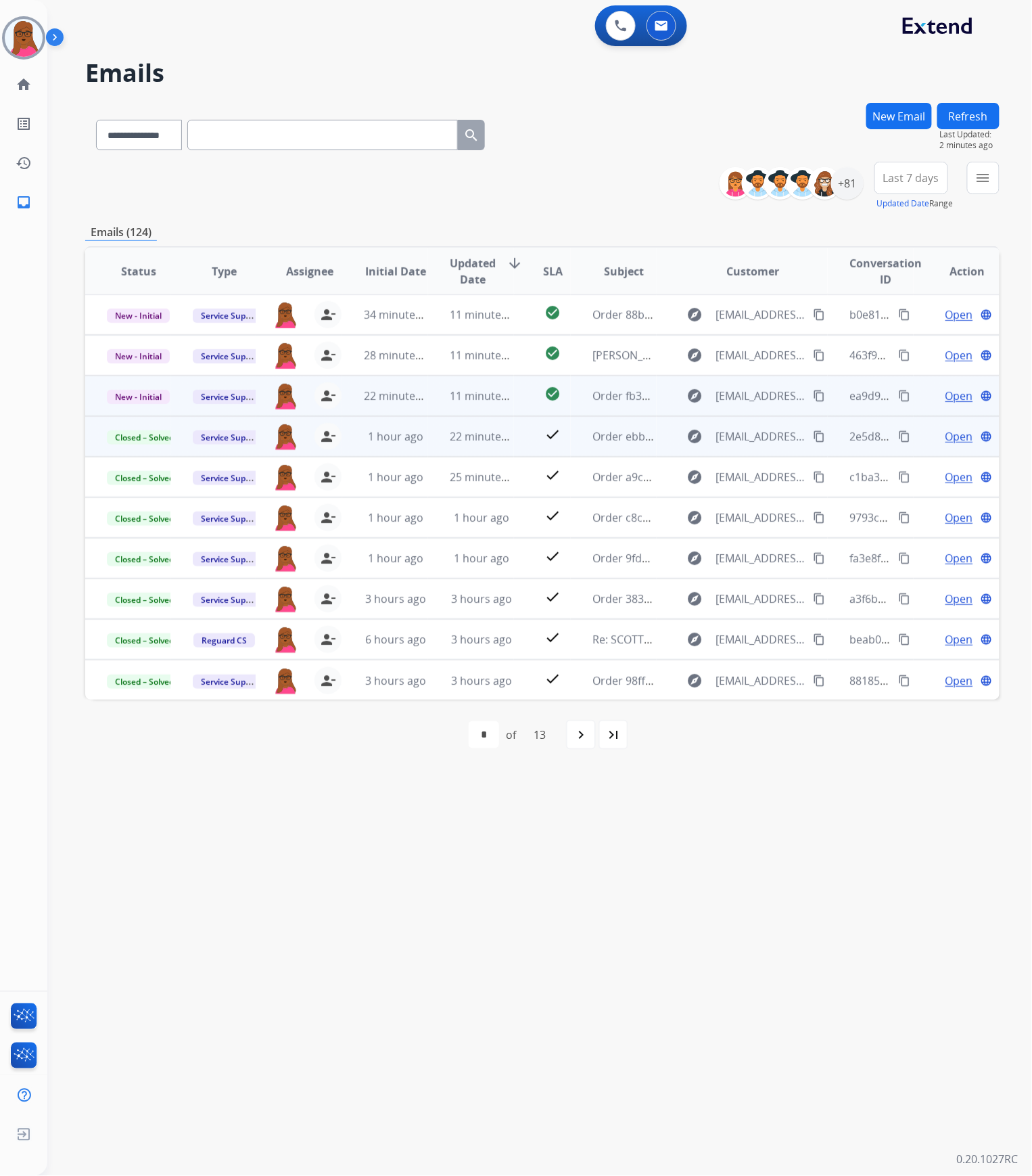
click at [947, 390] on span "Open" at bounding box center [959, 396] width 28 height 16
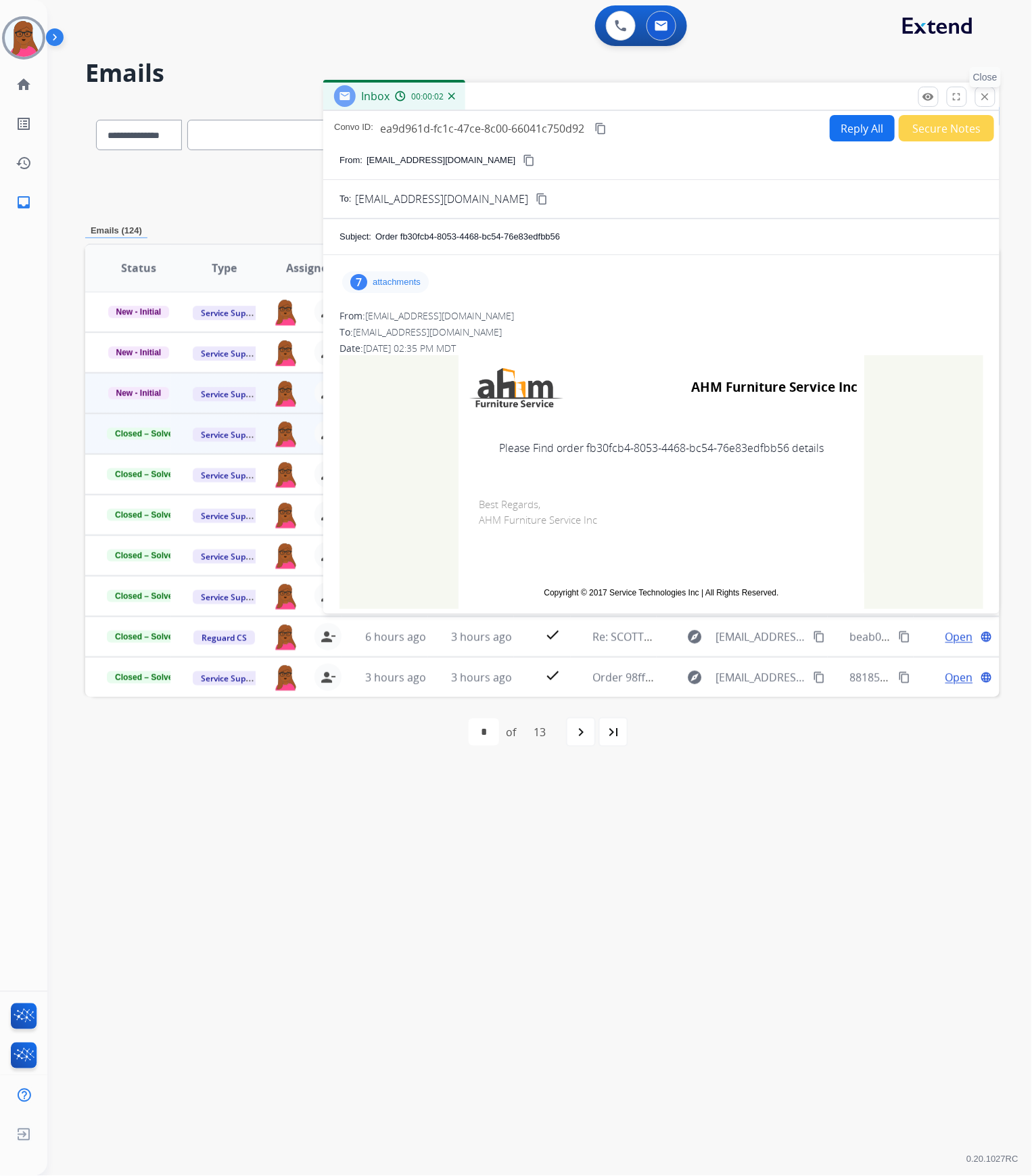
click at [990, 91] on mat-icon "close" at bounding box center [985, 97] width 13 height 13
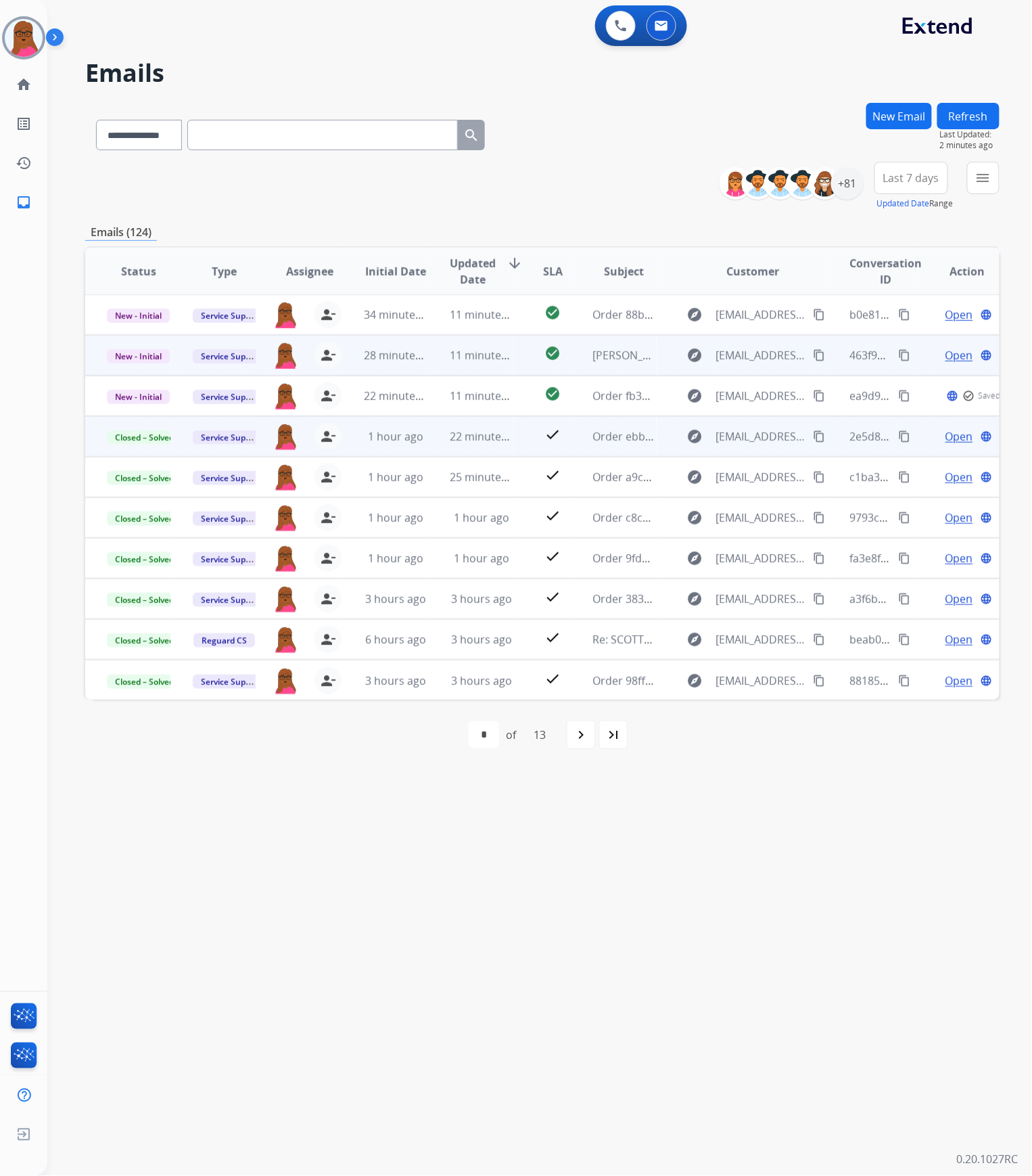
click at [946, 352] on span "Open" at bounding box center [959, 355] width 28 height 16
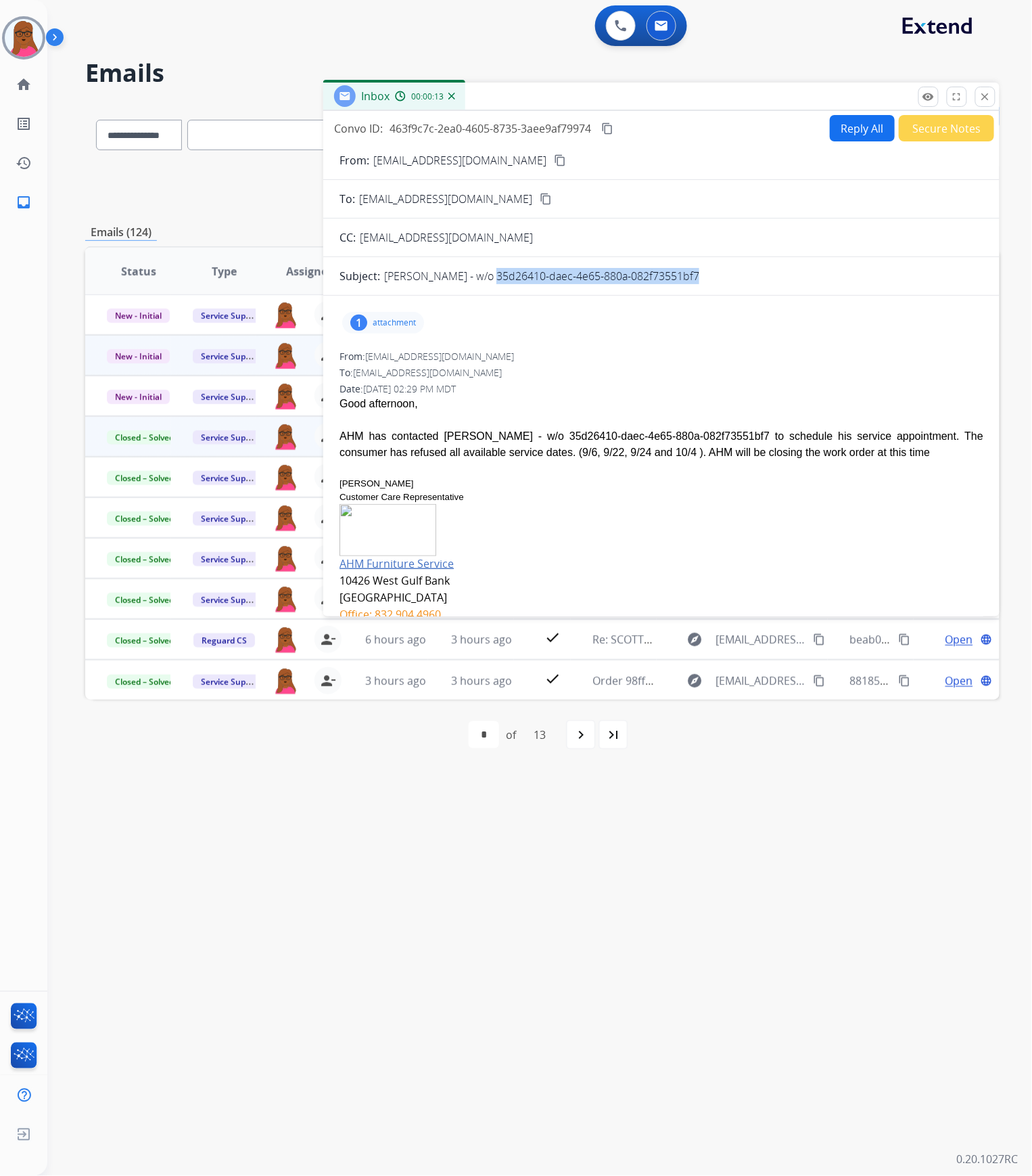
drag, startPoint x: 681, startPoint y: 282, endPoint x: 477, endPoint y: 274, distance: 204.2
click at [477, 274] on div "PHILIP ALABI - w/o 35d26410-daec-4e65-880a-082f73551bf7" at bounding box center [684, 275] width 599 height 16
copy p "35d26410-daec-4e65-880a-082f73551bf7"
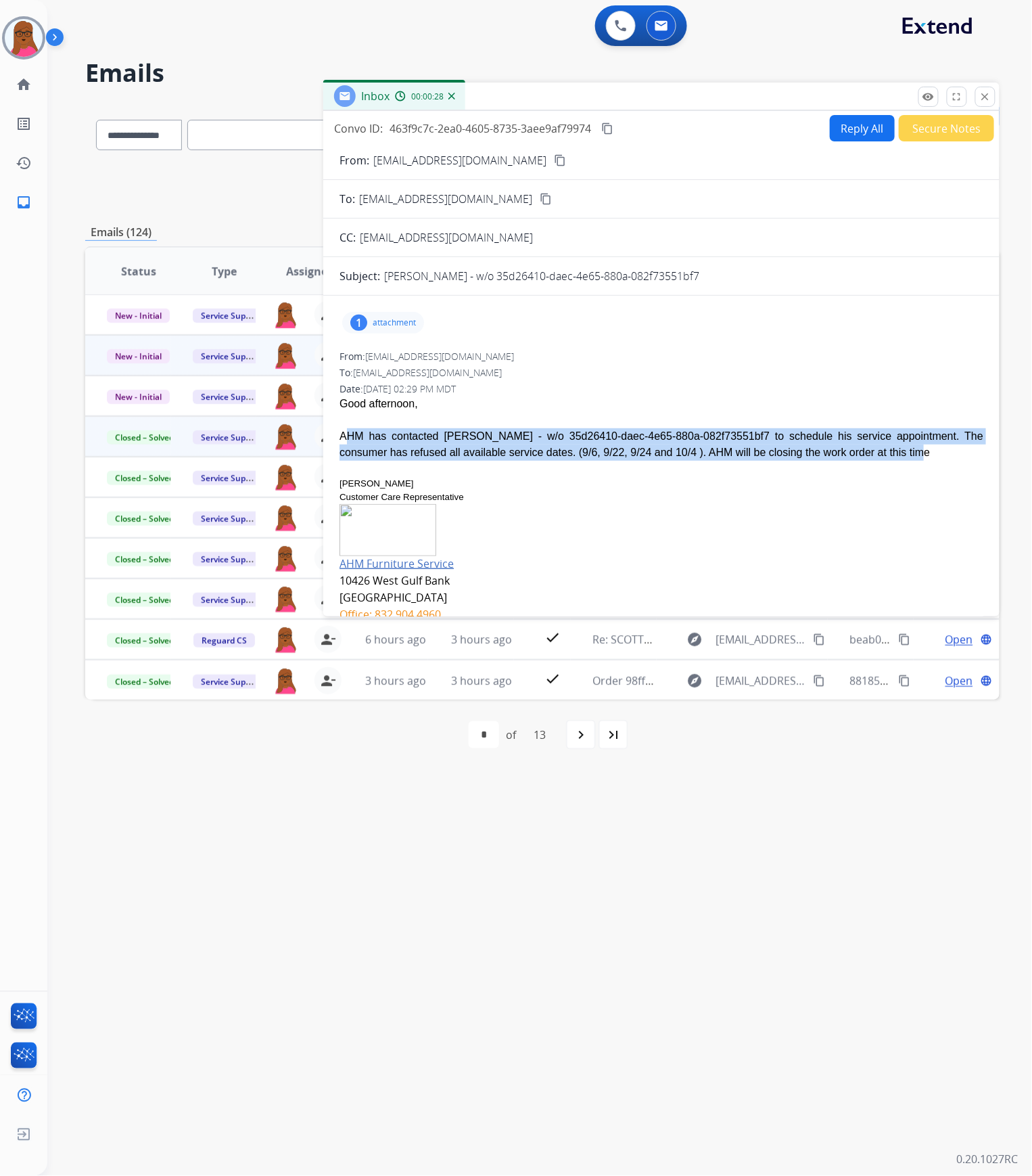
drag, startPoint x: 336, startPoint y: 432, endPoint x: 774, endPoint y: 456, distance: 438.7
click at [774, 456] on div "1 attachment From: dclark@ahmfurniture.com To: servicesupport@extend.com Date: …" at bounding box center [662, 470] width 677 height 327
copy div "AHM has contacted PHILIP ALABI - w/o 35d26410-daec-4e65-880a-082f73551bf7 to sc…"
click at [858, 133] on button "Reply All" at bounding box center [863, 129] width 65 height 27
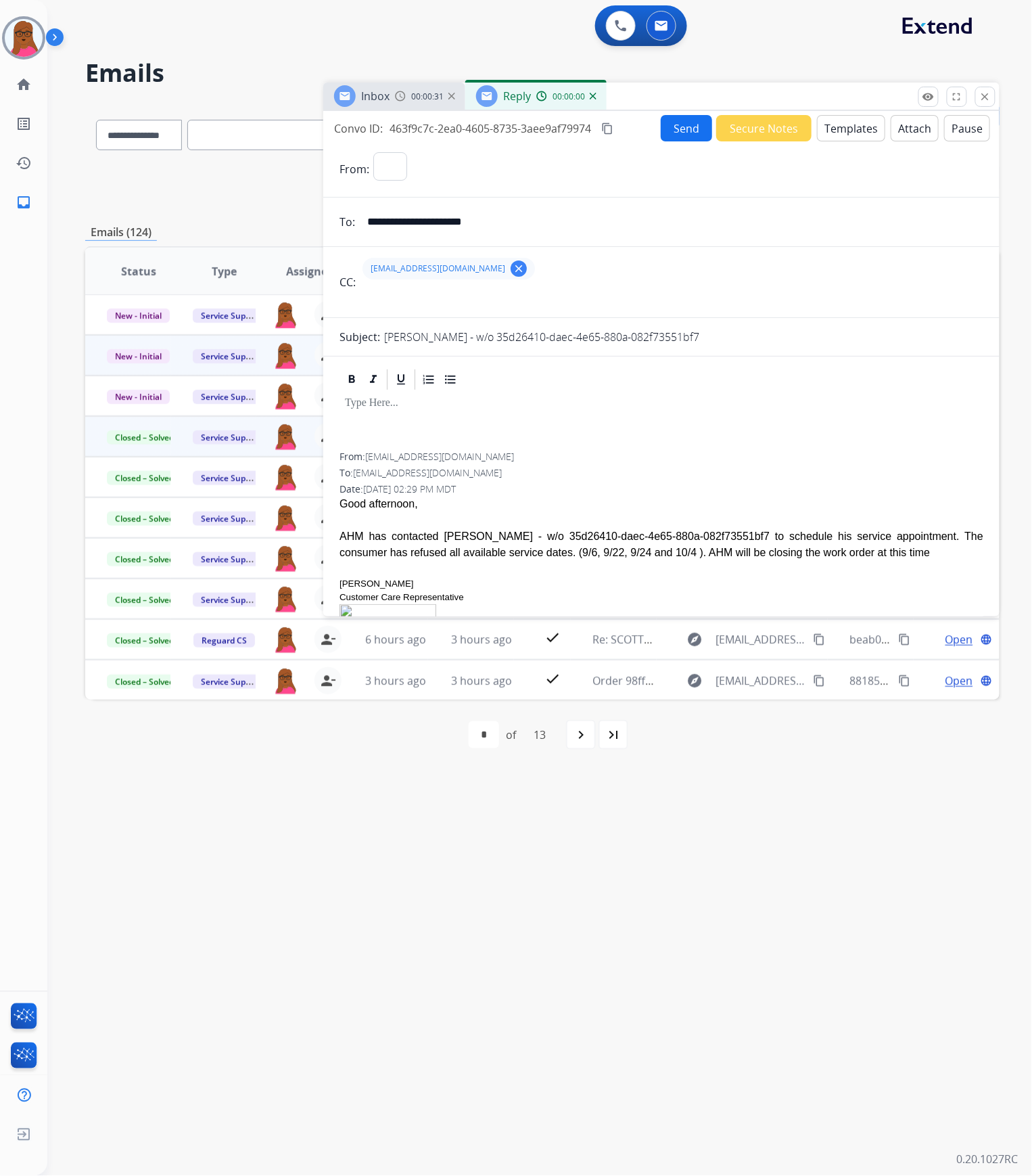
select select "**********"
click at [352, 409] on p at bounding box center [662, 403] width 633 height 13
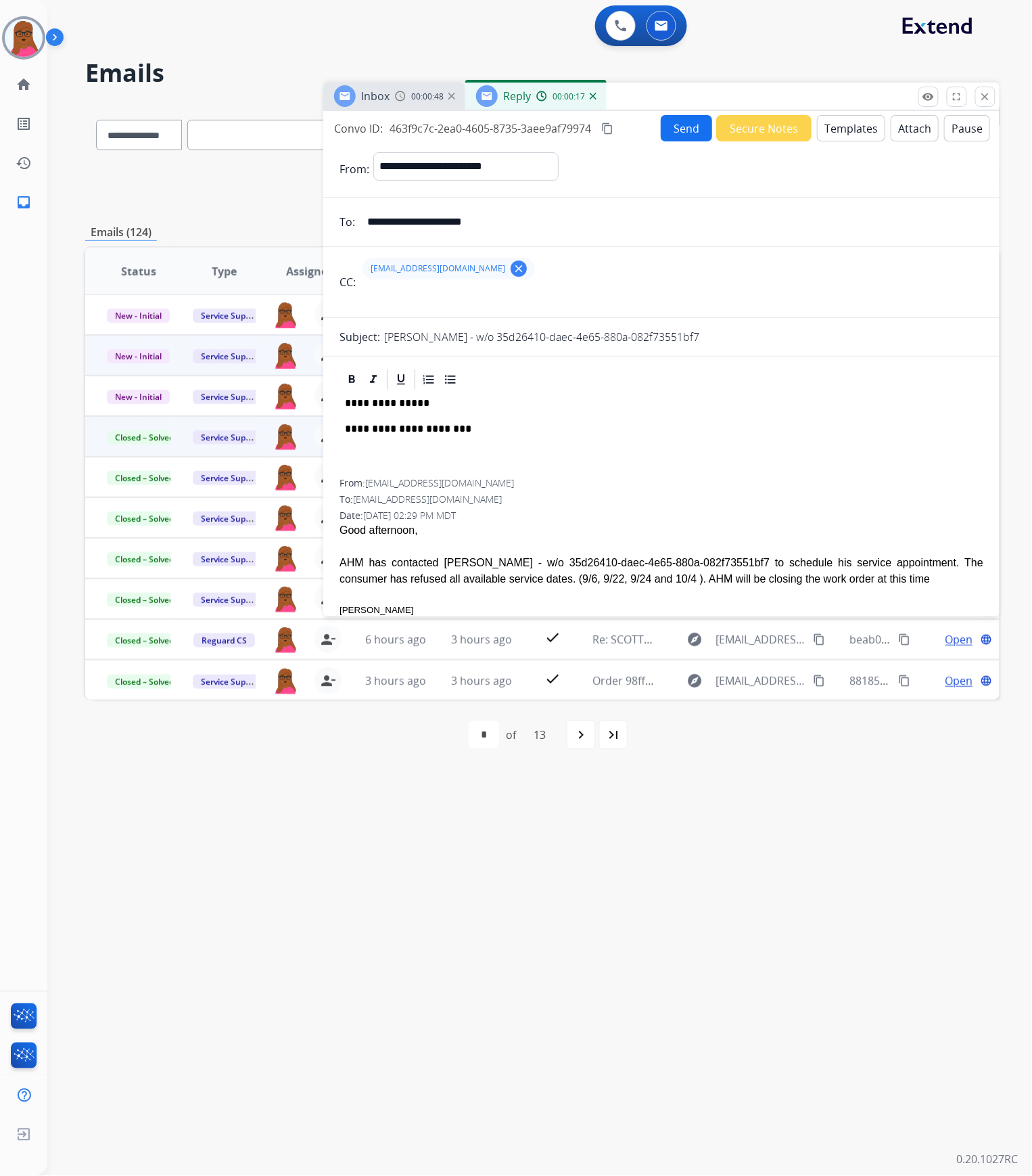
drag, startPoint x: 355, startPoint y: 407, endPoint x: 603, endPoint y: 406, distance: 248.0
click at [603, 406] on p "**********" at bounding box center [657, 403] width 622 height 13
click at [531, 426] on p "**********" at bounding box center [657, 429] width 622 height 13
click at [671, 141] on form "**********" at bounding box center [662, 456] width 677 height 630
click at [682, 133] on button "Send" at bounding box center [687, 129] width 52 height 27
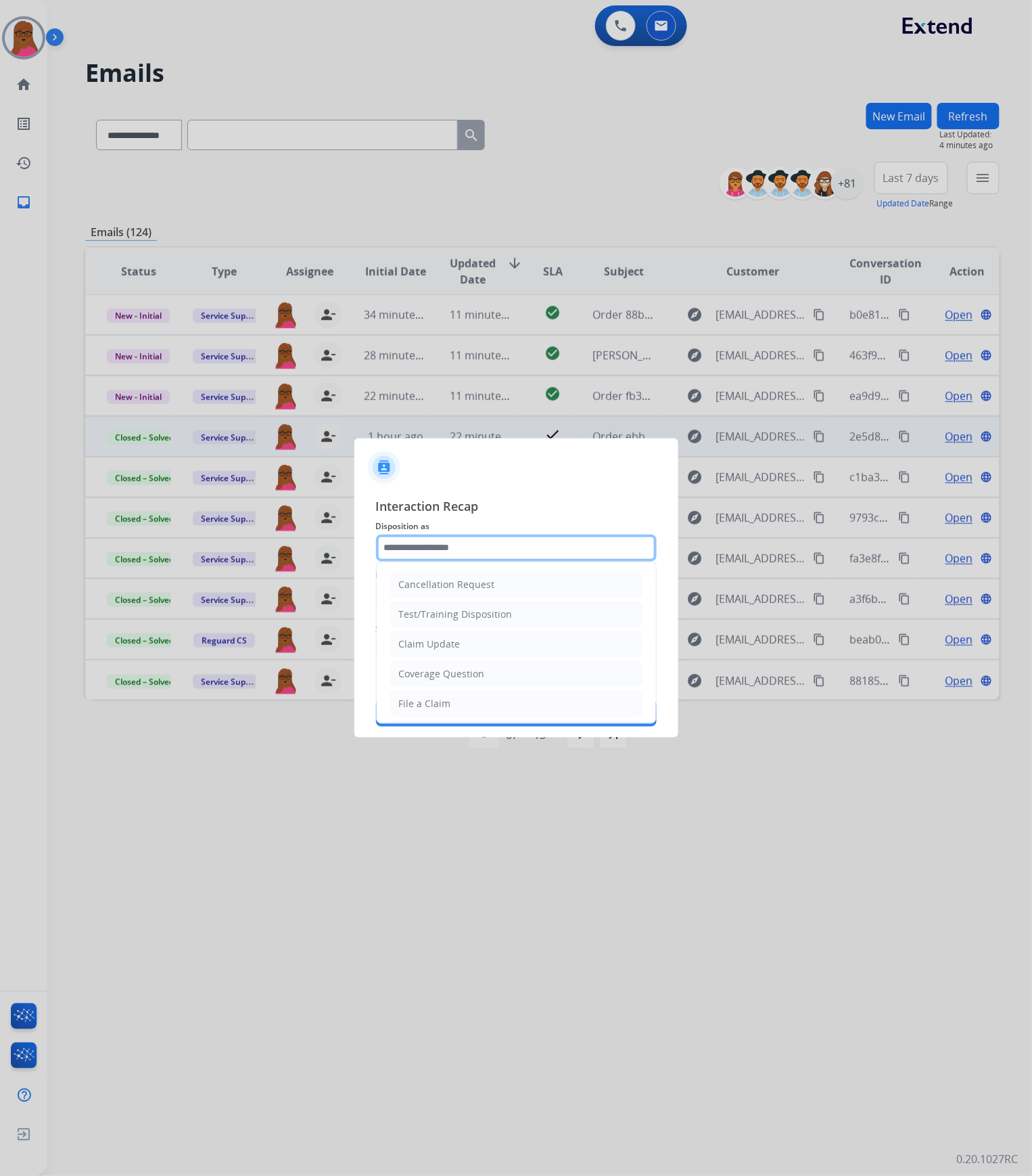
click at [579, 538] on input "text" at bounding box center [516, 548] width 281 height 27
click at [438, 654] on li "Claim Update" at bounding box center [516, 644] width 252 height 26
type input "**********"
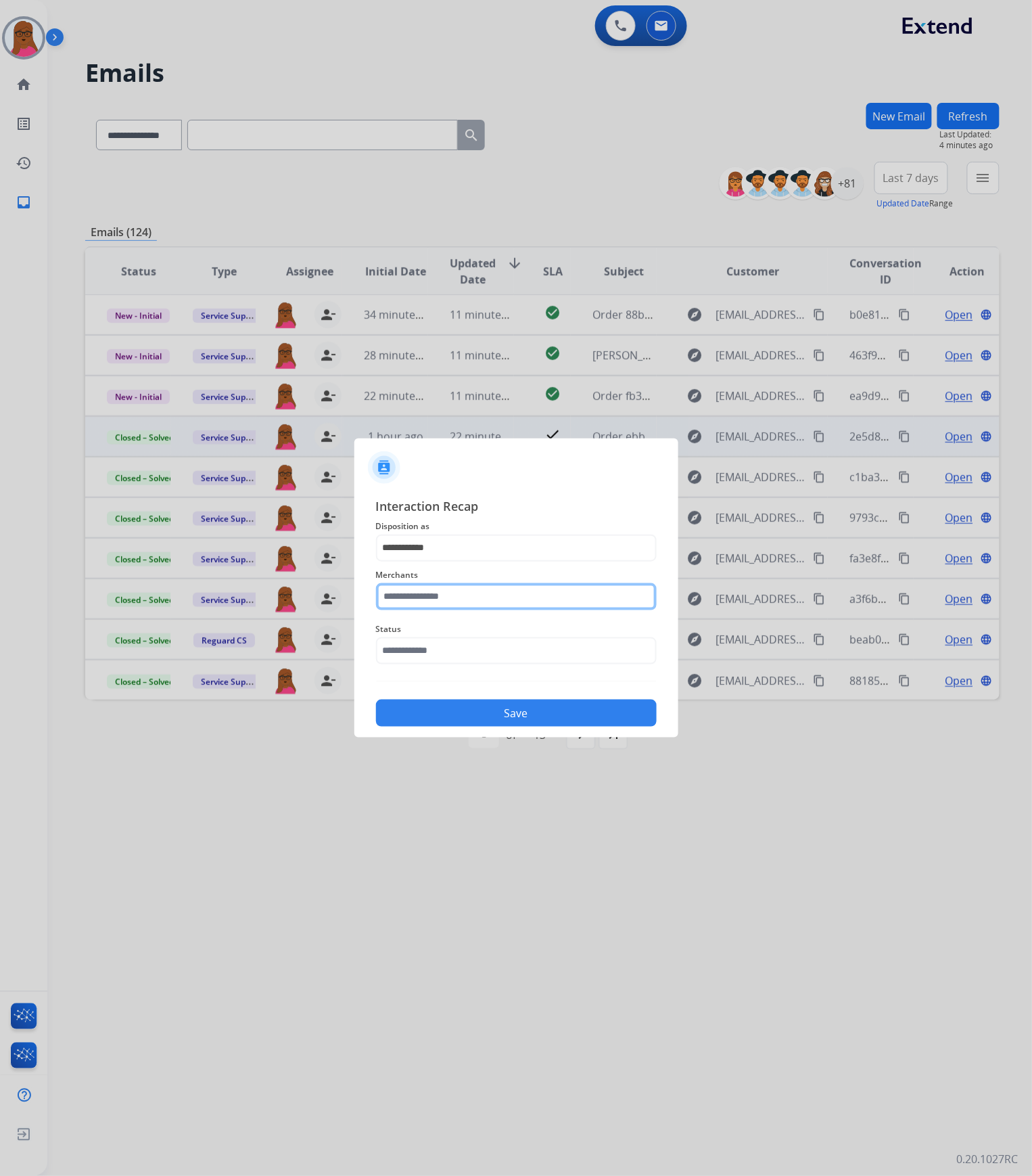
click at [456, 597] on input "text" at bounding box center [516, 597] width 281 height 27
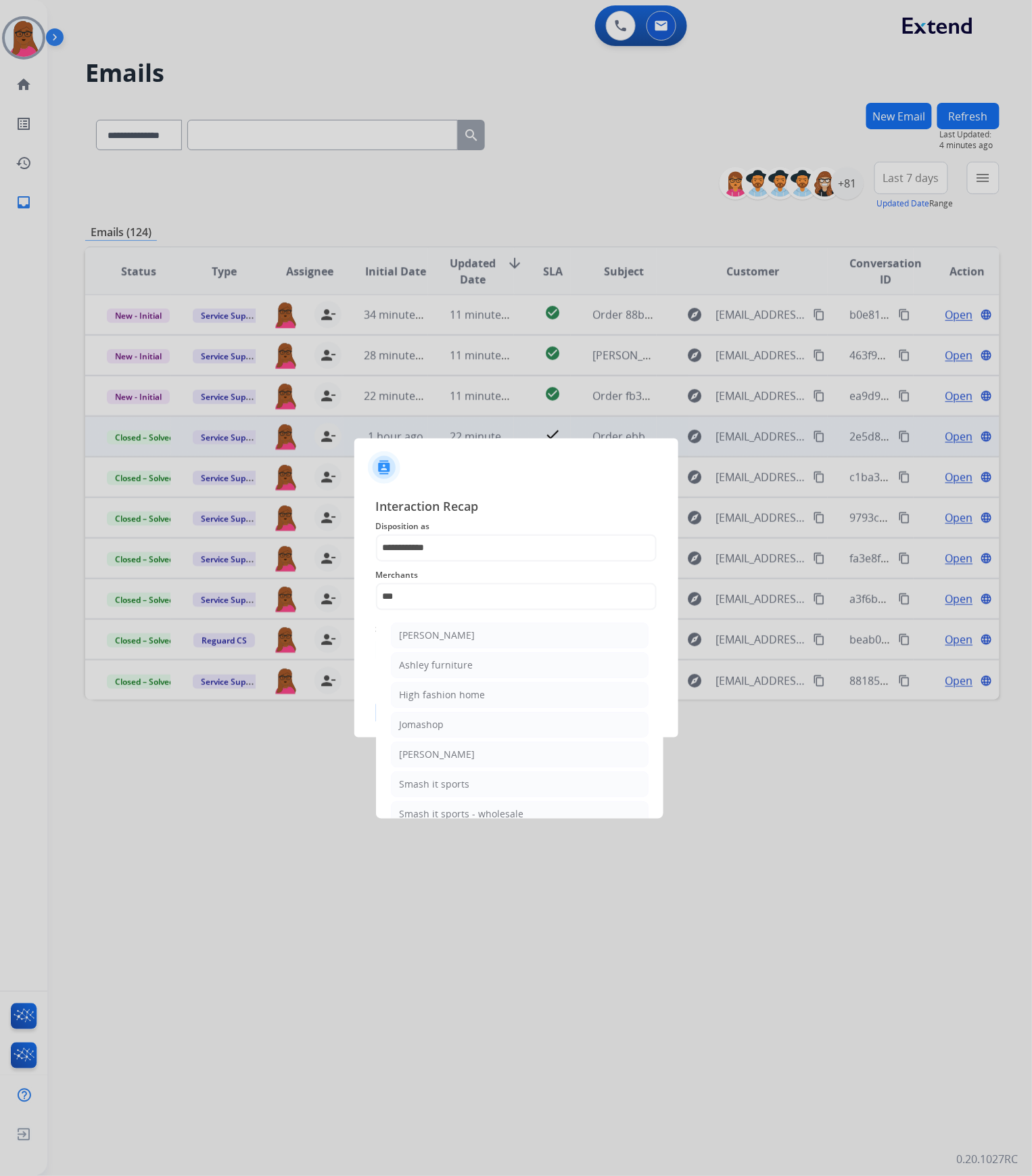
click at [479, 631] on li "Ashley - Reguard" at bounding box center [520, 635] width 258 height 26
type input "**********"
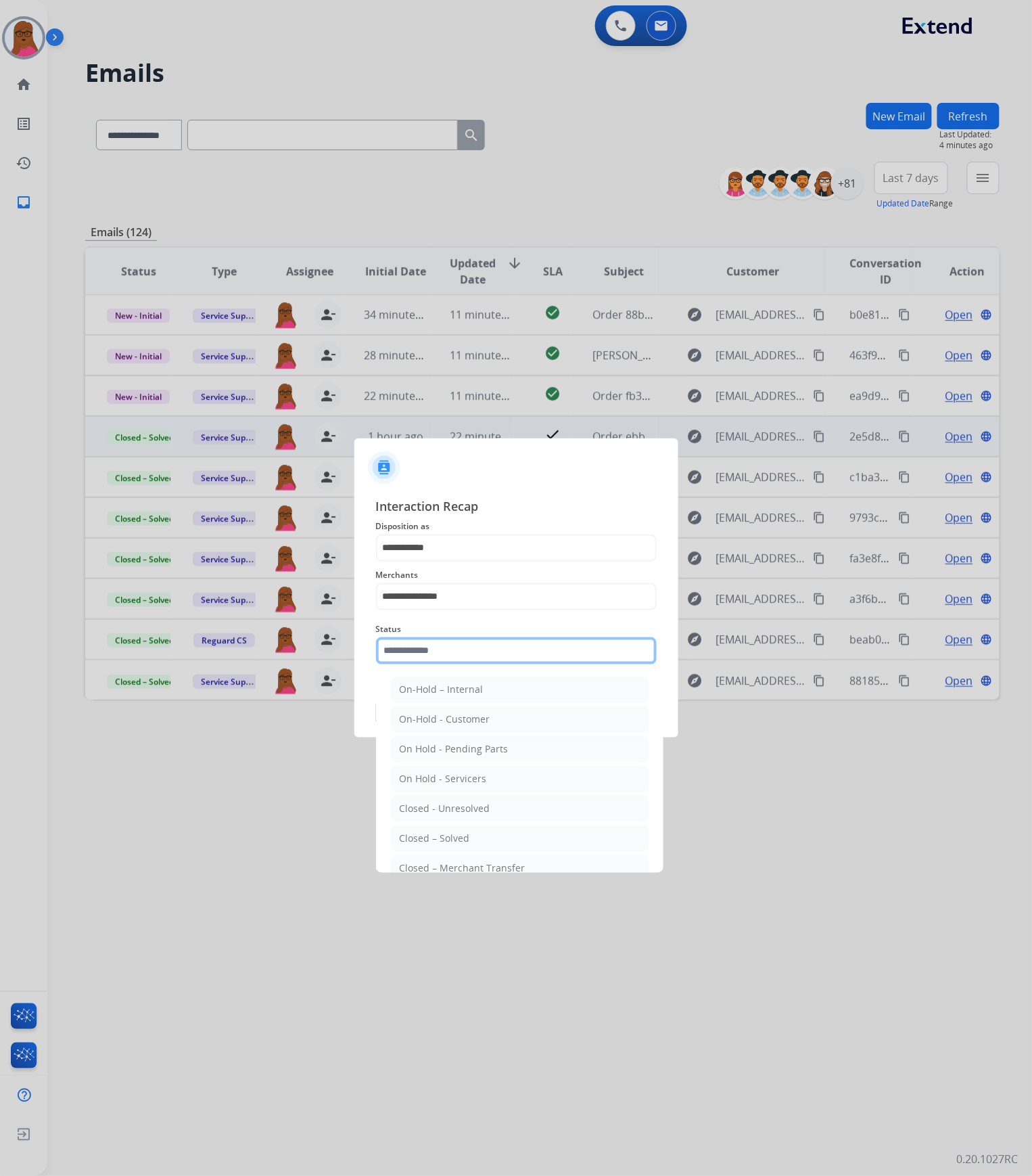
click at [472, 650] on input "text" at bounding box center [516, 651] width 281 height 27
click at [427, 834] on div "Closed – Solved" at bounding box center [435, 839] width 70 height 13
type input "**********"
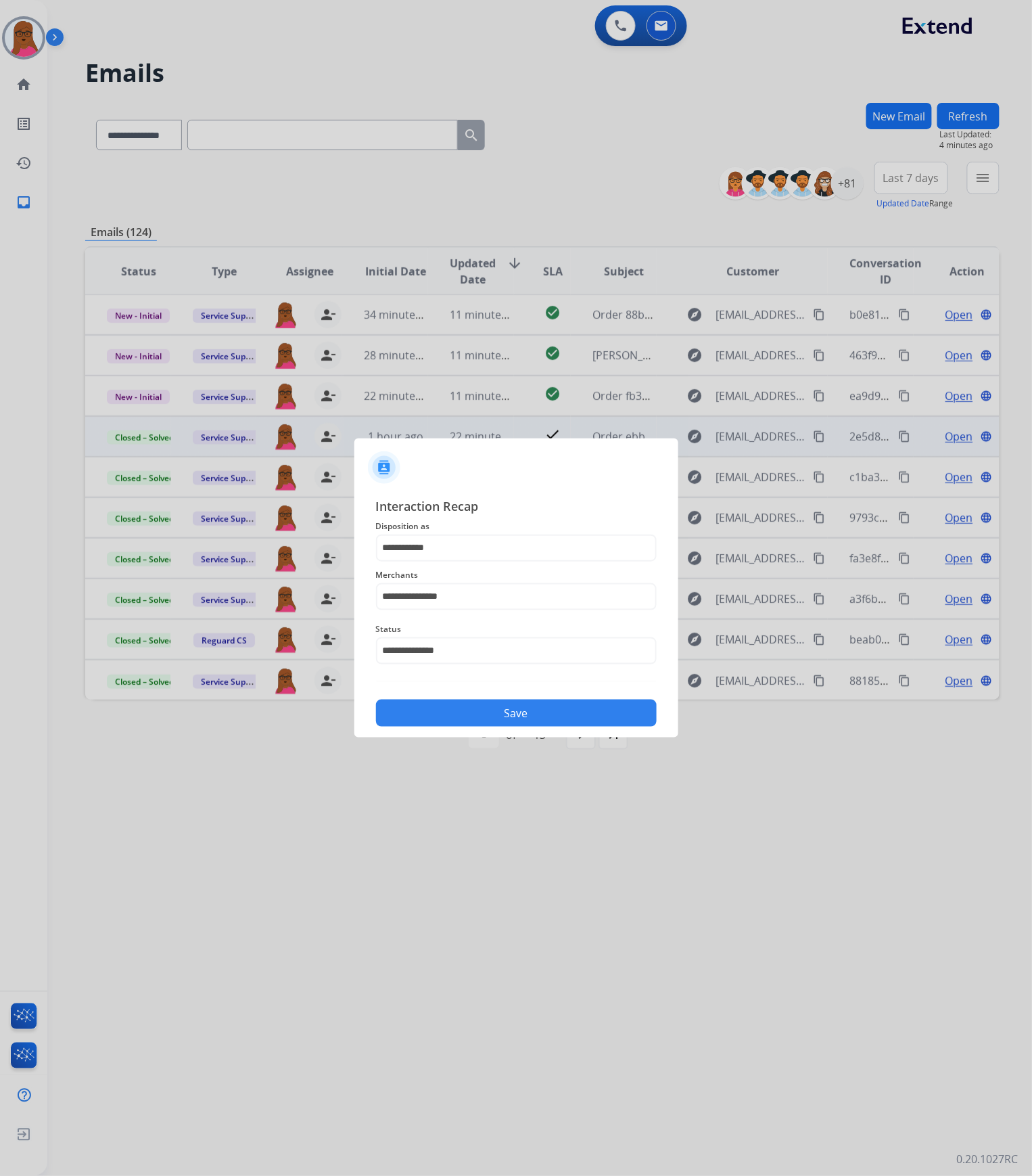
click at [529, 724] on button "Save" at bounding box center [516, 713] width 281 height 27
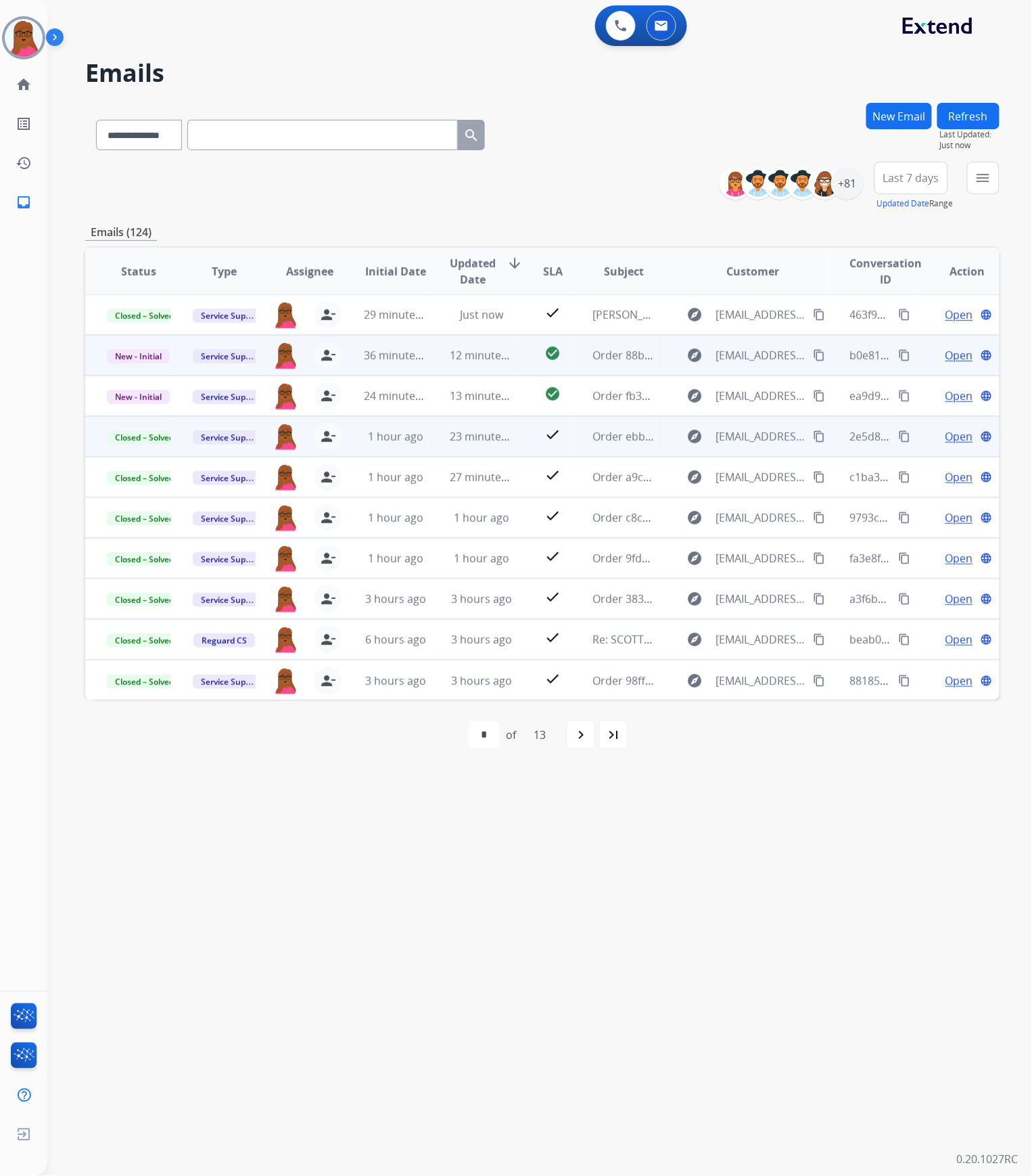
click at [959, 356] on span "Open" at bounding box center [959, 355] width 28 height 16
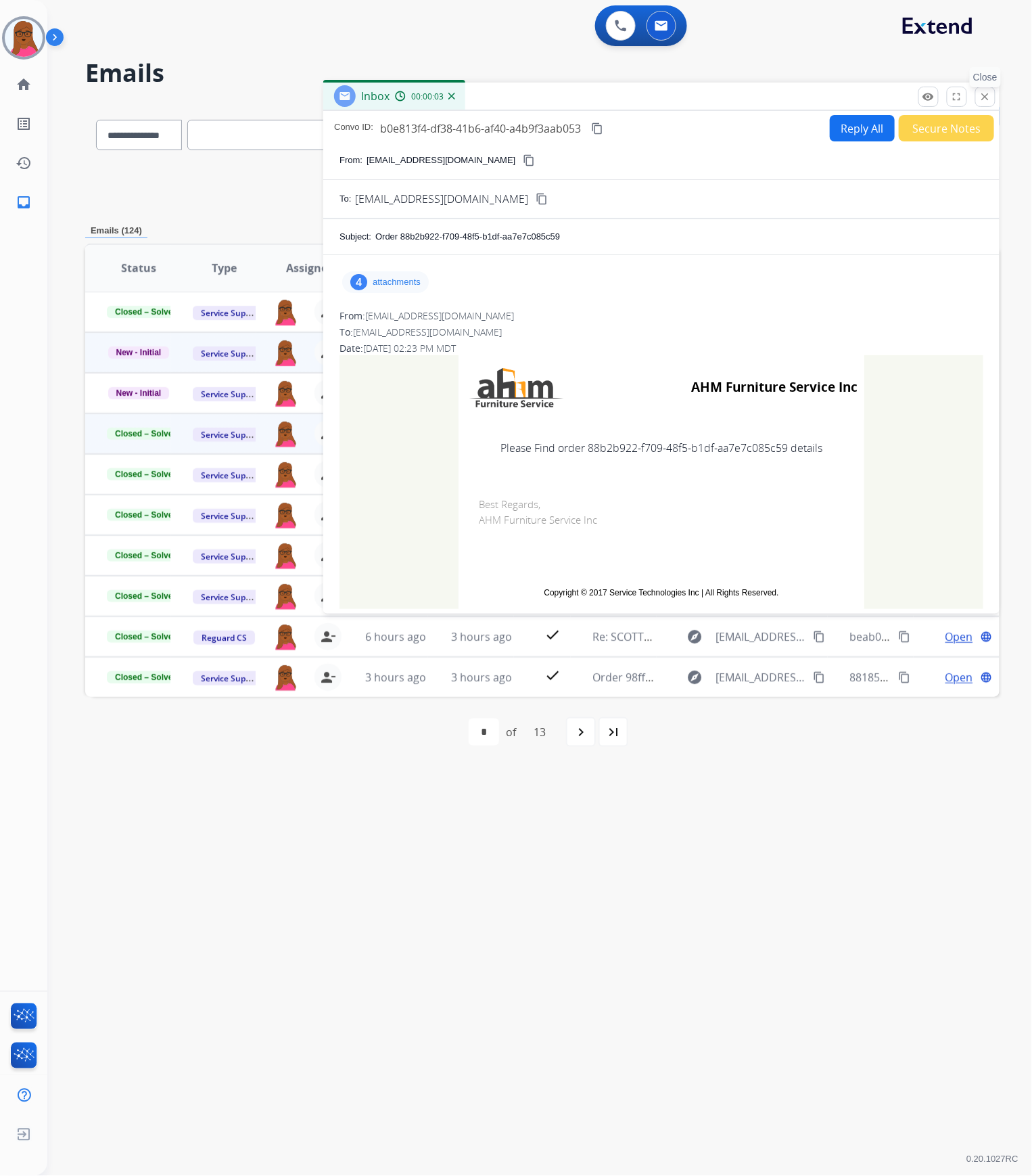
click at [992, 98] on button "close Close" at bounding box center [985, 97] width 20 height 20
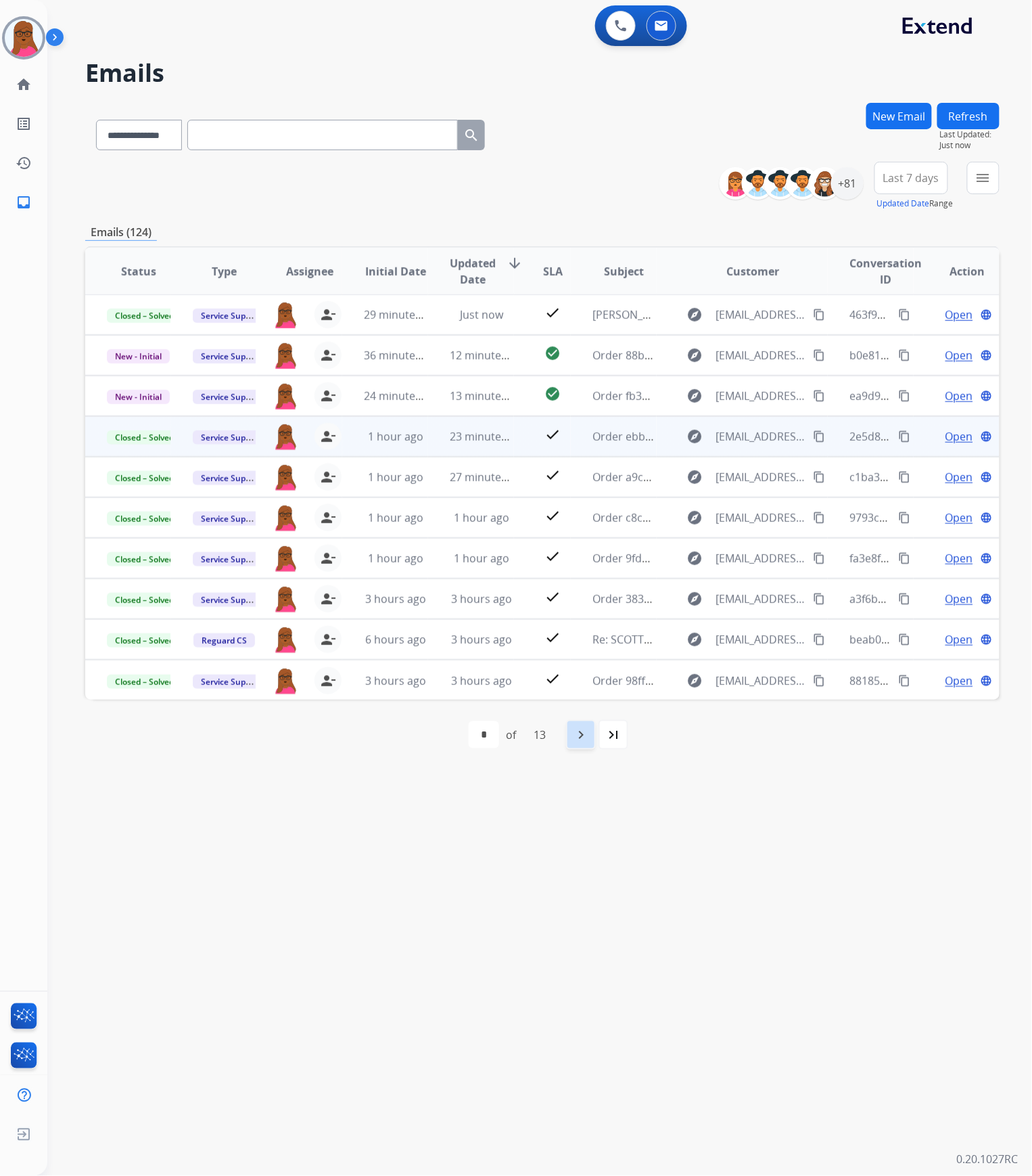
click at [578, 740] on mat-icon "navigate_next" at bounding box center [581, 734] width 16 height 16
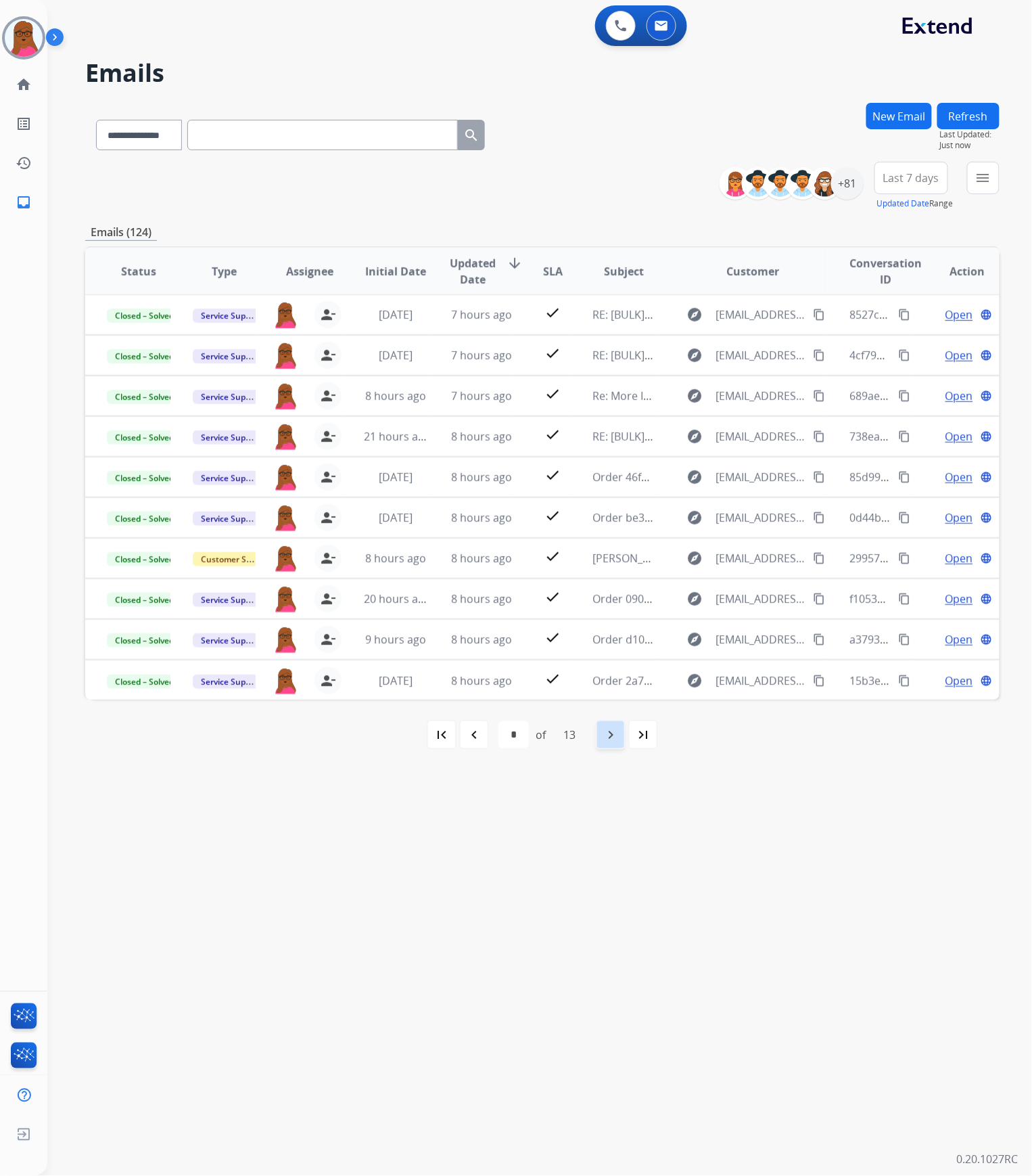
click at [607, 743] on mat-icon "navigate_next" at bounding box center [611, 734] width 16 height 16
select select "*"
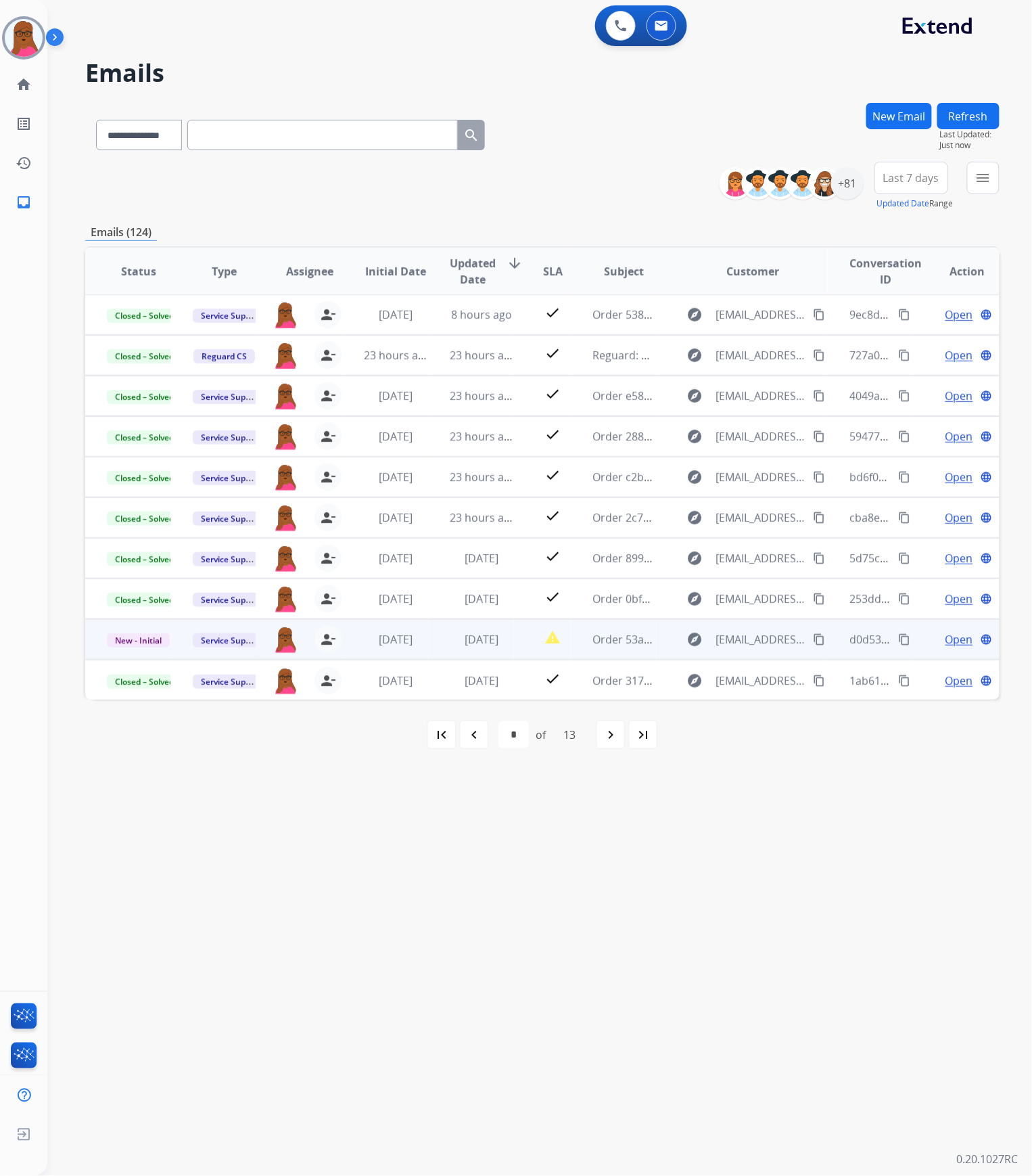
click at [946, 643] on span "Open" at bounding box center [959, 639] width 28 height 16
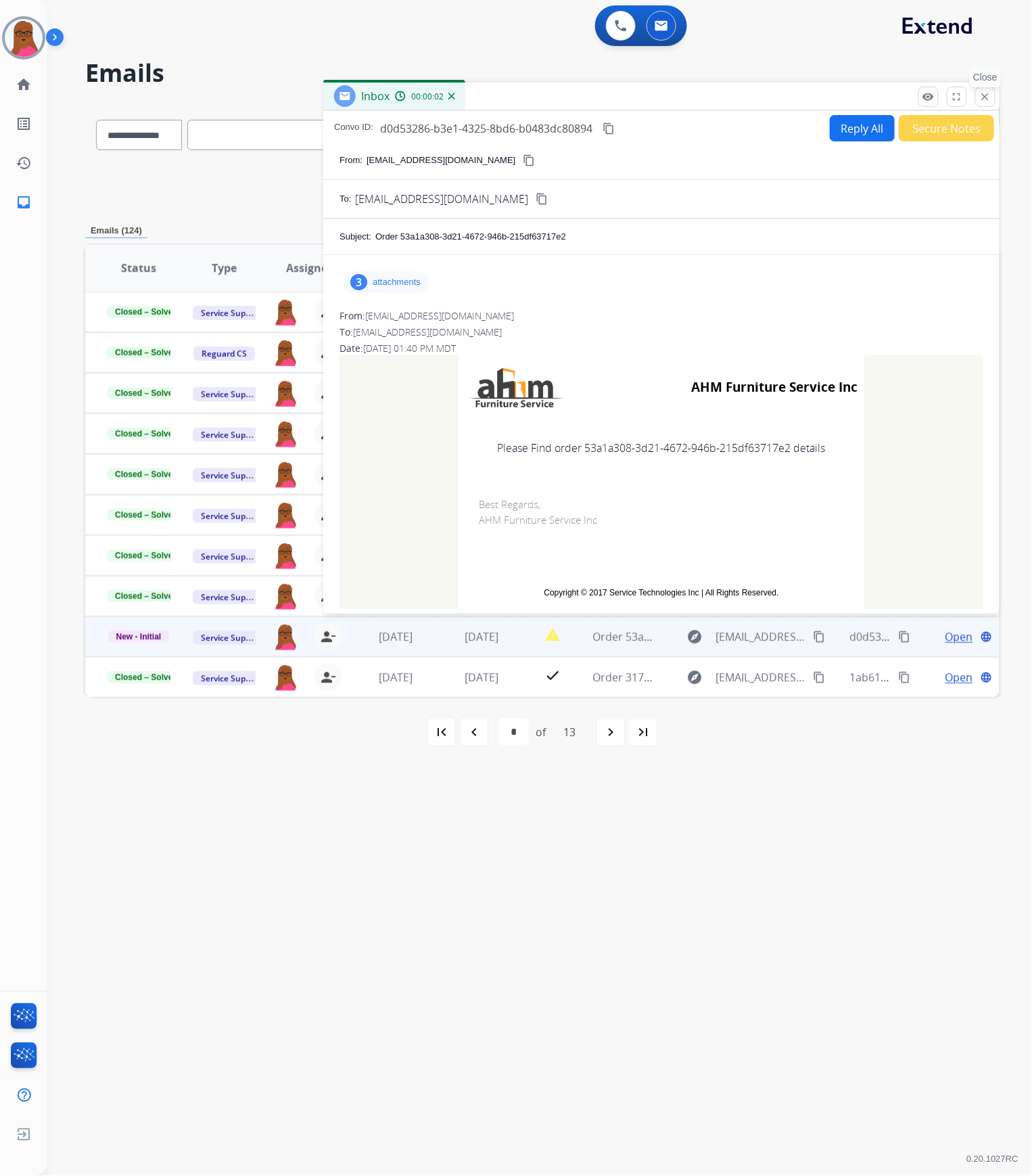
click at [988, 101] on mat-icon "close" at bounding box center [985, 97] width 13 height 13
